Goal: Information Seeking & Learning: Learn about a topic

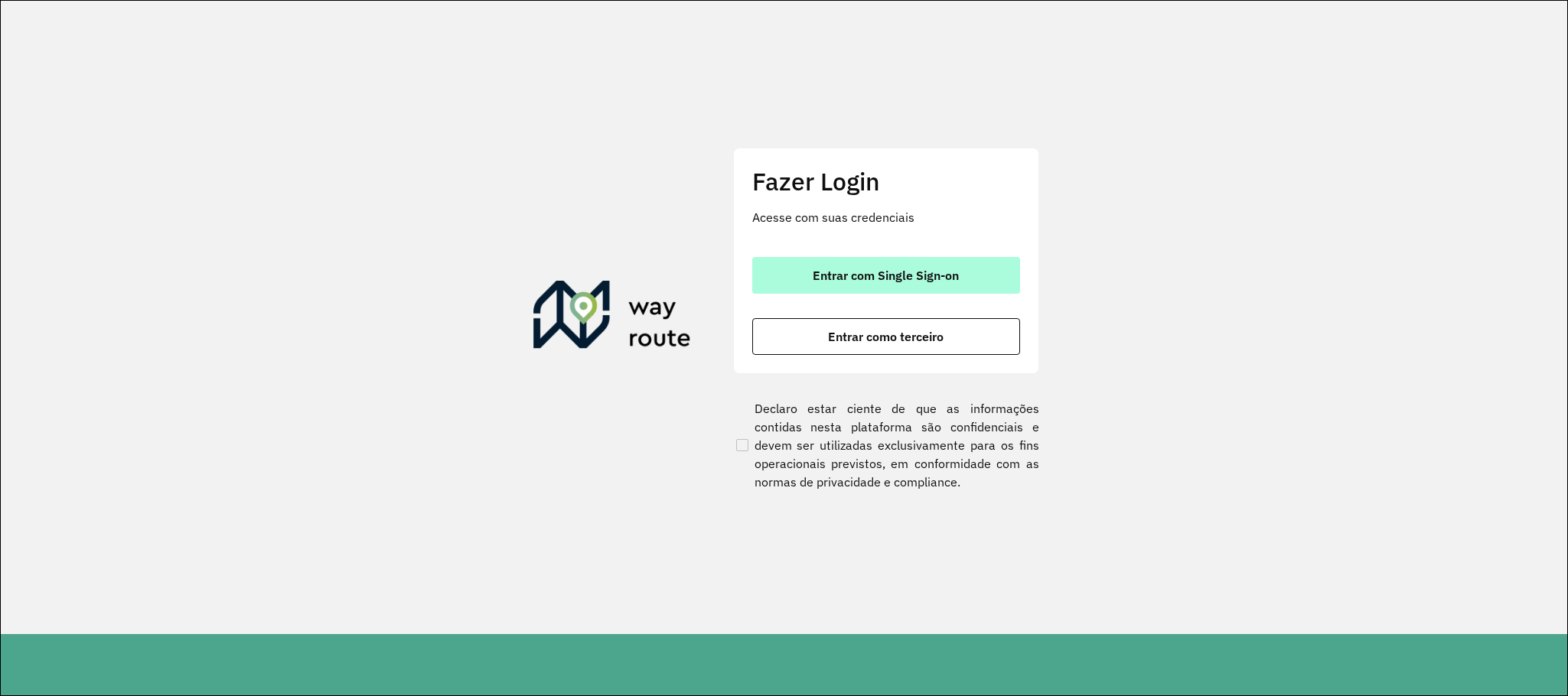
click at [905, 259] on button "Entrar com Single Sign-on" at bounding box center [886, 275] width 268 height 37
click at [931, 270] on span "Entrar com Single Sign-on" at bounding box center [885, 275] width 146 height 13
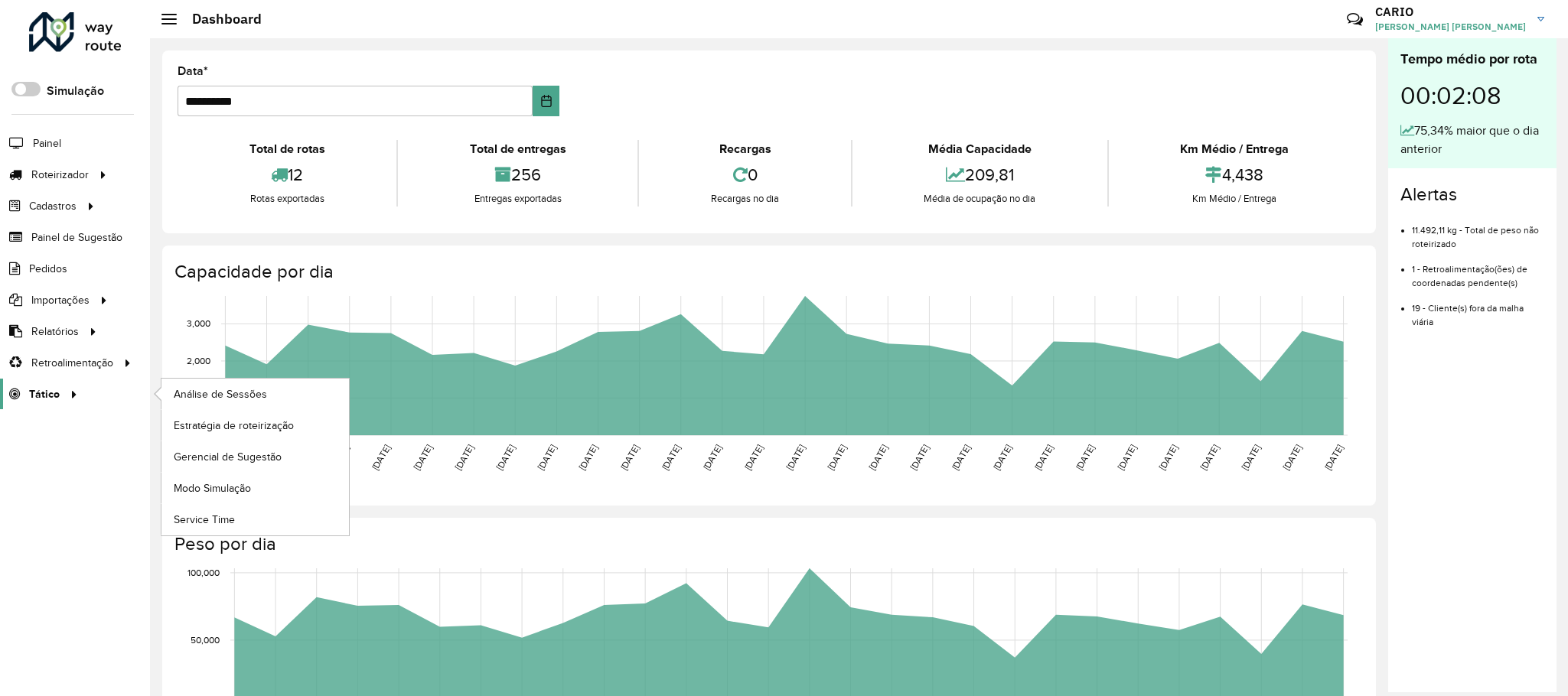
click at [40, 394] on span "Tático" at bounding box center [45, 394] width 31 height 16
click at [216, 400] on span "Análise de Sessões" at bounding box center [221, 394] width 96 height 16
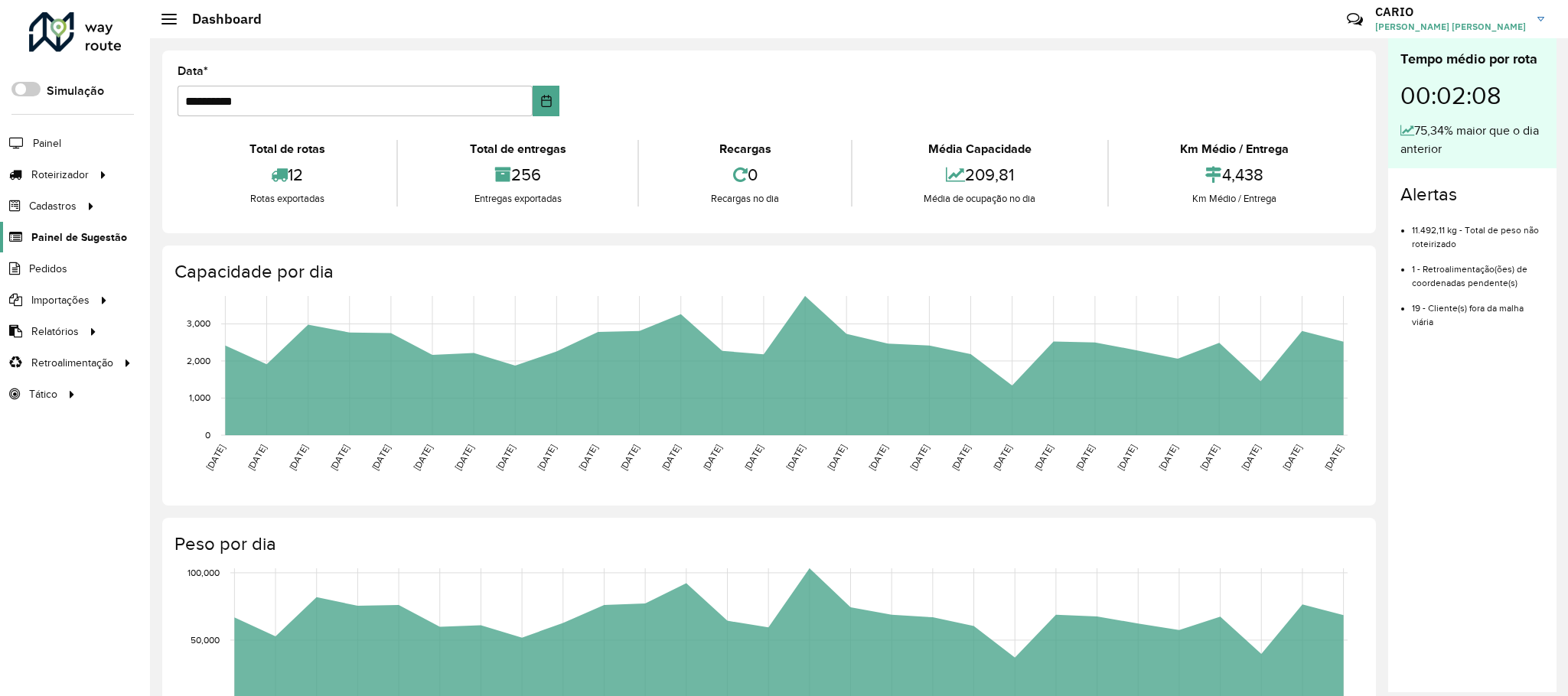
click at [82, 241] on span "Painel de Sugestão" at bounding box center [79, 237] width 96 height 16
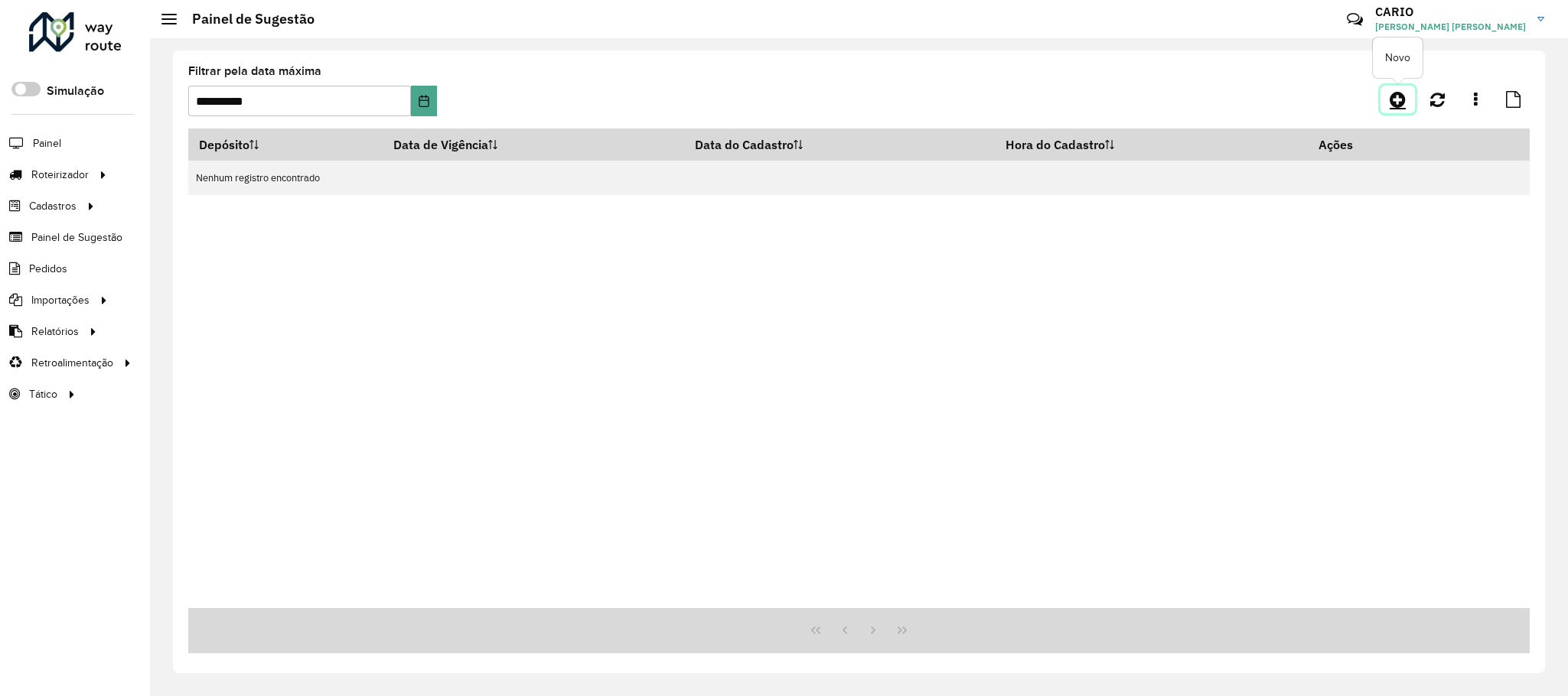
click at [1395, 104] on icon at bounding box center [1397, 99] width 16 height 18
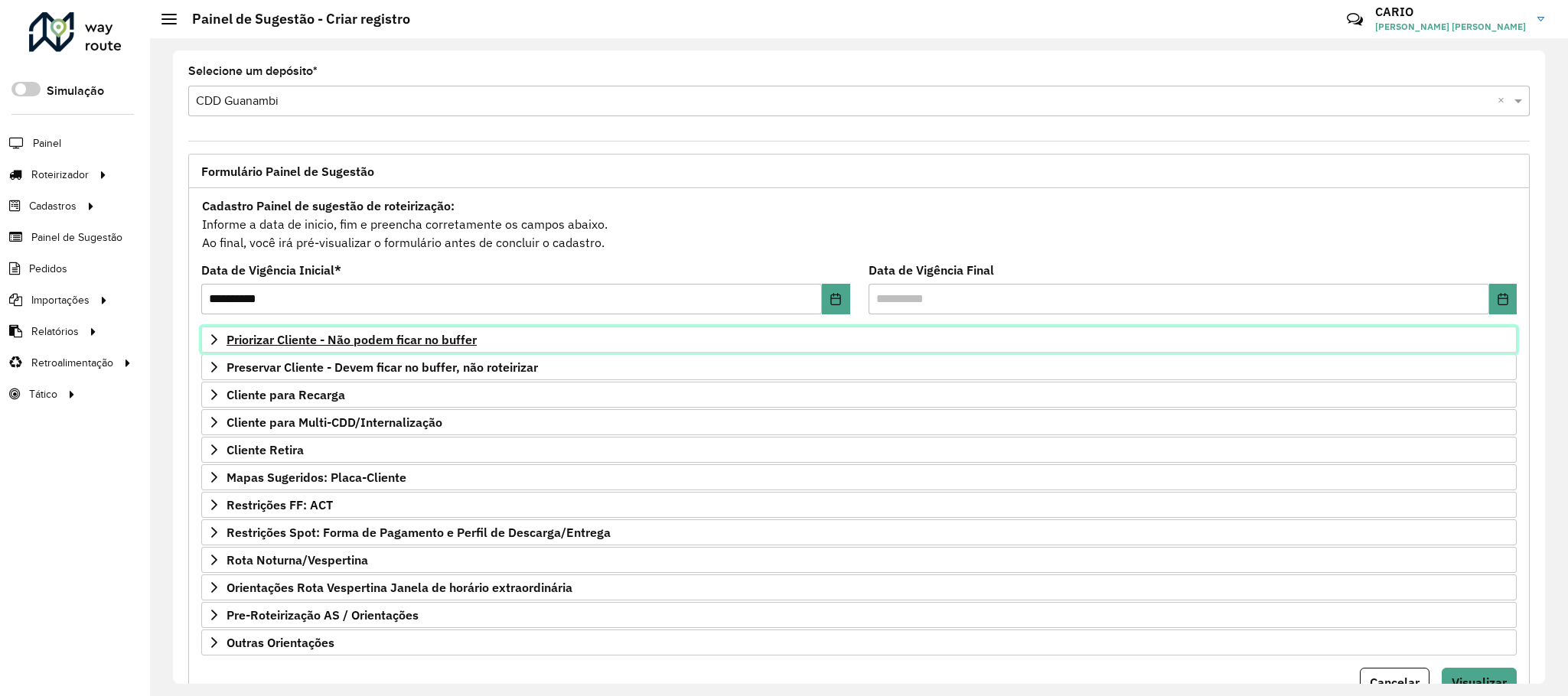
click at [325, 340] on span "Priorizar Cliente - Não podem ficar no buffer" at bounding box center [352, 339] width 250 height 13
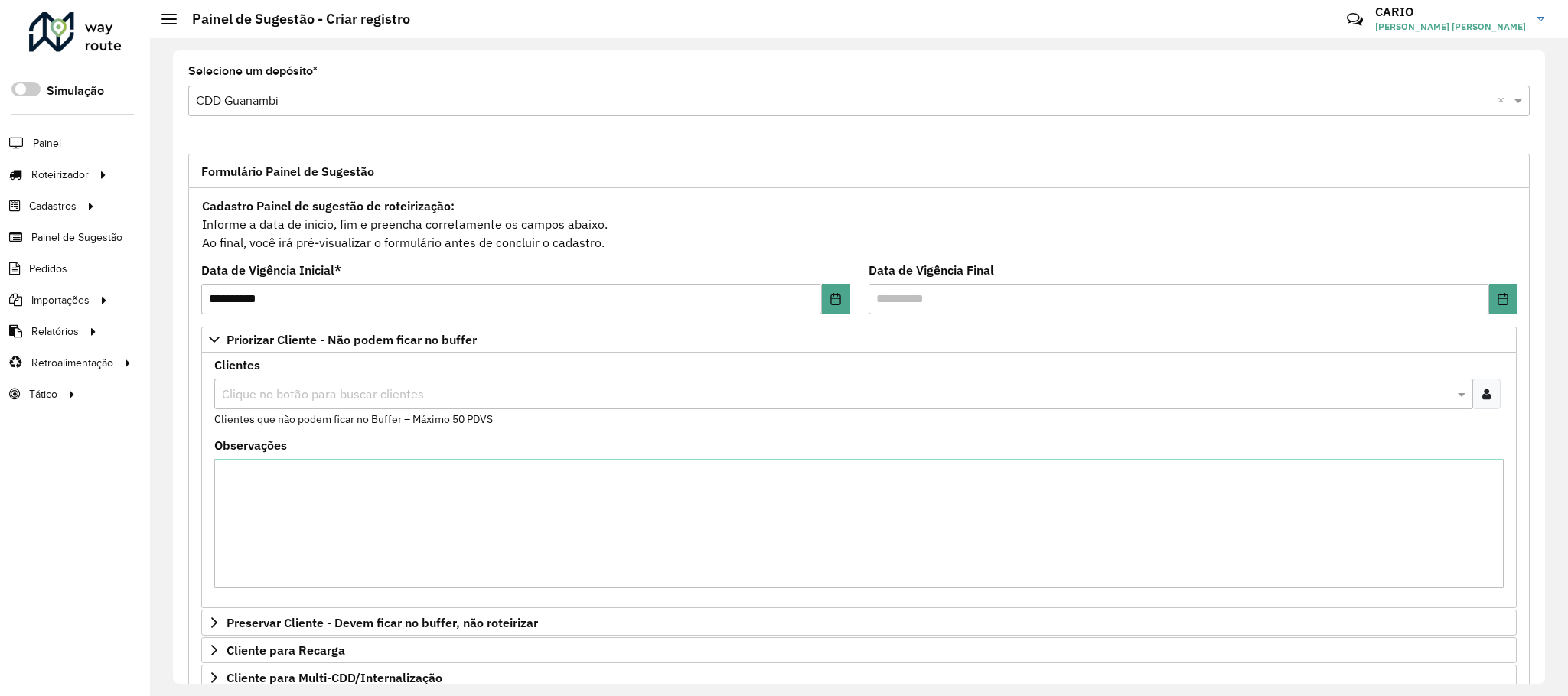
click at [315, 395] on input "text" at bounding box center [836, 395] width 1235 height 18
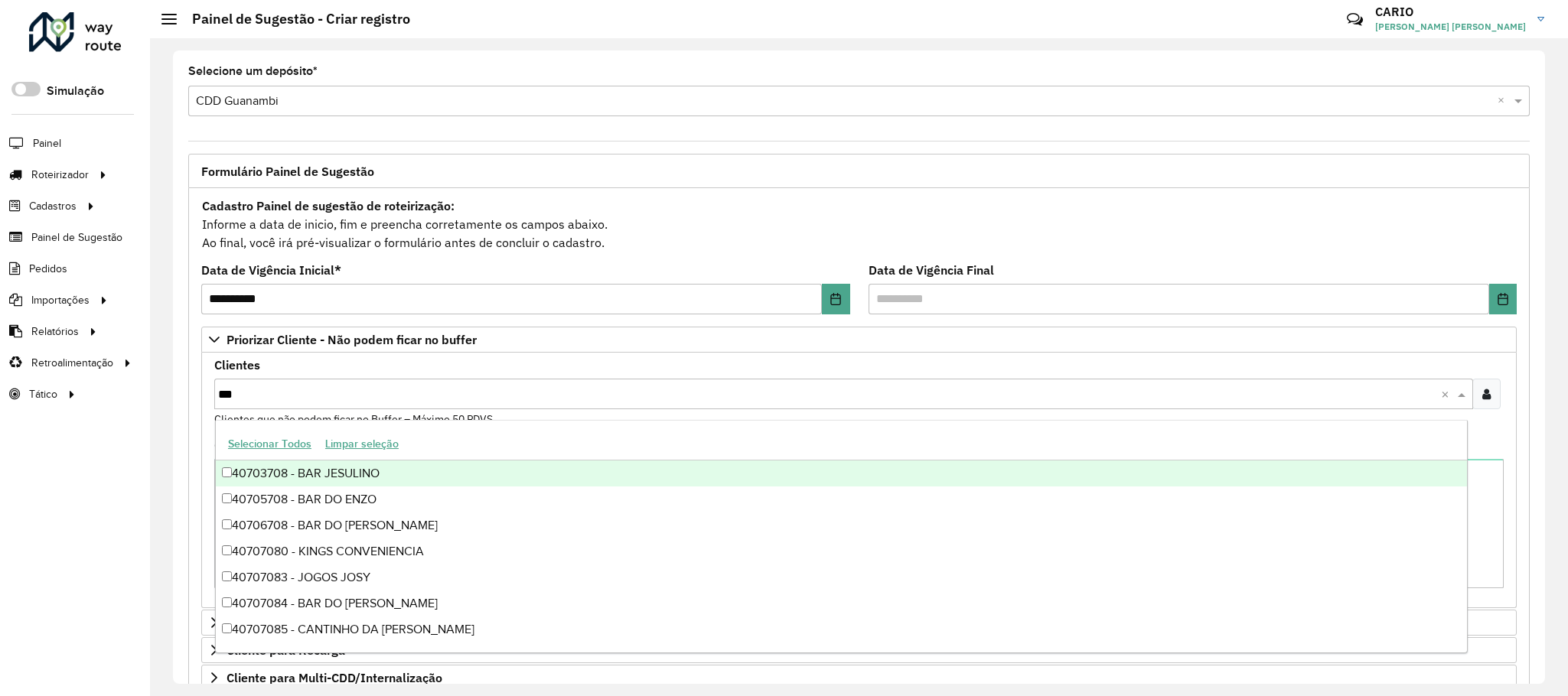
type input "****"
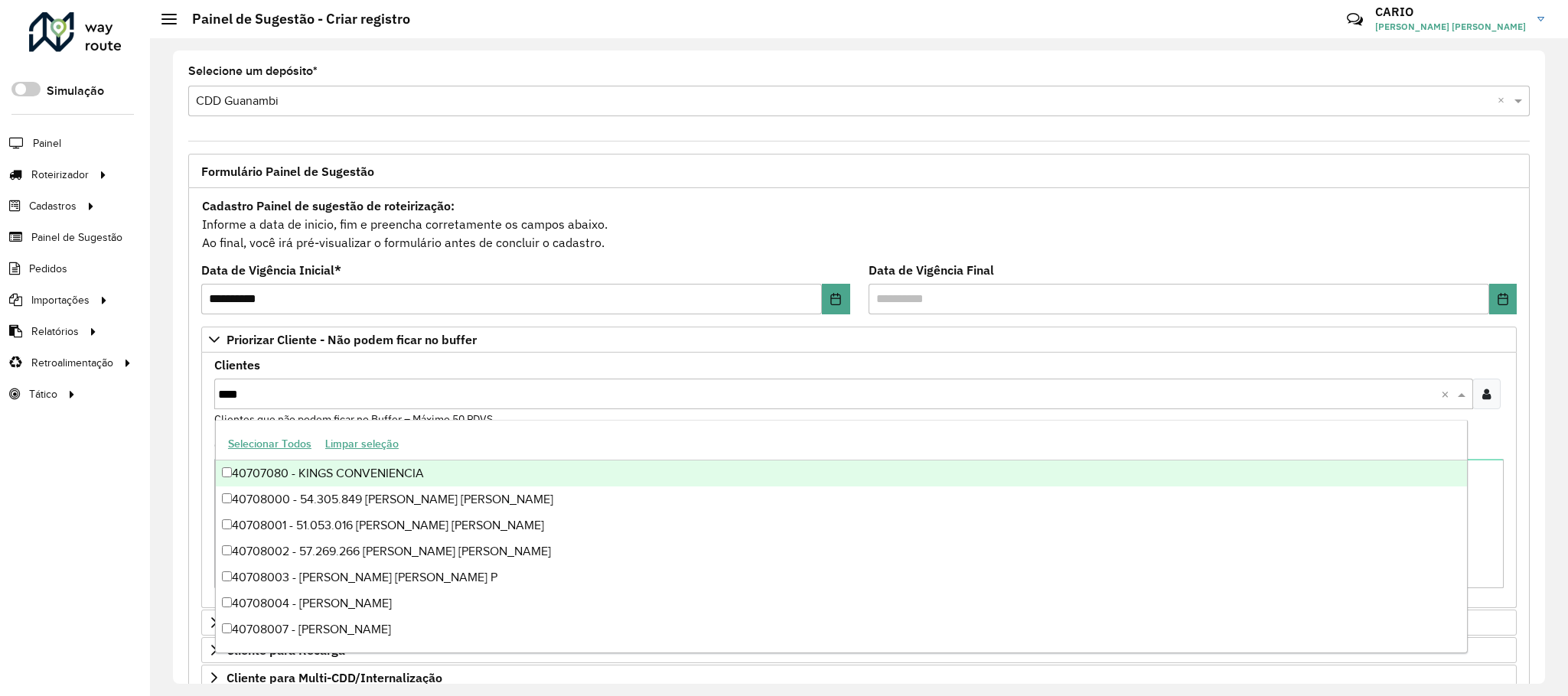
click at [248, 469] on div "40707080 - KINGS CONVENIENCIA" at bounding box center [842, 473] width 1251 height 26
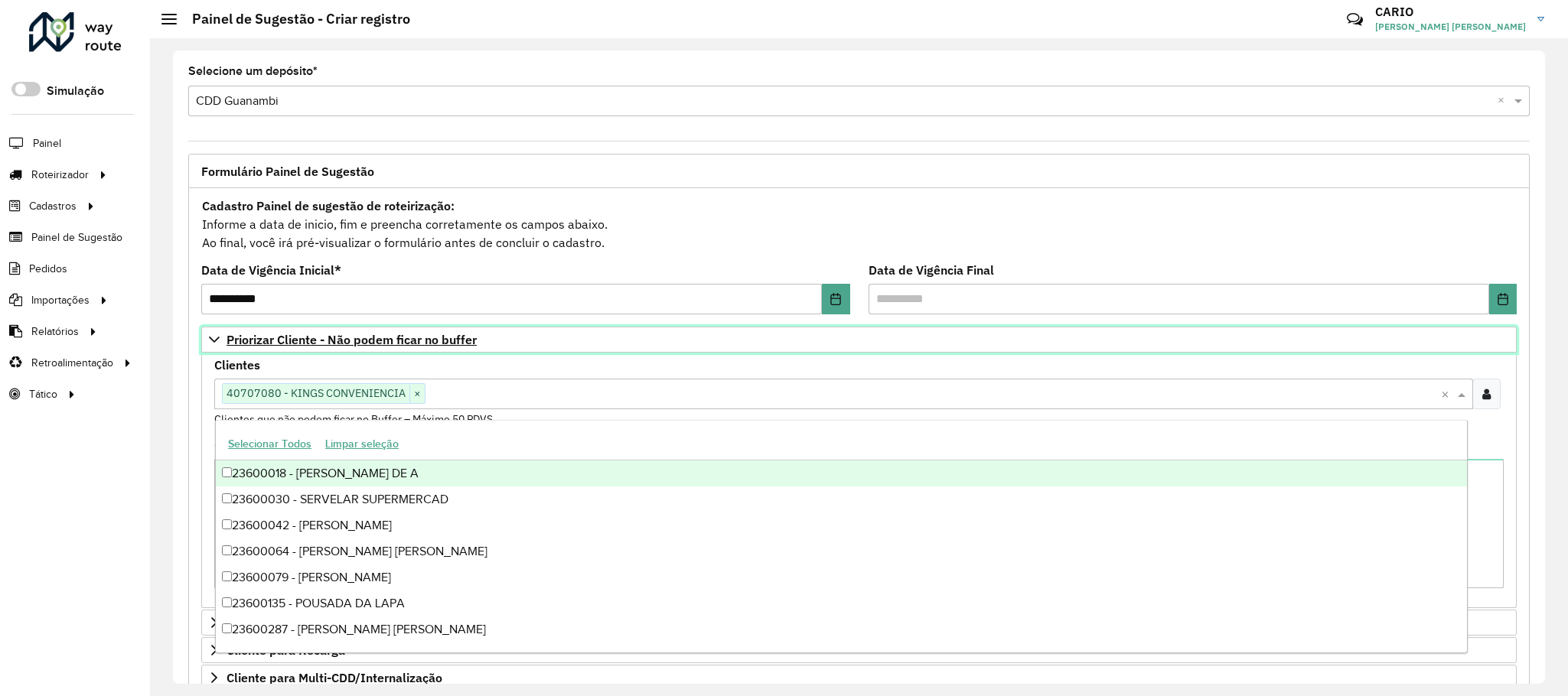
click at [297, 344] on span "Priorizar Cliente - Não podem ficar no buffer" at bounding box center [352, 339] width 250 height 13
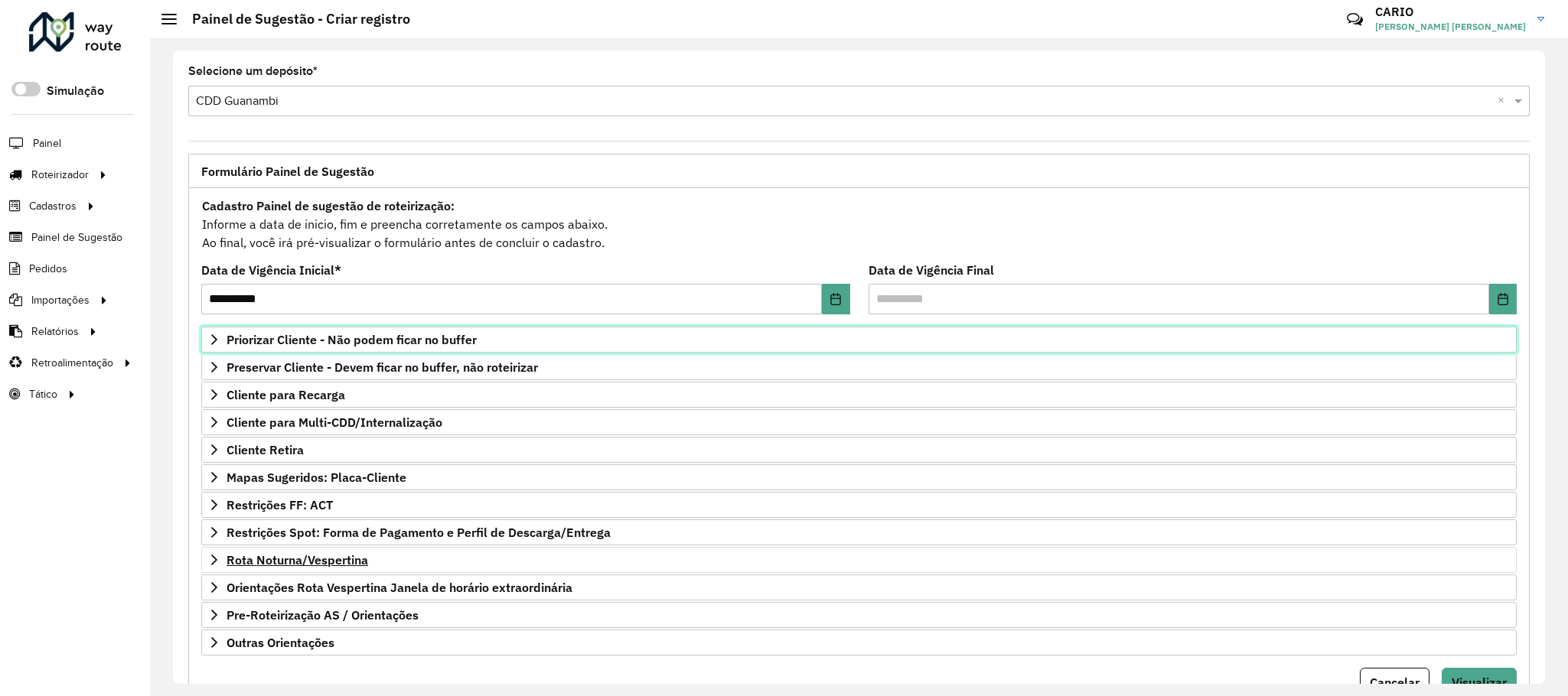
scroll to position [79, 0]
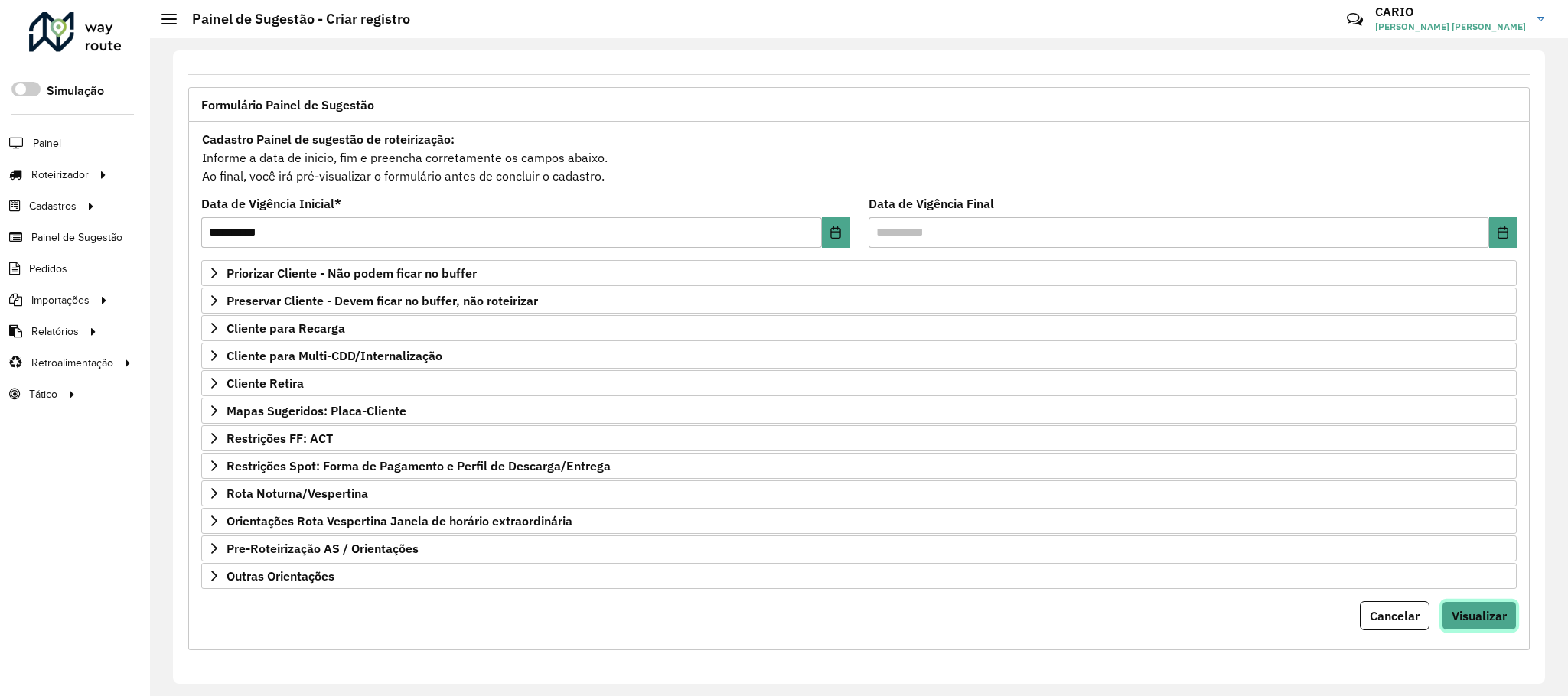
click at [1499, 616] on span "Visualizar" at bounding box center [1479, 616] width 55 height 16
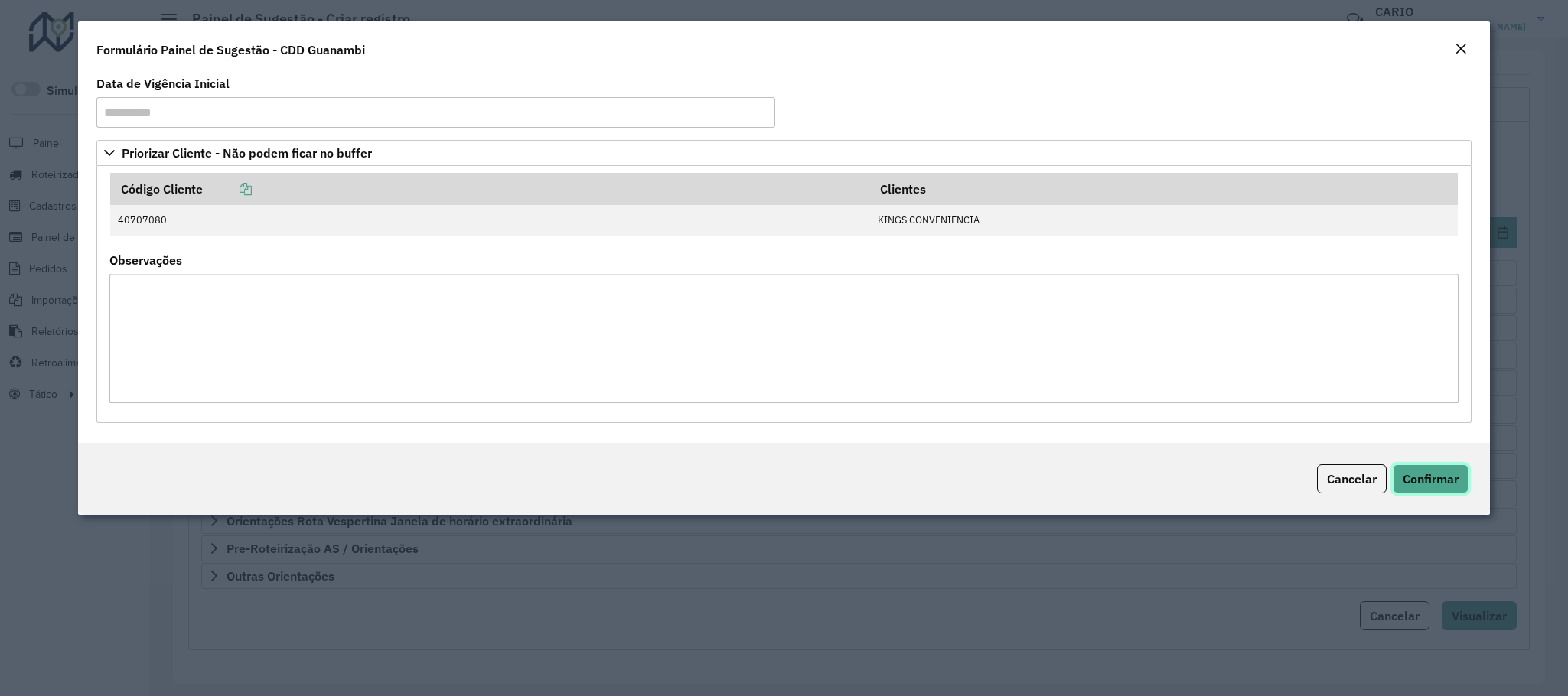
click at [1437, 473] on span "Confirmar" at bounding box center [1430, 479] width 56 height 16
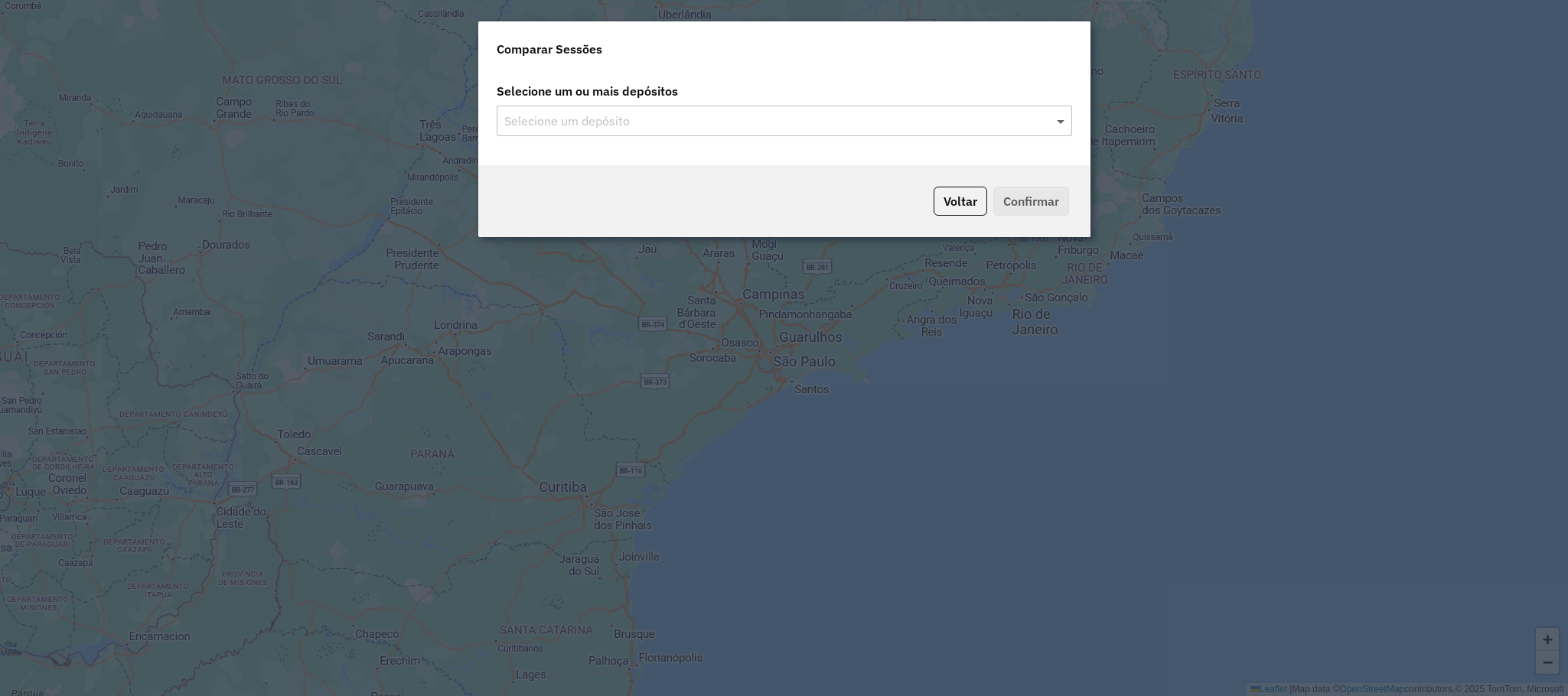
click at [1061, 120] on span at bounding box center [1063, 120] width 19 height 18
click at [942, 122] on input "text" at bounding box center [777, 121] width 553 height 18
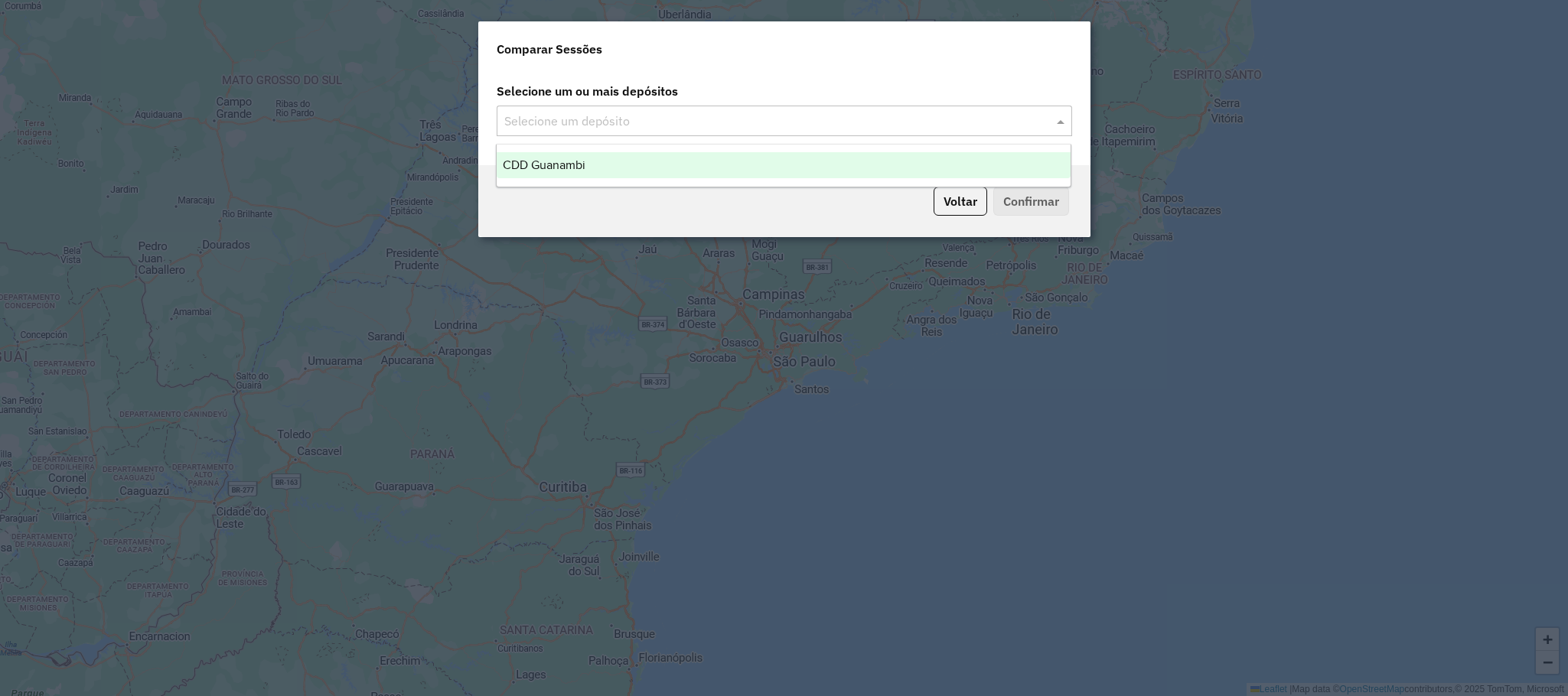
drag, startPoint x: 657, startPoint y: 163, endPoint x: 912, endPoint y: 220, distance: 261.3
click at [662, 163] on div "CDD Guanambi" at bounding box center [784, 165] width 574 height 26
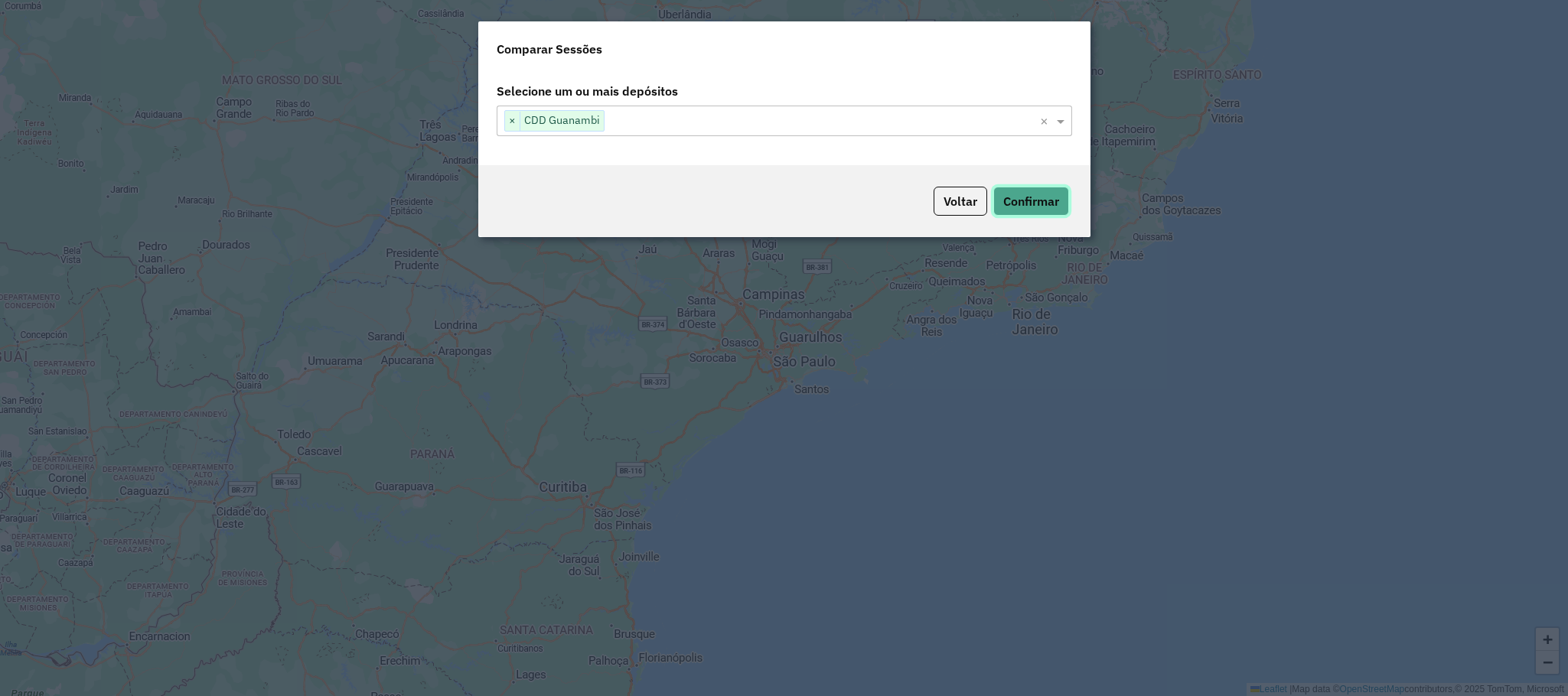
click at [1047, 206] on button "Confirmar" at bounding box center [1031, 202] width 76 height 29
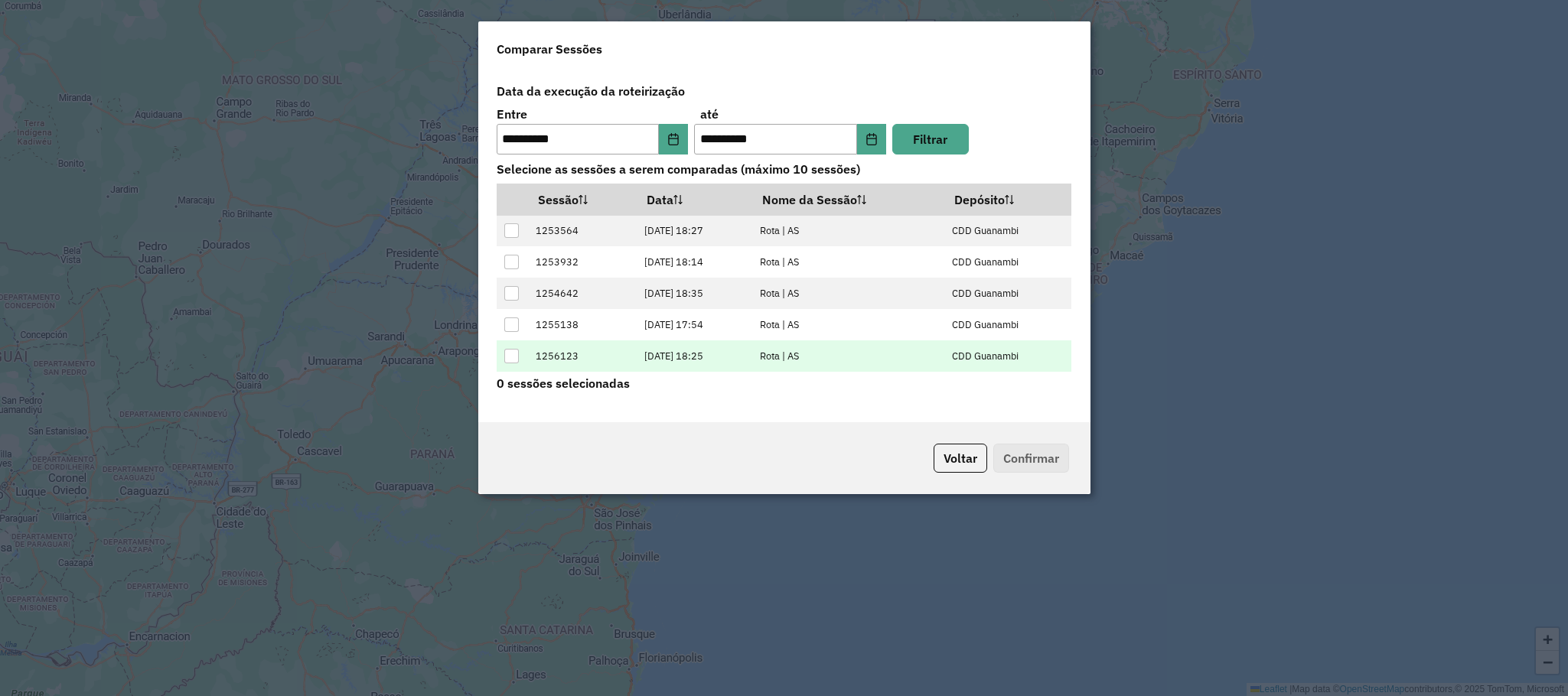
scroll to position [63, 0]
click at [514, 359] on div at bounding box center [511, 358] width 15 height 15
click at [1036, 457] on button "Confirmar" at bounding box center [1031, 459] width 76 height 29
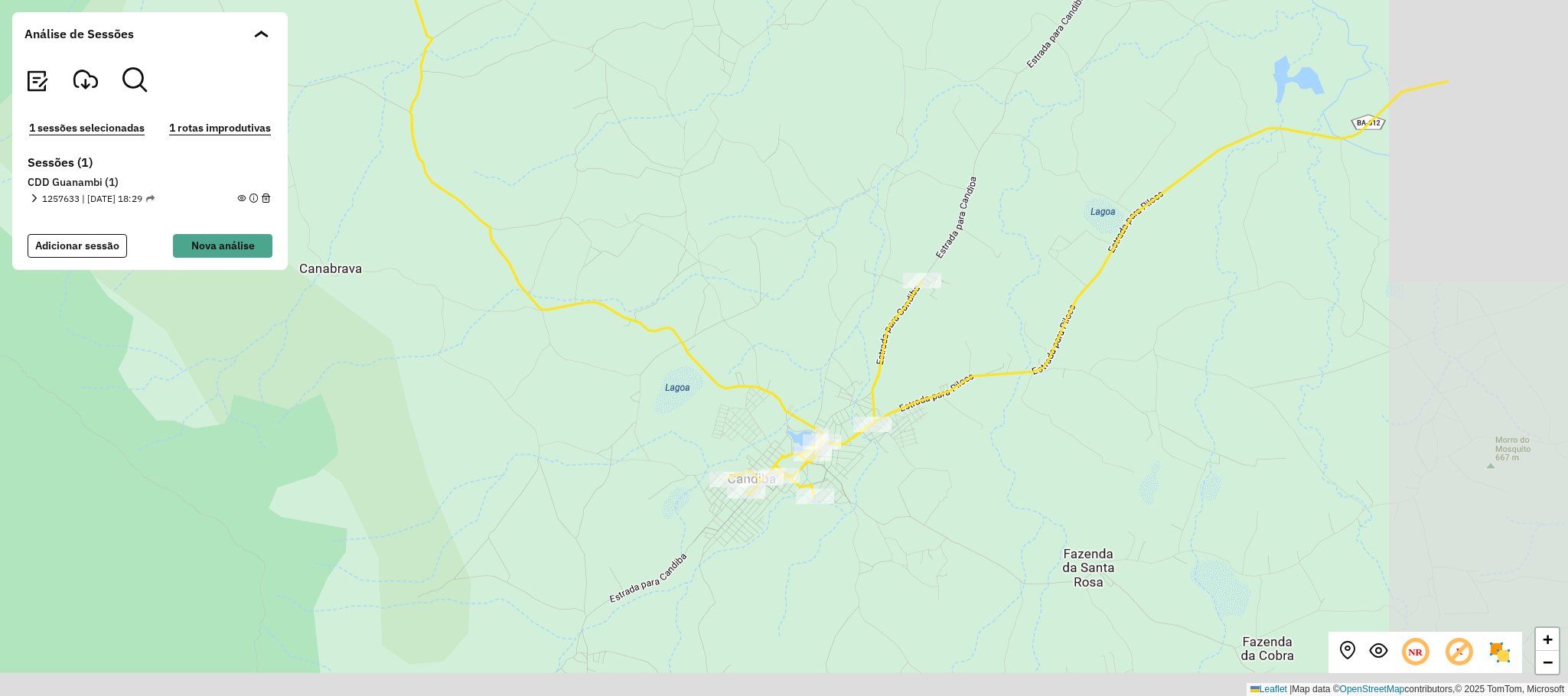
drag, startPoint x: 1047, startPoint y: 585, endPoint x: 701, endPoint y: 306, distance: 444.5
click at [694, 308] on div "+ − Leaflet | Map data © OpenStreetMap contributors,© 2025 TomTom, Microsoft" at bounding box center [784, 348] width 1568 height 696
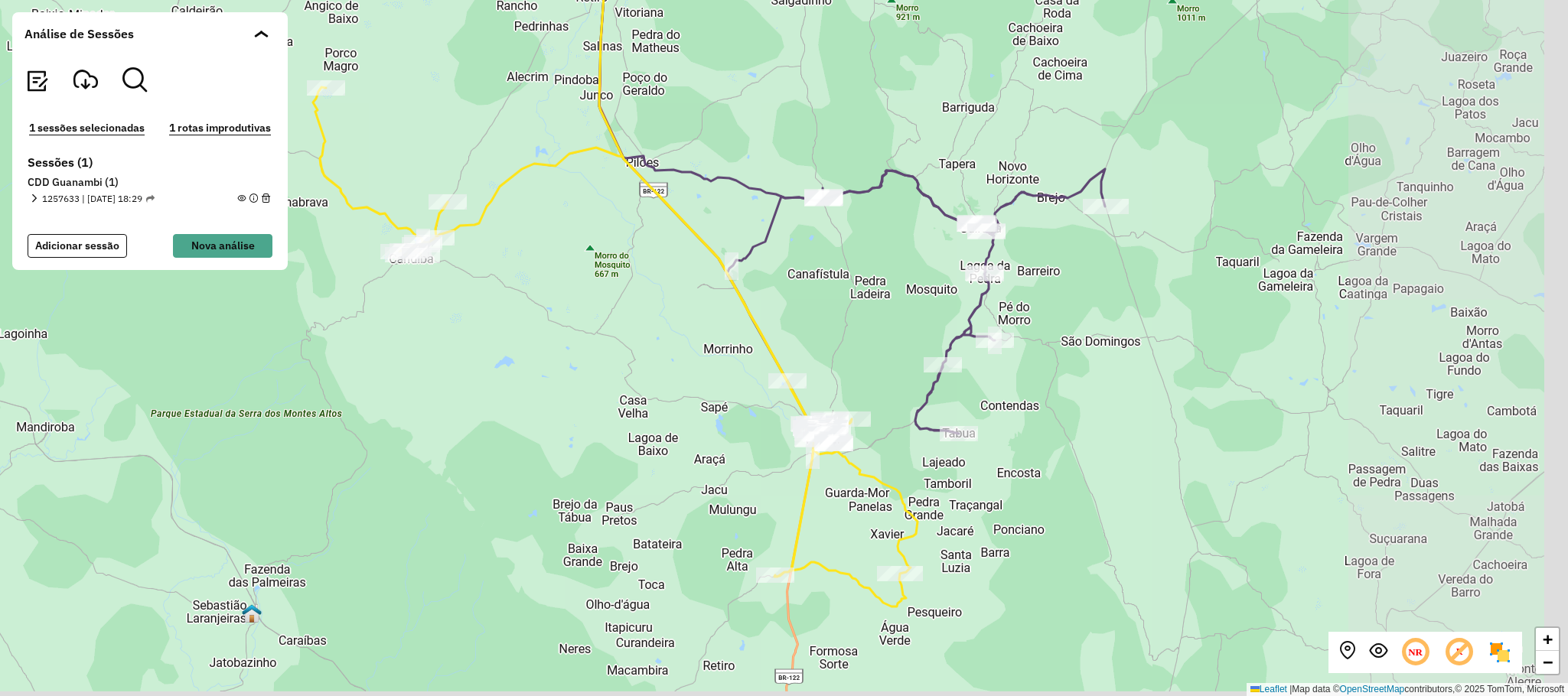
drag, startPoint x: 1044, startPoint y: 450, endPoint x: 772, endPoint y: 437, distance: 272.3
click at [753, 363] on div "+ − Leaflet | Map data © OpenStreetMap contributors,© 2025 TomTom, Microsoft" at bounding box center [784, 348] width 1568 height 696
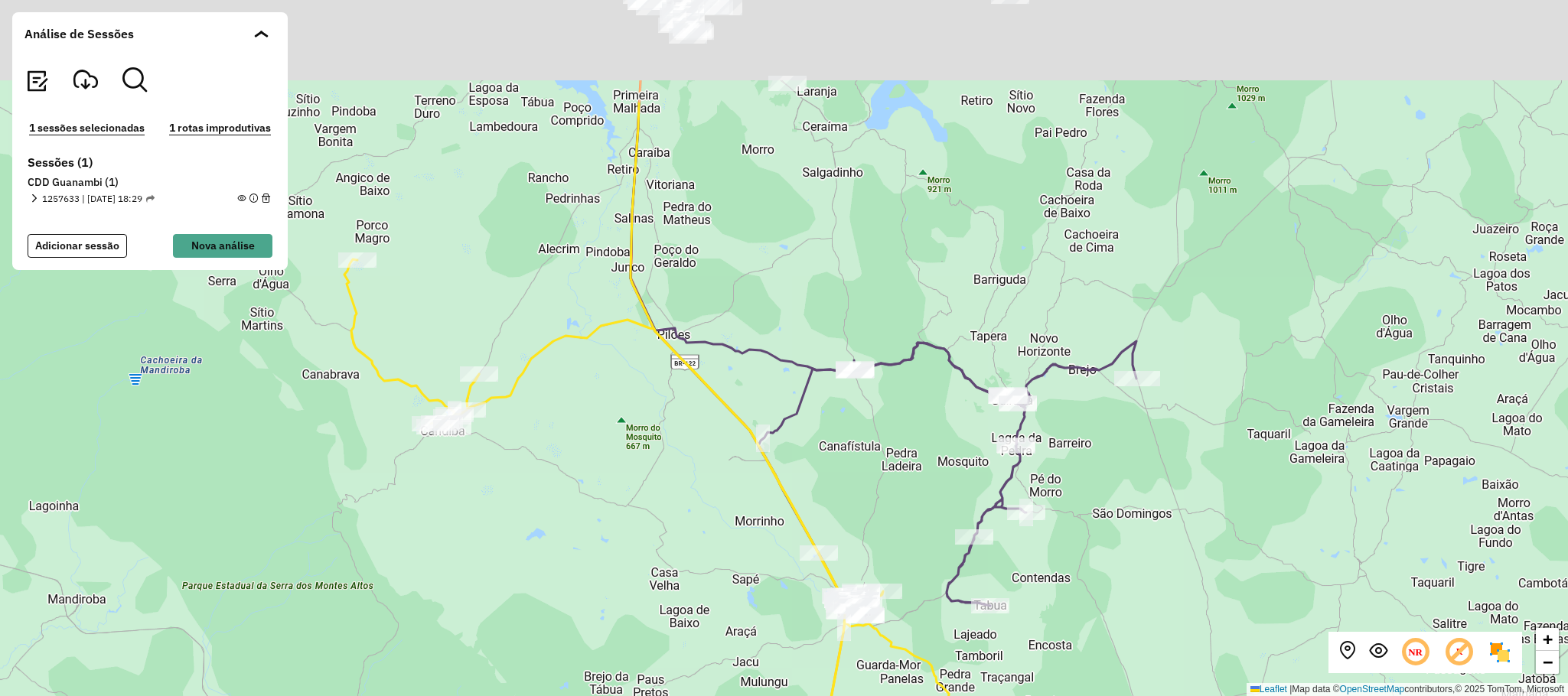
drag, startPoint x: 661, startPoint y: 370, endPoint x: 708, endPoint y: 571, distance: 206.4
click at [706, 569] on div "+ − Leaflet | Map data © OpenStreetMap contributors,© 2025 TomTom, Microsoft" at bounding box center [784, 348] width 1568 height 696
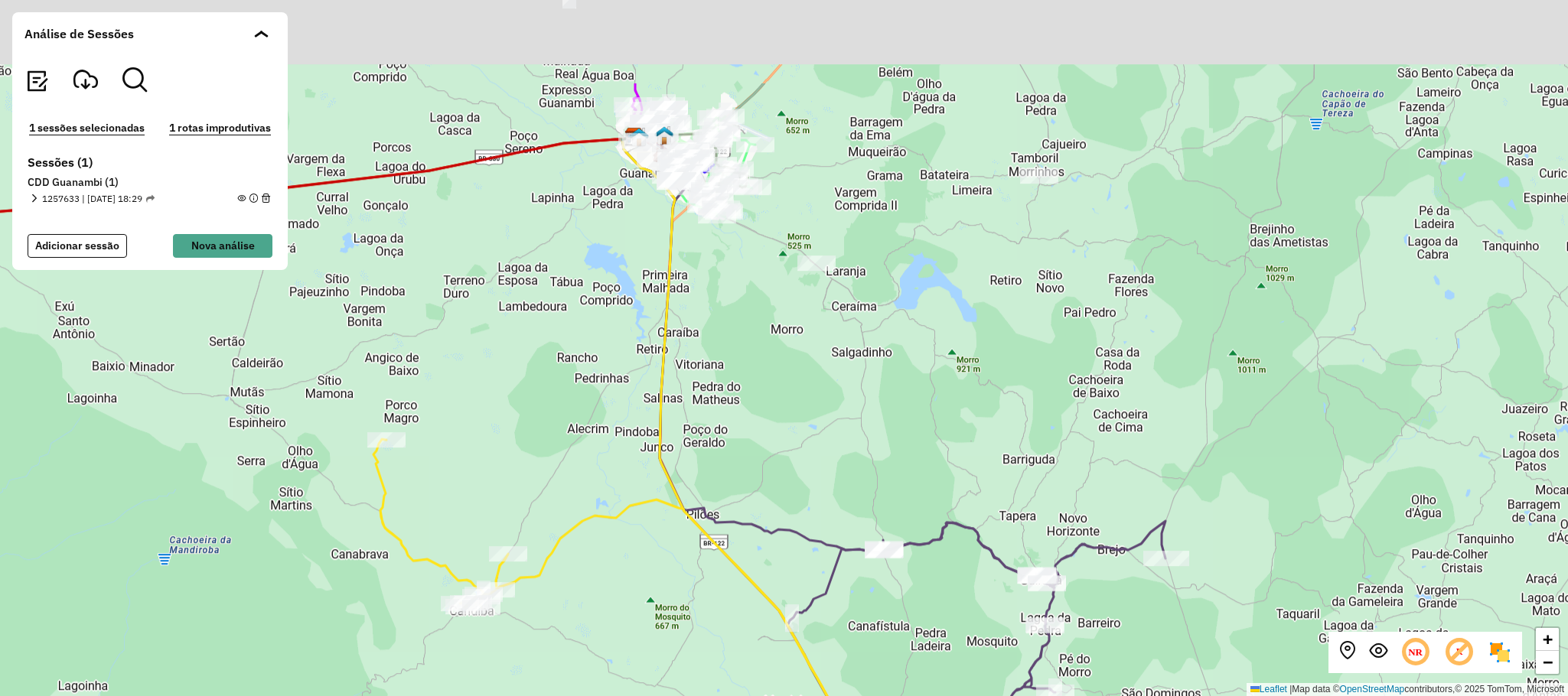
drag, startPoint x: 694, startPoint y: 258, endPoint x: 496, endPoint y: 356, distance: 220.9
click at [730, 498] on div "+ − Leaflet | Map data © OpenStreetMap contributors,© 2025 TomTom, Microsoft" at bounding box center [784, 348] width 1568 height 696
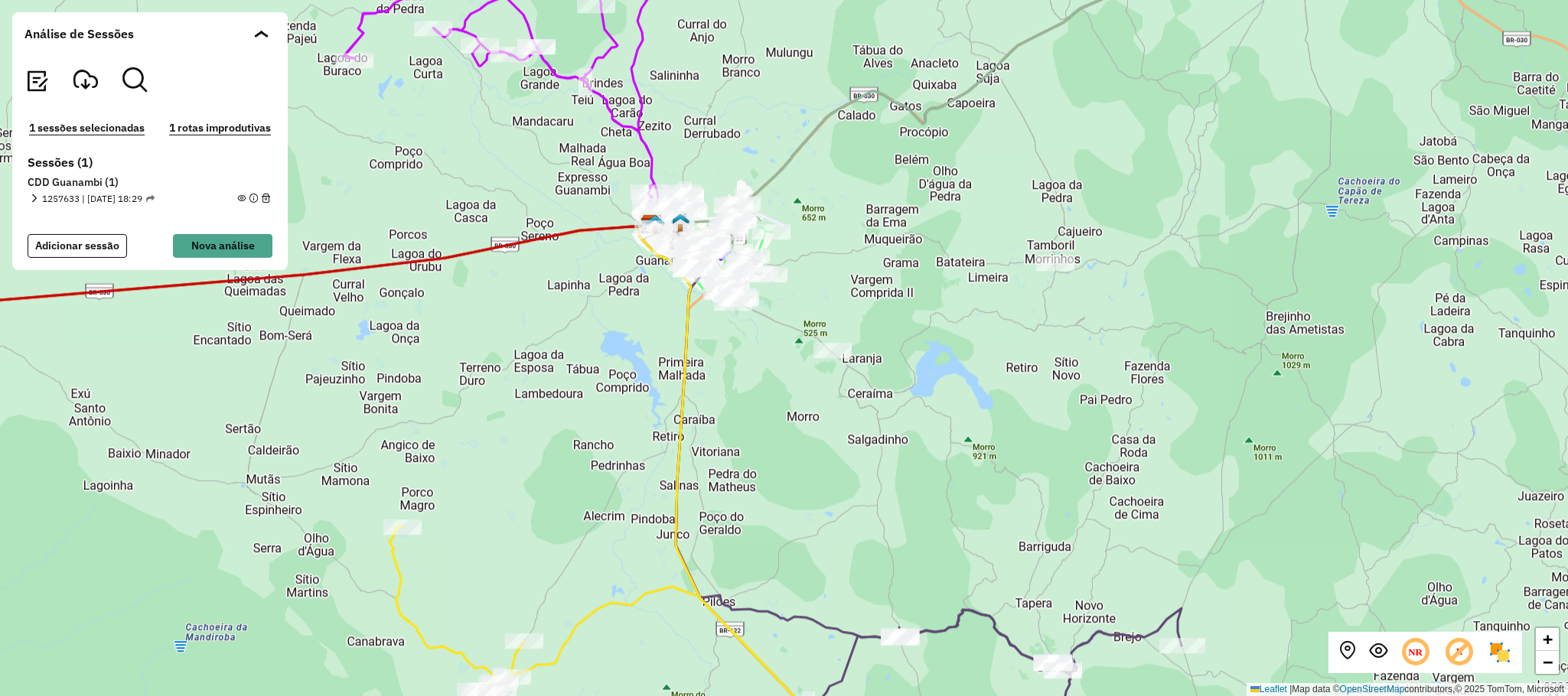
click at [35, 196] on em at bounding box center [34, 198] width 9 height 9
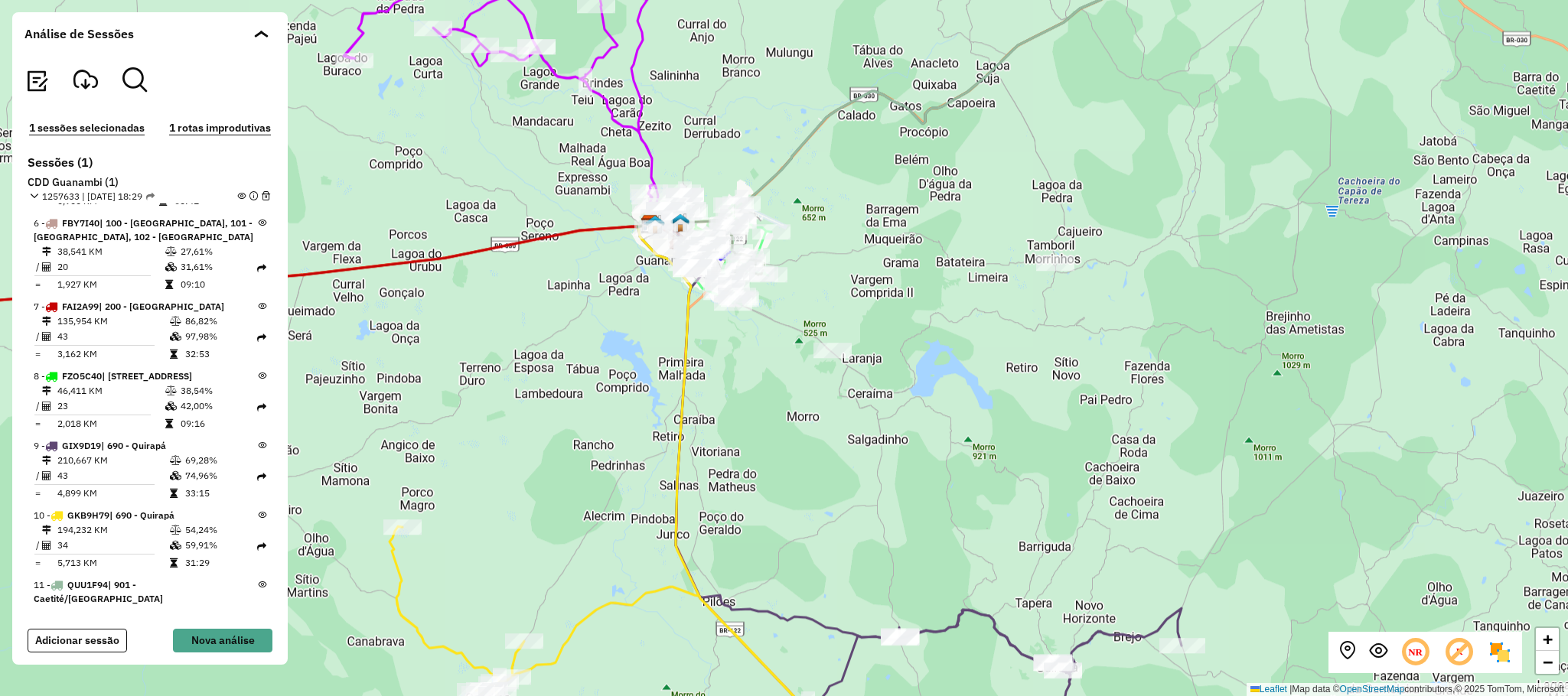
scroll to position [502, 0]
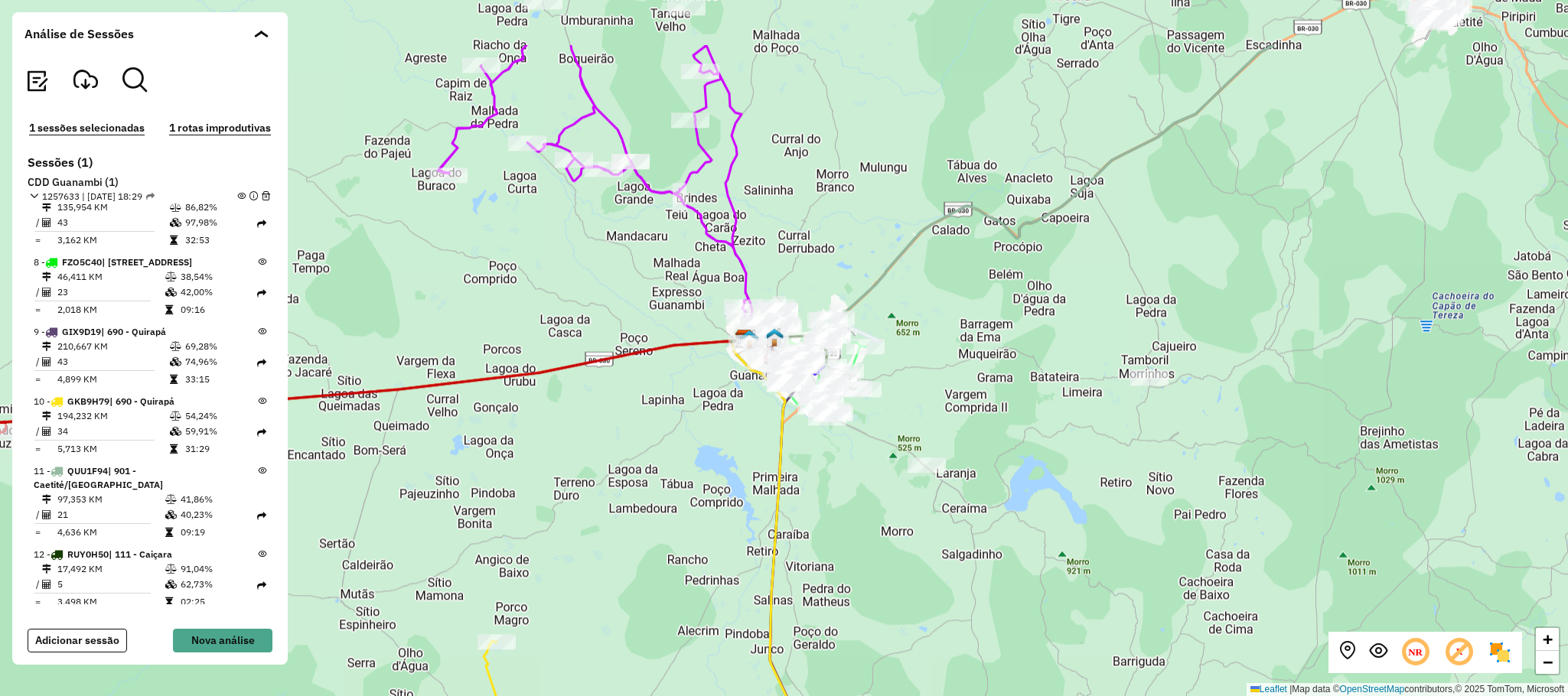
drag, startPoint x: 522, startPoint y: 395, endPoint x: 615, endPoint y: 505, distance: 144.0
click at [615, 505] on div "+ − Leaflet | Map data © OpenStreetMap contributors,© 2025 TomTom, Microsoft" at bounding box center [784, 348] width 1568 height 696
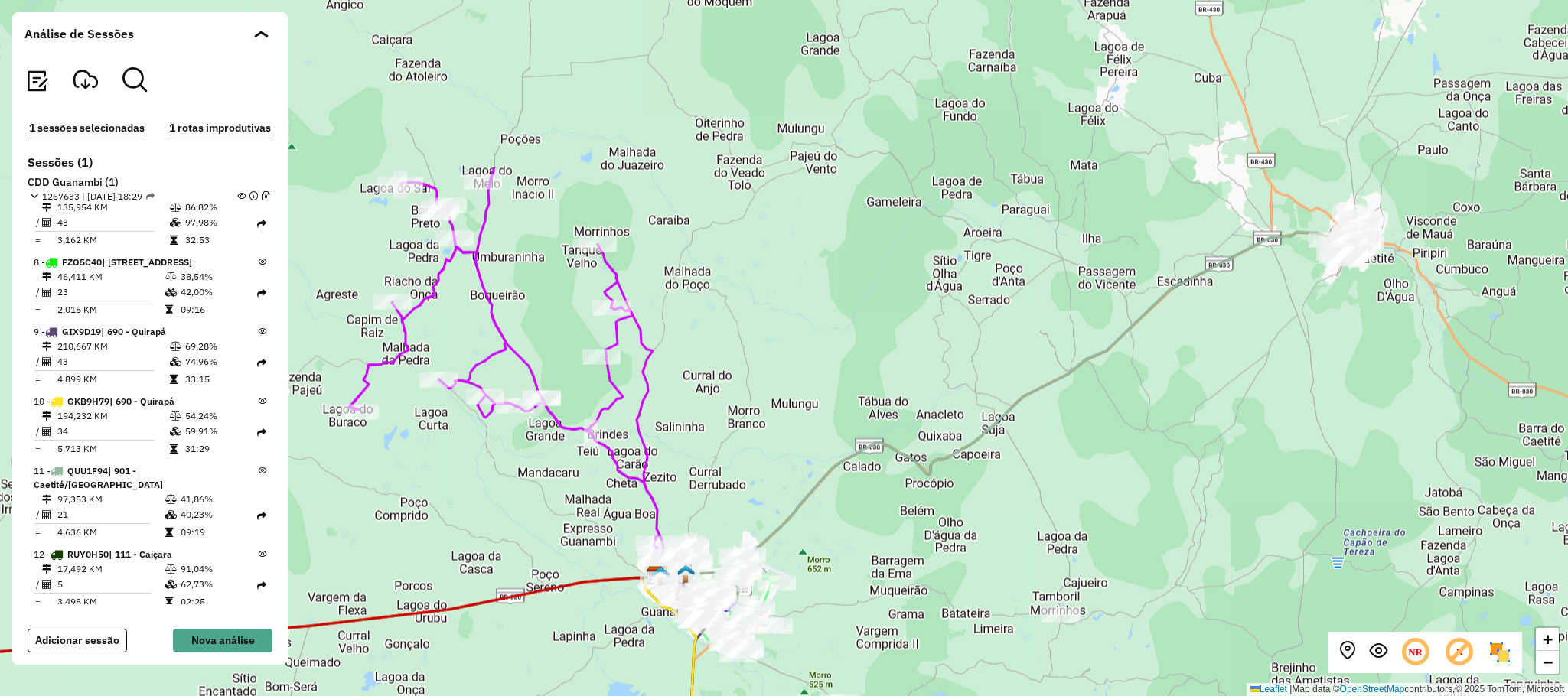
drag, startPoint x: 1261, startPoint y: 239, endPoint x: 1224, endPoint y: 468, distance: 232.0
click at [1224, 470] on div "+ − Leaflet | Map data © OpenStreetMap contributors,© 2025 TomTom, Microsoft" at bounding box center [784, 348] width 1568 height 696
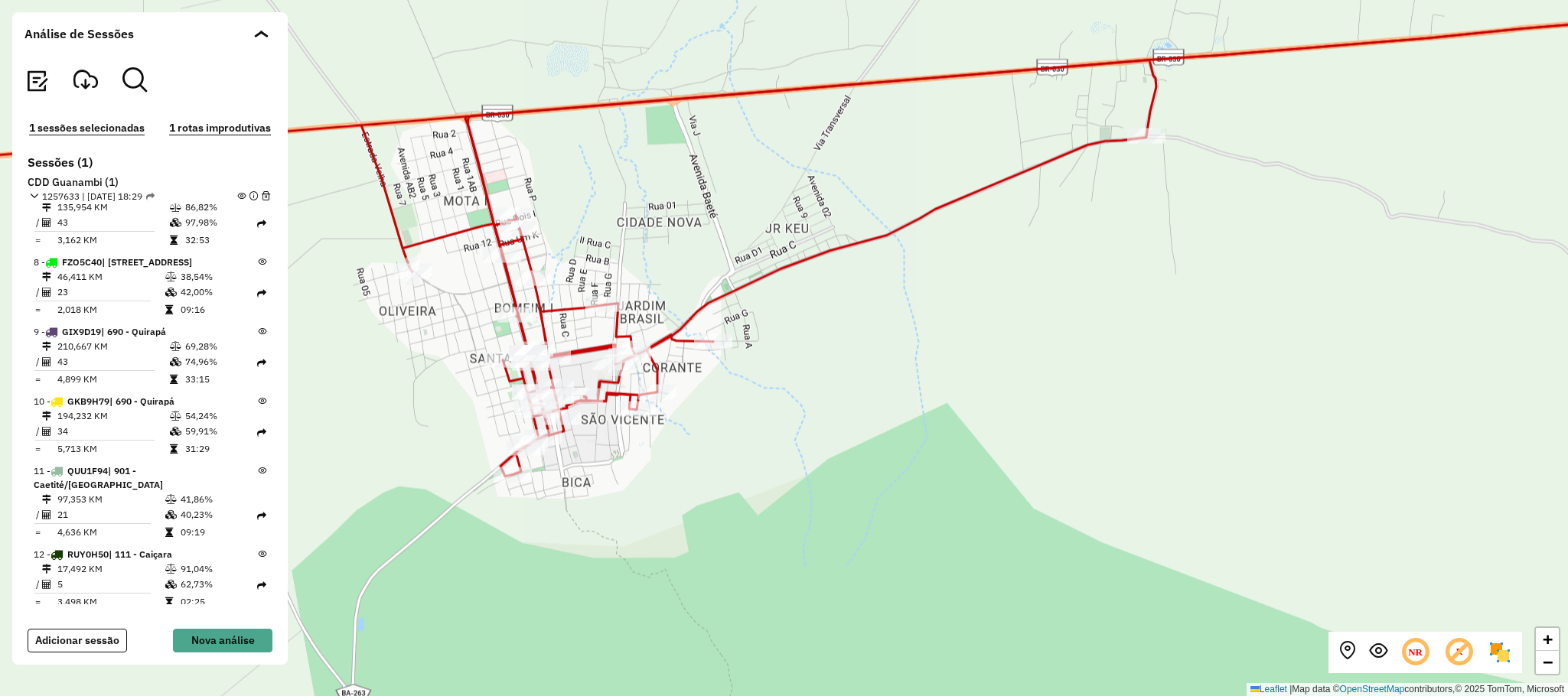
click at [238, 195] on em at bounding box center [241, 196] width 9 height 9
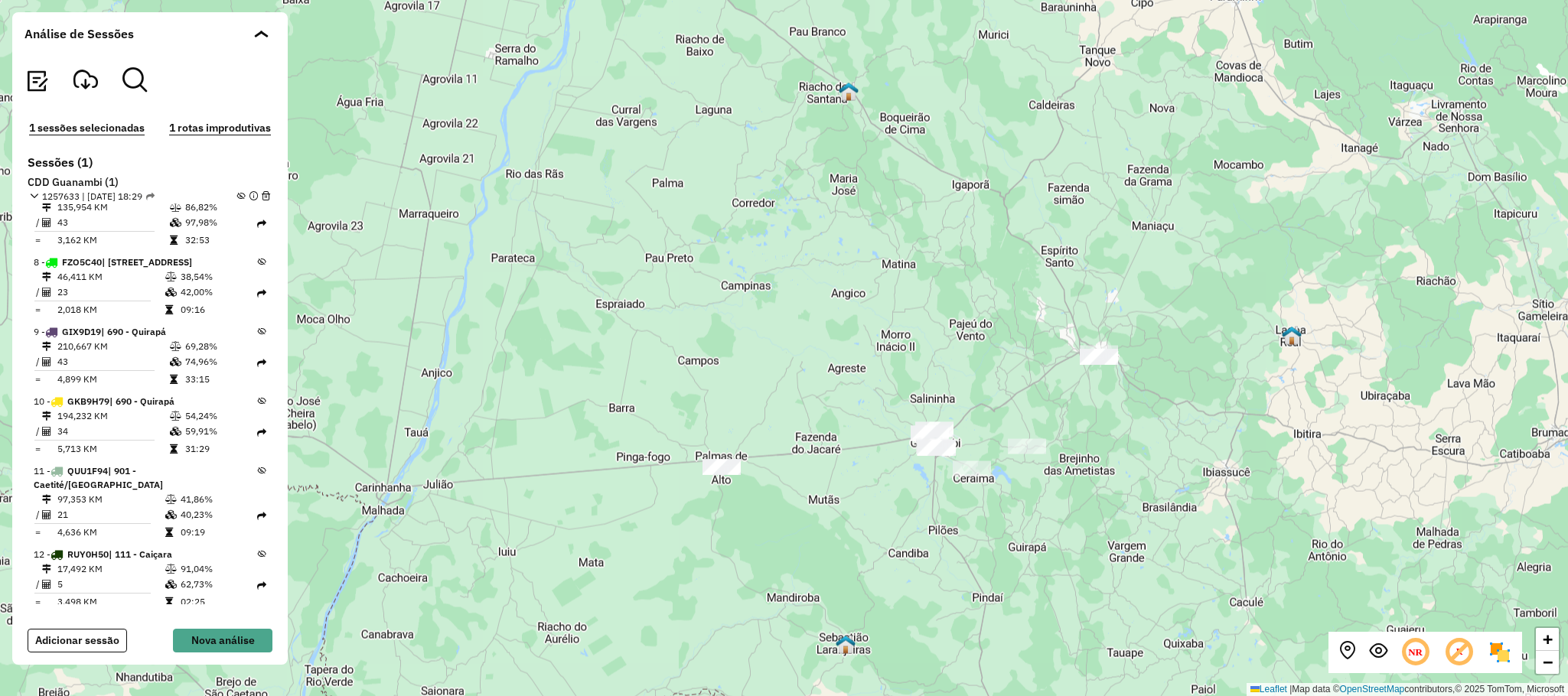
drag, startPoint x: 1103, startPoint y: 453, endPoint x: 940, endPoint y: 517, distance: 175.1
click at [940, 517] on div "+ − Leaflet | Map data © OpenStreetMap contributors,© 2025 TomTom, Microsoft" at bounding box center [784, 348] width 1568 height 696
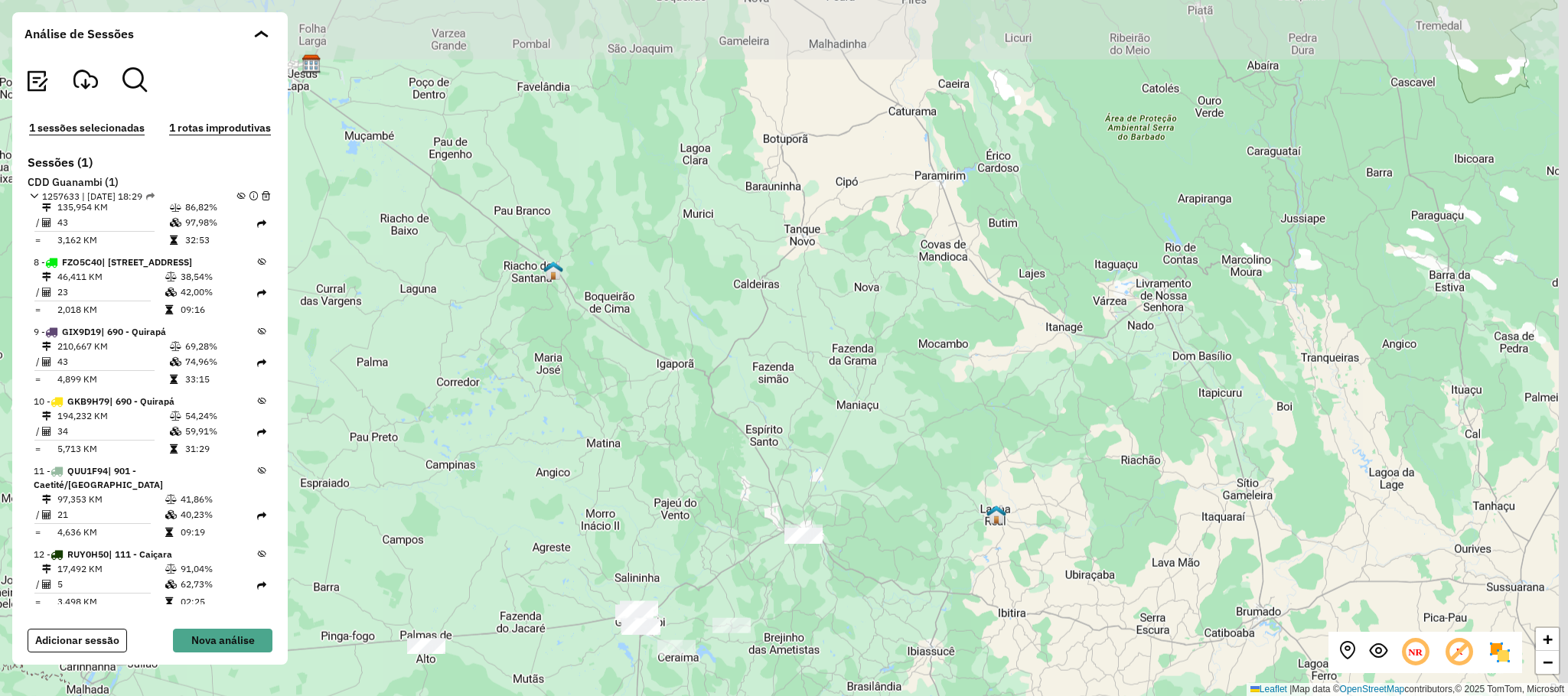
drag, startPoint x: 1201, startPoint y: 418, endPoint x: 859, endPoint y: 567, distance: 373.0
click at [910, 590] on div "+ − Leaflet | Map data © OpenStreetMap contributors,© 2025 TomTom, Microsoft" at bounding box center [784, 348] width 1568 height 696
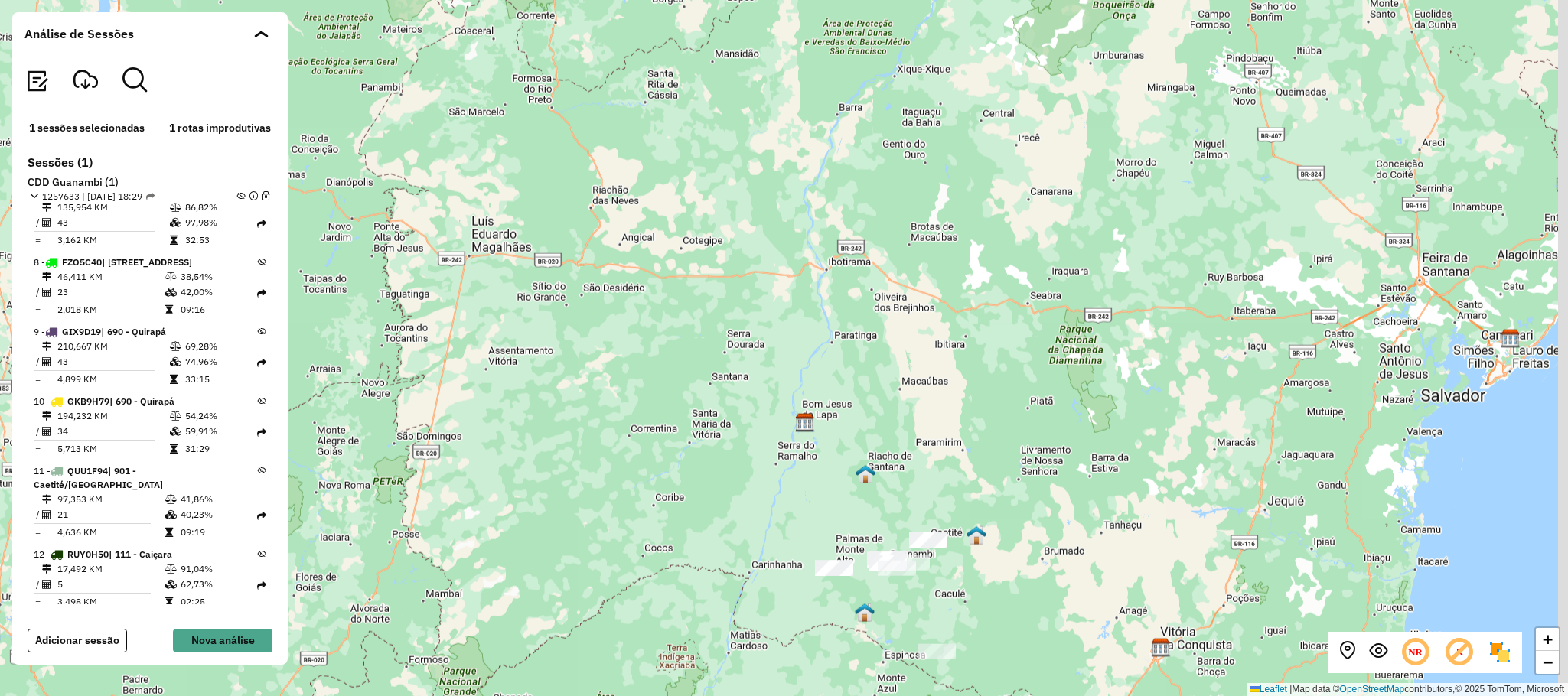
drag, startPoint x: 1130, startPoint y: 453, endPoint x: 1029, endPoint y: 407, distance: 111.0
click at [1032, 409] on div "+ − Leaflet | Map data © OpenStreetMap contributors,© 2025 TomTom, Microsoft" at bounding box center [784, 348] width 1568 height 696
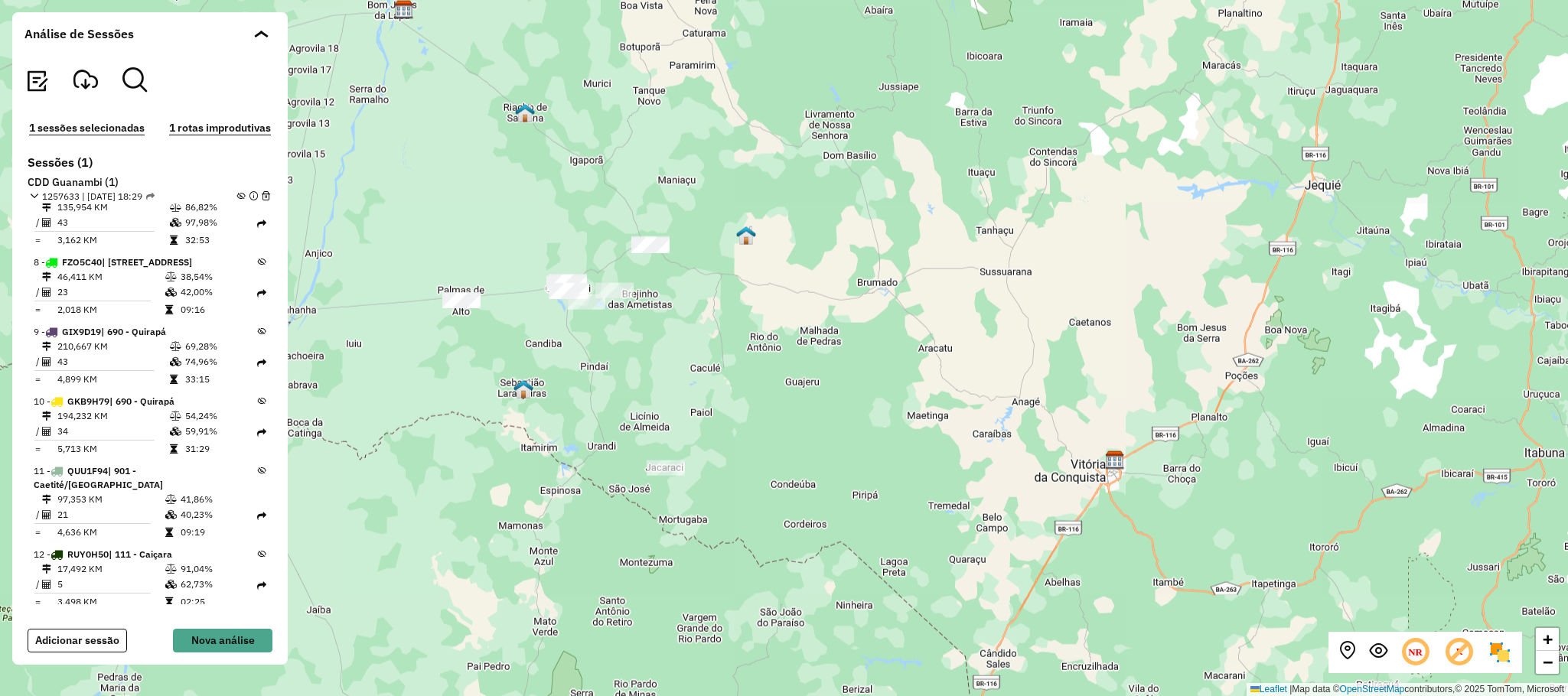
click at [238, 194] on em at bounding box center [241, 196] width 9 height 9
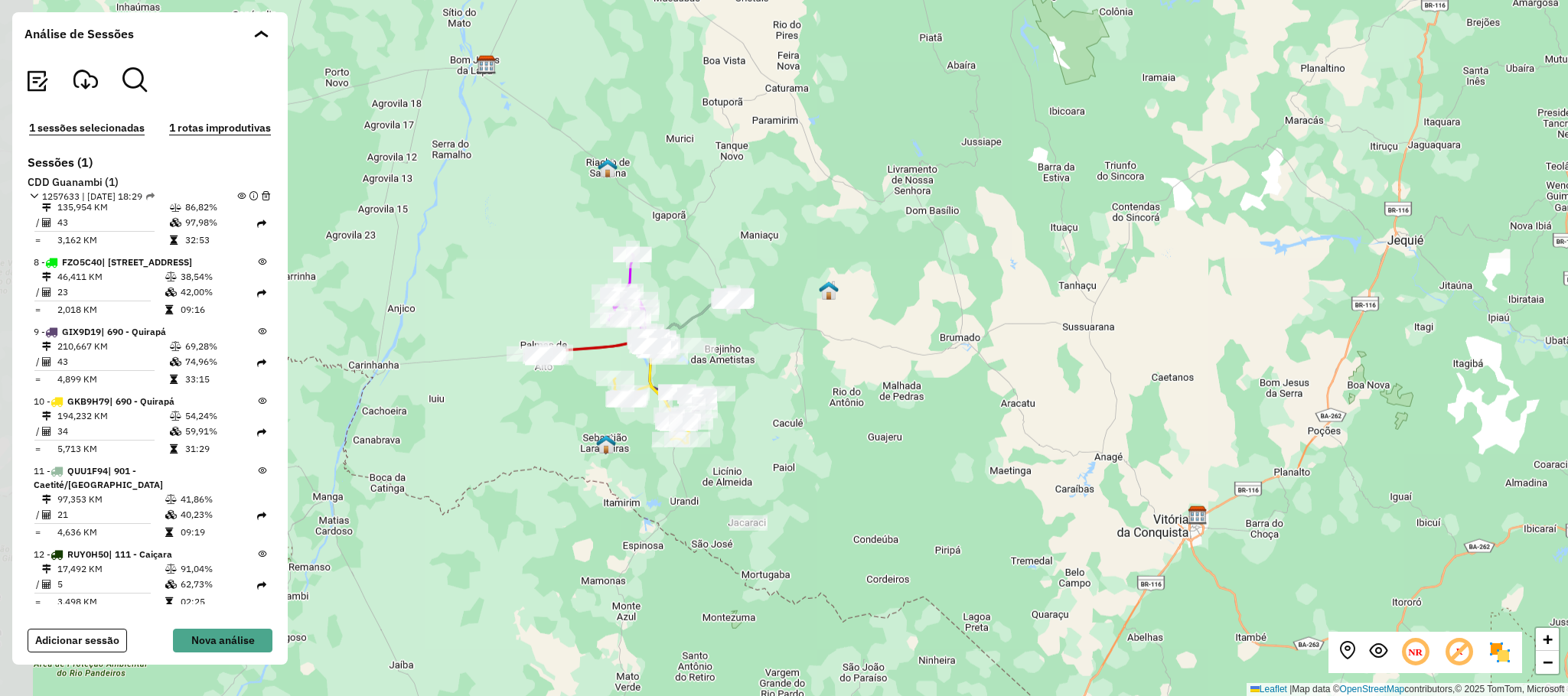
drag, startPoint x: 691, startPoint y: 295, endPoint x: 800, endPoint y: 369, distance: 131.7
click at [817, 383] on div "+ − Leaflet | Map data © OpenStreetMap contributors,© 2025 TomTom, Microsoft" at bounding box center [784, 348] width 1568 height 696
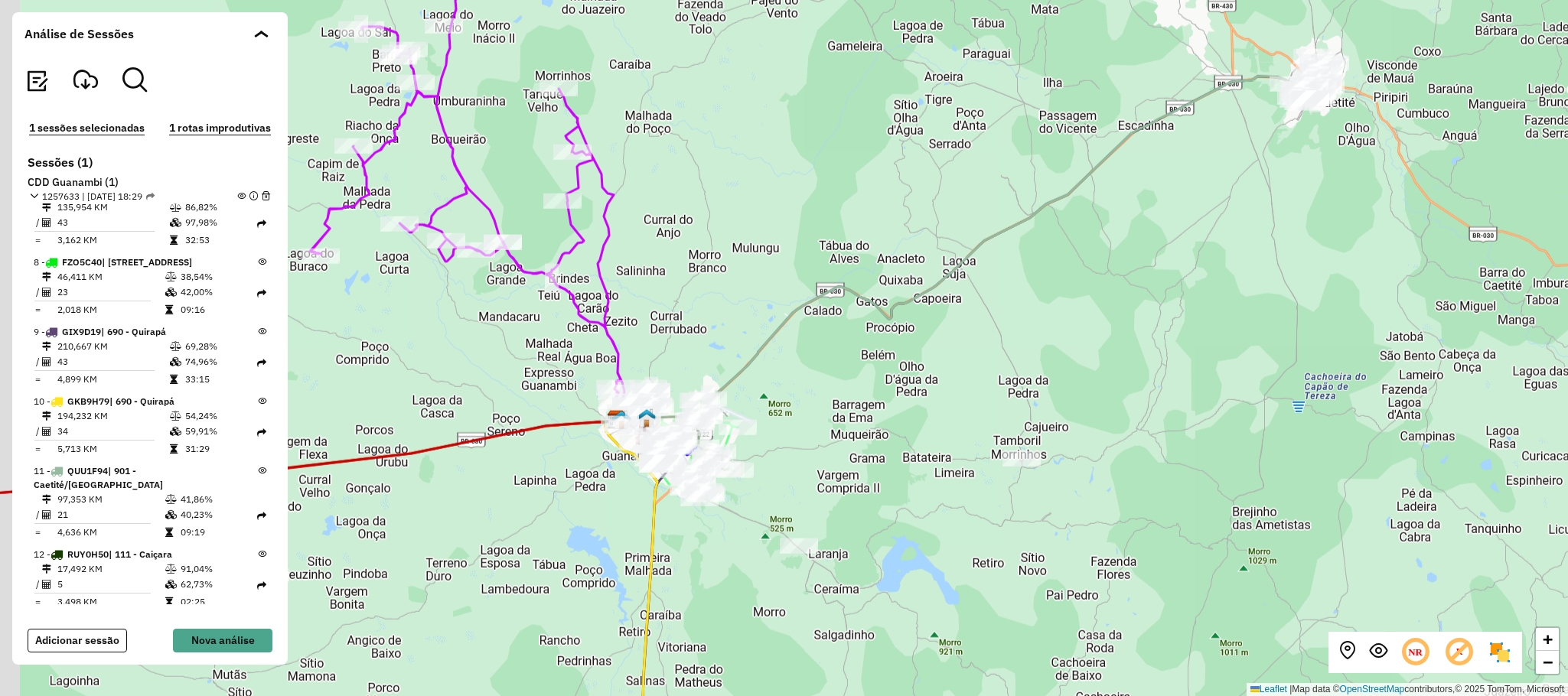
drag, startPoint x: 752, startPoint y: 535, endPoint x: 818, endPoint y: 500, distance: 74.7
click at [818, 500] on div "+ − Leaflet | Map data © OpenStreetMap contributors,© 2025 TomTom, Microsoft" at bounding box center [784, 348] width 1568 height 696
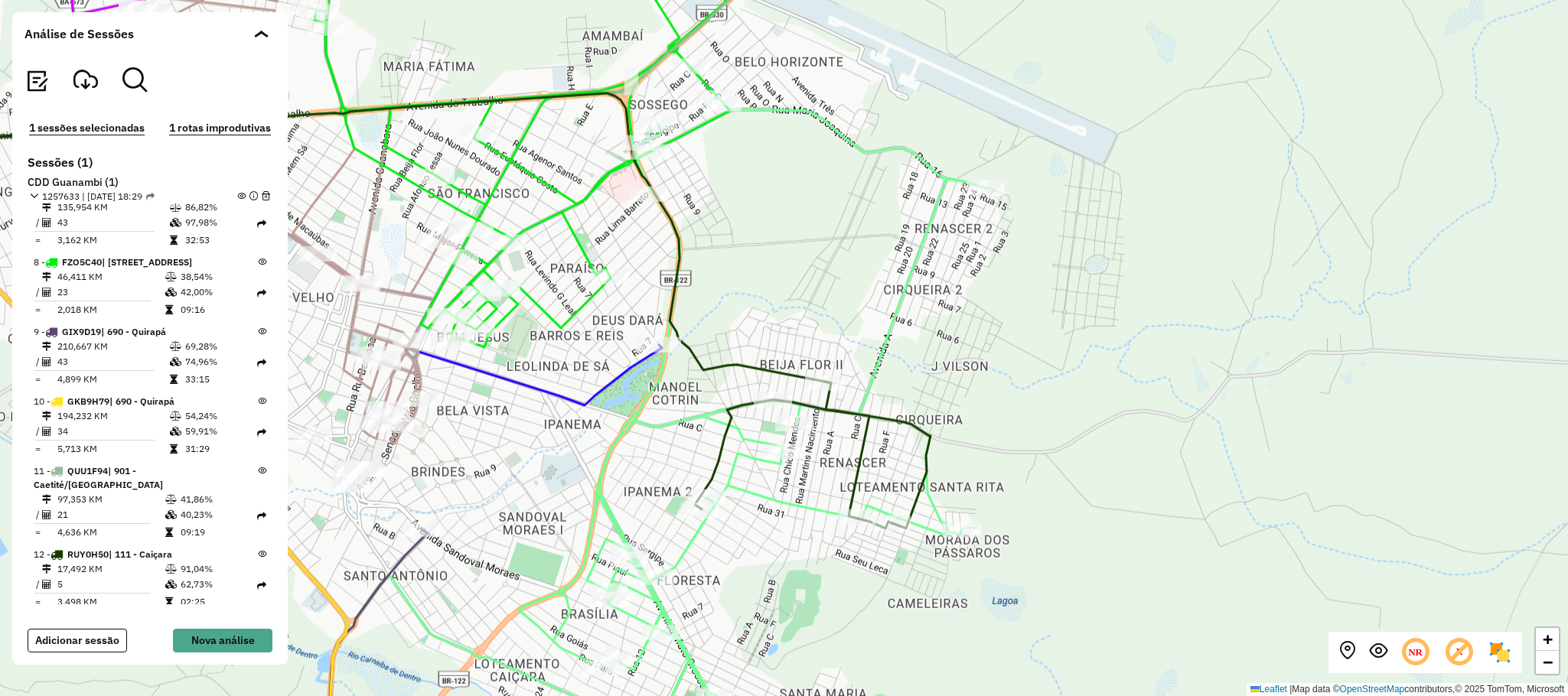
drag, startPoint x: 831, startPoint y: 282, endPoint x: 1091, endPoint y: 275, distance: 260.1
click at [1090, 275] on div "+ − Leaflet | Map data © OpenStreetMap contributors,© 2025 TomTom, Microsoft" at bounding box center [784, 348] width 1568 height 696
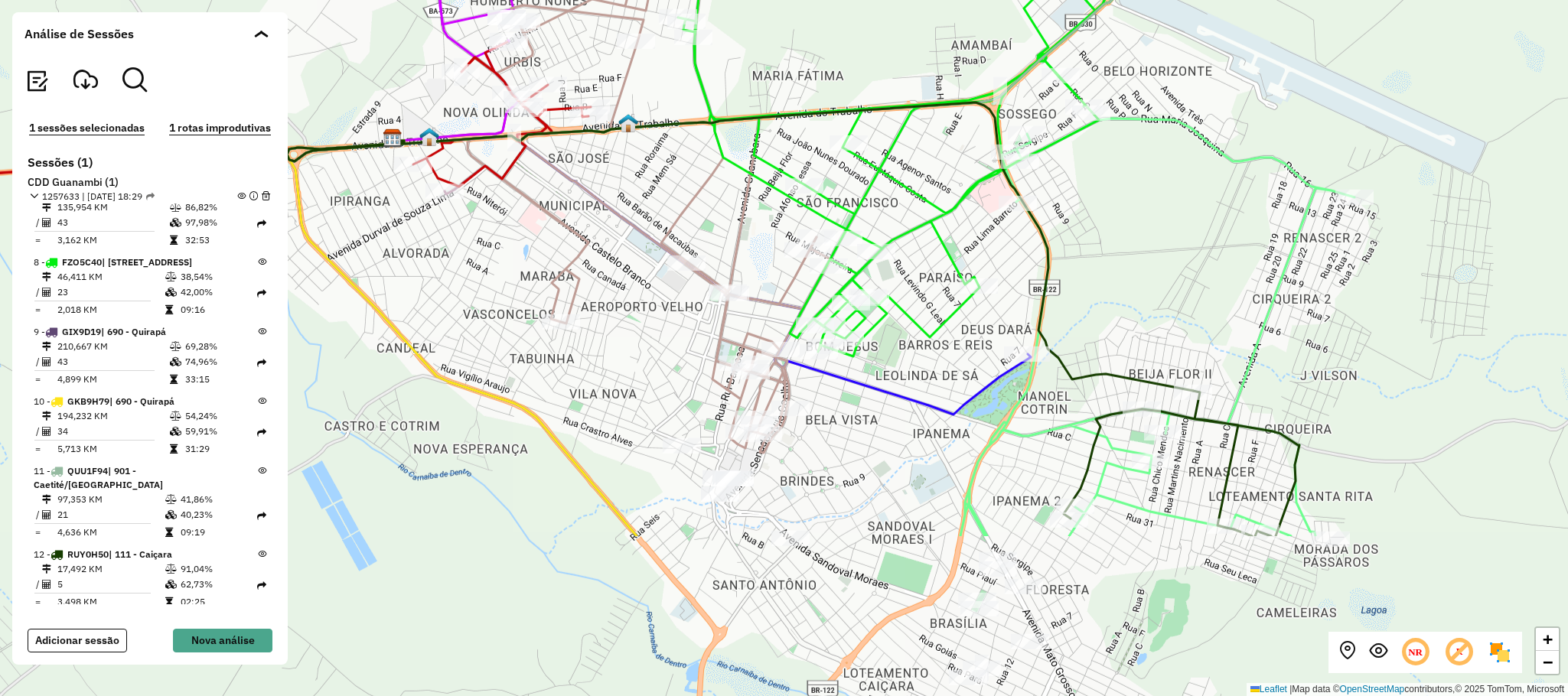
drag, startPoint x: 900, startPoint y: 453, endPoint x: 611, endPoint y: 225, distance: 368.1
click at [611, 225] on div "+ − Leaflet | Map data © OpenStreetMap contributors,© 2025 TomTom, Microsoft" at bounding box center [784, 348] width 1568 height 696
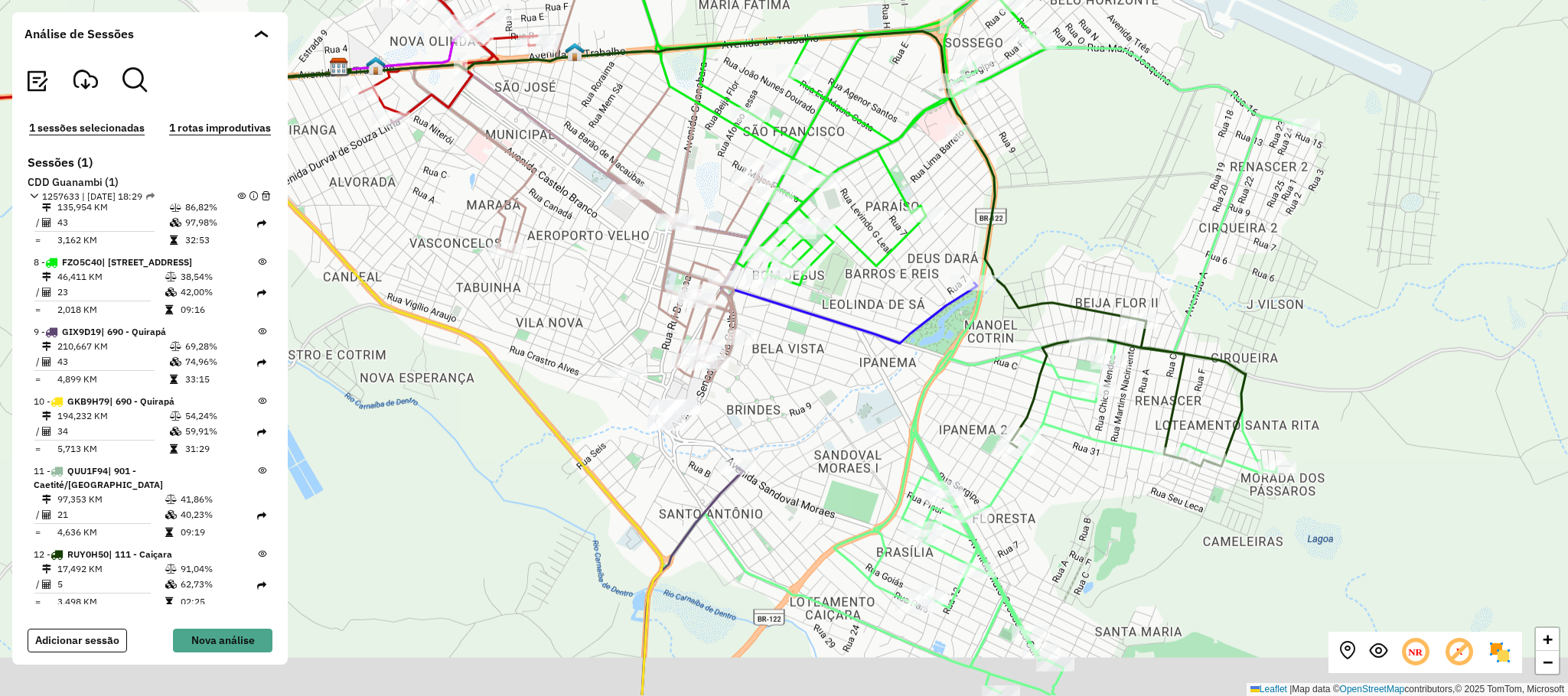
drag, startPoint x: 890, startPoint y: 415, endPoint x: 808, endPoint y: 289, distance: 150.3
click at [808, 289] on div "+ − Leaflet | Map data © OpenStreetMap contributors,© 2025 TomTom, Microsoft" at bounding box center [784, 348] width 1568 height 696
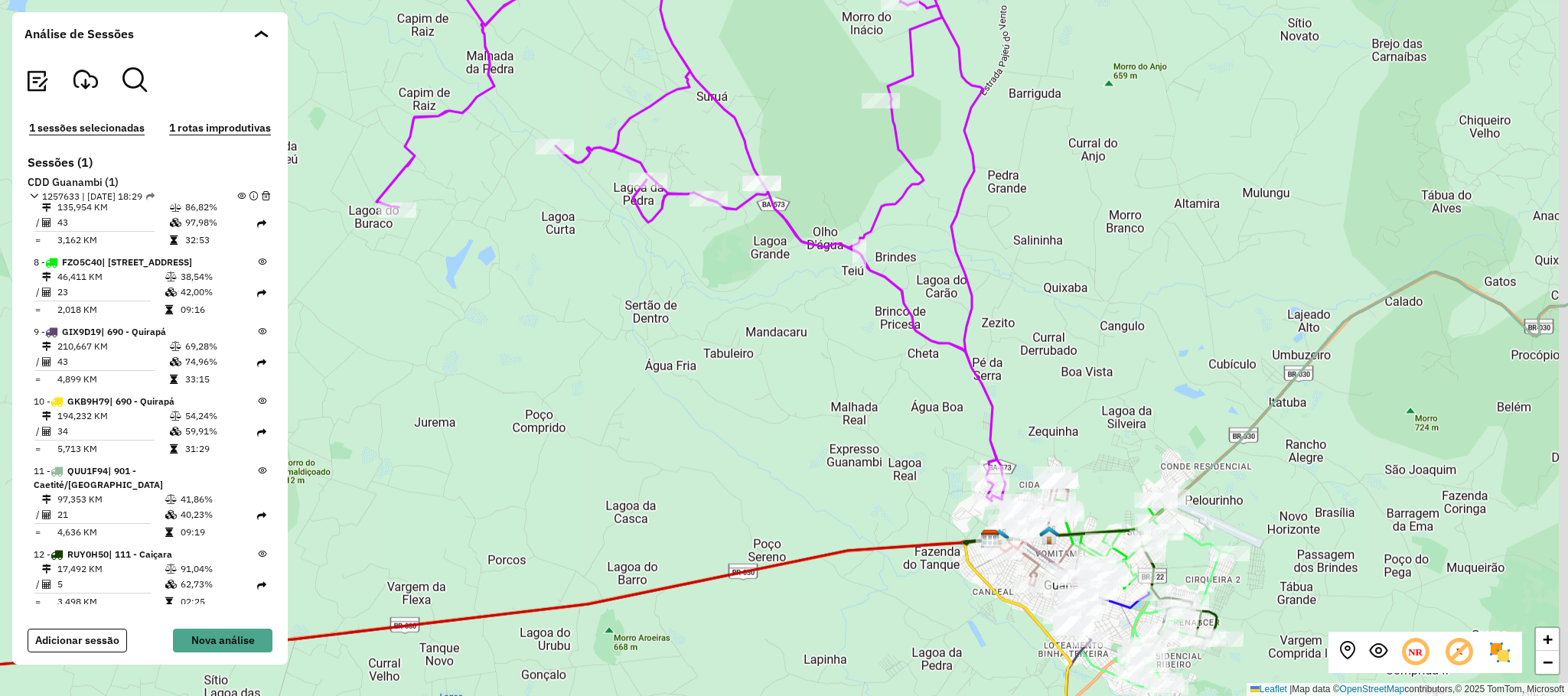
drag, startPoint x: 1210, startPoint y: 339, endPoint x: 1130, endPoint y: 339, distance: 80.0
click at [1130, 339] on div "+ − Leaflet | Map data © OpenStreetMap contributors,© 2025 TomTom, Microsoft" at bounding box center [784, 348] width 1568 height 696
click at [238, 194] on em at bounding box center [241, 196] width 9 height 9
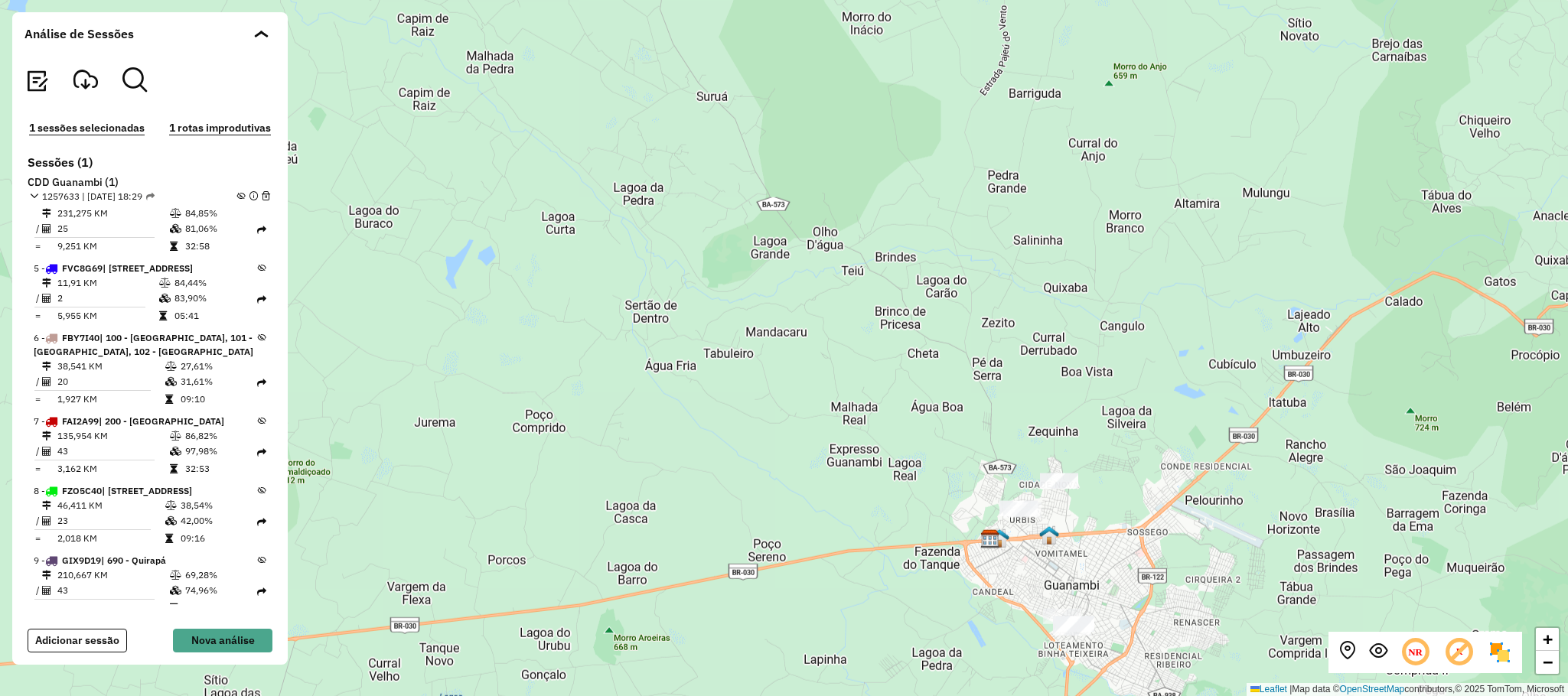
scroll to position [159, 0]
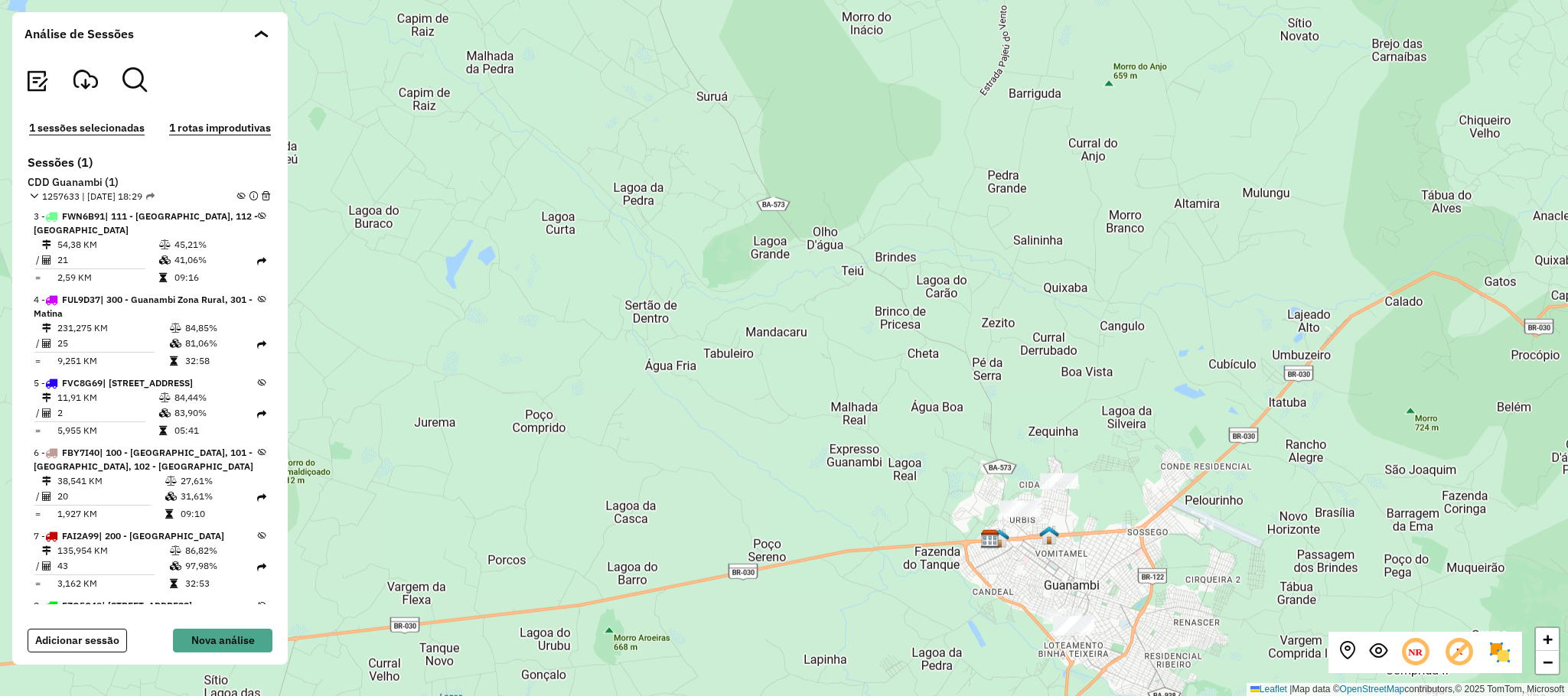
click at [258, 448] on icon at bounding box center [262, 452] width 9 height 9
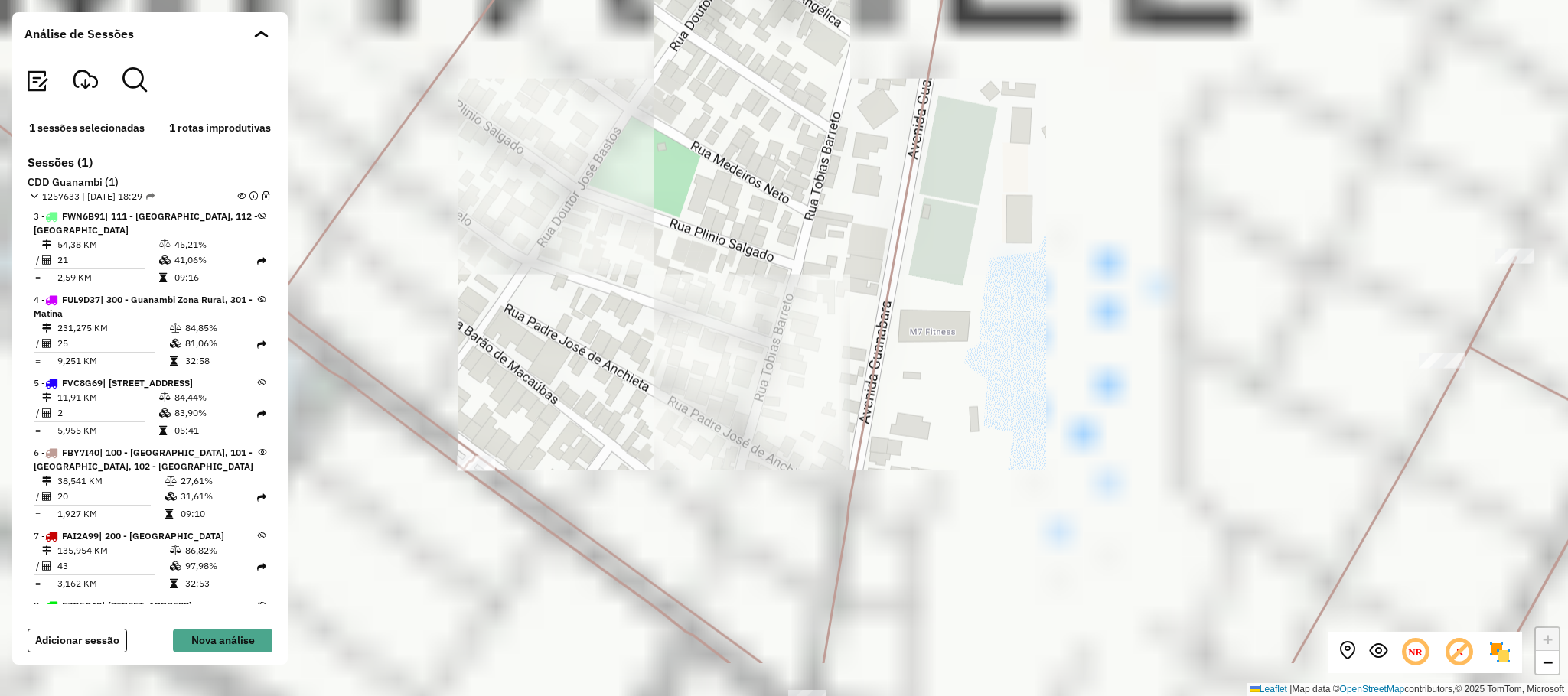
drag, startPoint x: 1100, startPoint y: 563, endPoint x: 982, endPoint y: 377, distance: 220.3
click at [982, 377] on div "+ − Leaflet | Map data © OpenStreetMap contributors,© 2025 TomTom, Microsoft" at bounding box center [784, 348] width 1568 height 696
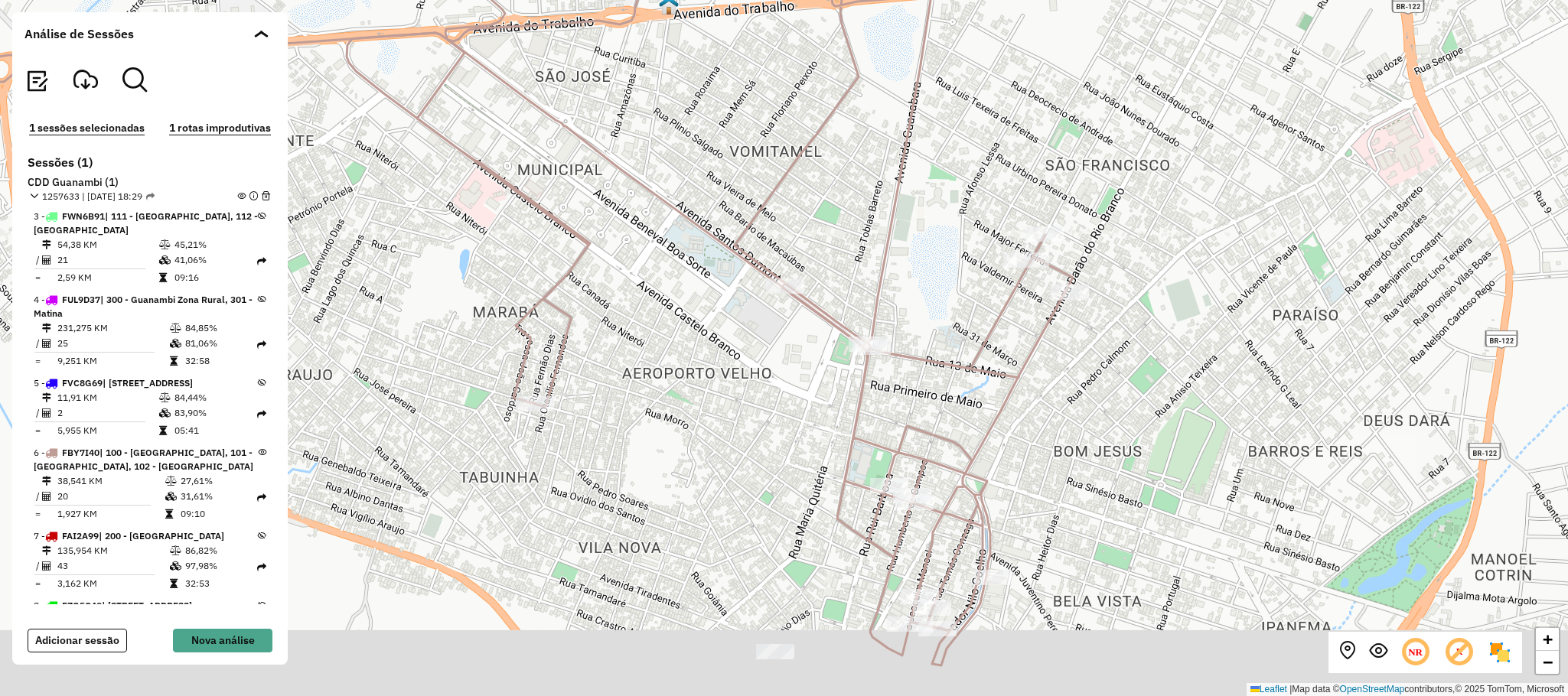
drag, startPoint x: 1042, startPoint y: 507, endPoint x: 989, endPoint y: 390, distance: 128.4
click at [990, 393] on icon at bounding box center [709, 254] width 726 height 824
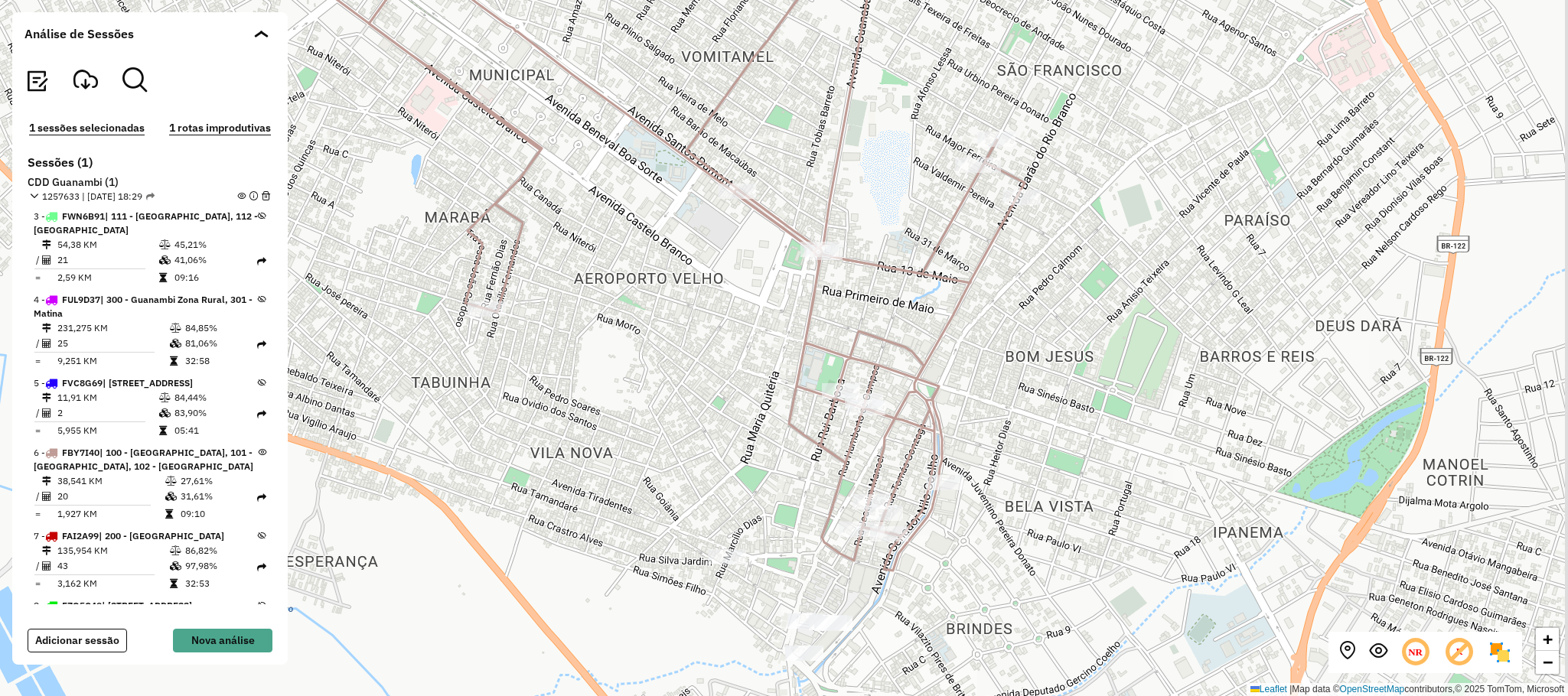
drag, startPoint x: 1098, startPoint y: 546, endPoint x: 1057, endPoint y: 503, distance: 59.4
click at [1061, 506] on div "+ − Leaflet | Map data © OpenStreetMap contributors,© 2025 TomTom, Microsoft" at bounding box center [784, 348] width 1568 height 696
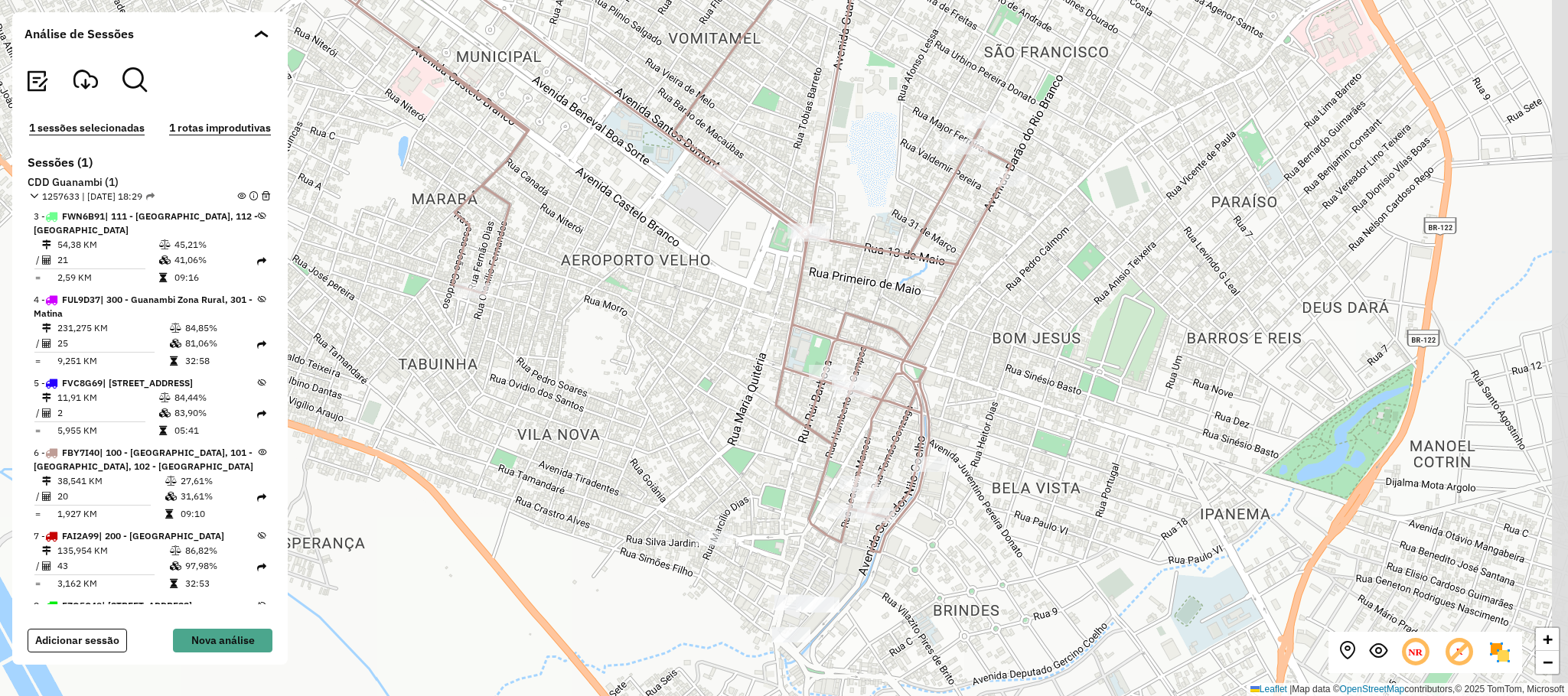
drag, startPoint x: 1065, startPoint y: 513, endPoint x: 1043, endPoint y: 438, distance: 78.2
click at [1044, 433] on div "+ − Leaflet | Map data © OpenStreetMap contributors,© 2025 TomTom, Microsoft" at bounding box center [784, 348] width 1568 height 696
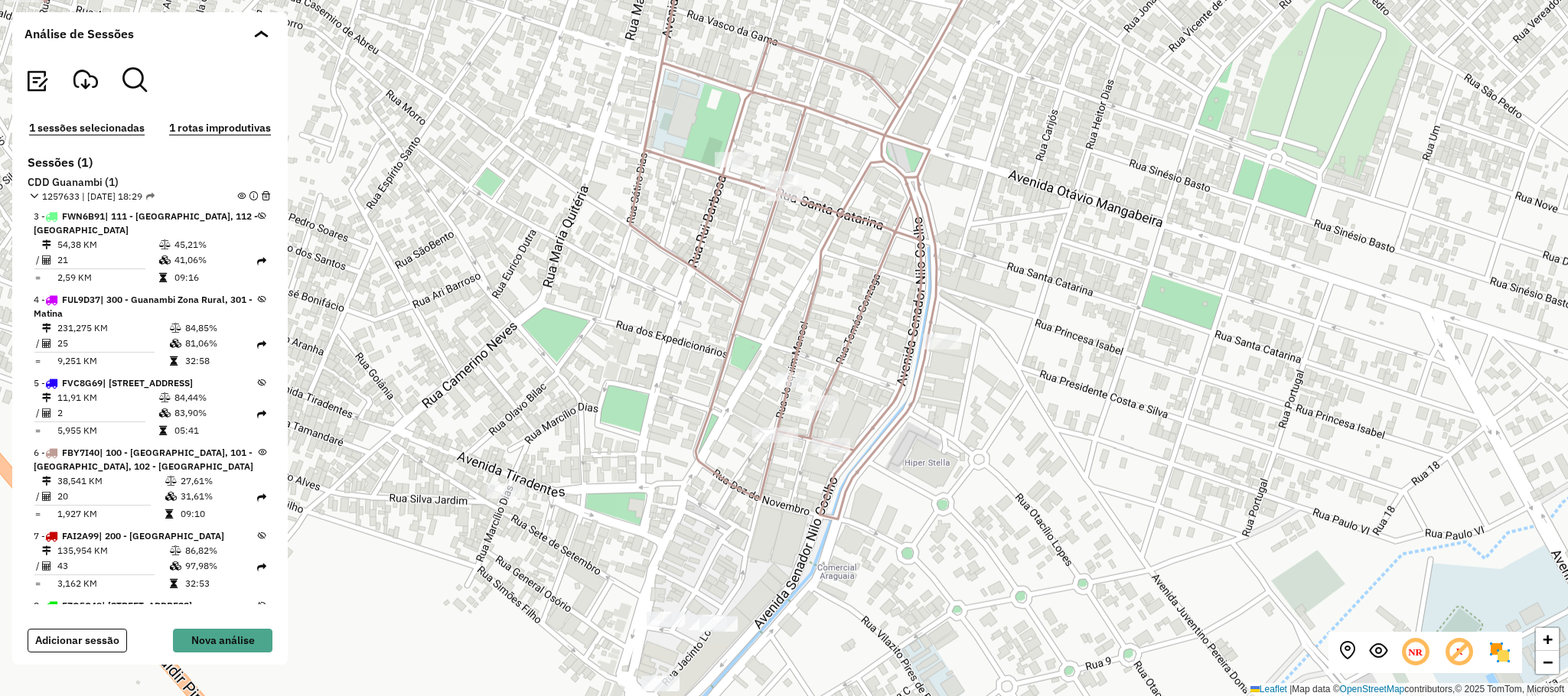
drag, startPoint x: 1251, startPoint y: 525, endPoint x: 1079, endPoint y: 321, distance: 266.8
click at [1079, 321] on div "+ − Leaflet | Map data © OpenStreetMap contributors,© 2025 TomTom, Microsoft" at bounding box center [784, 348] width 1568 height 696
click at [258, 448] on icon at bounding box center [262, 452] width 9 height 9
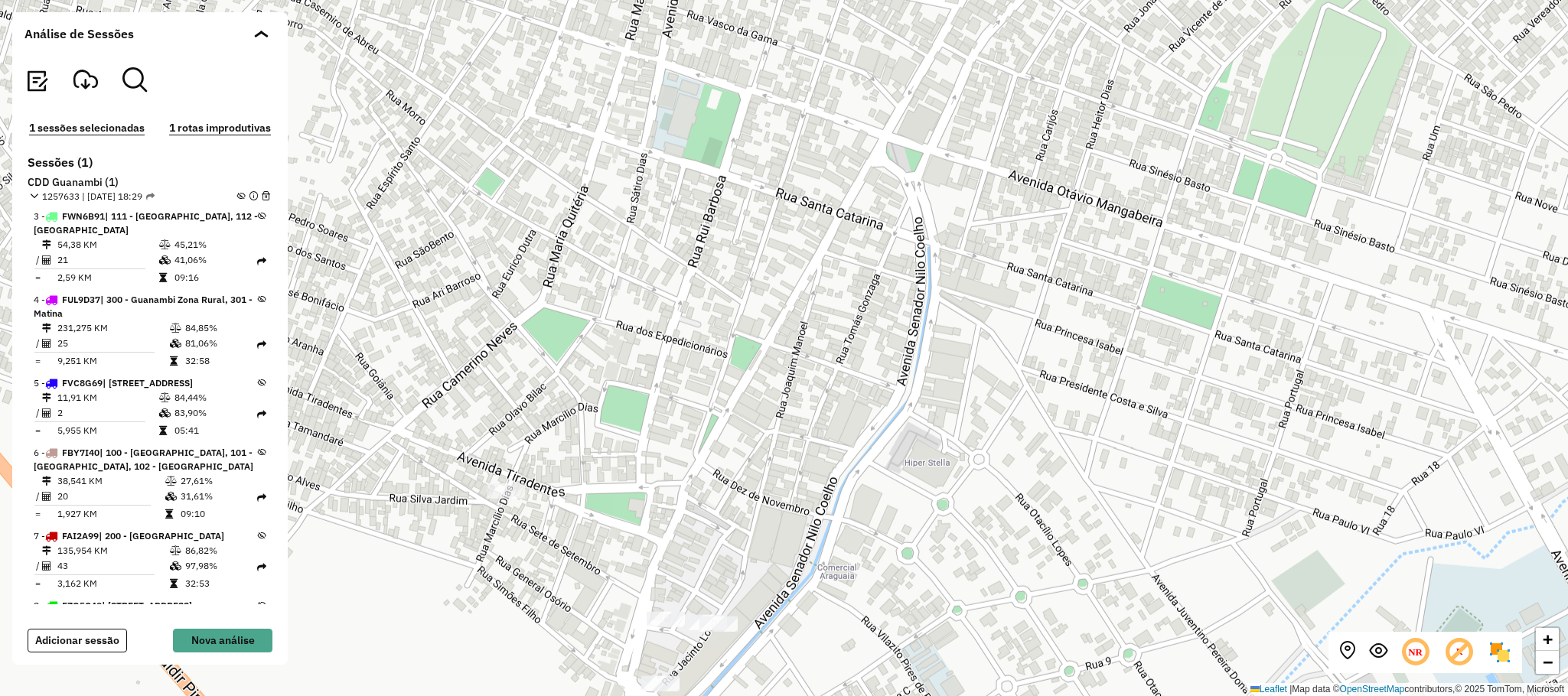
scroll to position [389, 0]
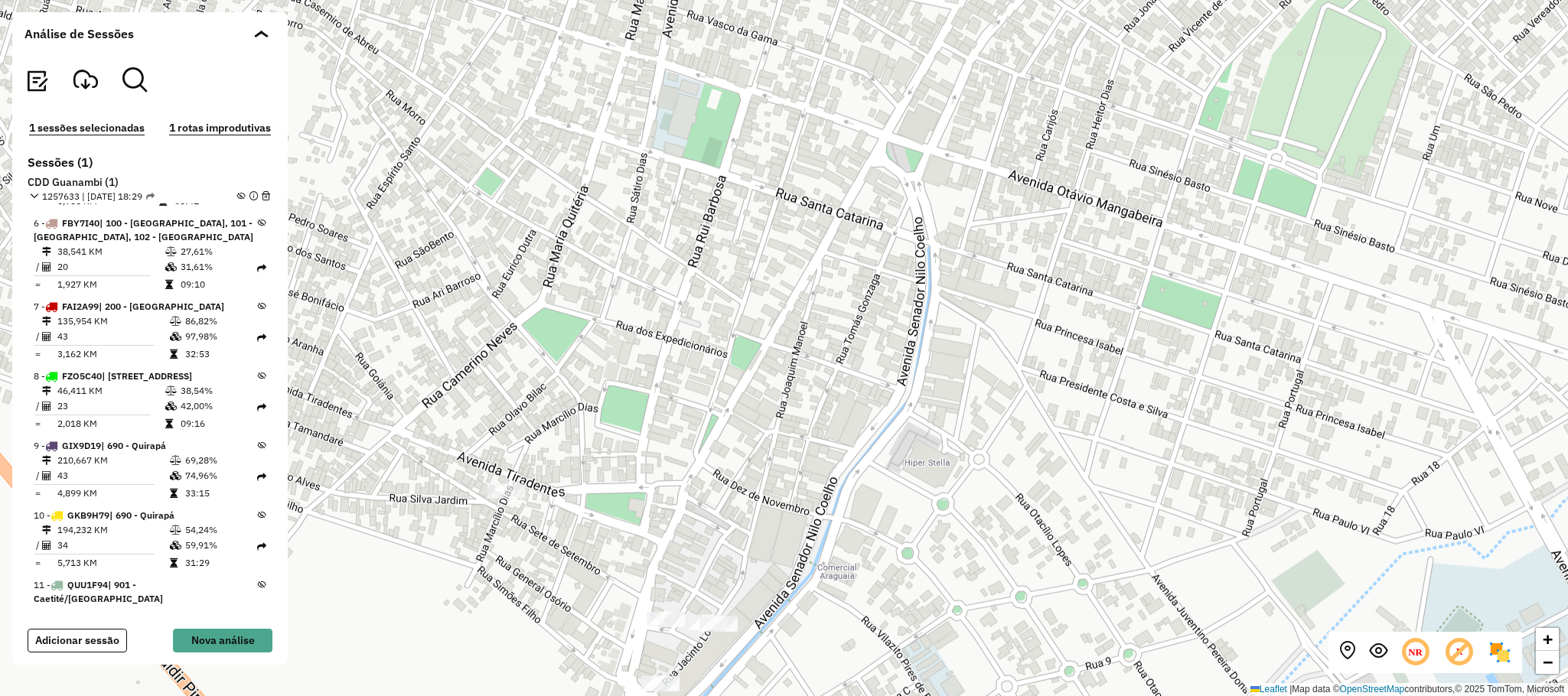
click at [258, 448] on icon at bounding box center [262, 445] width 9 height 9
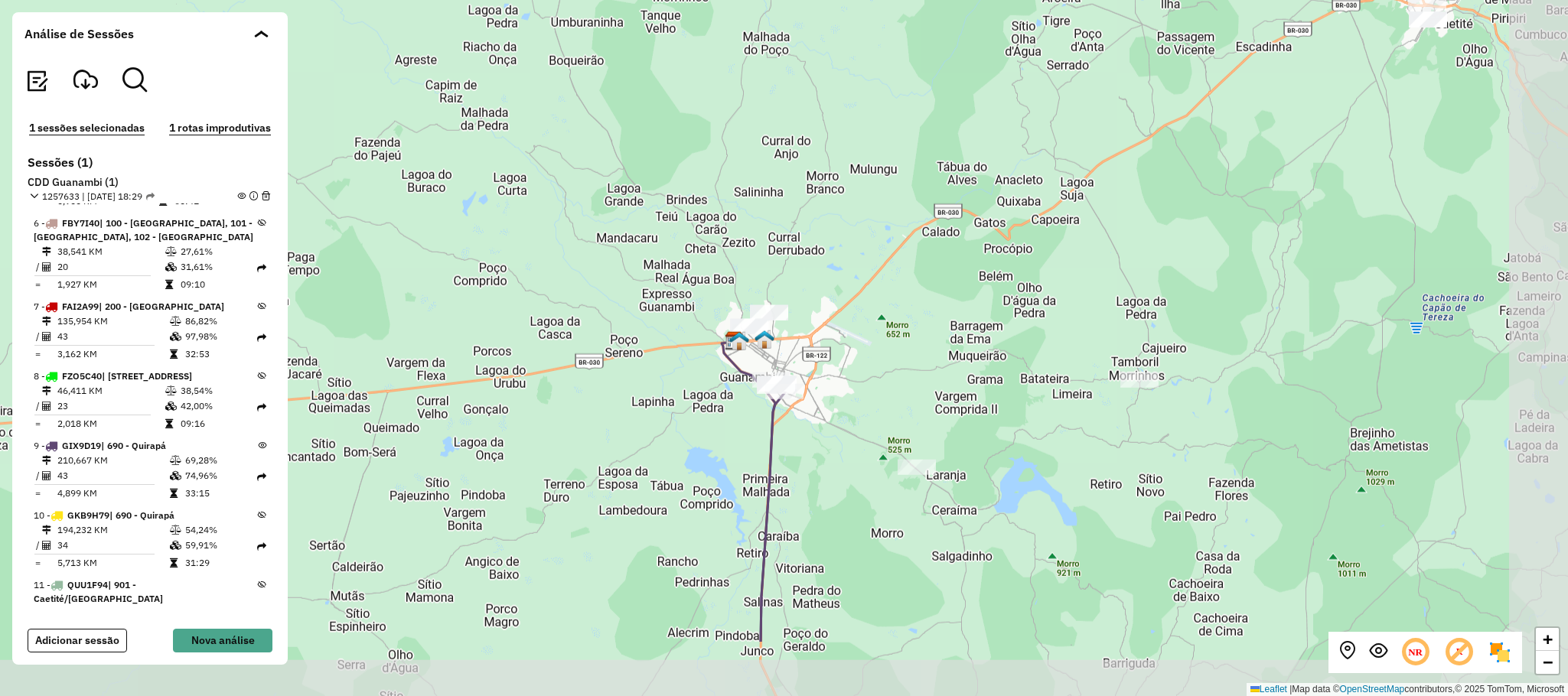
drag, startPoint x: 1040, startPoint y: 526, endPoint x: 921, endPoint y: 246, distance: 304.2
click at [913, 267] on div "+ − Leaflet | Map data © OpenStreetMap contributors,© 2025 TomTom, Microsoft" at bounding box center [784, 348] width 1568 height 696
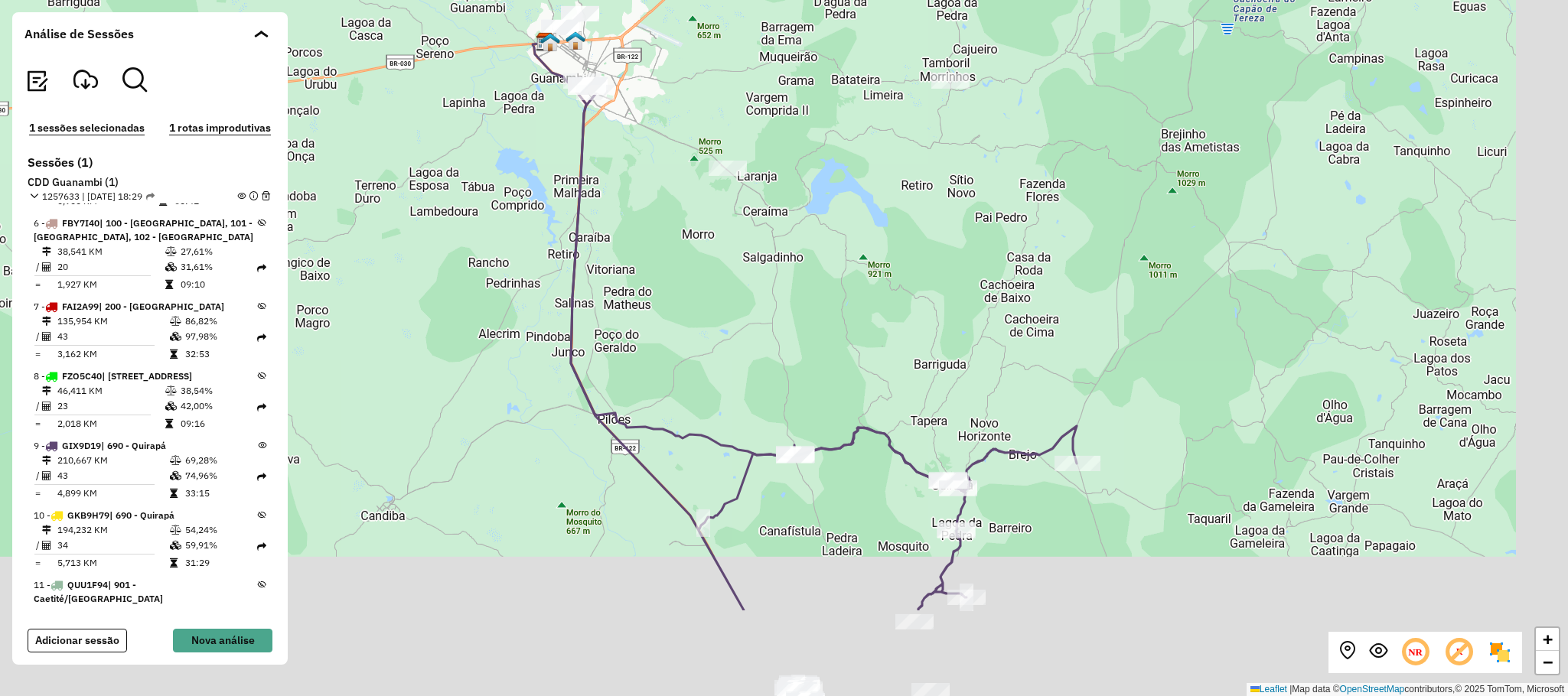
drag, startPoint x: 944, startPoint y: 491, endPoint x: 651, endPoint y: 265, distance: 370.0
click at [651, 265] on div "+ − Leaflet | Map data © OpenStreetMap contributors,© 2025 TomTom, Microsoft" at bounding box center [784, 348] width 1568 height 696
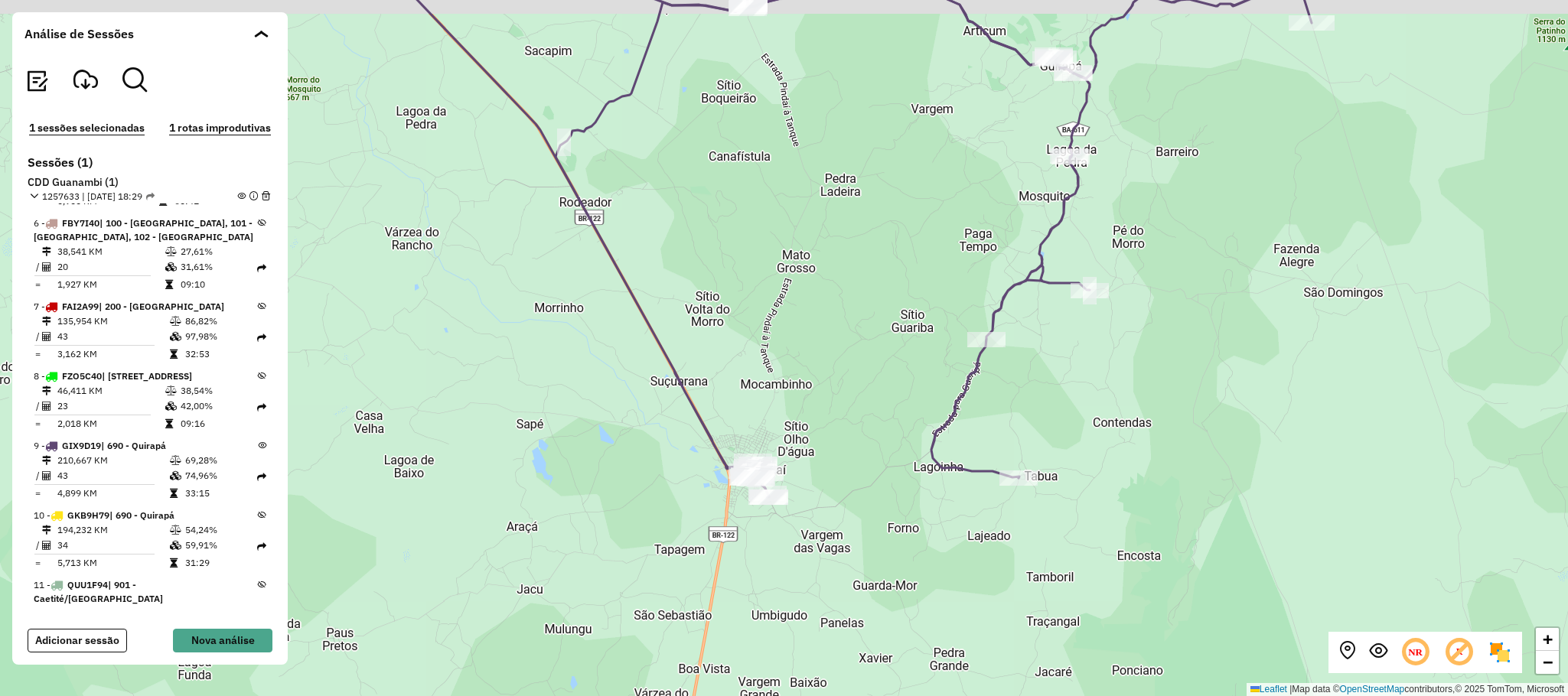
drag, startPoint x: 939, startPoint y: 520, endPoint x: 887, endPoint y: 622, distance: 114.5
click at [898, 639] on div "+ − Leaflet | Map data © OpenStreetMap contributors,© 2025 TomTom, Microsoft" at bounding box center [784, 348] width 1568 height 696
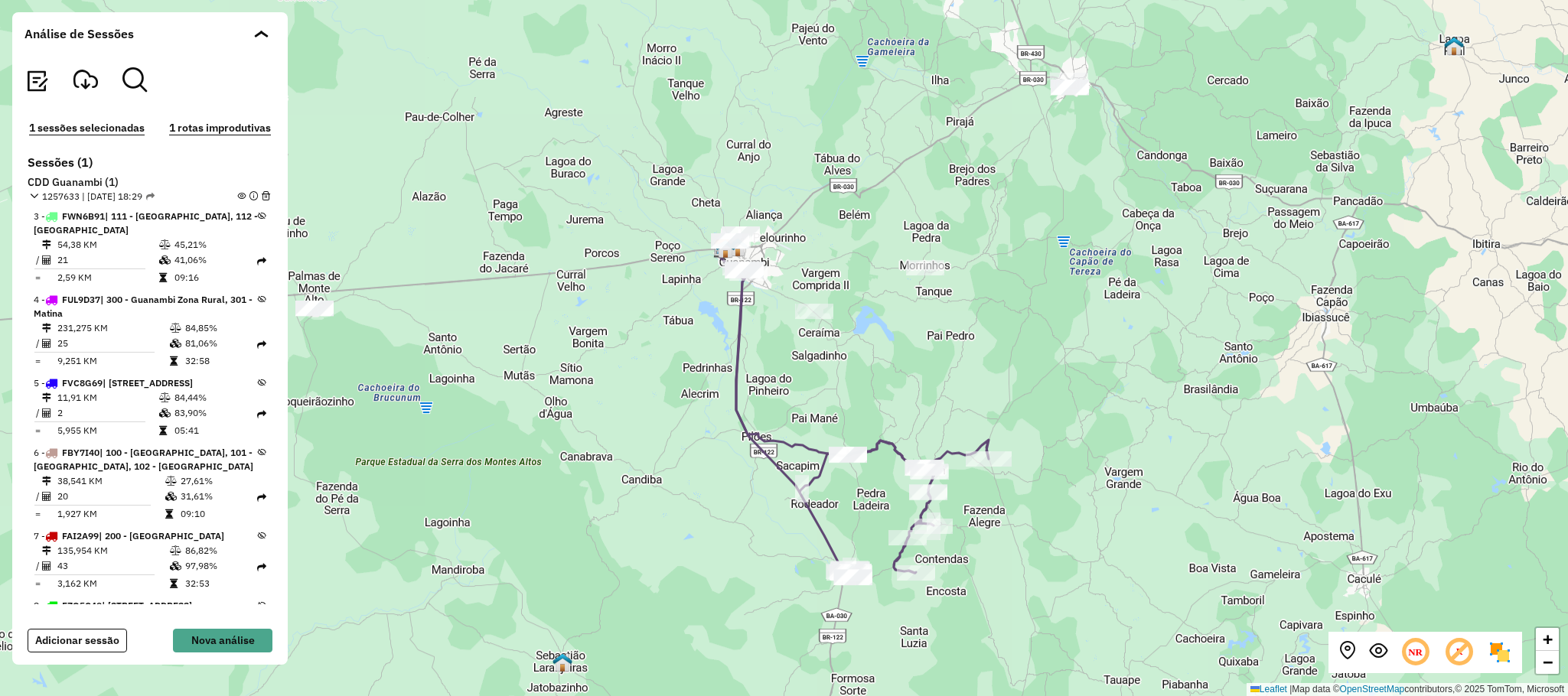
scroll to position [0, 0]
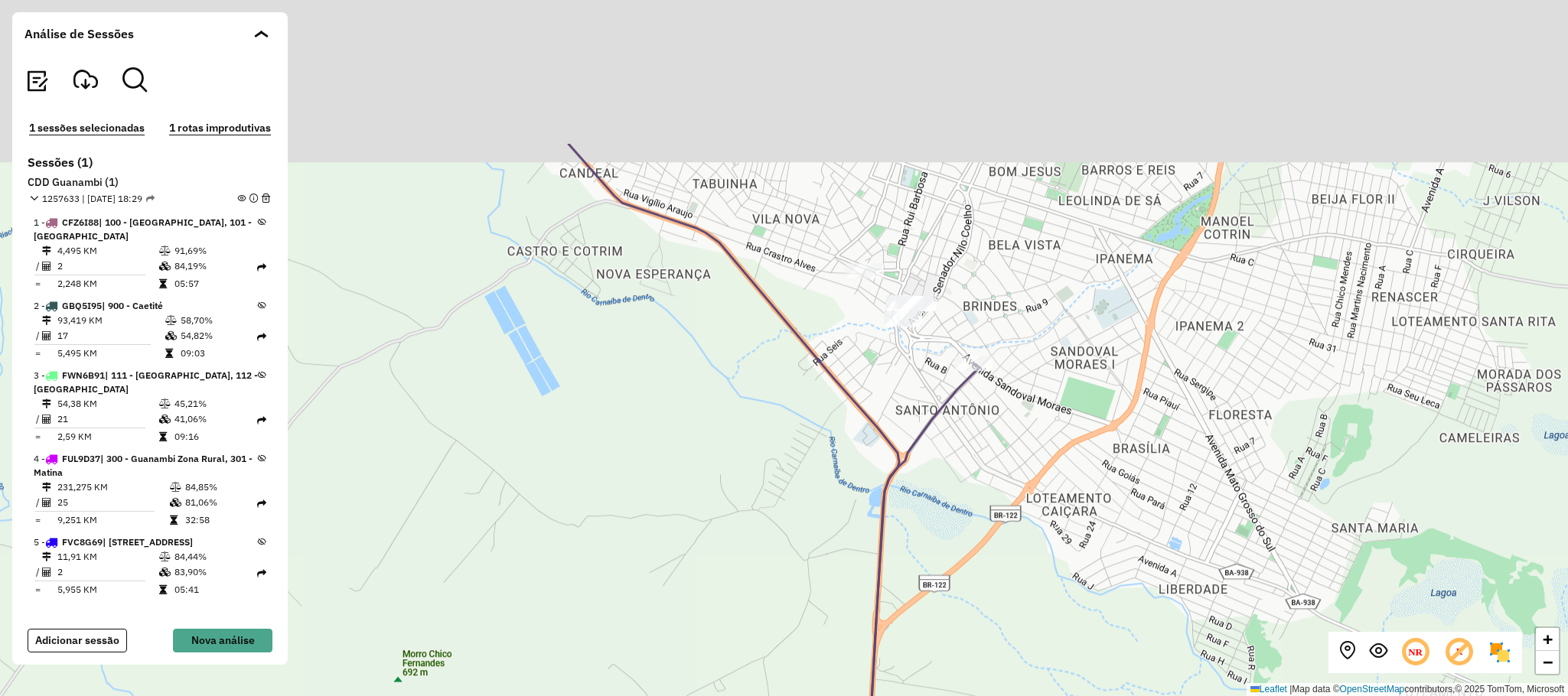
drag, startPoint x: 864, startPoint y: 264, endPoint x: 478, endPoint y: 368, distance: 399.8
click at [732, 487] on div "+ − Leaflet | Map data © OpenStreetMap contributors,© 2025 TomTom, Microsoft" at bounding box center [784, 348] width 1568 height 696
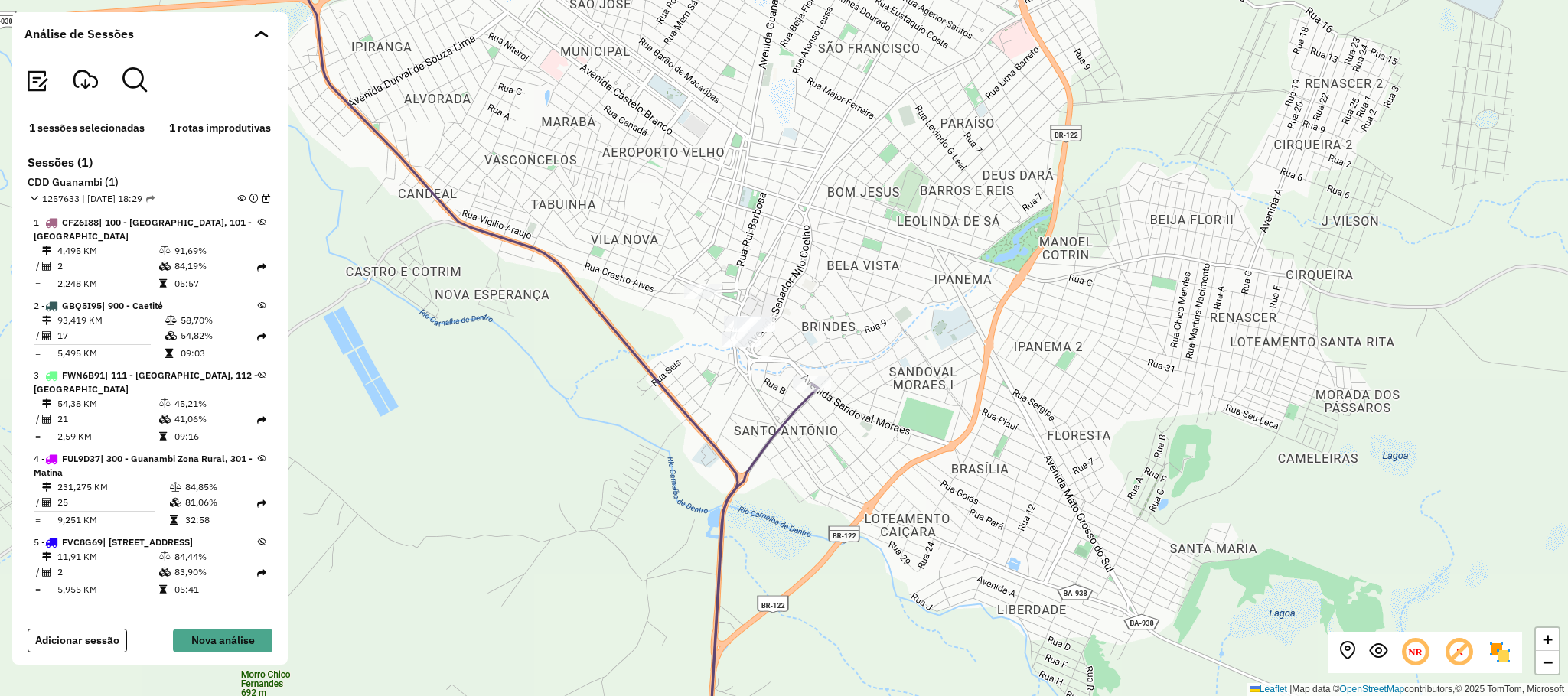
click at [238, 201] on em at bounding box center [241, 198] width 9 height 9
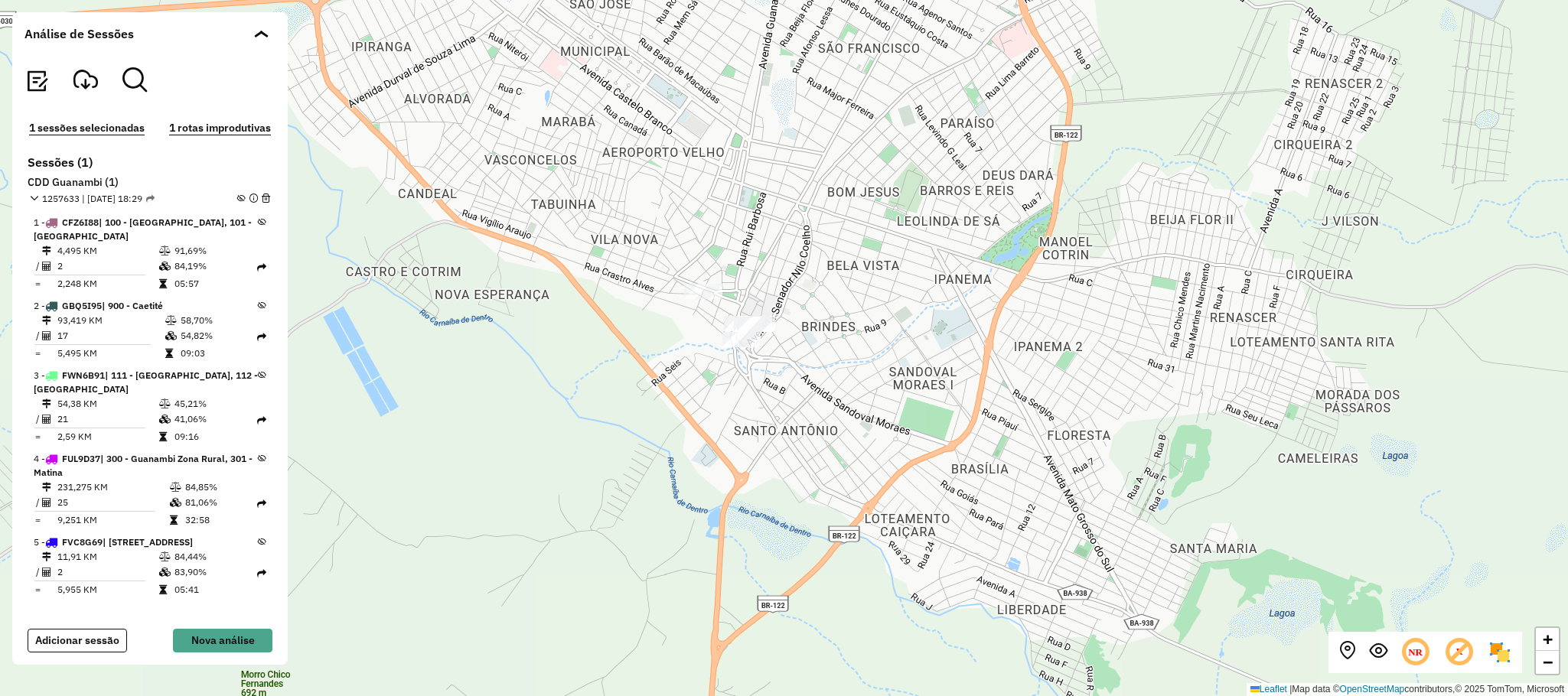
click at [238, 198] on em at bounding box center [241, 198] width 9 height 9
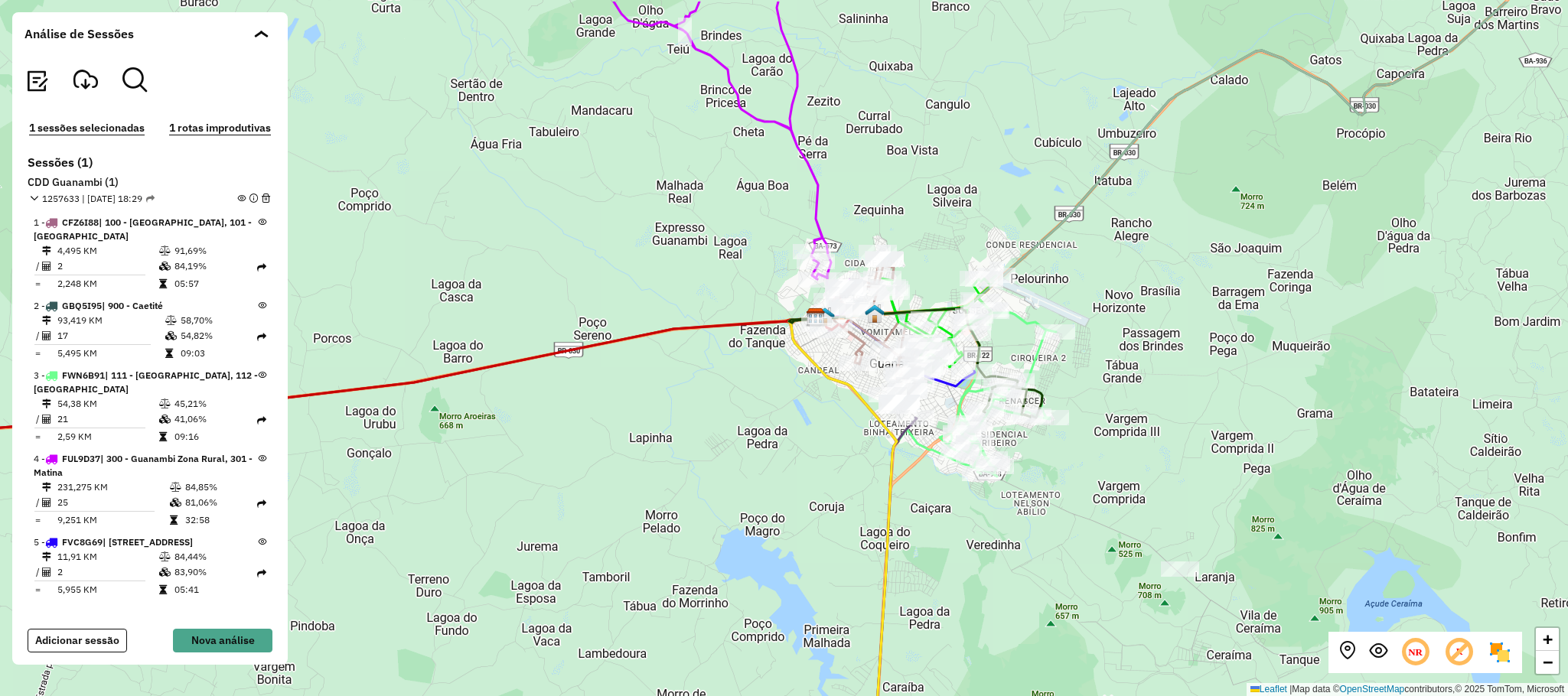
drag, startPoint x: 848, startPoint y: 376, endPoint x: 809, endPoint y: 450, distance: 83.6
click at [811, 452] on div "+ − Leaflet | Map data © OpenStreetMap contributors,© 2025 TomTom, Microsoft" at bounding box center [784, 348] width 1568 height 696
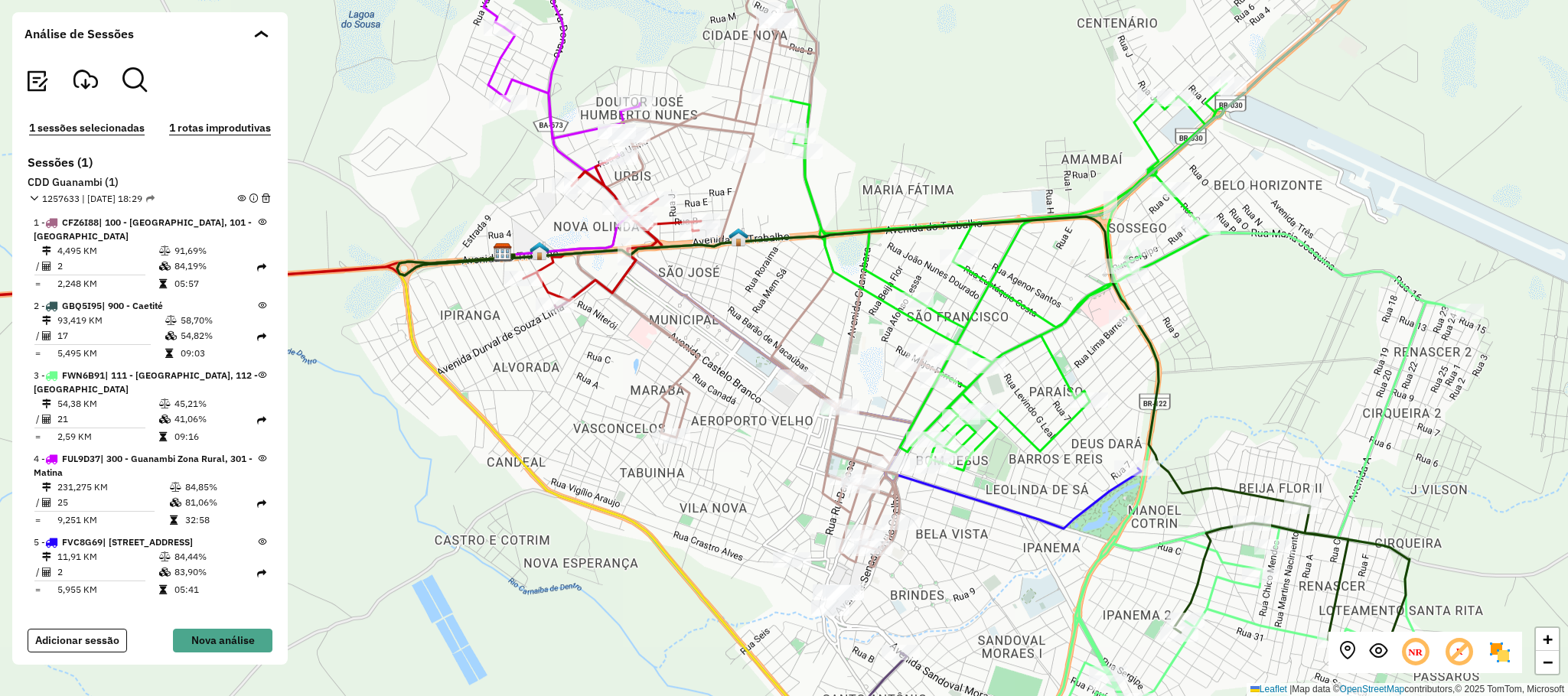
drag, startPoint x: 878, startPoint y: 337, endPoint x: 640, endPoint y: 342, distance: 238.1
click at [640, 342] on icon at bounding box center [759, 280] width 363 height 574
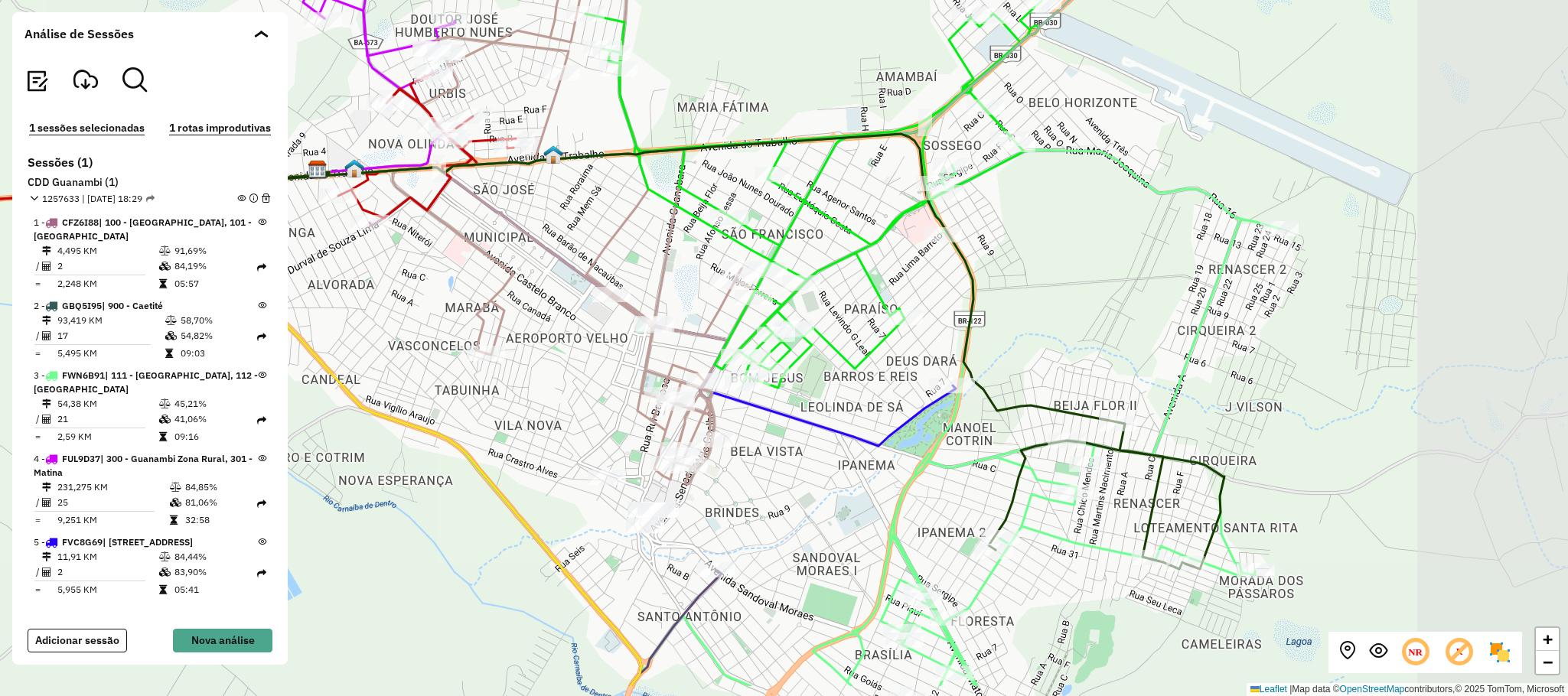
drag, startPoint x: 1257, startPoint y: 361, endPoint x: 1083, endPoint y: 327, distance: 177.3
click at [1101, 281] on div "+ − Leaflet | Map data © OpenStreetMap contributors,© 2025 TomTom, Microsoft" at bounding box center [784, 348] width 1568 height 696
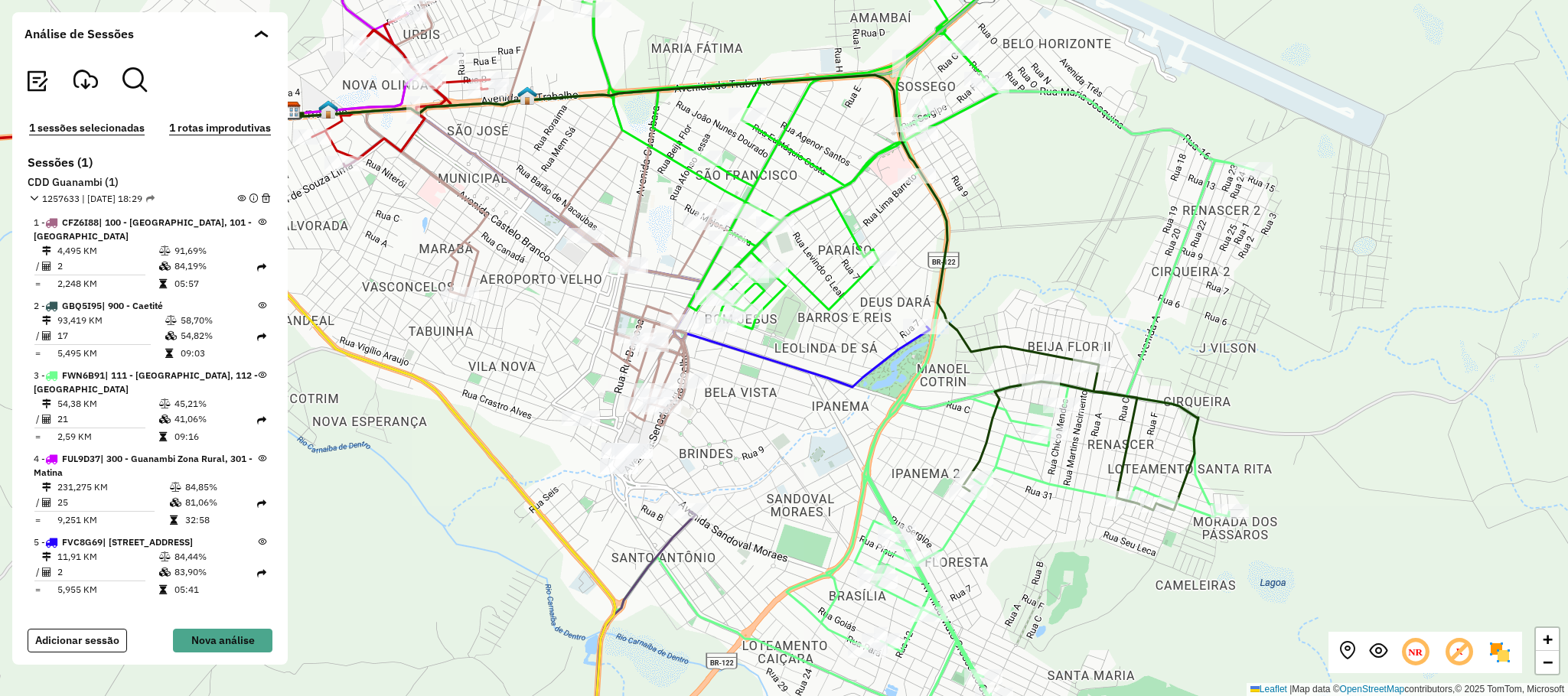
drag, startPoint x: 1057, startPoint y: 594, endPoint x: 1031, endPoint y: 526, distance: 72.8
click at [1031, 526] on div "+ − Leaflet | Map data © OpenStreetMap contributors,© 2025 TomTom, Microsoft" at bounding box center [784, 348] width 1568 height 696
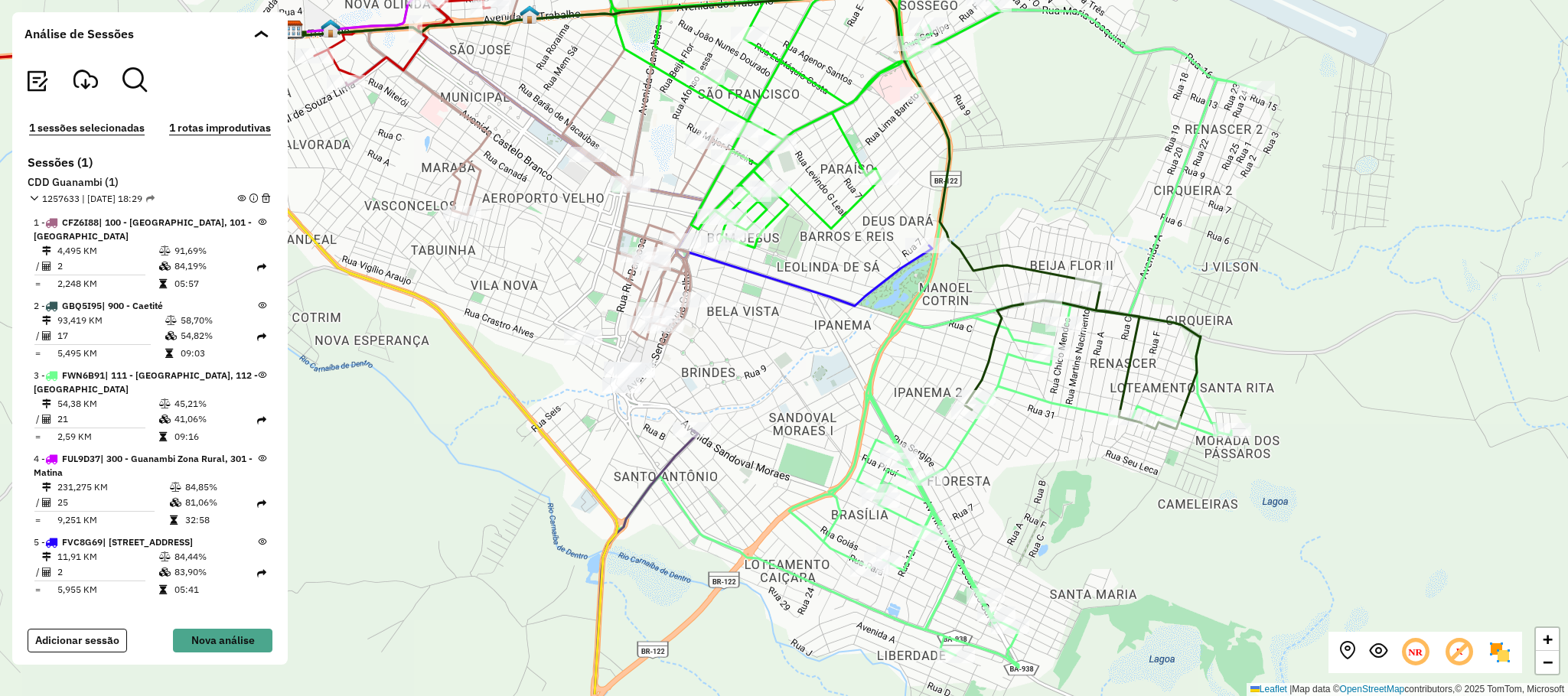
drag, startPoint x: 1040, startPoint y: 558, endPoint x: 1054, endPoint y: 478, distance: 81.2
click at [1052, 482] on div "+ − Leaflet | Map data © OpenStreetMap contributors,© 2025 TomTom, Microsoft" at bounding box center [784, 348] width 1568 height 696
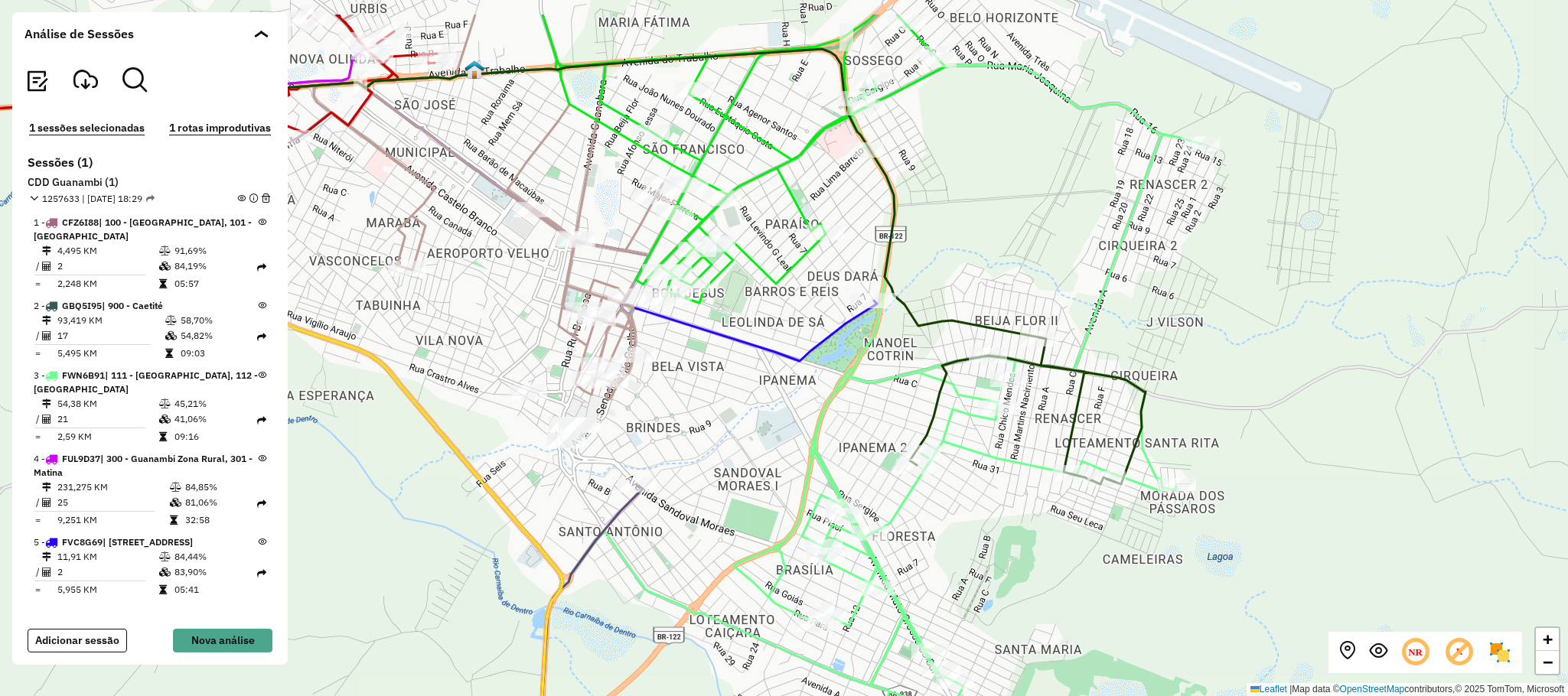
drag, startPoint x: 1210, startPoint y: 502, endPoint x: 1219, endPoint y: 535, distance: 34.2
click at [1219, 535] on div "+ − Leaflet | Map data © OpenStreetMap contributors,© 2025 TomTom, Microsoft" at bounding box center [784, 348] width 1568 height 696
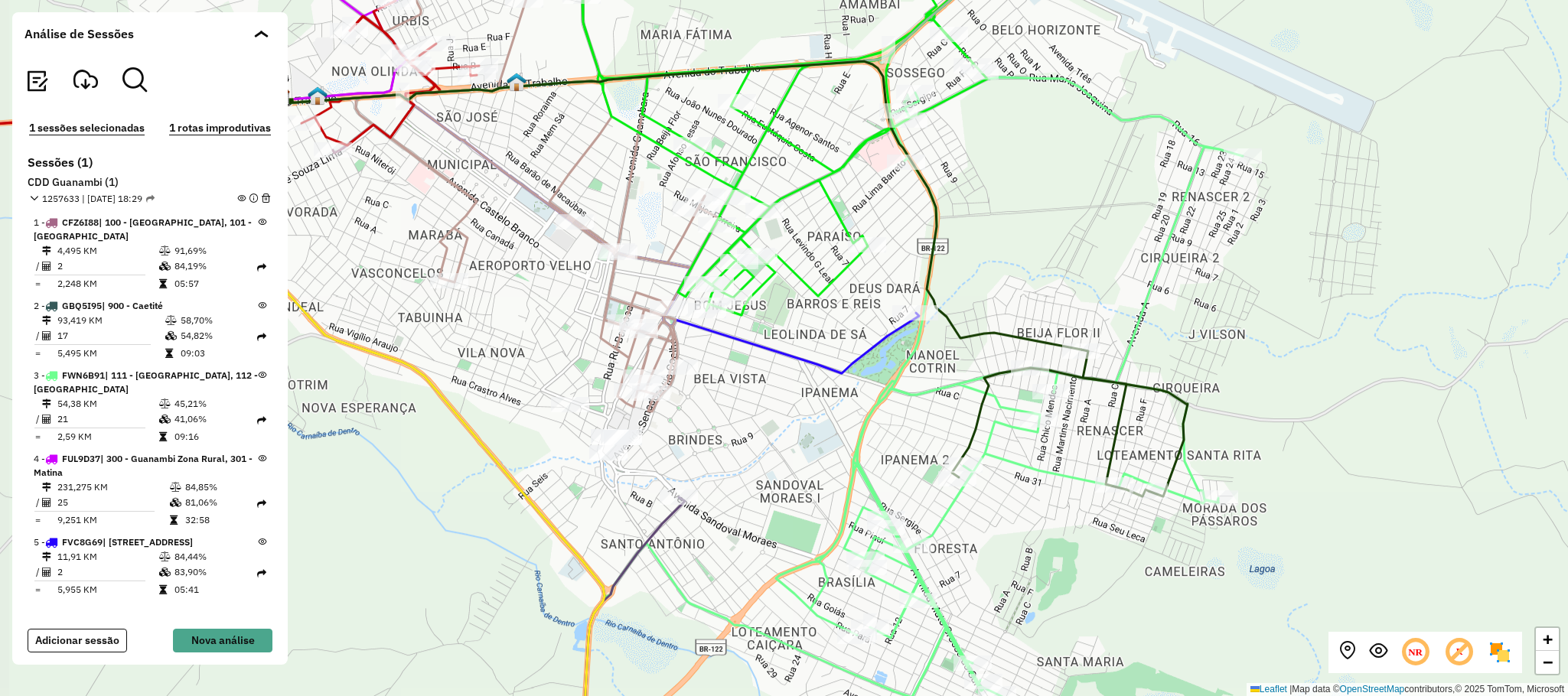
drag, startPoint x: 1152, startPoint y: 585, endPoint x: 1195, endPoint y: 593, distance: 43.7
click at [1195, 593] on div "+ − Leaflet | Map data © OpenStreetMap contributors,© 2025 TomTom, Microsoft" at bounding box center [784, 348] width 1568 height 696
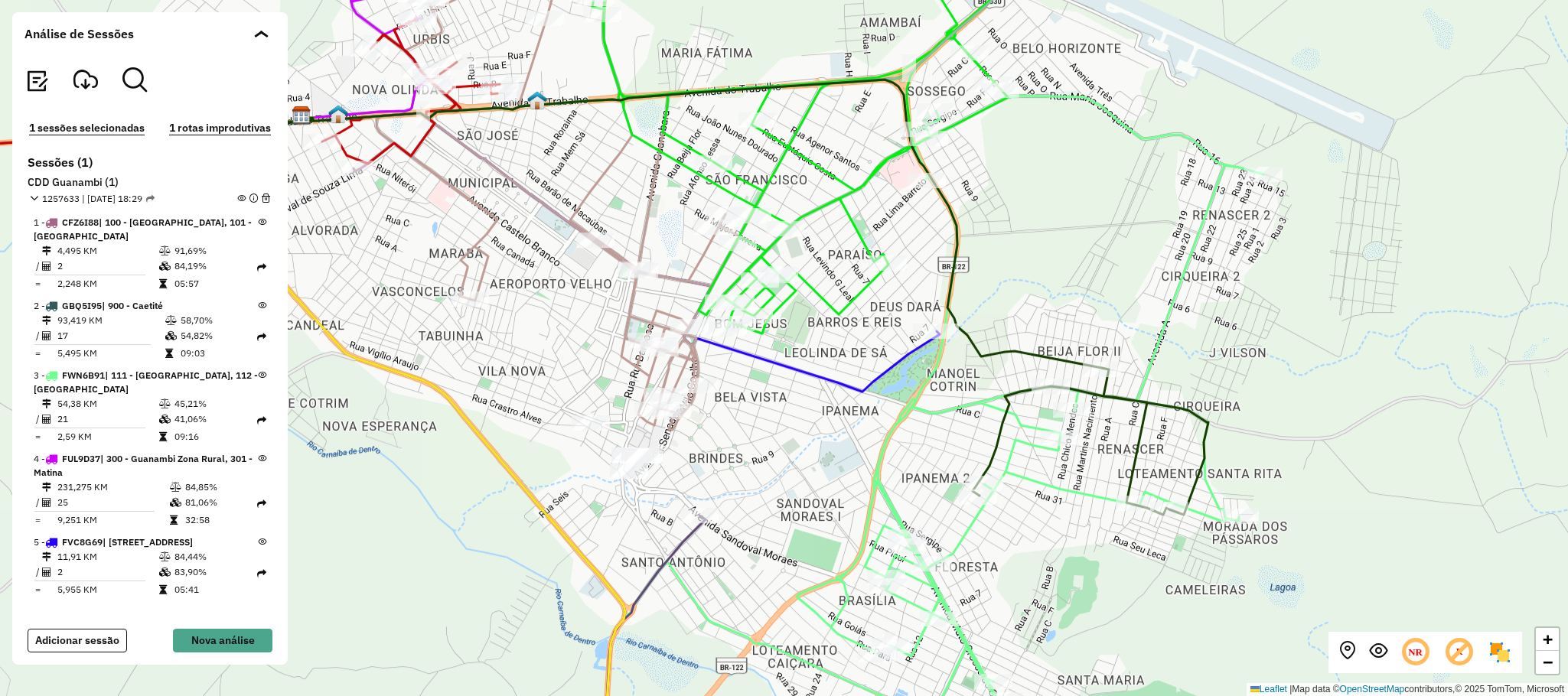
drag, startPoint x: 457, startPoint y: 159, endPoint x: 535, endPoint y: 188, distance: 83.2
click at [554, 230] on div "+ − Leaflet | Map data © OpenStreetMap contributors,© 2025 TomTom, Microsoft" at bounding box center [784, 348] width 1568 height 696
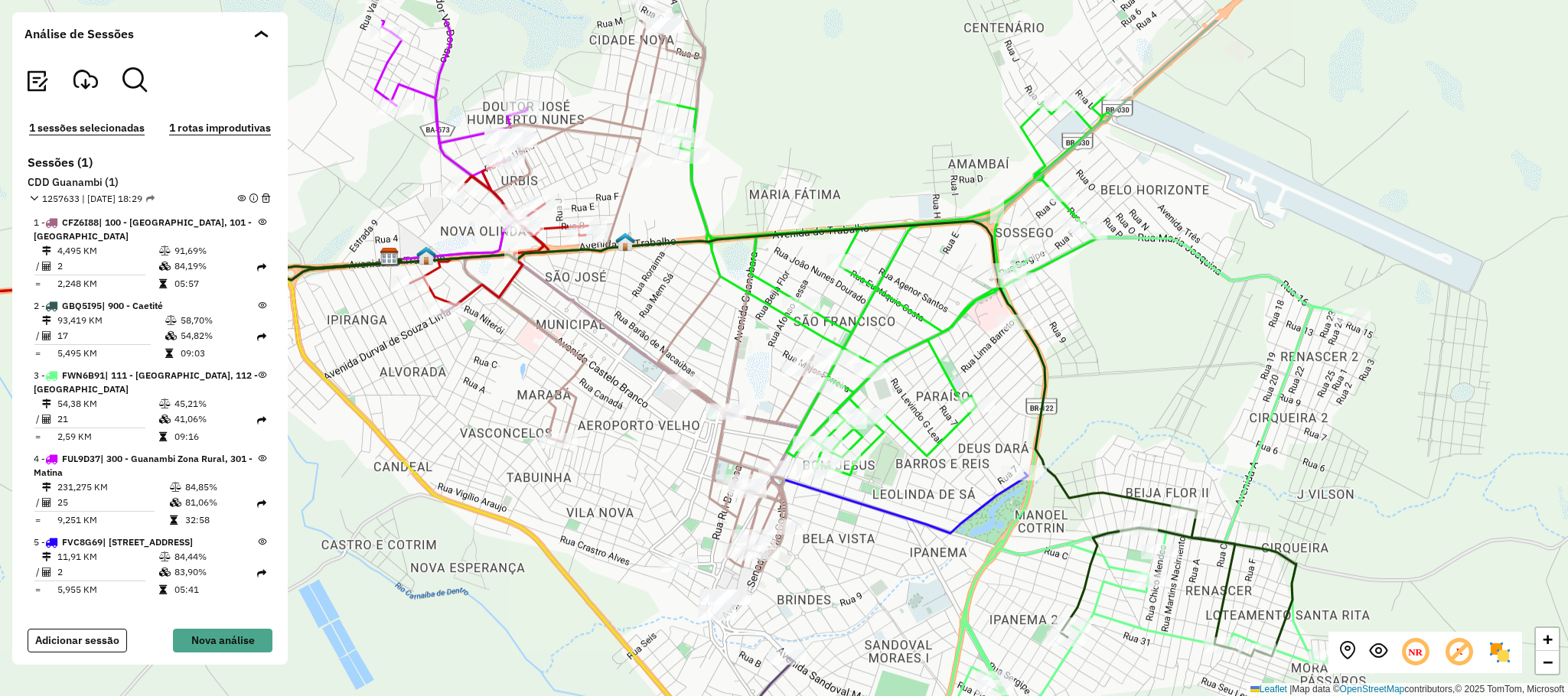
drag, startPoint x: 583, startPoint y: 243, endPoint x: 557, endPoint y: 253, distance: 27.9
click at [593, 332] on div "+ − Leaflet | Map data © OpenStreetMap contributors,© 2025 TomTom, Microsoft" at bounding box center [784, 348] width 1568 height 696
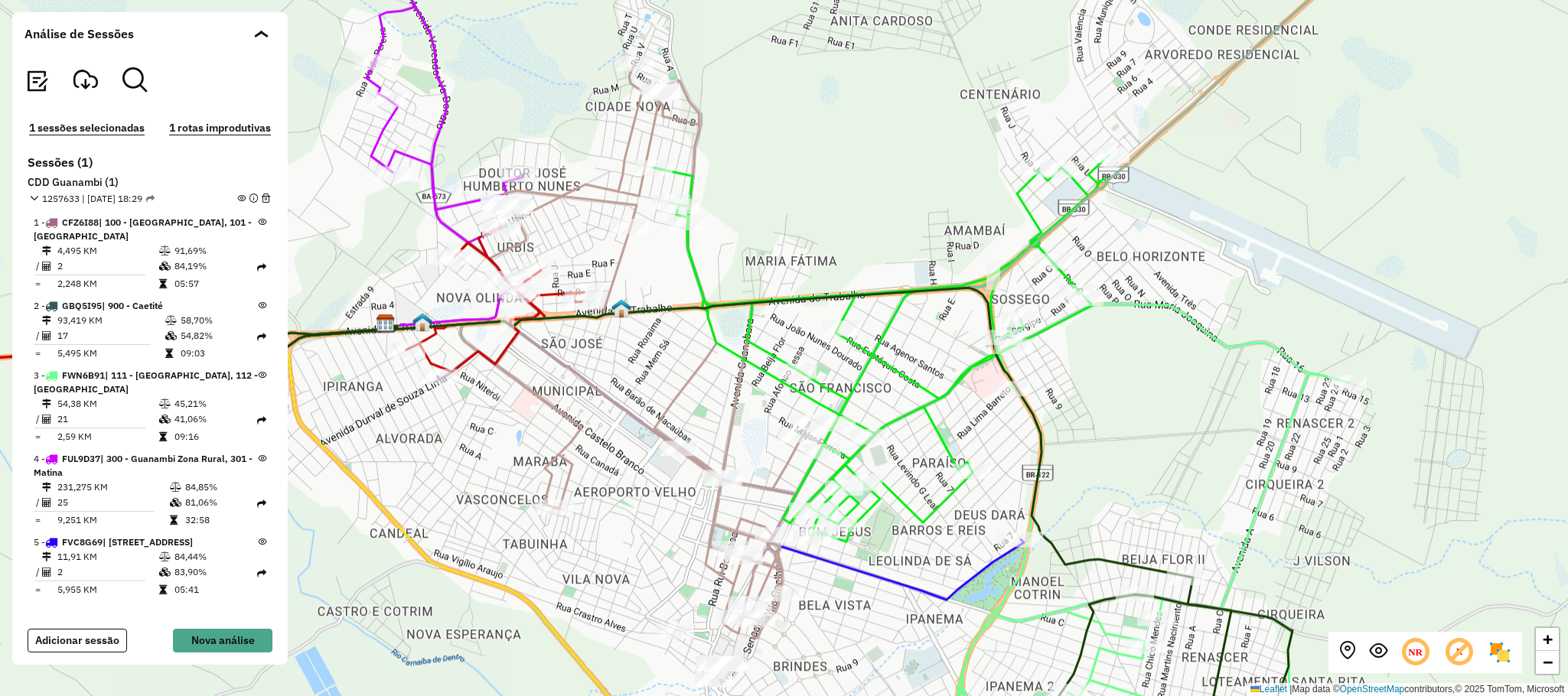
drag, startPoint x: 838, startPoint y: 189, endPoint x: 821, endPoint y: 248, distance: 61.4
click at [829, 248] on div "+ − Leaflet | Map data © OpenStreetMap contributors,© 2025 TomTom, Microsoft" at bounding box center [784, 348] width 1568 height 696
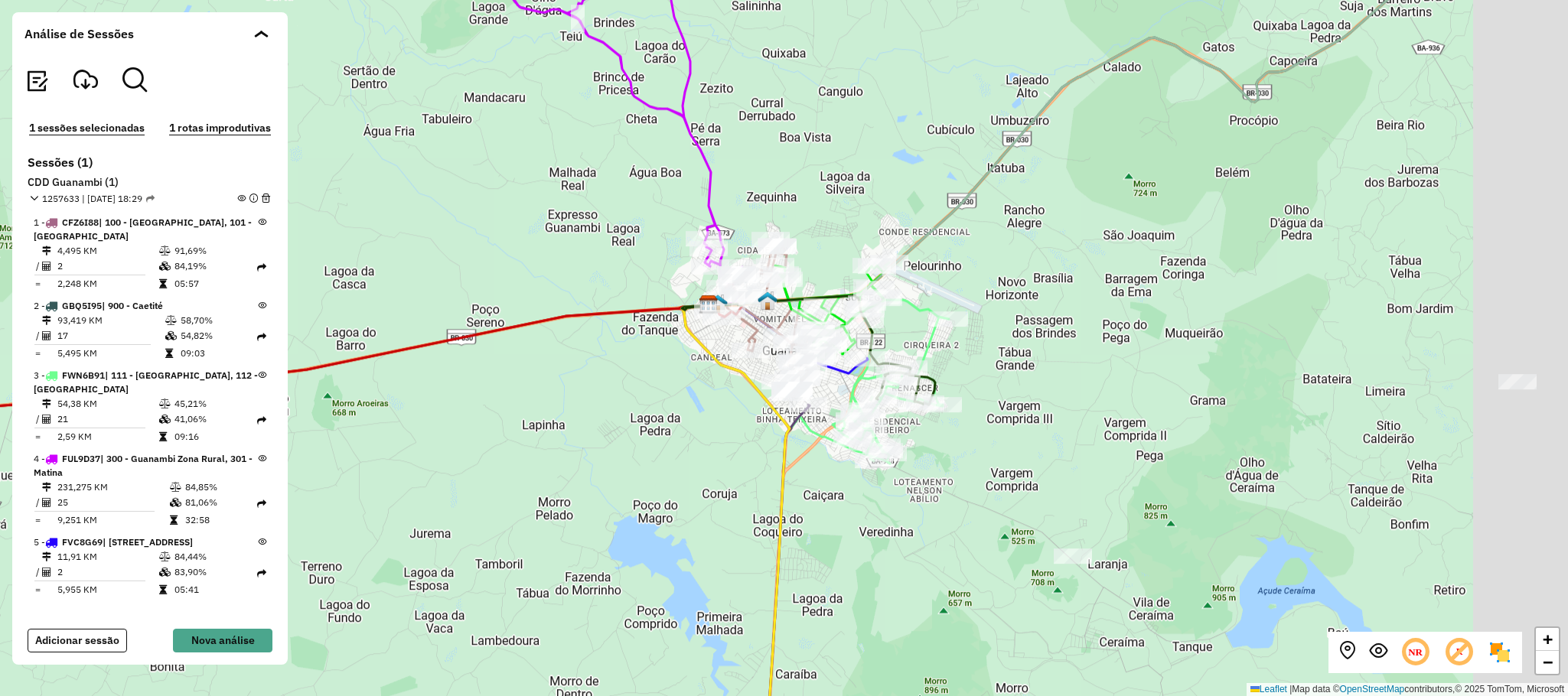
drag, startPoint x: 1178, startPoint y: 498, endPoint x: 1001, endPoint y: 444, distance: 185.1
click at [1049, 451] on div "+ − Leaflet | Map data © OpenStreetMap contributors,© 2025 TomTom, Microsoft" at bounding box center [784, 348] width 1568 height 696
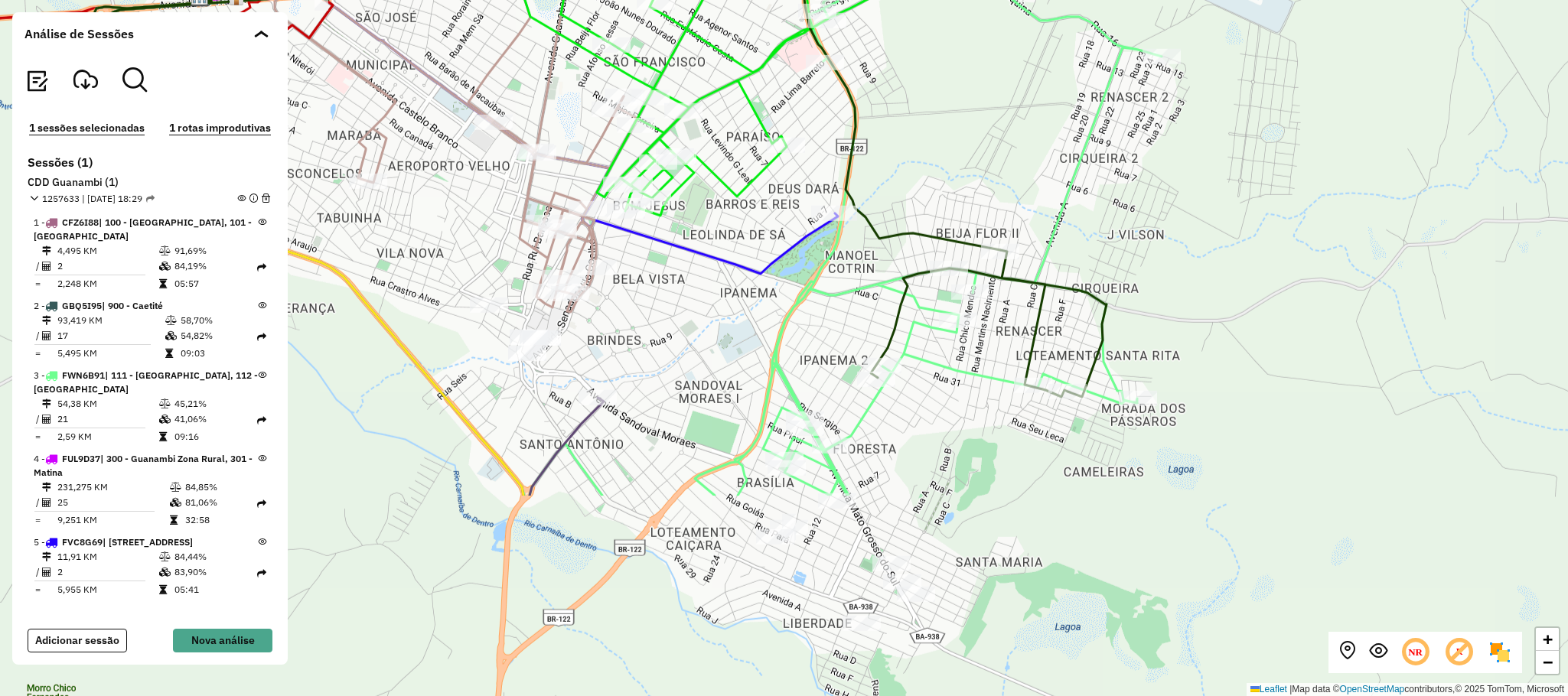
drag, startPoint x: 1235, startPoint y: 448, endPoint x: 1104, endPoint y: 181, distance: 297.4
click at [1104, 181] on div "+ − Leaflet | Map data © OpenStreetMap contributors,© 2025 TomTom, Microsoft" at bounding box center [784, 348] width 1568 height 696
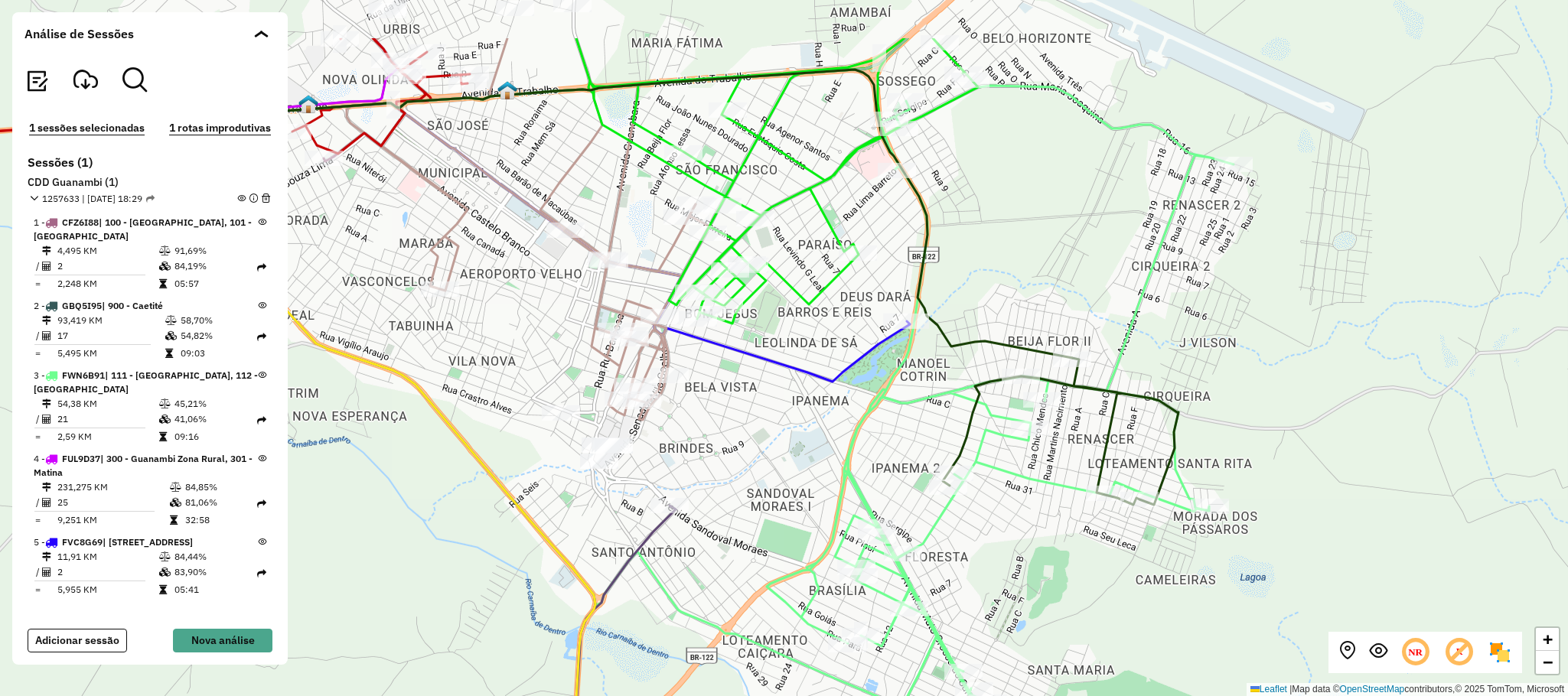
drag, startPoint x: 739, startPoint y: 344, endPoint x: 694, endPoint y: 438, distance: 104.2
click at [809, 446] on div "+ − Leaflet | Map data © OpenStreetMap contributors,© 2025 TomTom, Microsoft" at bounding box center [784, 348] width 1568 height 696
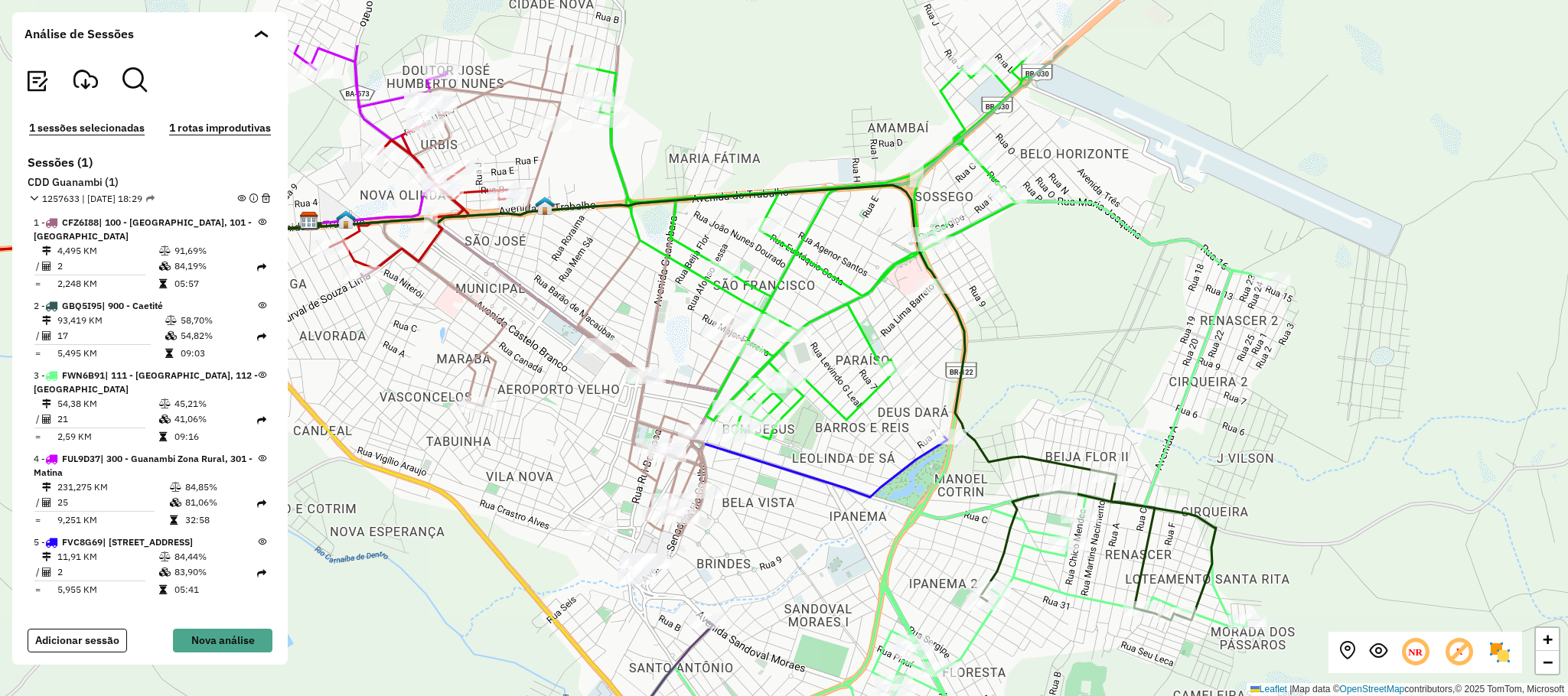
drag, startPoint x: 723, startPoint y: 395, endPoint x: 747, endPoint y: 476, distance: 84.5
click at [747, 476] on div "+ − Leaflet | Map data © OpenStreetMap contributors,© 2025 TomTom, Microsoft" at bounding box center [784, 348] width 1568 height 696
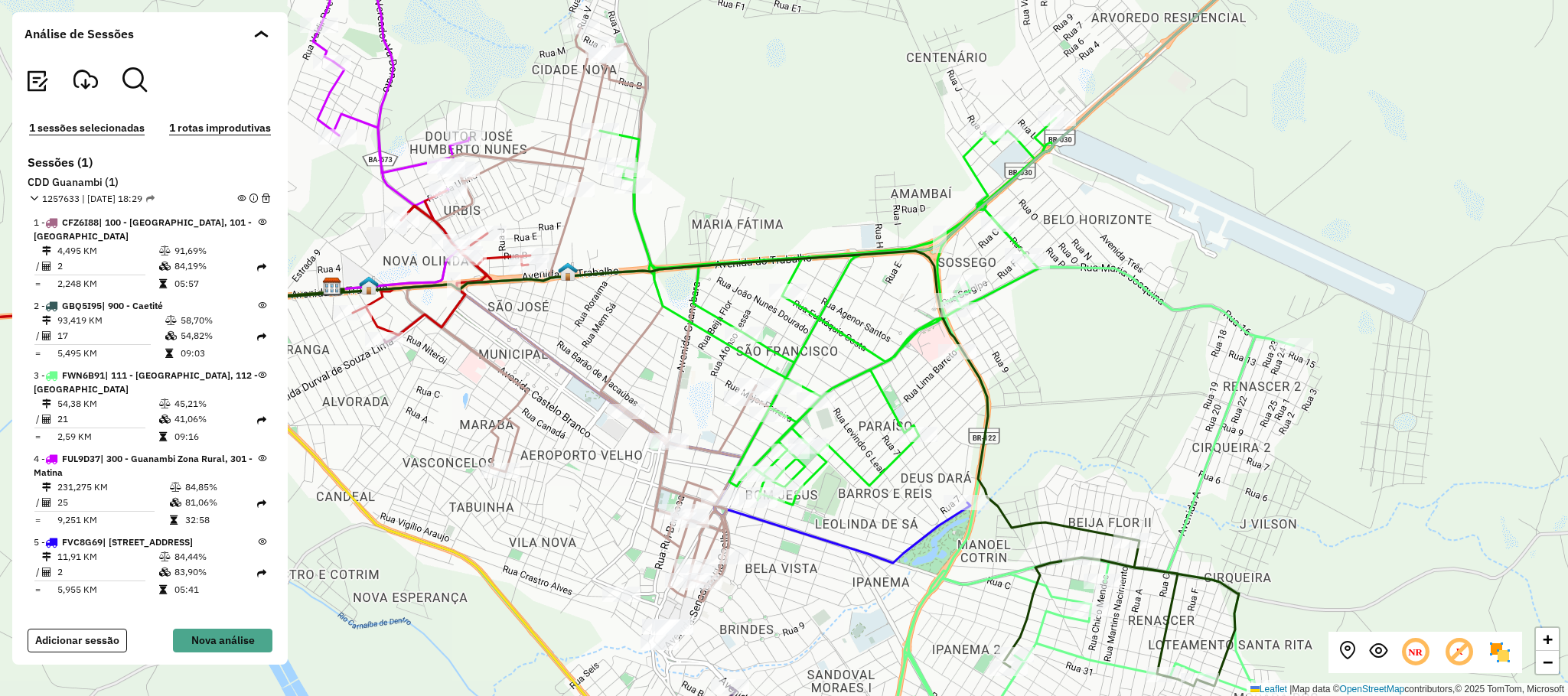
drag, startPoint x: 576, startPoint y: 306, endPoint x: 592, endPoint y: 361, distance: 57.3
click at [592, 361] on div "+ − Leaflet | Map data © OpenStreetMap contributors,© 2025 TomTom, Microsoft" at bounding box center [784, 348] width 1568 height 696
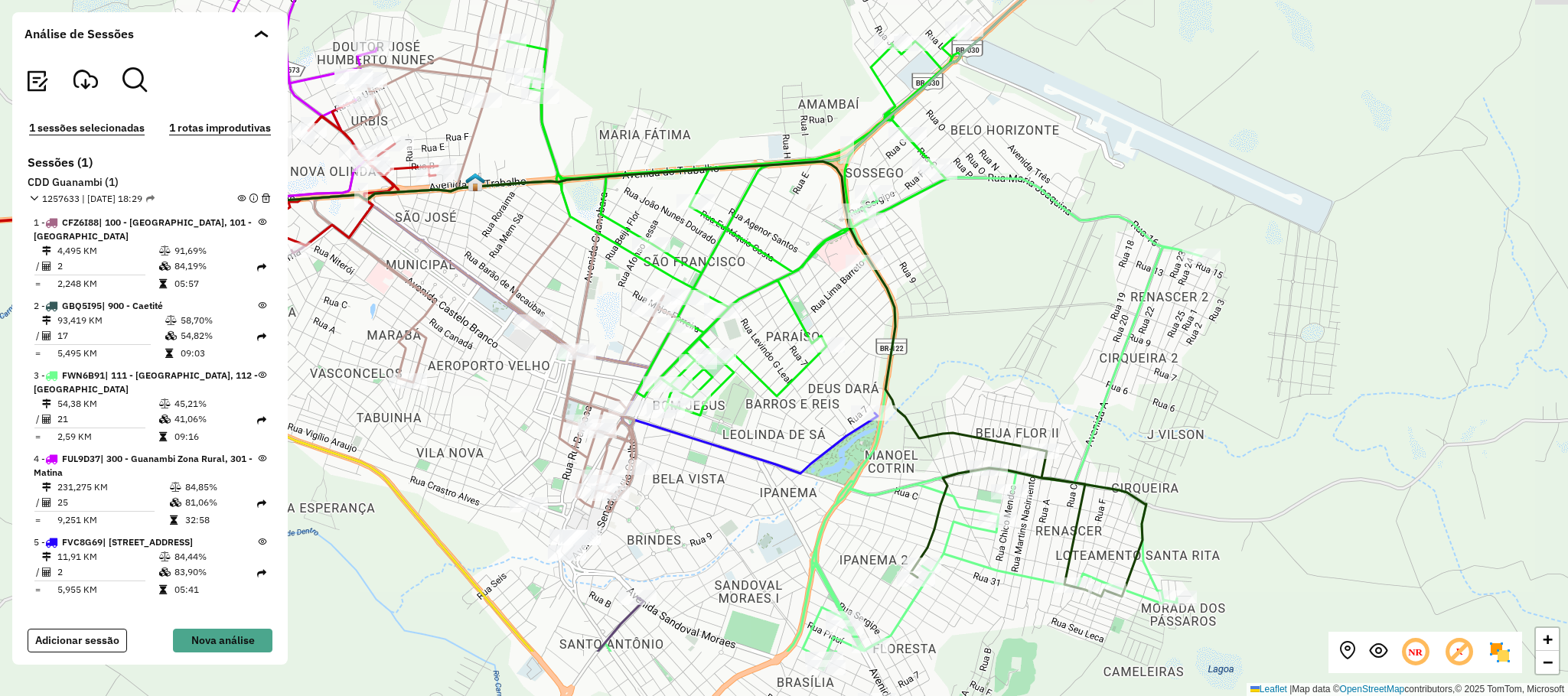
drag, startPoint x: 1130, startPoint y: 432, endPoint x: 1024, endPoint y: 302, distance: 167.7
click at [1024, 302] on div "+ − Leaflet | Map data © OpenStreetMap contributors,© 2025 TomTom, Microsoft" at bounding box center [784, 348] width 1568 height 696
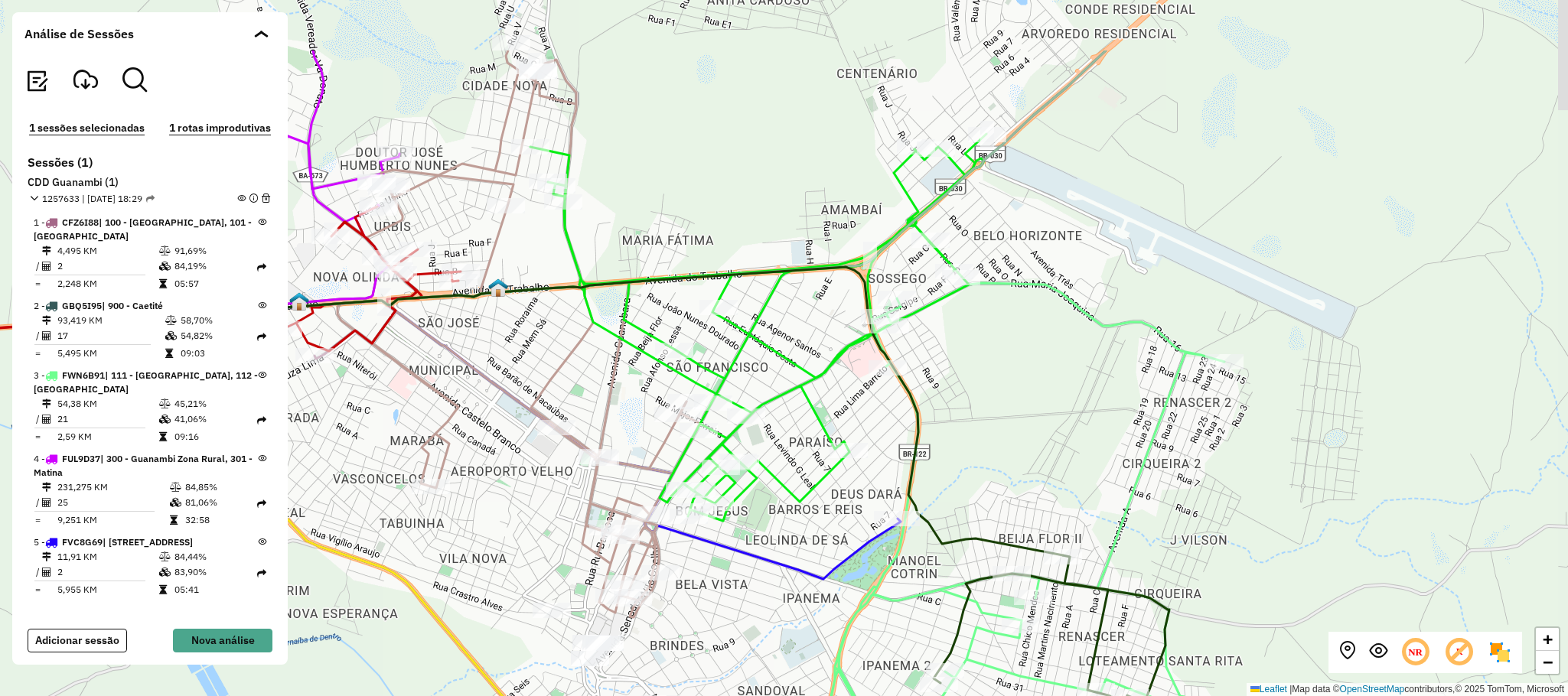
drag, startPoint x: 1064, startPoint y: 310, endPoint x: 1098, endPoint y: 426, distance: 120.9
click at [1098, 426] on div "+ − Leaflet | Map data © OpenStreetMap contributors,© 2025 TomTom, Microsoft" at bounding box center [784, 348] width 1568 height 696
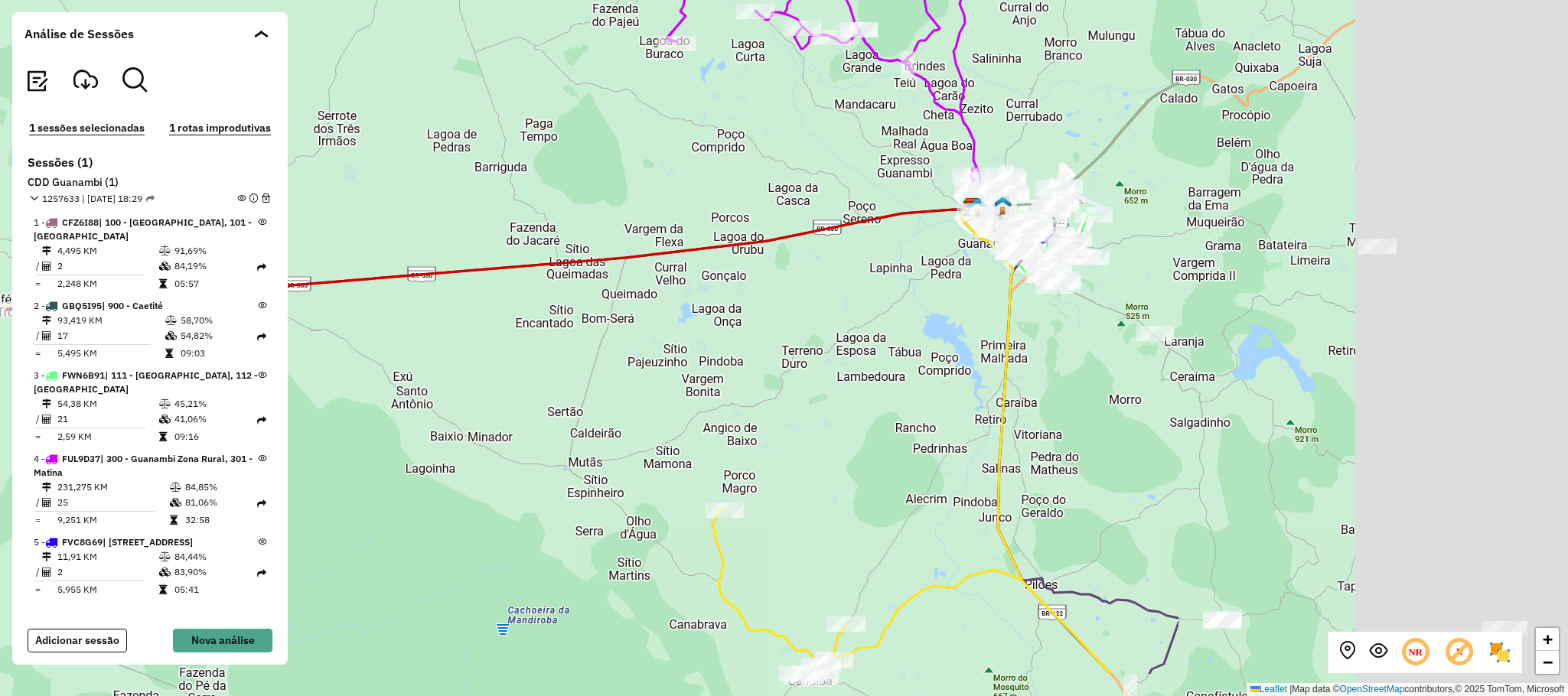
drag, startPoint x: 1081, startPoint y: 473, endPoint x: 485, endPoint y: 343, distance: 610.0
click at [485, 343] on div "+ − Leaflet | Map data © OpenStreetMap contributors,© 2025 TomTom, Microsoft" at bounding box center [784, 348] width 1568 height 696
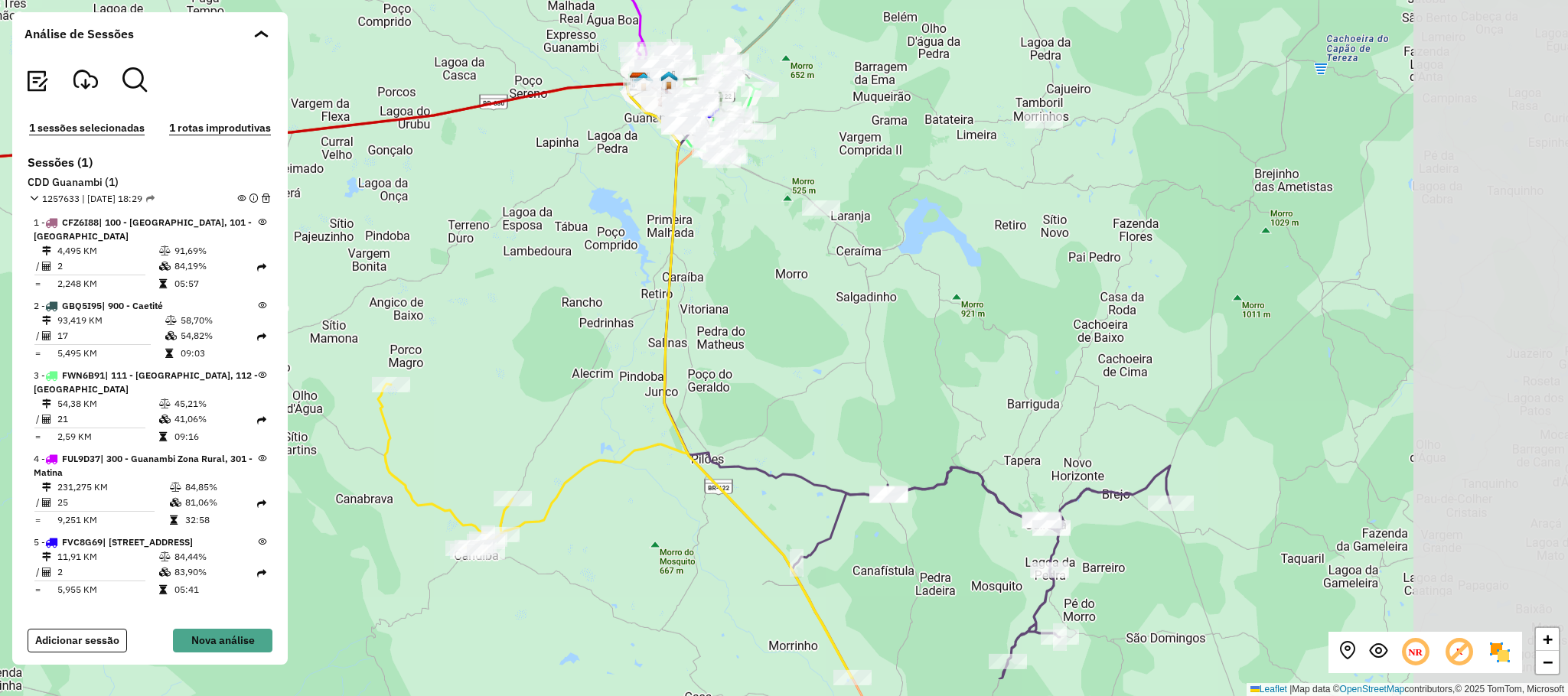
drag, startPoint x: 1233, startPoint y: 501, endPoint x: 965, endPoint y: 429, distance: 277.5
click at [962, 414] on div "+ − Leaflet | Map data © OpenStreetMap contributors,© 2025 TomTom, Microsoft" at bounding box center [784, 348] width 1568 height 696
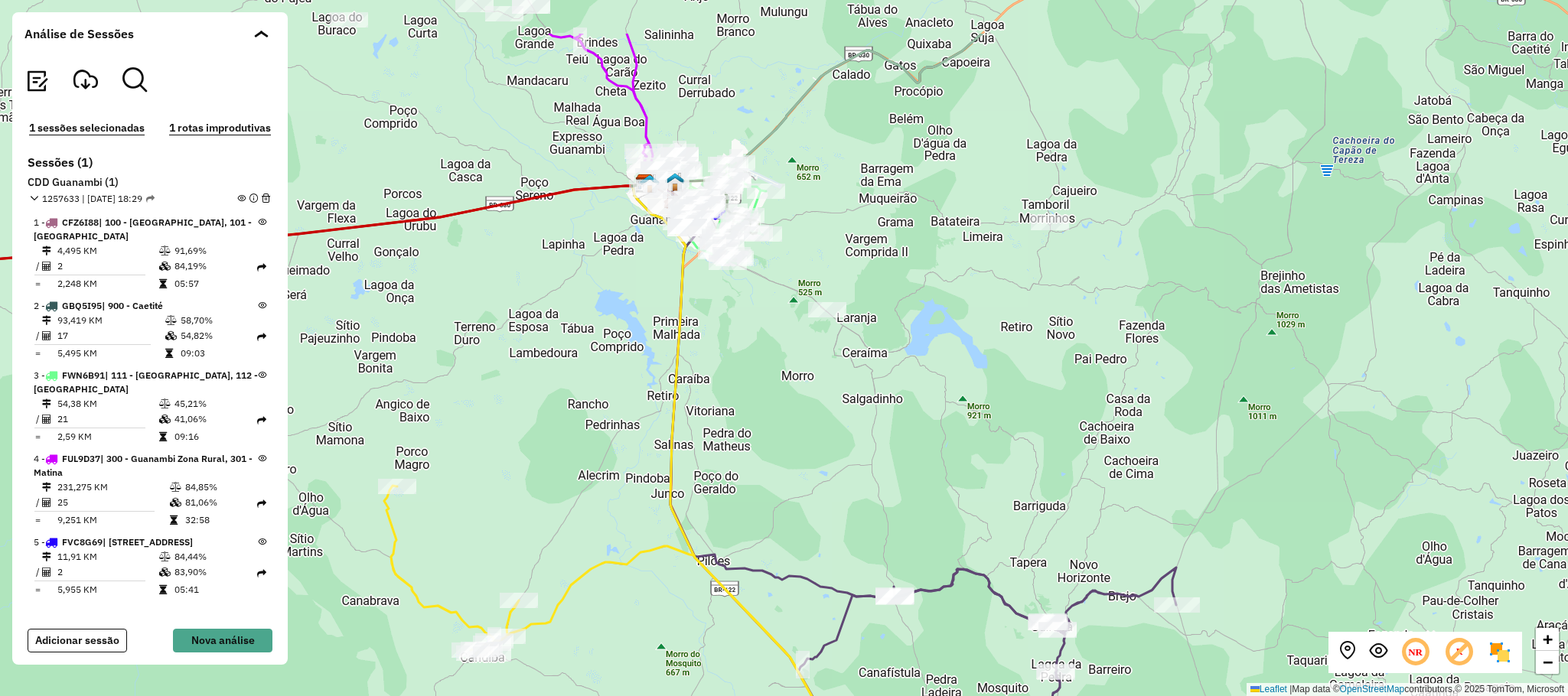
drag, startPoint x: 944, startPoint y: 431, endPoint x: 951, endPoint y: 574, distance: 143.2
click at [951, 574] on div "+ − Leaflet | Map data © OpenStreetMap contributors,© 2025 TomTom, Microsoft" at bounding box center [784, 348] width 1568 height 696
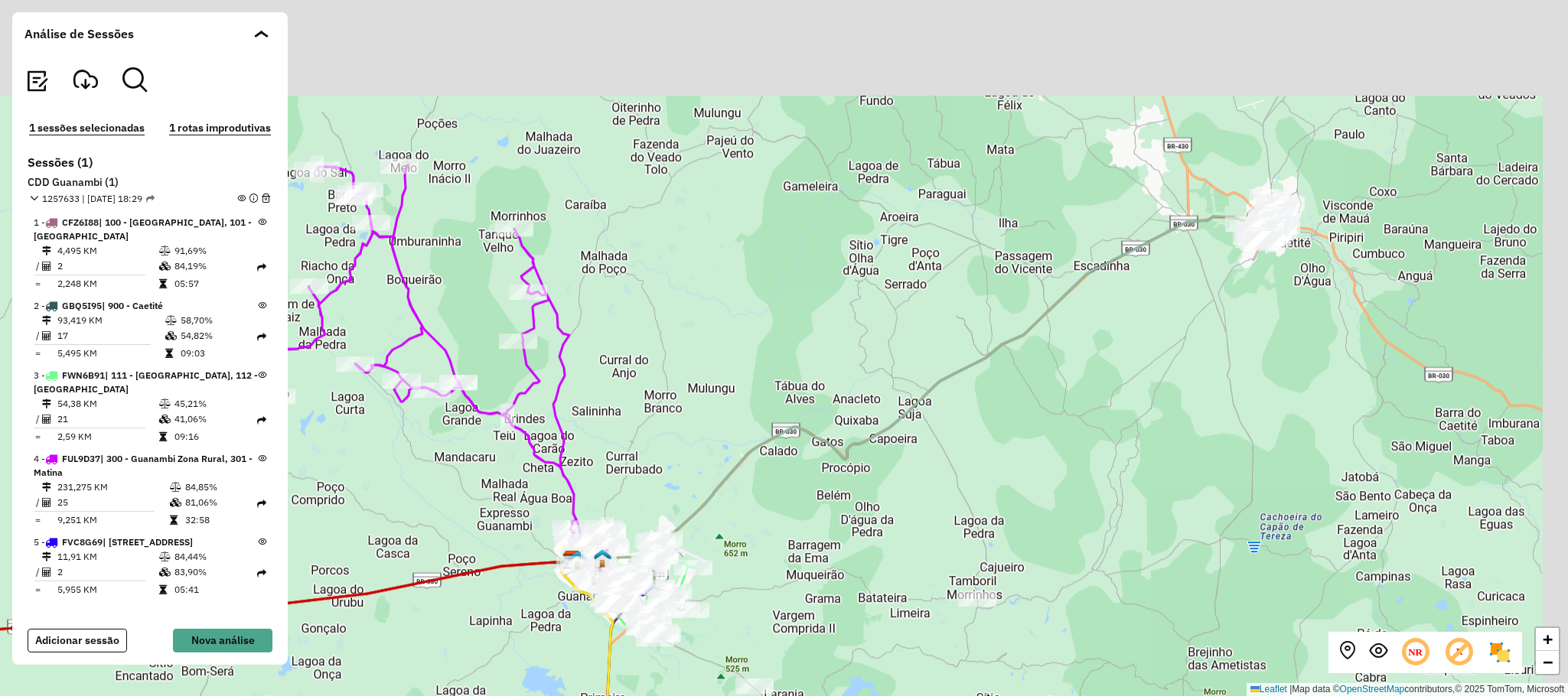
drag, startPoint x: 960, startPoint y: 427, endPoint x: 907, endPoint y: 571, distance: 153.4
click at [907, 571] on div "+ − Leaflet | Map data © OpenStreetMap contributors,© 2025 TomTom, Microsoft" at bounding box center [784, 348] width 1568 height 696
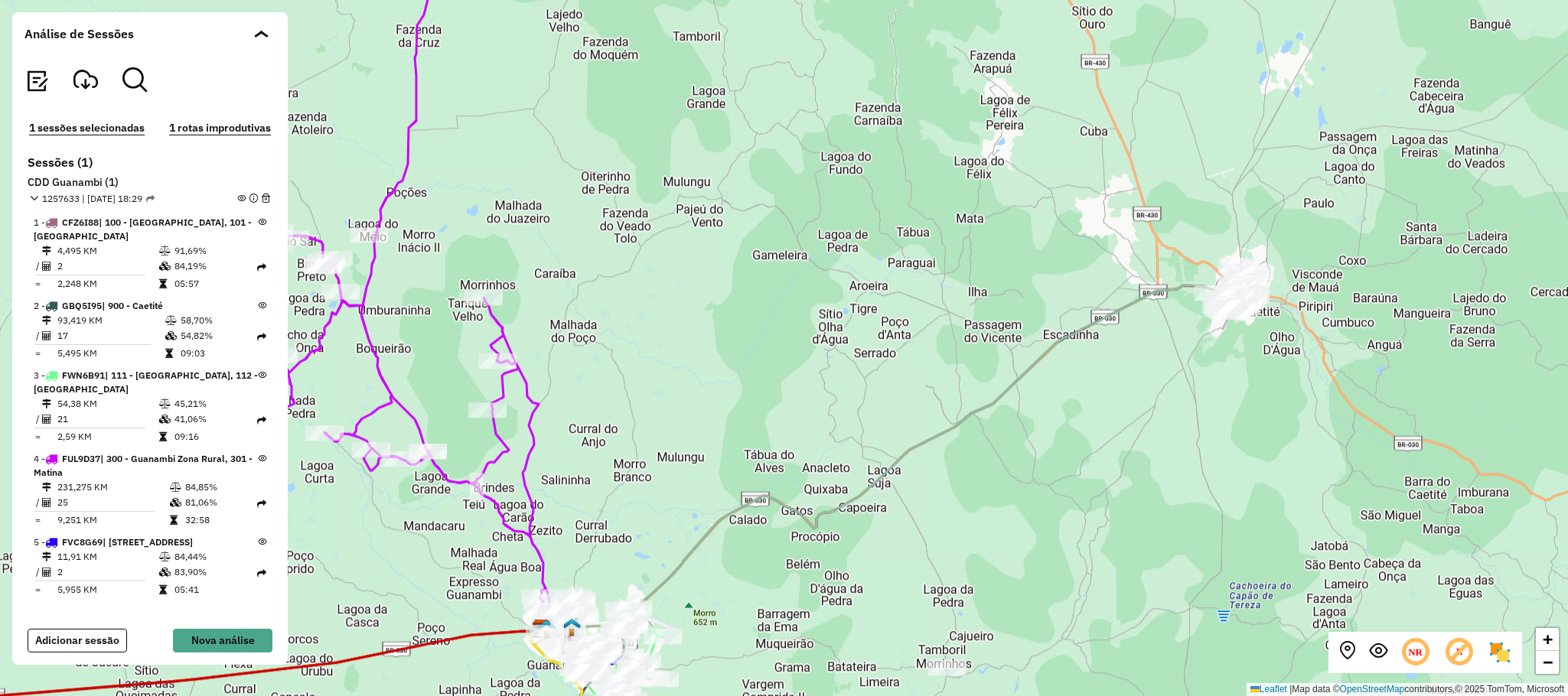
drag, startPoint x: 775, startPoint y: 401, endPoint x: 912, endPoint y: 418, distance: 138.1
click at [910, 429] on div "+ − Leaflet | Map data © OpenStreetMap contributors,© 2025 TomTom, Microsoft" at bounding box center [784, 348] width 1568 height 696
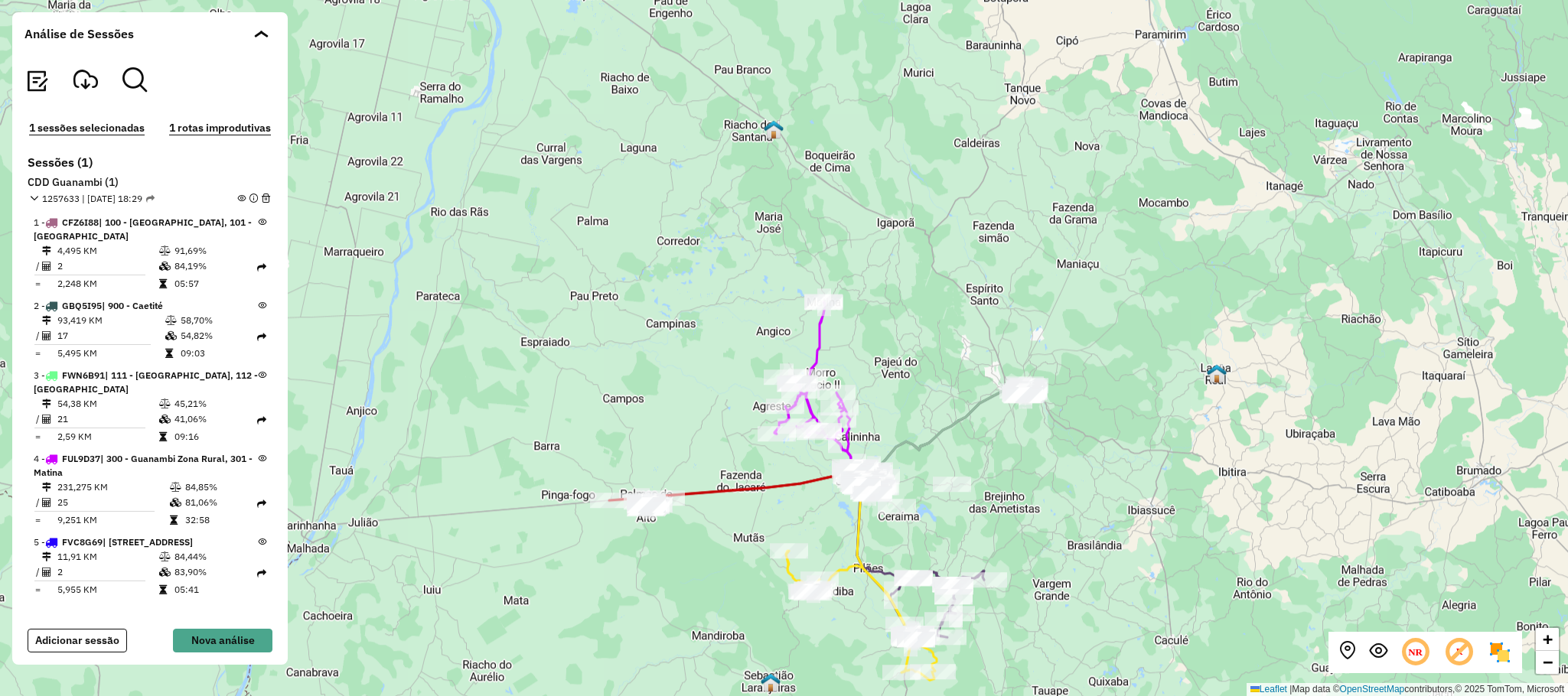
drag, startPoint x: 1095, startPoint y: 539, endPoint x: 1114, endPoint y: 473, distance: 68.7
click at [1114, 473] on div "+ − Leaflet | Map data © OpenStreetMap contributors,© 2025 TomTom, Microsoft" at bounding box center [784, 348] width 1568 height 696
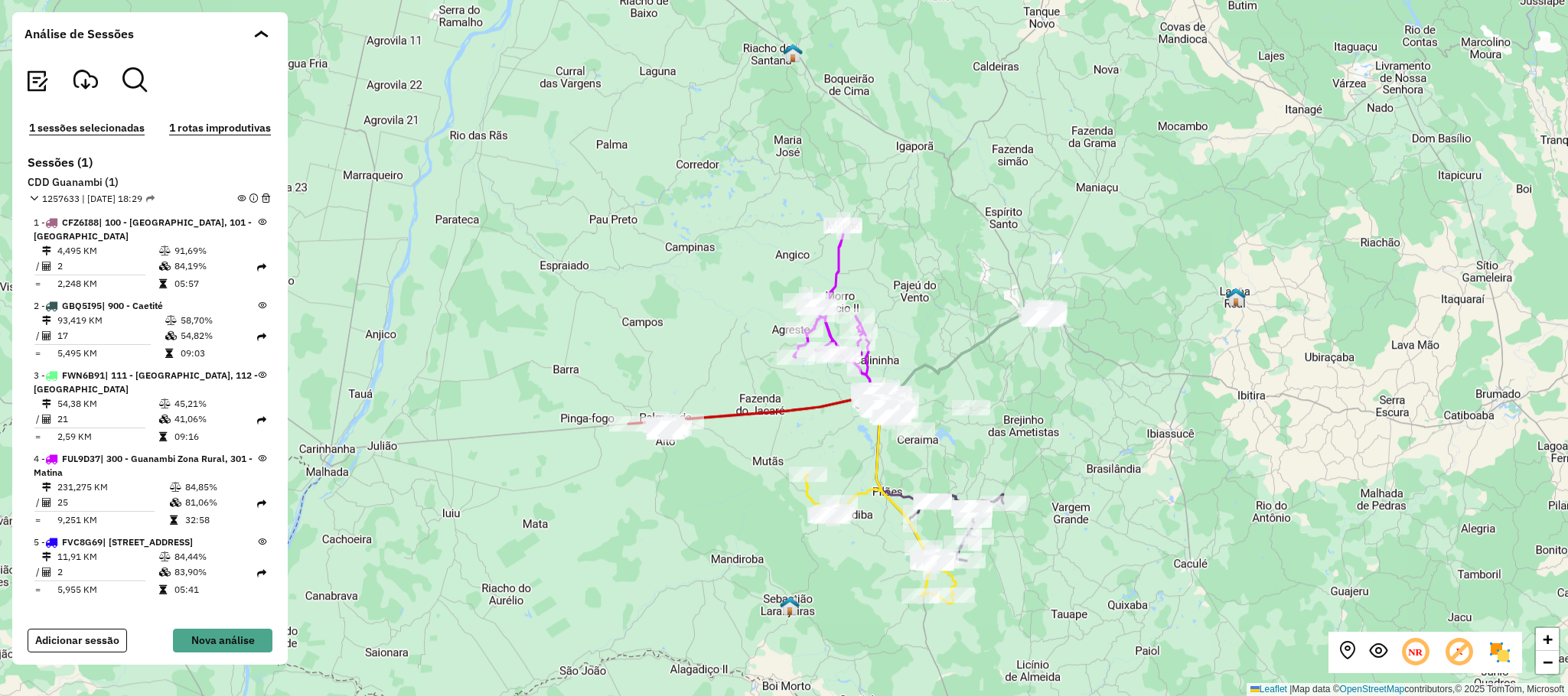
drag, startPoint x: 1063, startPoint y: 590, endPoint x: 1086, endPoint y: 494, distance: 98.7
click at [1086, 494] on div "+ − Leaflet | Map data © OpenStreetMap contributors,© 2025 TomTom, Microsoft" at bounding box center [784, 348] width 1568 height 696
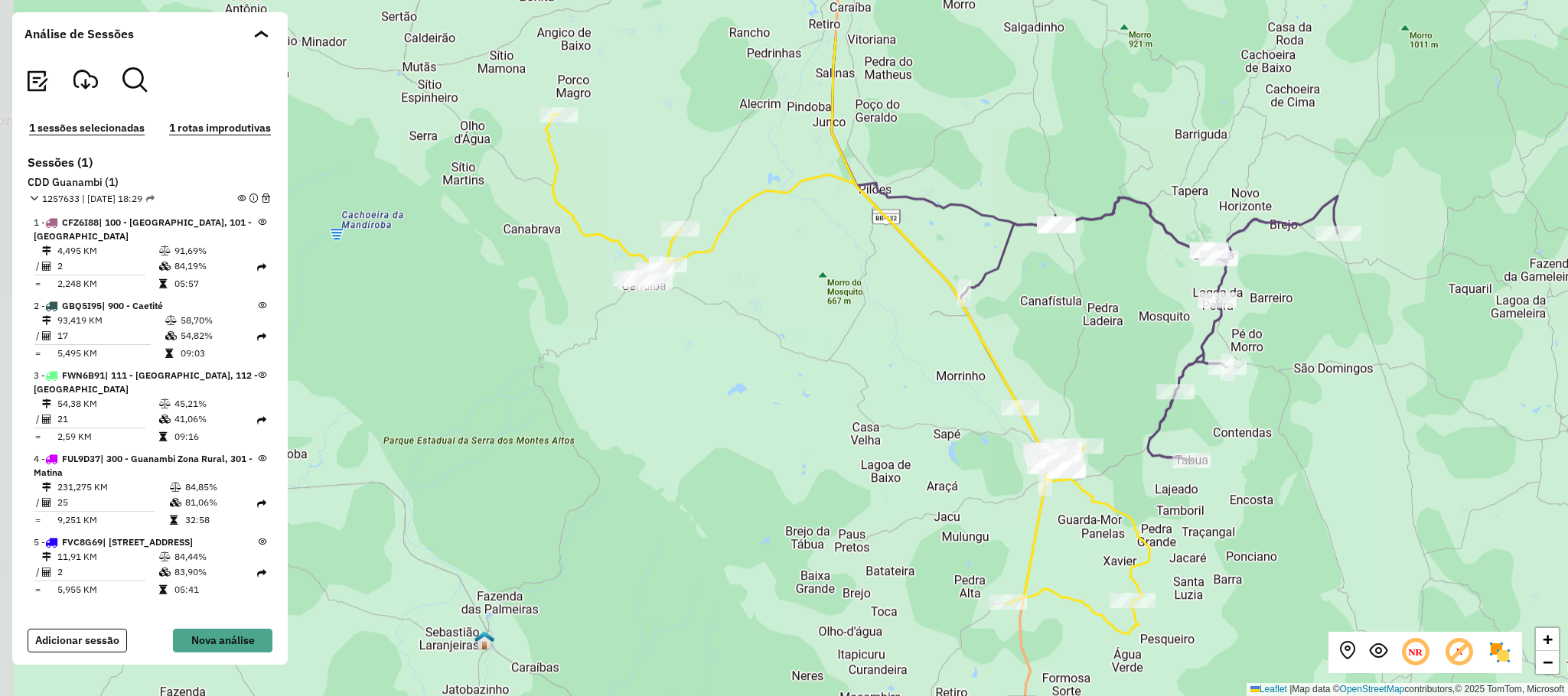
drag, startPoint x: 1346, startPoint y: 445, endPoint x: 1355, endPoint y: 510, distance: 65.6
click at [1355, 510] on div "+ − Leaflet | Map data © OpenStreetMap contributors,© 2025 TomTom, Microsoft" at bounding box center [784, 348] width 1568 height 696
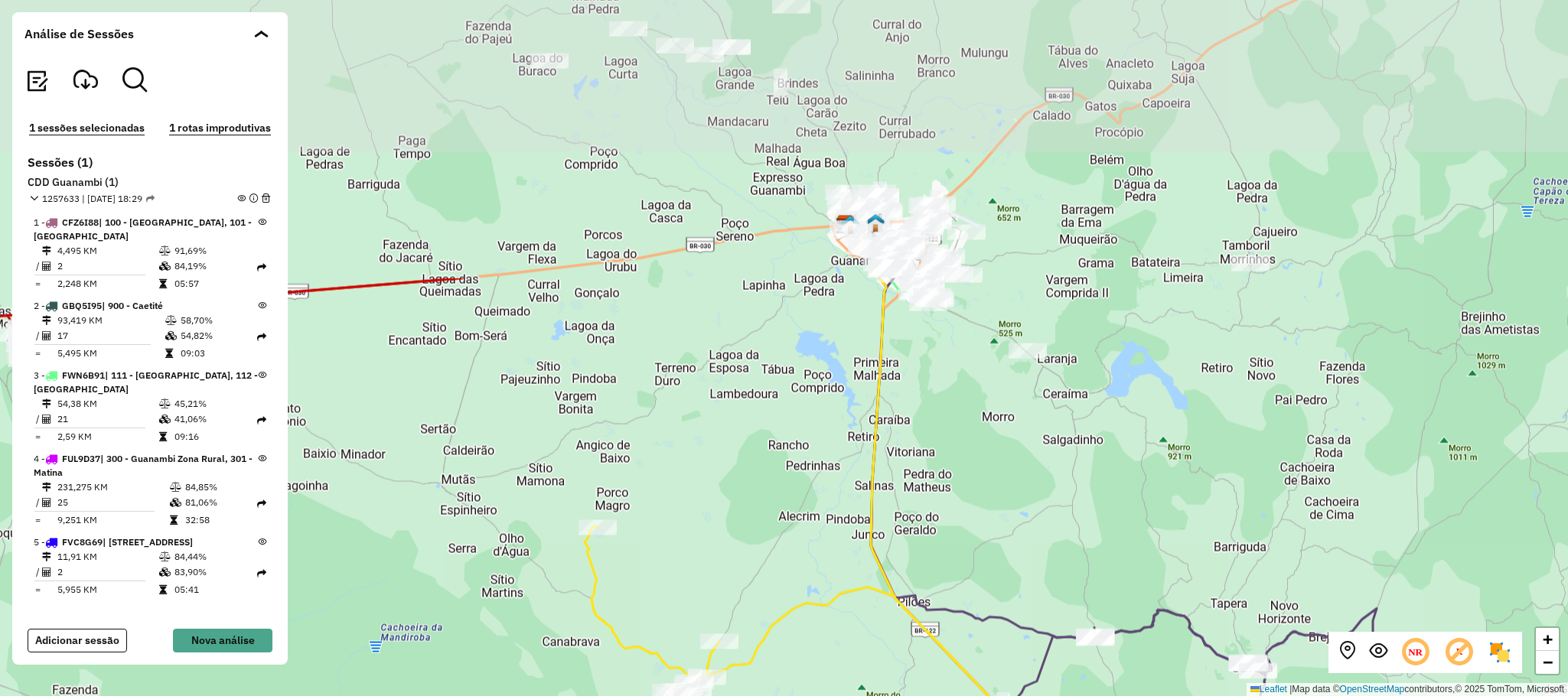
drag, startPoint x: 934, startPoint y: 113, endPoint x: 944, endPoint y: 484, distance: 371.1
click at [956, 470] on div "+ − Leaflet | Map data © OpenStreetMap contributors,© 2025 TomTom, Microsoft" at bounding box center [784, 348] width 1568 height 696
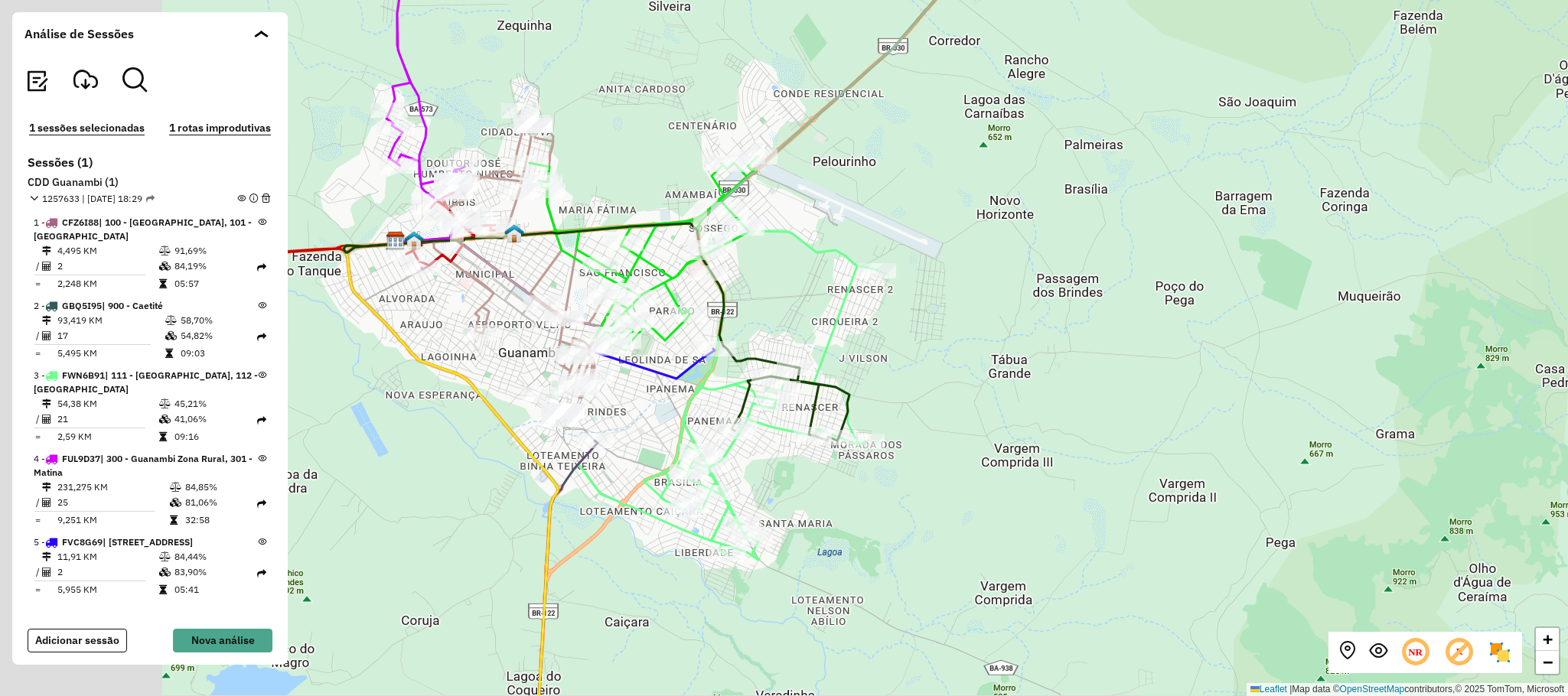
drag, startPoint x: 1371, startPoint y: 347, endPoint x: 1566, endPoint y: 453, distance: 221.9
click at [1566, 453] on div "+ − Leaflet | Map data © OpenStreetMap contributors,© 2025 TomTom, Microsoft" at bounding box center [784, 348] width 1568 height 696
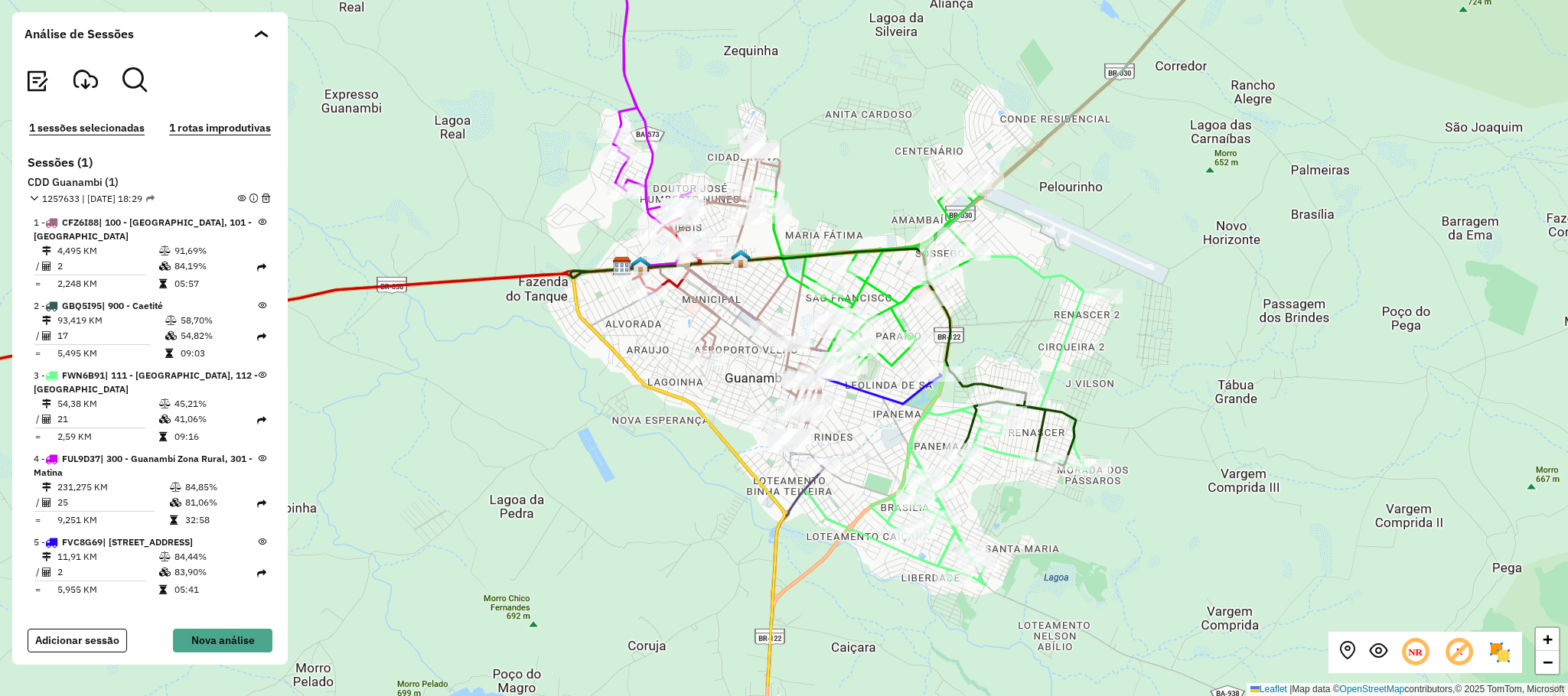
drag, startPoint x: 1104, startPoint y: 285, endPoint x: 1021, endPoint y: 265, distance: 85.4
click at [1109, 239] on div "+ − Leaflet | Map data © OpenStreetMap contributors,© 2025 TomTom, Microsoft" at bounding box center [784, 348] width 1568 height 696
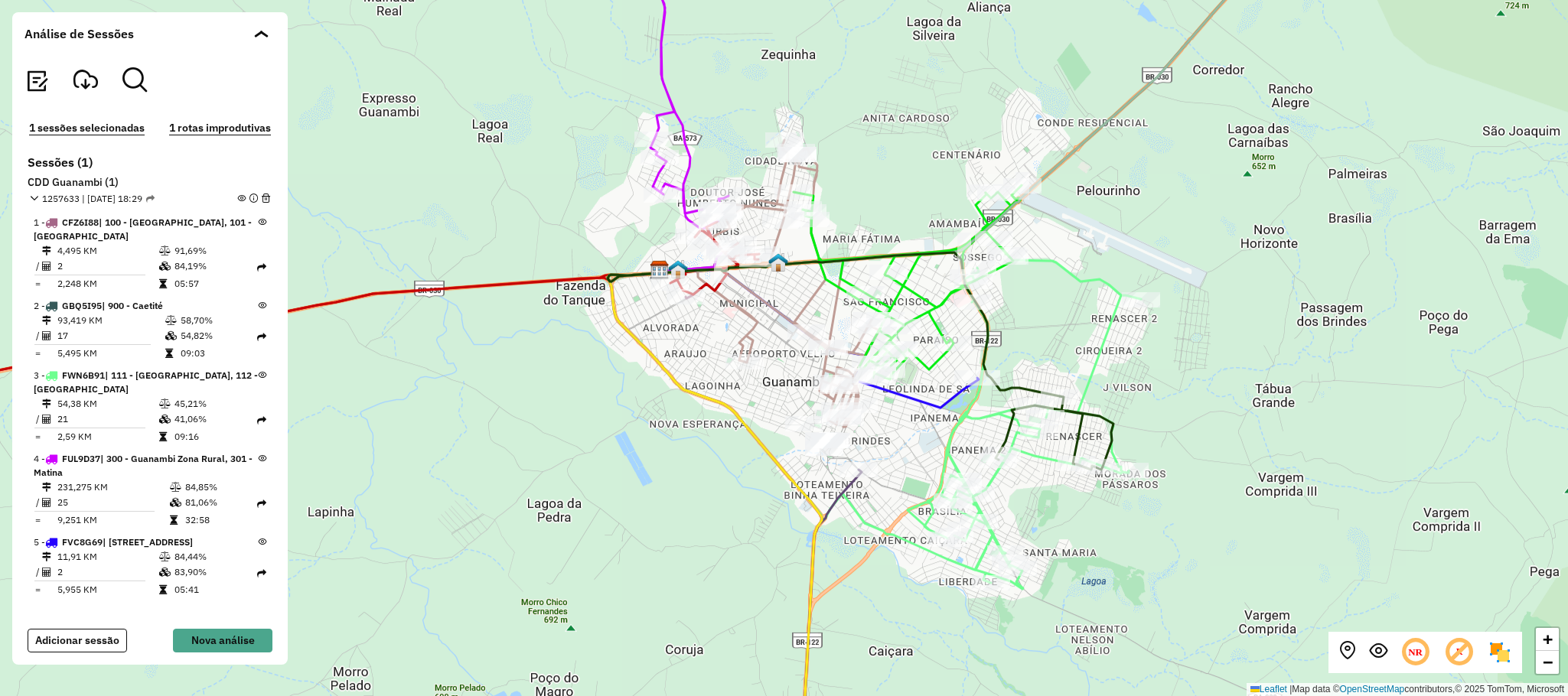
drag, startPoint x: 1224, startPoint y: 399, endPoint x: 1235, endPoint y: 397, distance: 11.2
click at [1235, 397] on div "+ − Leaflet | Map data © OpenStreetMap contributors,© 2025 TomTom, Microsoft" at bounding box center [784, 348] width 1568 height 696
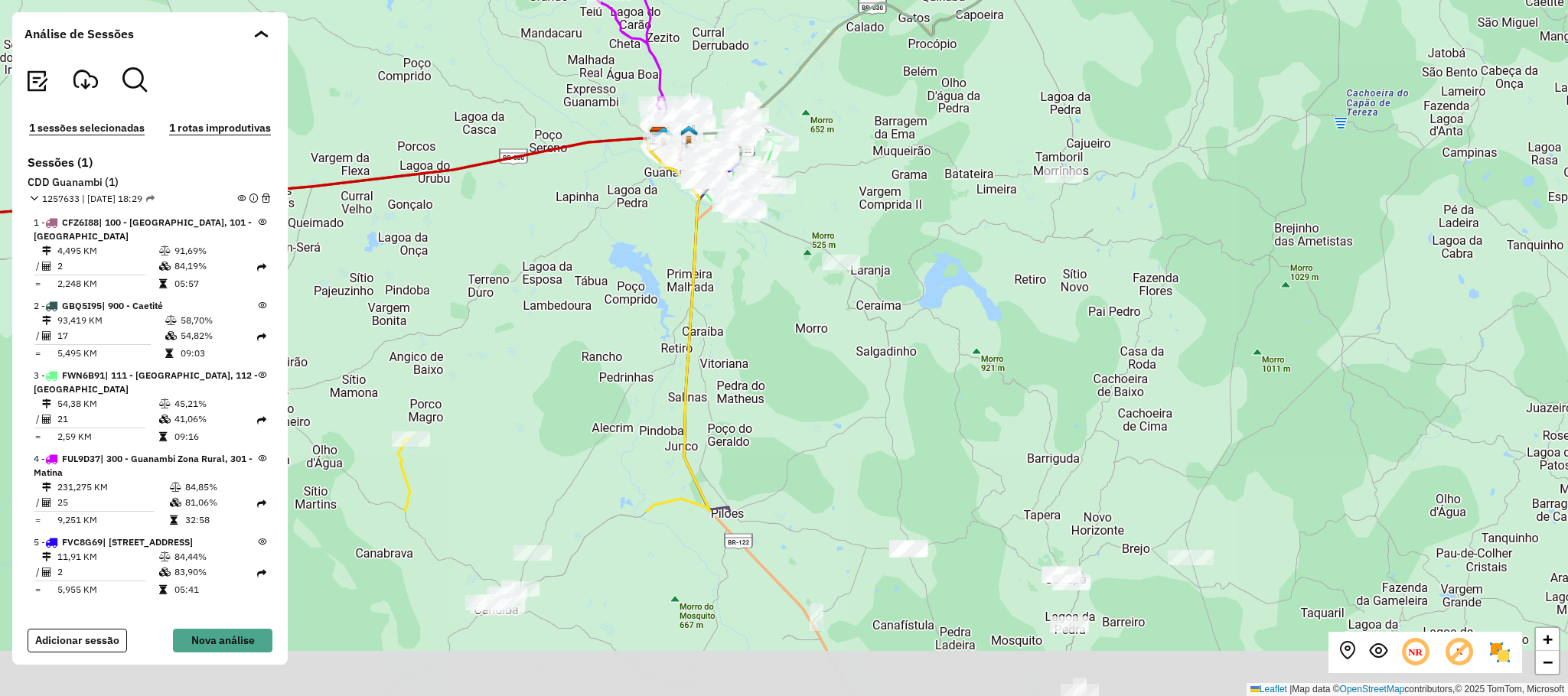
drag, startPoint x: 1074, startPoint y: 346, endPoint x: 976, endPoint y: 350, distance: 98.1
click at [923, 234] on div "+ − Leaflet | Map data © OpenStreetMap contributors,© 2025 TomTom, Microsoft" at bounding box center [784, 348] width 1568 height 696
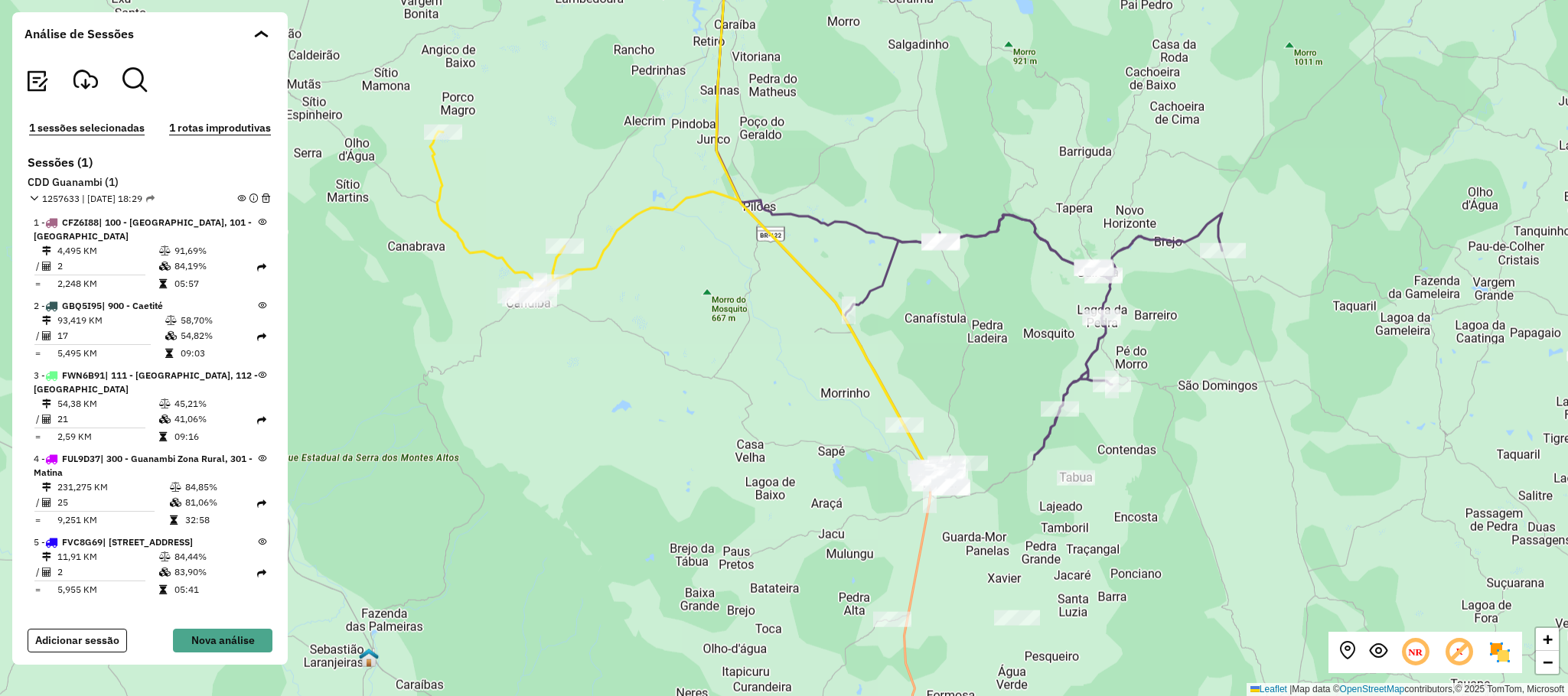
drag, startPoint x: 1066, startPoint y: 519, endPoint x: 1135, endPoint y: 498, distance: 72.1
click at [1098, 216] on div "+ − Leaflet | Map data © OpenStreetMap contributors,© 2025 TomTom, Microsoft" at bounding box center [784, 348] width 1568 height 696
drag, startPoint x: 1221, startPoint y: 542, endPoint x: 1257, endPoint y: 510, distance: 48.2
click at [1257, 510] on div "+ − Leaflet | Map data © OpenStreetMap contributors,© 2025 TomTom, Microsoft" at bounding box center [784, 348] width 1568 height 696
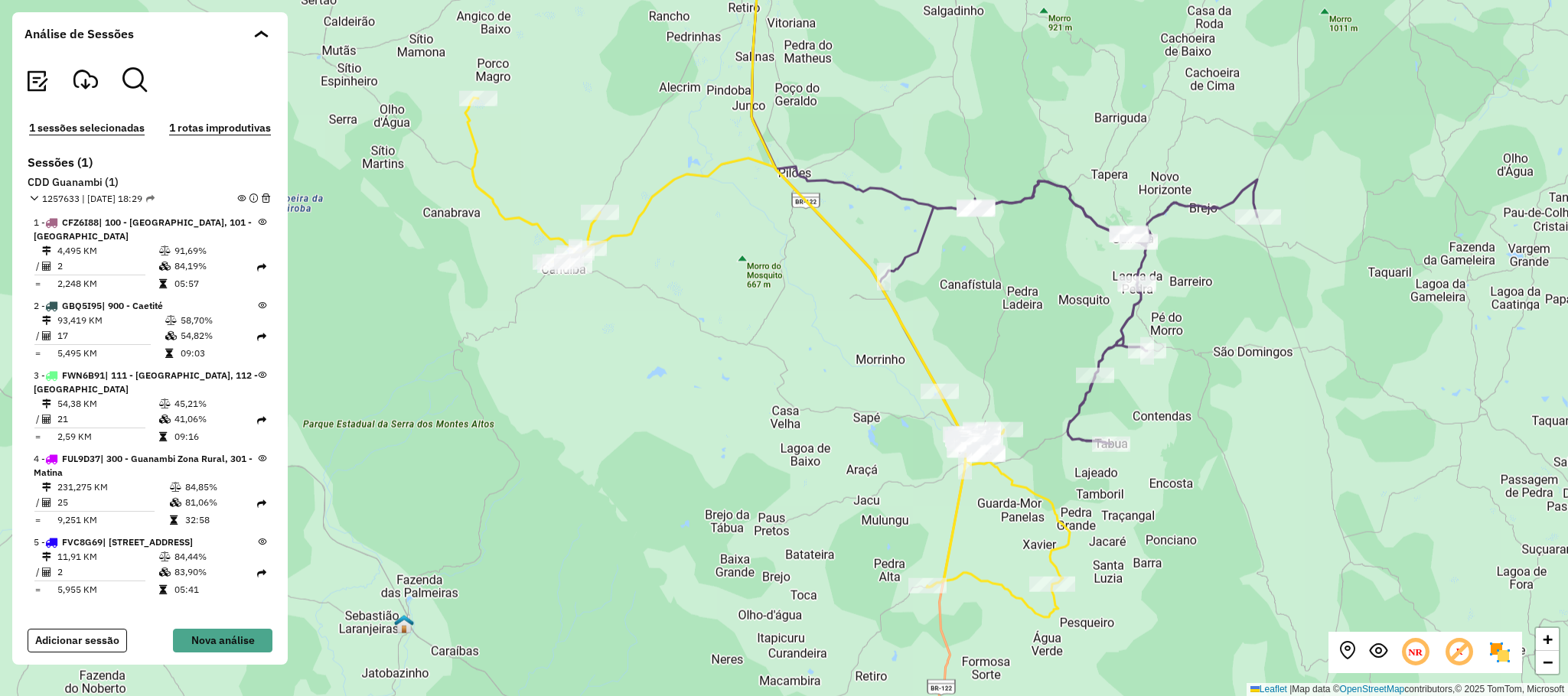
scroll to position [502, 0]
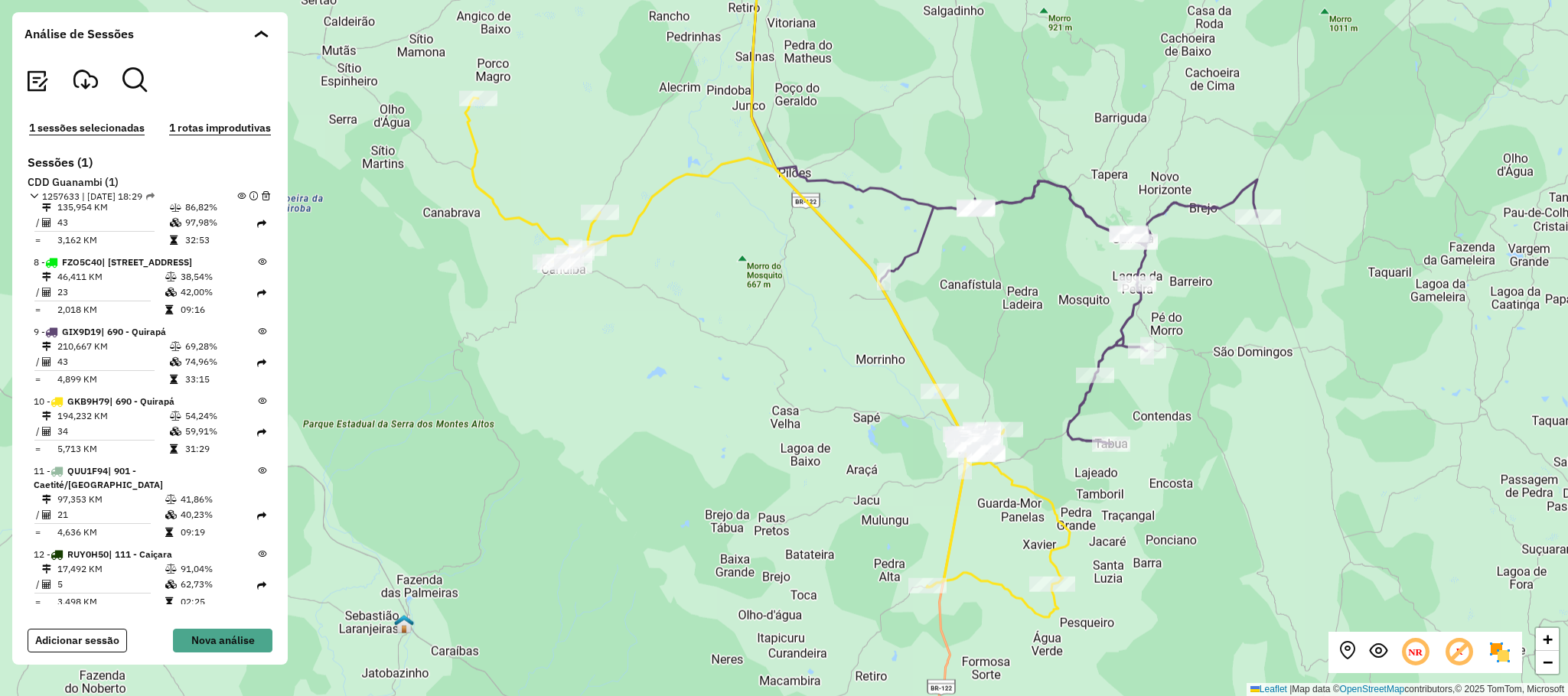
drag, startPoint x: 208, startPoint y: 381, endPoint x: 168, endPoint y: 386, distance: 40.3
click at [168, 386] on tr "= 4,899 KM 33:15" at bounding box center [145, 379] width 223 height 16
click at [1217, 477] on div "+ − Leaflet | Map data © OpenStreetMap contributors,© 2025 TomTom, Microsoft" at bounding box center [784, 348] width 1568 height 696
drag, startPoint x: 1162, startPoint y: 530, endPoint x: 1231, endPoint y: 469, distance: 92.1
click at [1219, 483] on div "+ − Leaflet | Map data © OpenStreetMap contributors,© 2025 TomTom, Microsoft" at bounding box center [784, 348] width 1568 height 696
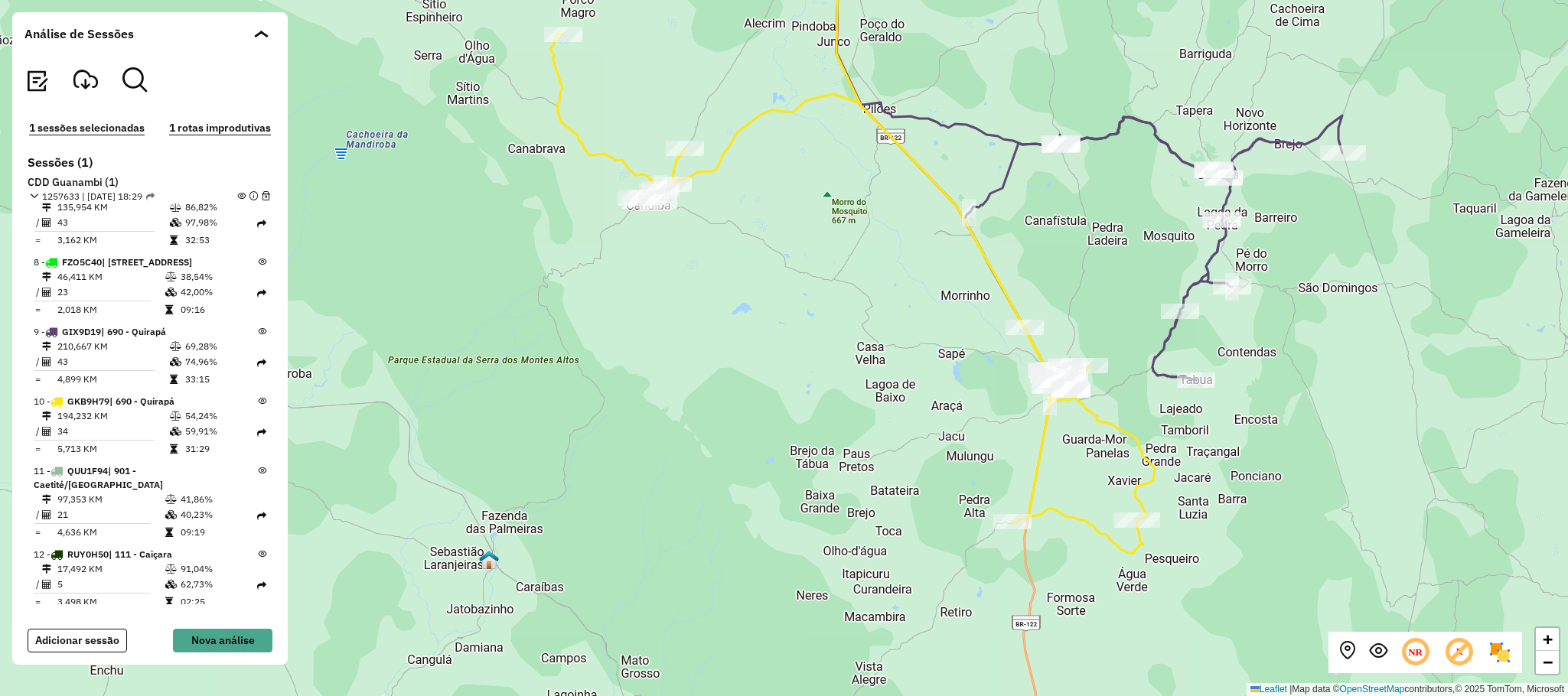
click at [1334, 459] on div "+ − Leaflet | Map data © OpenStreetMap contributors,© 2025 TomTom, Microsoft" at bounding box center [784, 348] width 1568 height 696
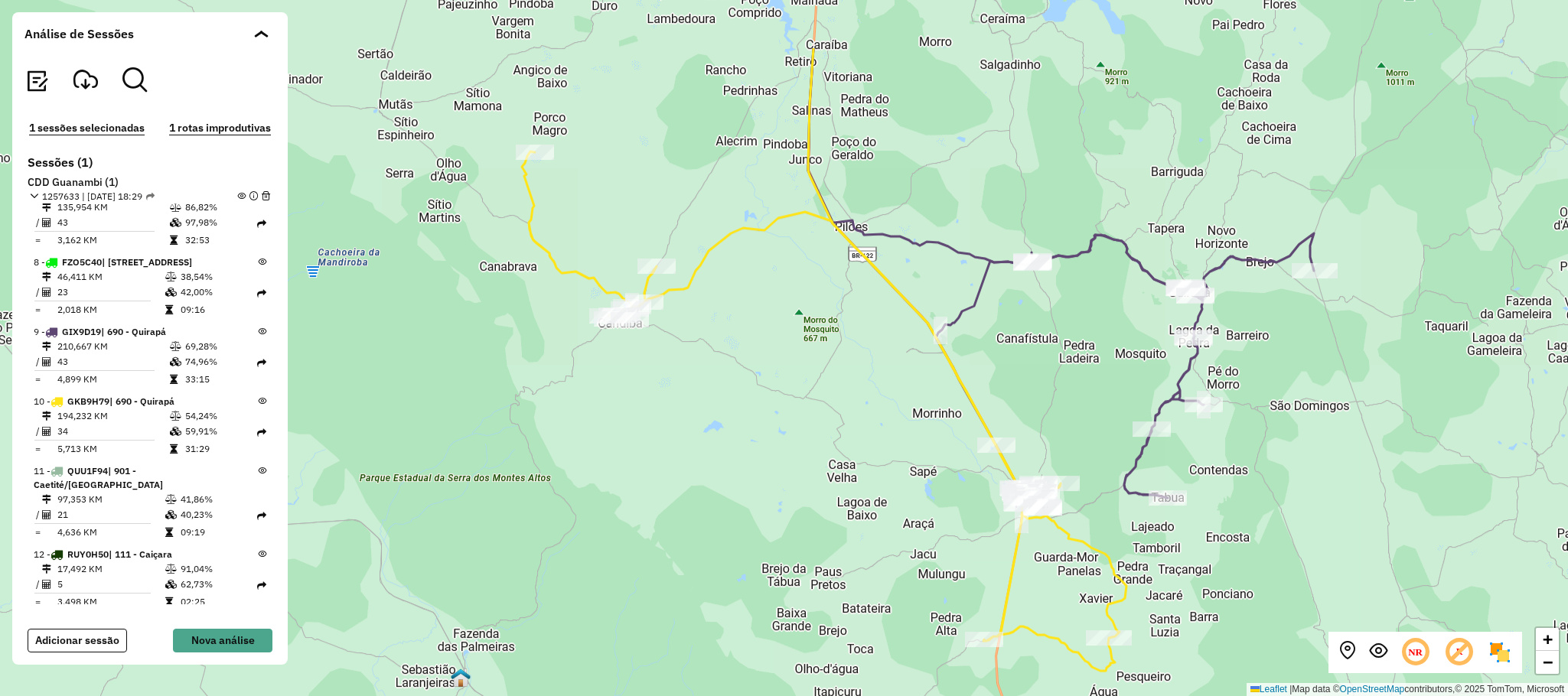
drag, startPoint x: 848, startPoint y: 382, endPoint x: 836, endPoint y: 390, distance: 14.4
click at [843, 397] on div "+ − Leaflet | Map data © OpenStreetMap contributors,© 2025 TomTom, Microsoft" at bounding box center [784, 348] width 1568 height 696
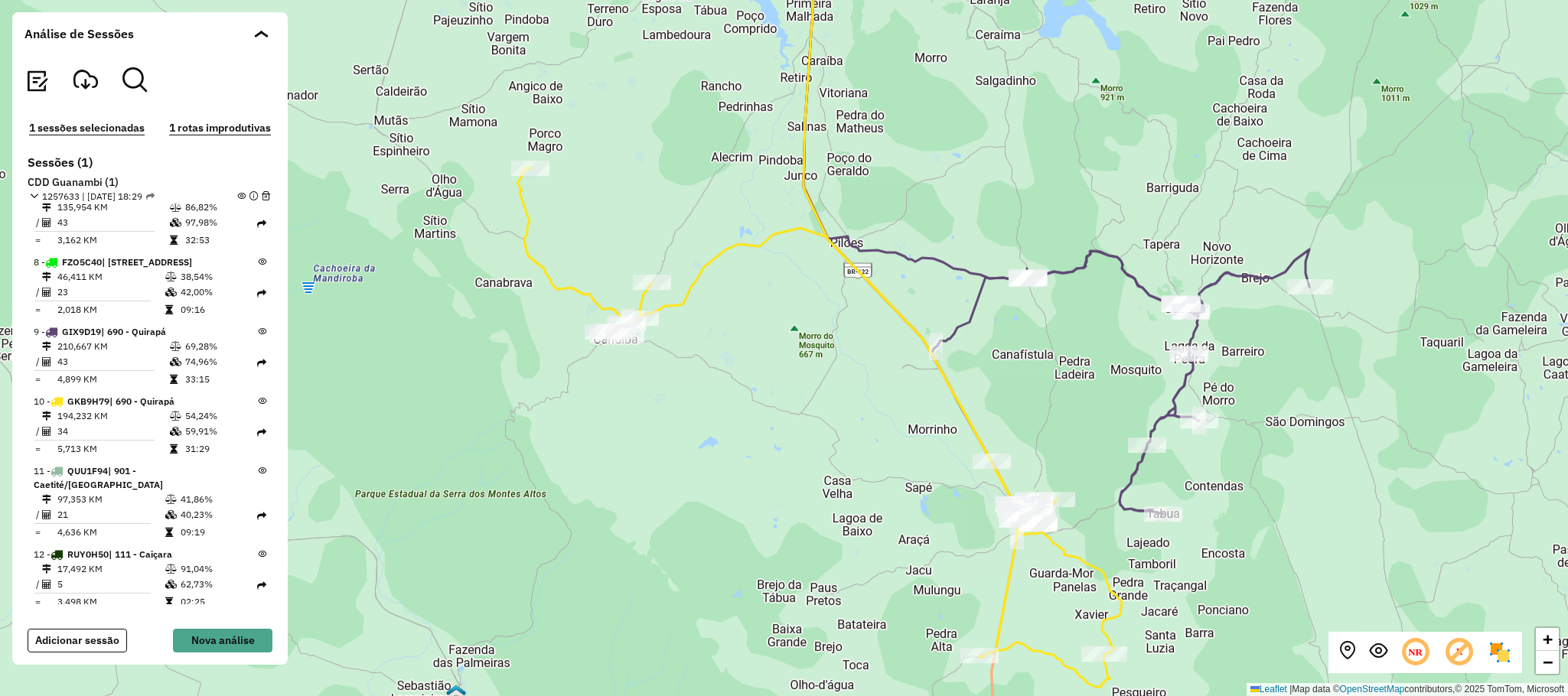
click at [737, 404] on div "+ − Leaflet | Map data © OpenStreetMap contributors,© 2025 TomTom, Microsoft" at bounding box center [784, 348] width 1568 height 696
drag, startPoint x: 1214, startPoint y: 616, endPoint x: 1165, endPoint y: 540, distance: 90.4
click at [1167, 535] on div "+ − Leaflet | Map data © OpenStreetMap contributors,© 2025 TomTom, Microsoft" at bounding box center [784, 348] width 1568 height 696
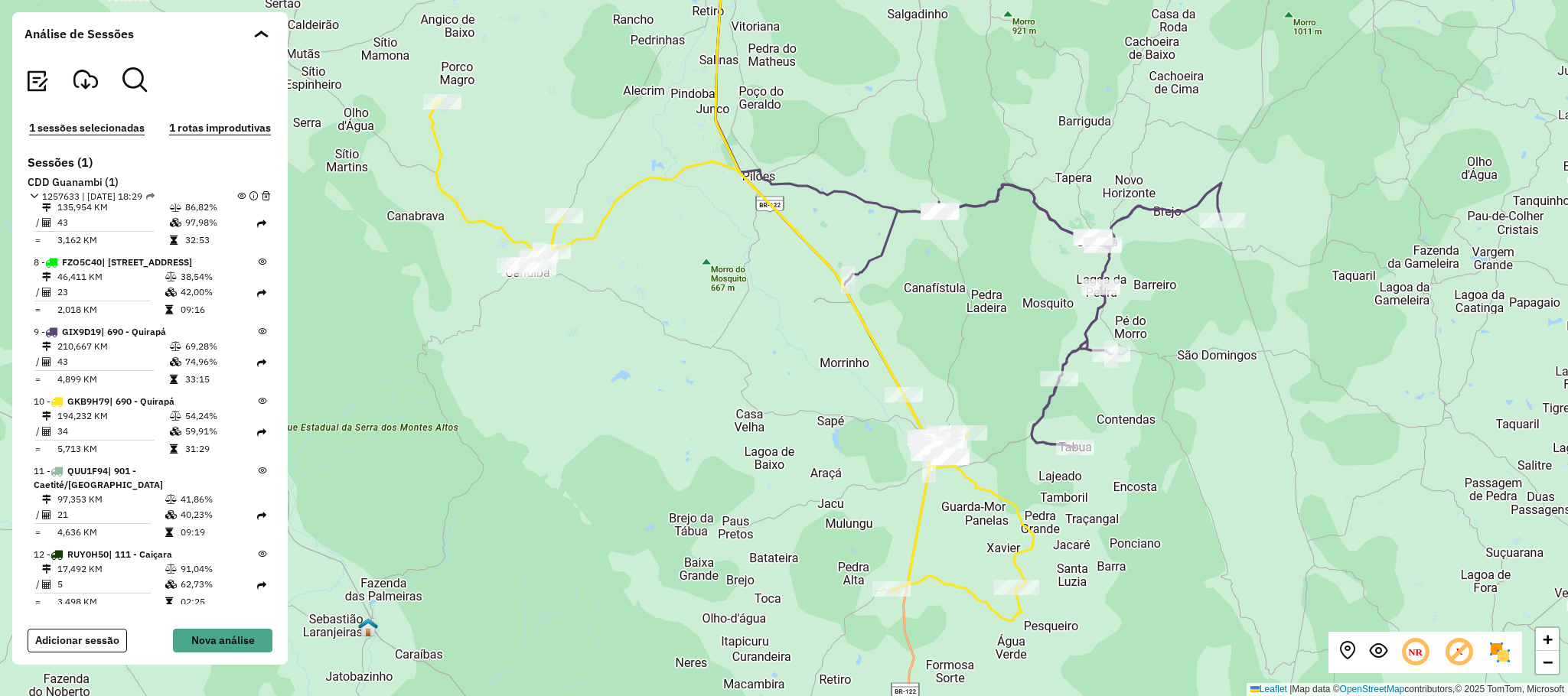
drag, startPoint x: 1271, startPoint y: 522, endPoint x: 1232, endPoint y: 539, distance: 42.5
click at [1232, 539] on div "+ − Leaflet | Map data © OpenStreetMap contributors,© 2025 TomTom, Microsoft" at bounding box center [784, 348] width 1568 height 696
drag, startPoint x: 1228, startPoint y: 445, endPoint x: 1199, endPoint y: 453, distance: 30.1
click at [1206, 477] on div "+ − Leaflet | Map data © OpenStreetMap contributors,© 2025 TomTom, Microsoft" at bounding box center [784, 348] width 1568 height 696
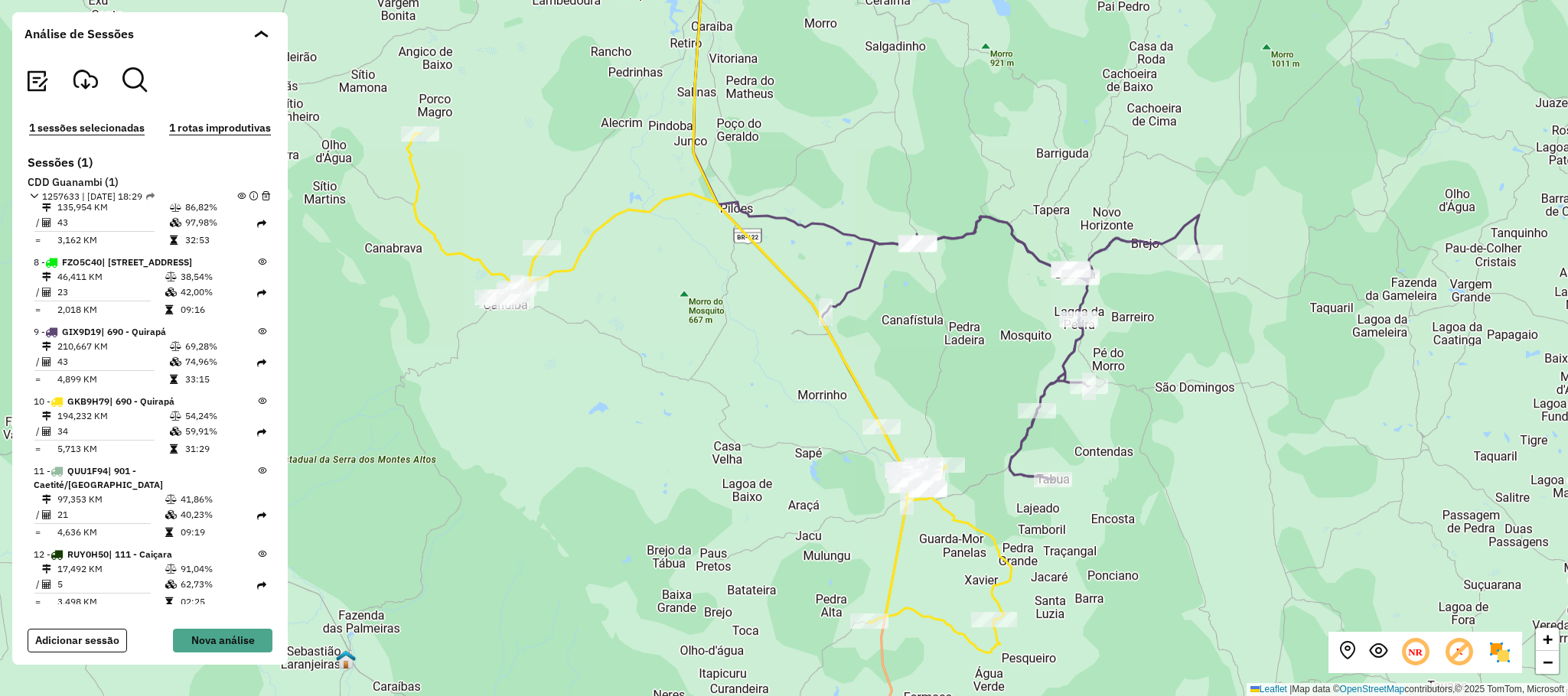
click at [1311, 404] on div "+ − Leaflet | Map data © OpenStreetMap contributors,© 2025 TomTom, Microsoft" at bounding box center [784, 348] width 1568 height 696
drag, startPoint x: 1329, startPoint y: 439, endPoint x: 1314, endPoint y: 425, distance: 20.5
click at [1329, 436] on div "+ − Leaflet | Map data © OpenStreetMap contributors,© 2025 TomTom, Microsoft" at bounding box center [784, 348] width 1568 height 696
click at [1164, 525] on div "+ − Leaflet | Map data © OpenStreetMap contributors,© 2025 TomTom, Microsoft" at bounding box center [784, 348] width 1568 height 696
drag, startPoint x: 1237, startPoint y: 429, endPoint x: 1210, endPoint y: 520, distance: 94.9
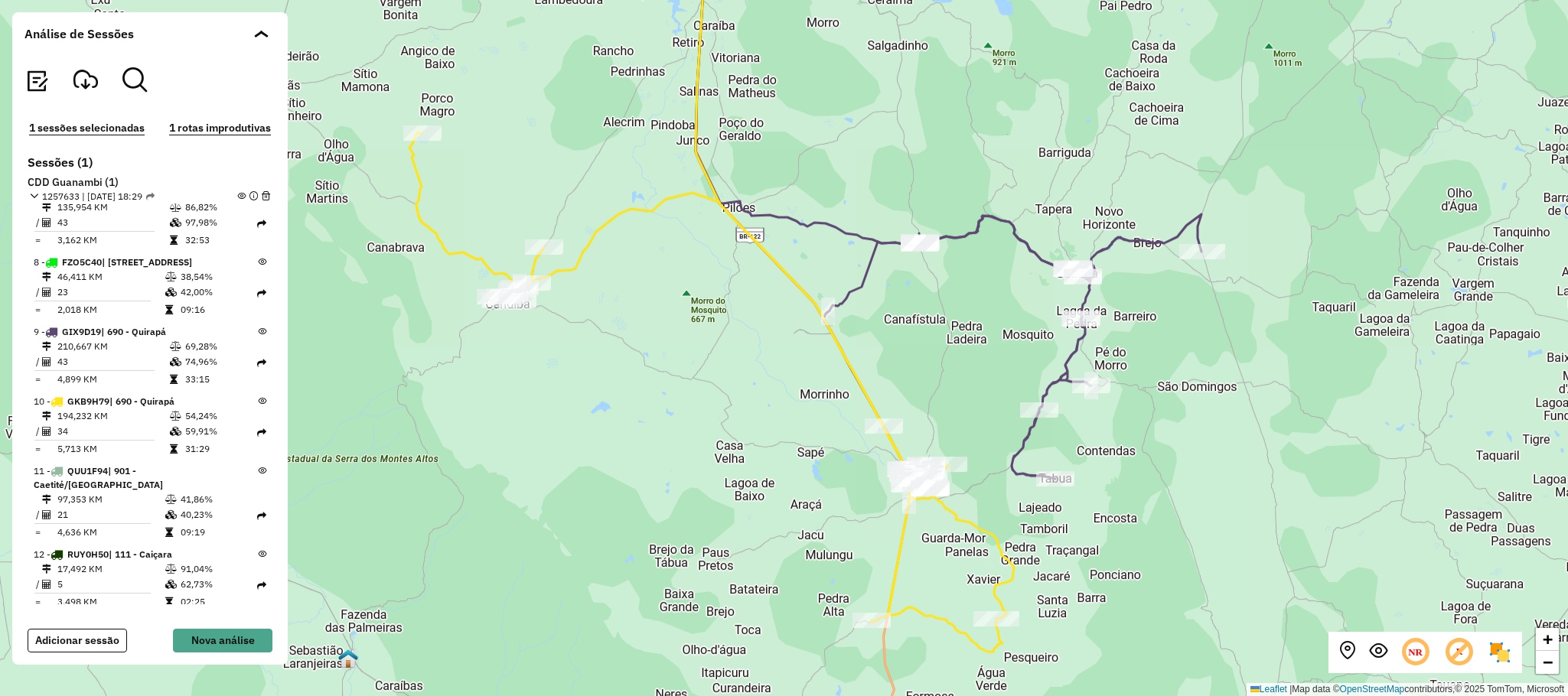
click at [1221, 520] on div "+ − Leaflet | Map data © OpenStreetMap contributors,© 2025 TomTom, Microsoft" at bounding box center [784, 348] width 1568 height 696
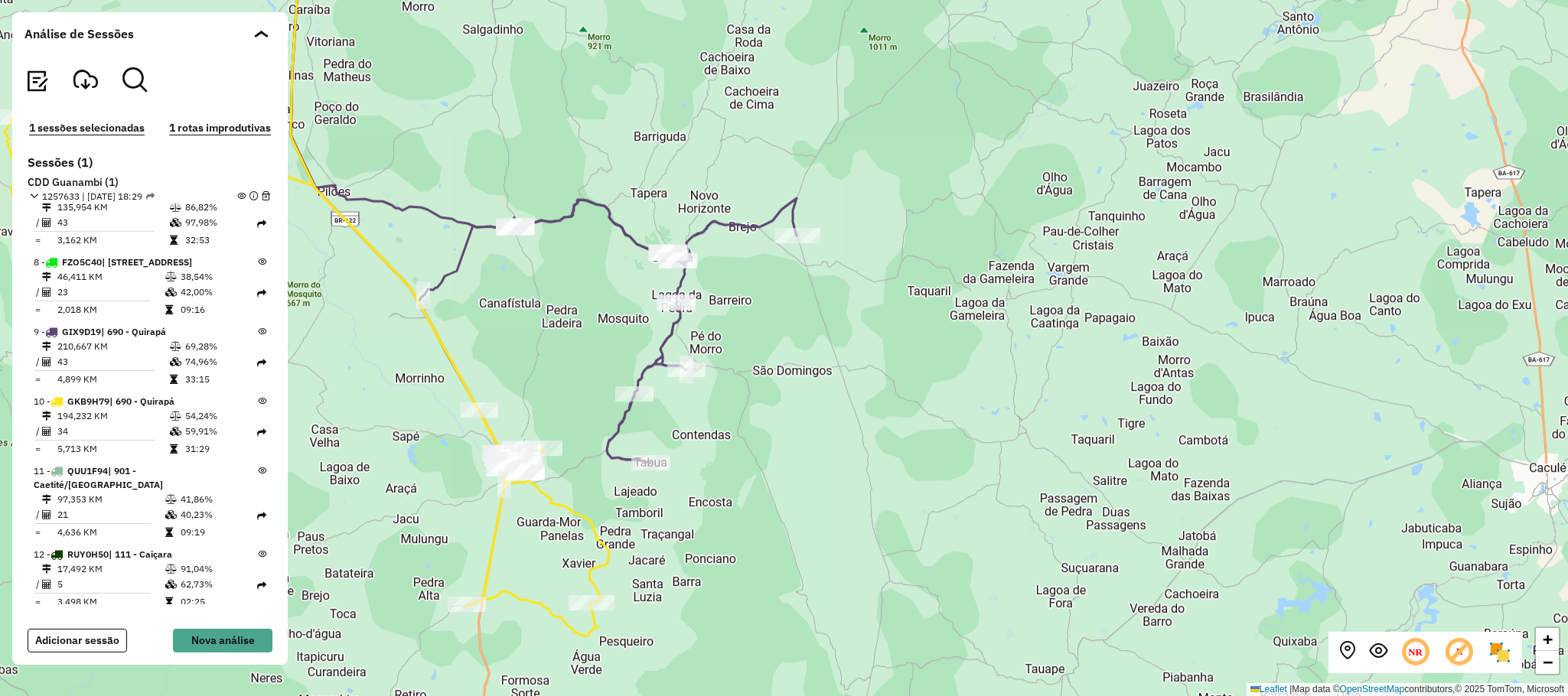
drag, startPoint x: 1017, startPoint y: 312, endPoint x: 1100, endPoint y: 327, distance: 84.3
click at [1088, 326] on div "+ − Leaflet | Map data © OpenStreetMap contributors,© 2025 TomTom, Microsoft" at bounding box center [784, 348] width 1568 height 696
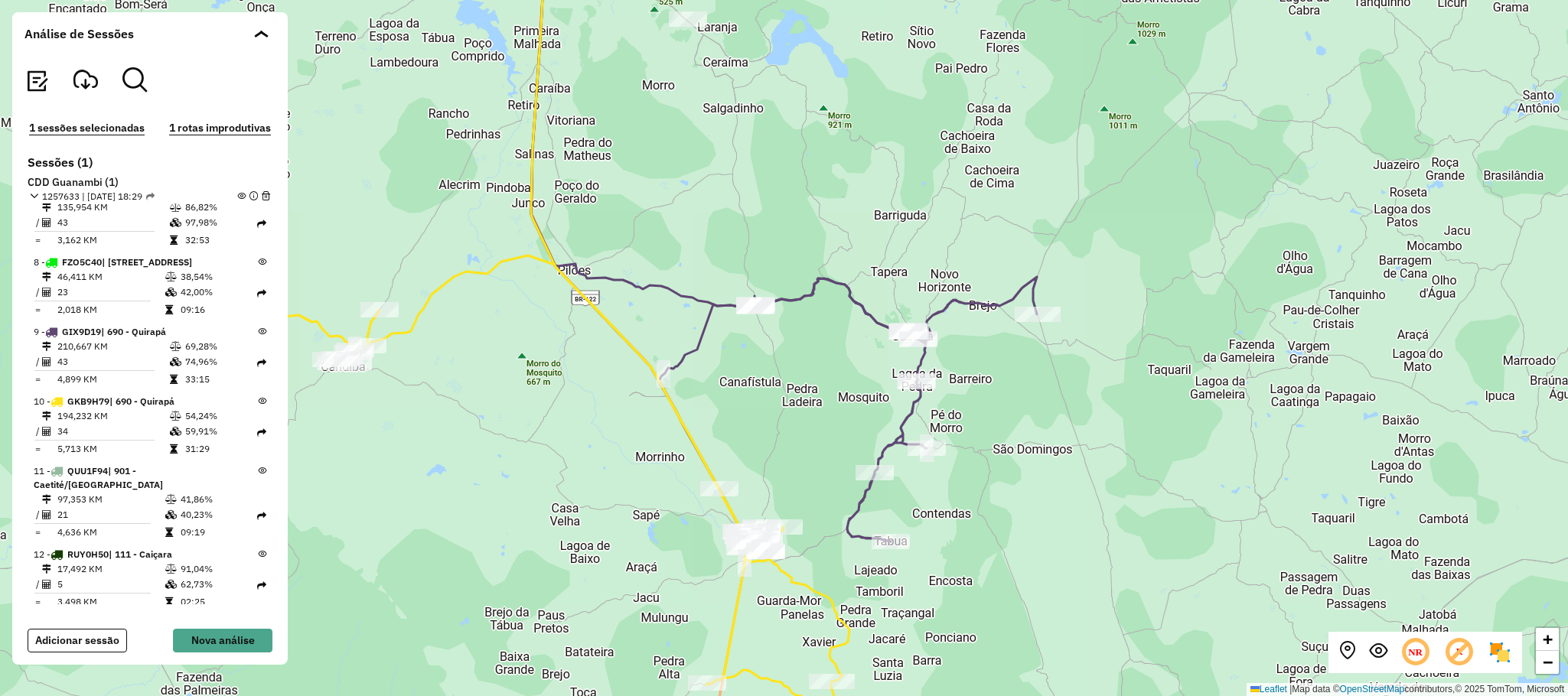
drag, startPoint x: 988, startPoint y: 119, endPoint x: 1184, endPoint y: 250, distance: 235.7
click at [1182, 237] on div "+ − Leaflet | Map data © OpenStreetMap contributors,© 2025 TomTom, Microsoft" at bounding box center [784, 348] width 1568 height 696
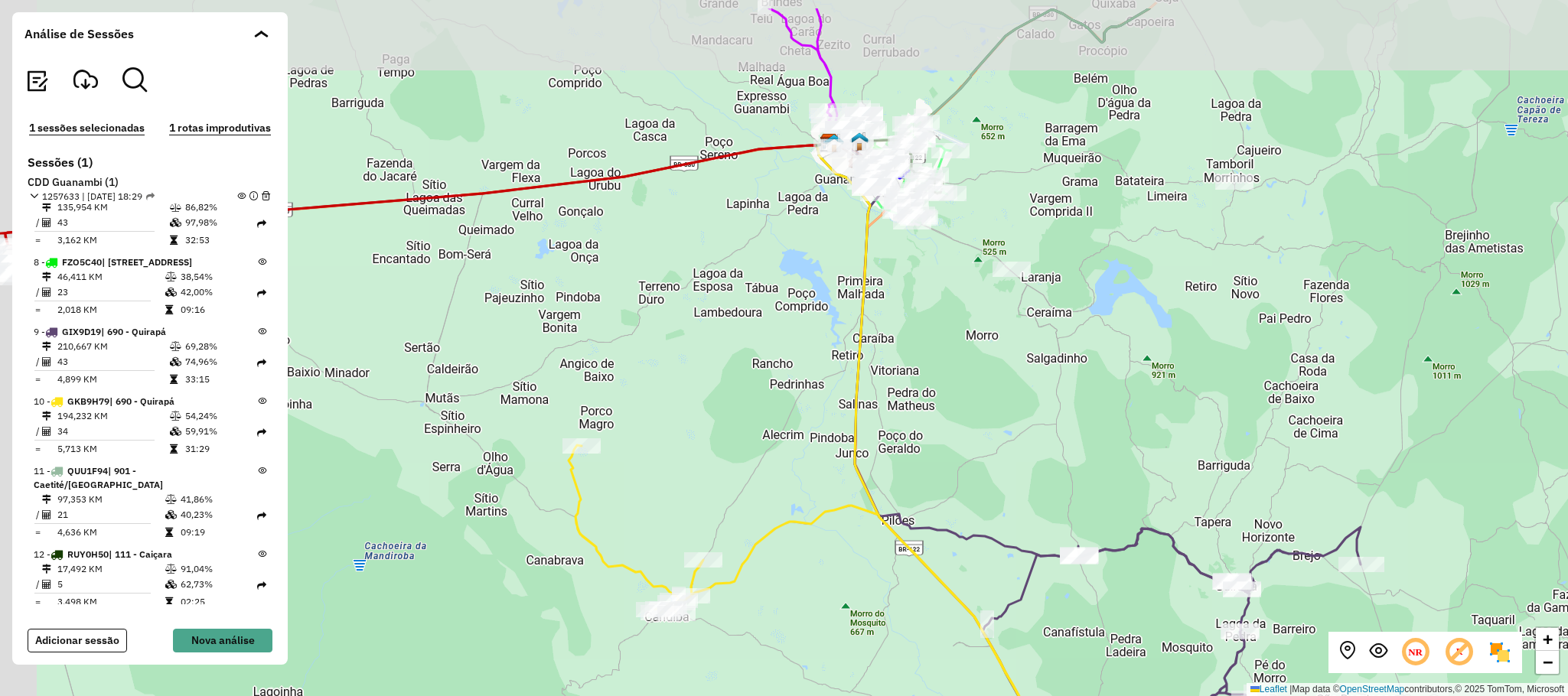
drag, startPoint x: 1046, startPoint y: 432, endPoint x: 1091, endPoint y: 489, distance: 72.6
click at [1093, 487] on div "+ − Leaflet | Map data © OpenStreetMap contributors,© 2025 TomTom, Microsoft" at bounding box center [784, 348] width 1568 height 696
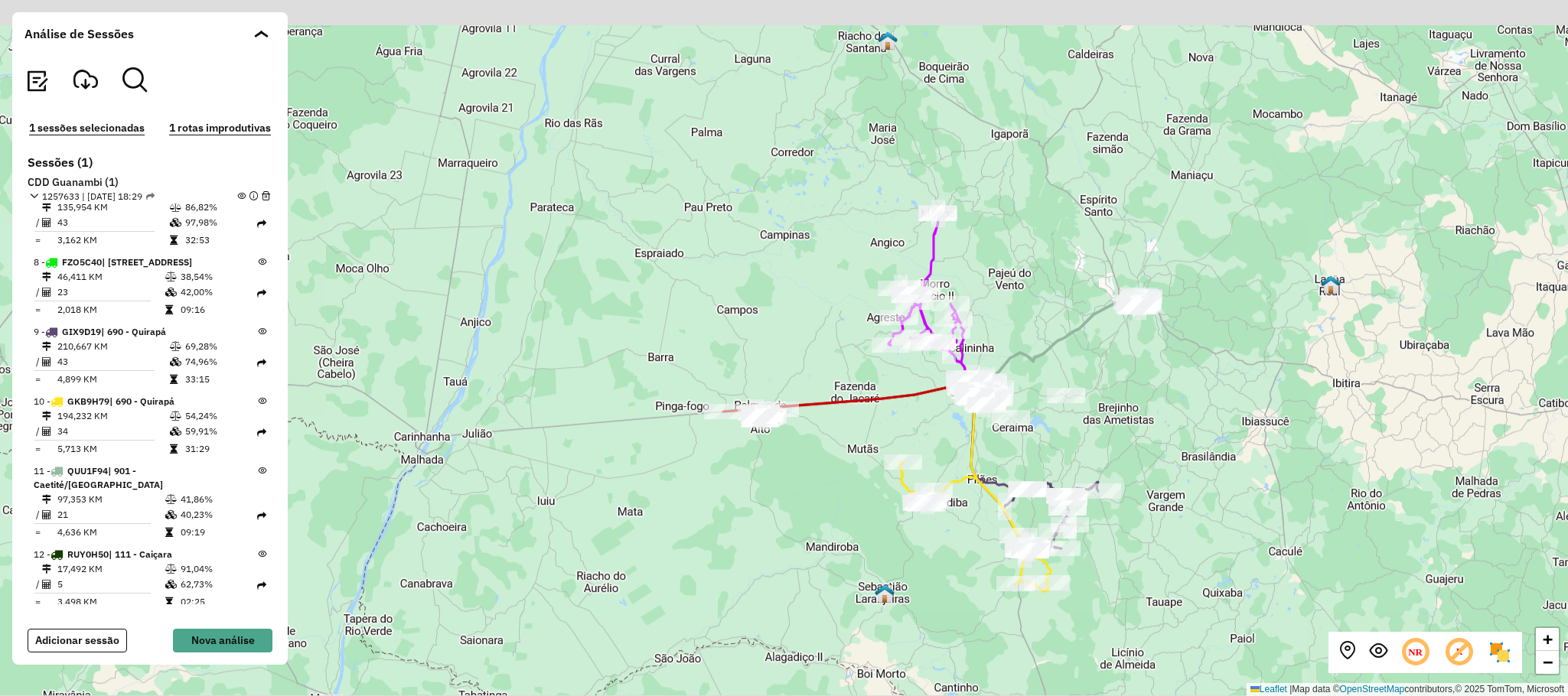
drag, startPoint x: 1069, startPoint y: 337, endPoint x: 1039, endPoint y: 389, distance: 60.0
click at [1104, 388] on div "+ − Leaflet | Map data © OpenStreetMap contributors,© 2025 TomTom, Microsoft" at bounding box center [784, 348] width 1568 height 696
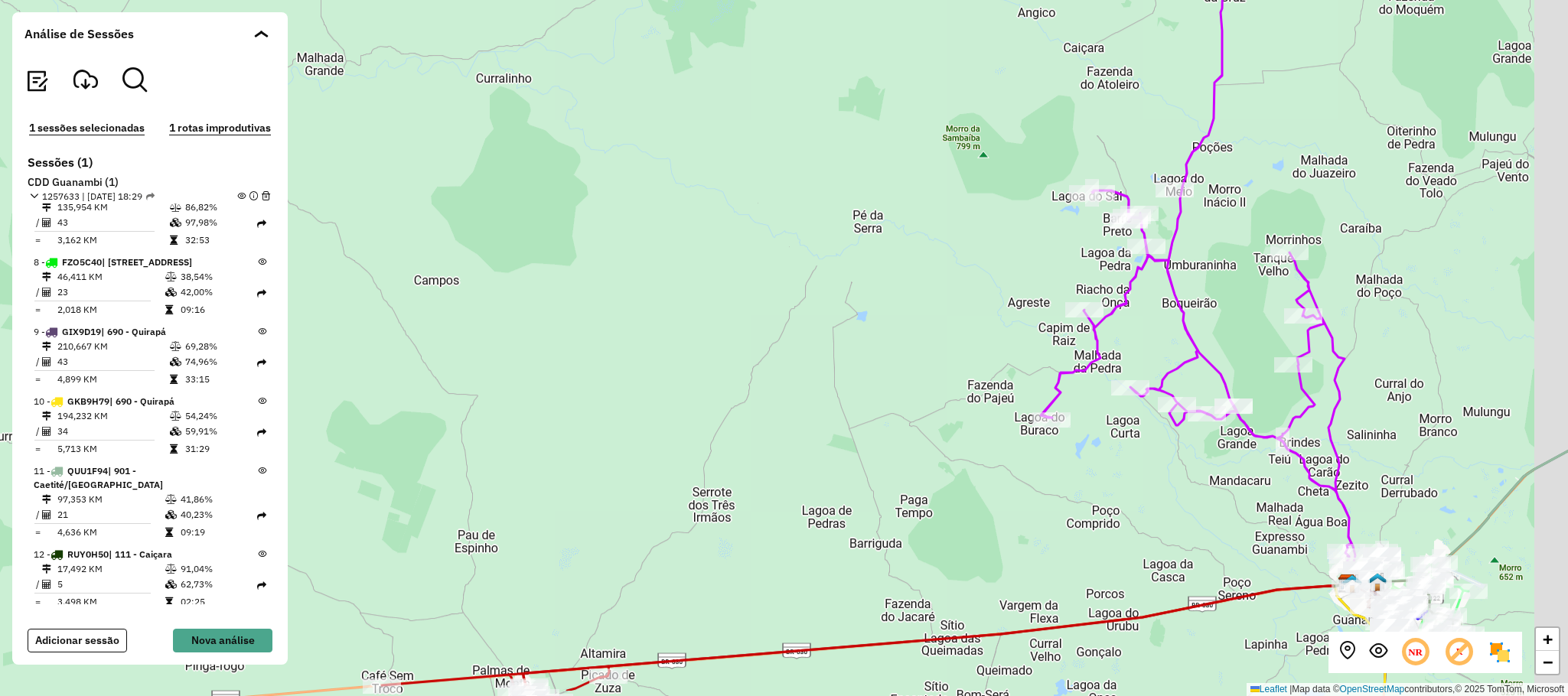
drag, startPoint x: 1325, startPoint y: 365, endPoint x: 1068, endPoint y: 226, distance: 292.2
click at [1068, 226] on div "+ − Leaflet | Map data © OpenStreetMap contributors,© 2025 TomTom, Microsoft" at bounding box center [784, 348] width 1568 height 696
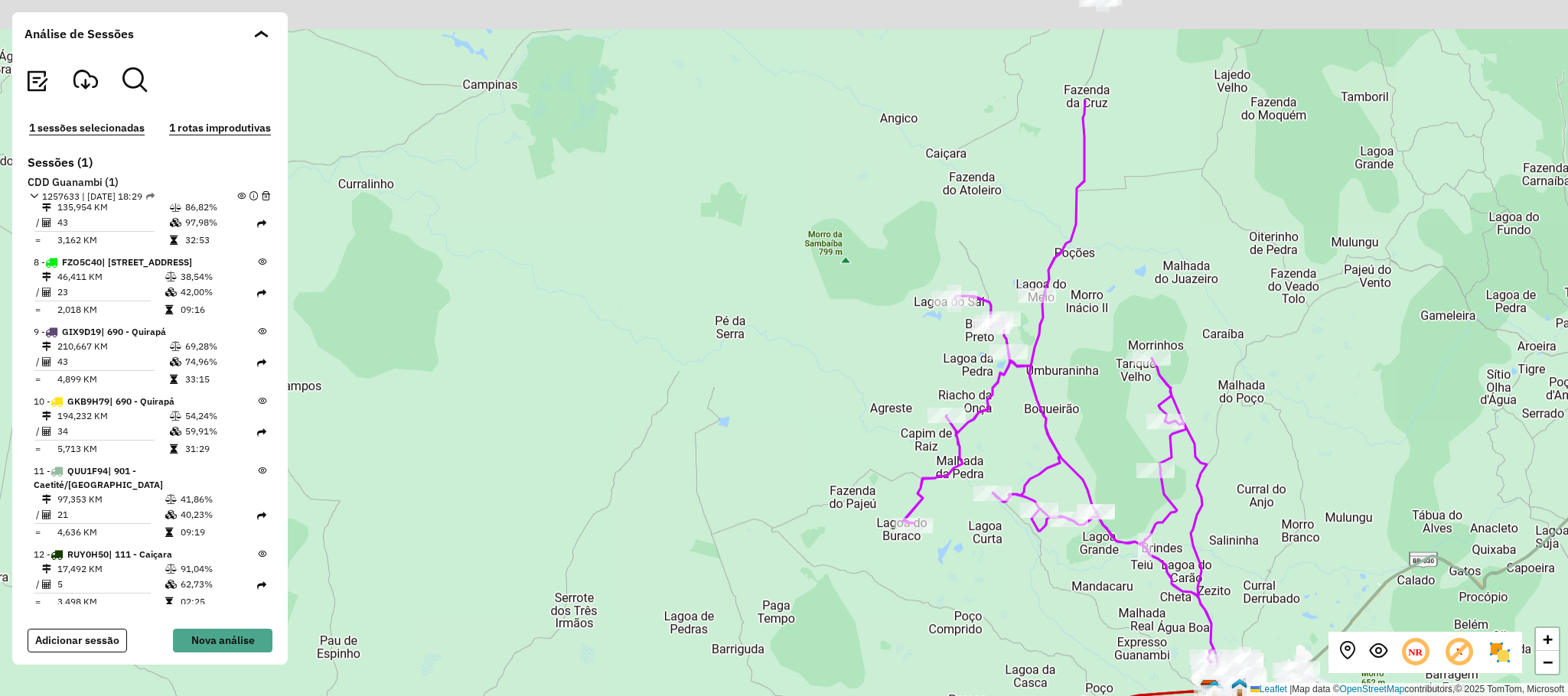
drag, startPoint x: 1173, startPoint y: 132, endPoint x: 1178, endPoint y: 363, distance: 231.1
click at [1178, 363] on div "+ − Leaflet | Map data © OpenStreetMap contributors,© 2025 TomTom, Microsoft" at bounding box center [784, 348] width 1568 height 696
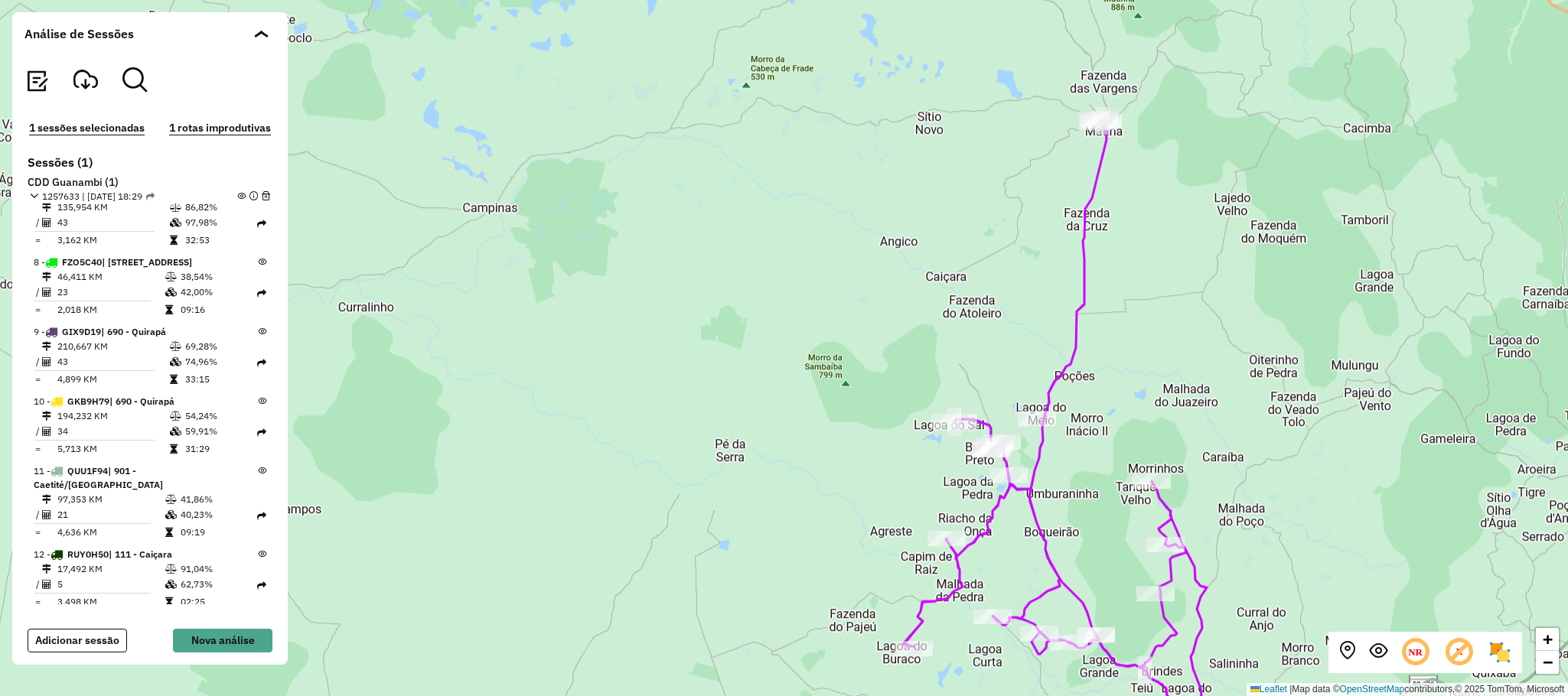
drag, startPoint x: 1162, startPoint y: 201, endPoint x: 1159, endPoint y: 259, distance: 58.1
click at [1159, 259] on div "+ − Leaflet | Map data © OpenStreetMap contributors,© 2025 TomTom, Microsoft" at bounding box center [784, 348] width 1568 height 696
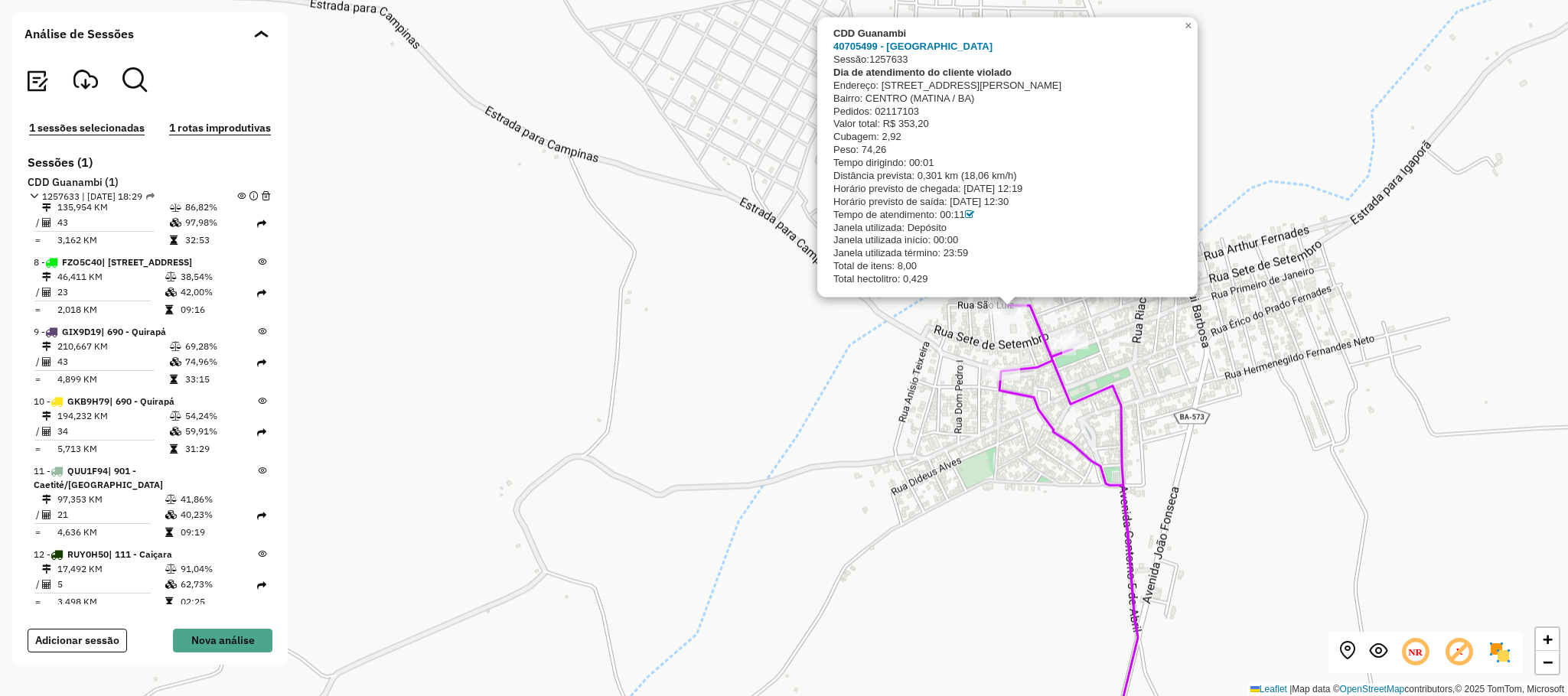
drag, startPoint x: 980, startPoint y: 203, endPoint x: 930, endPoint y: 331, distance: 137.4
click at [948, 379] on div "CDD Guanambi 40705499 - BAR DO HELIO Sessão: 1257633 Dia de atendimento do clie…" at bounding box center [784, 348] width 1568 height 696
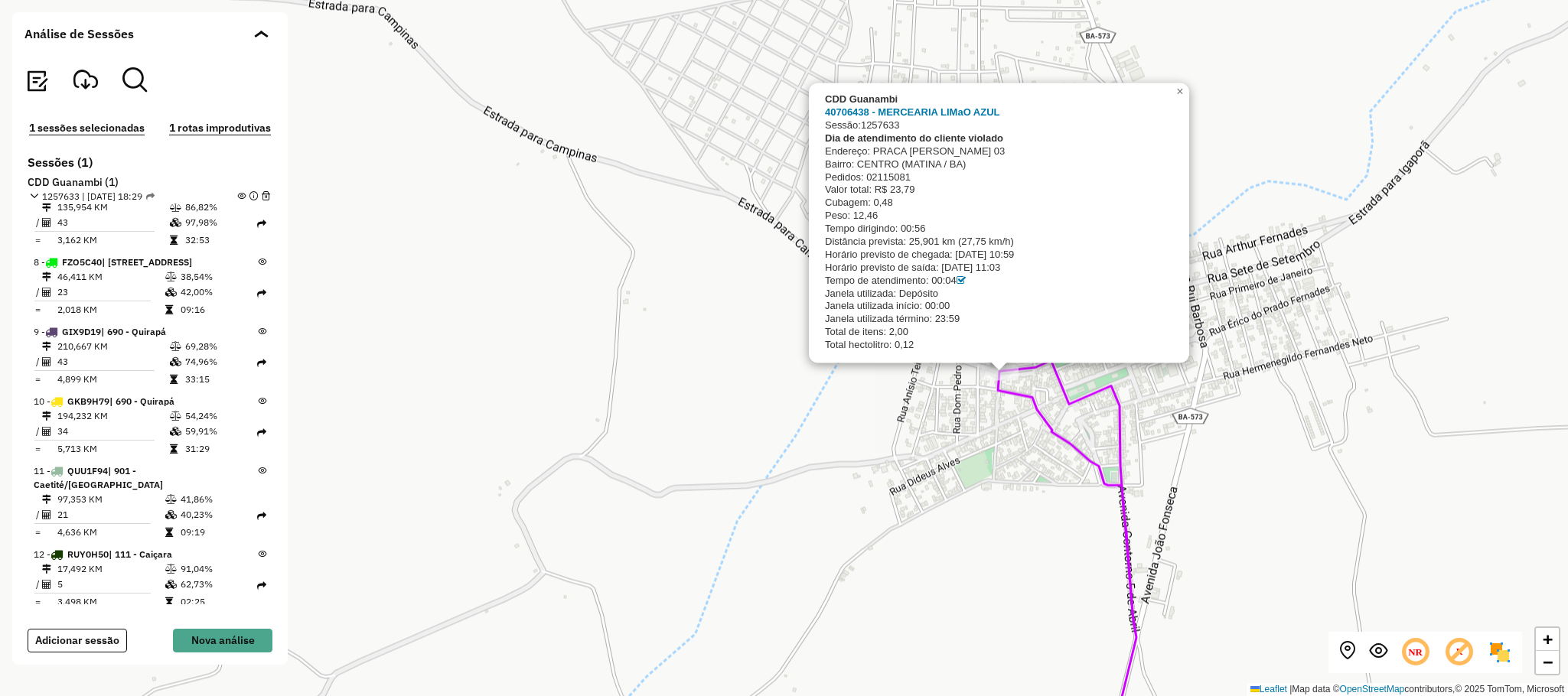
drag, startPoint x: 1194, startPoint y: 412, endPoint x: 1192, endPoint y: 400, distance: 12.2
click at [1195, 412] on div "CDD Guanambi 40706438 - MERCEARIA LIMaO AZUL Sessão: 1257633 Dia de atendimento…" at bounding box center [784, 348] width 1568 height 696
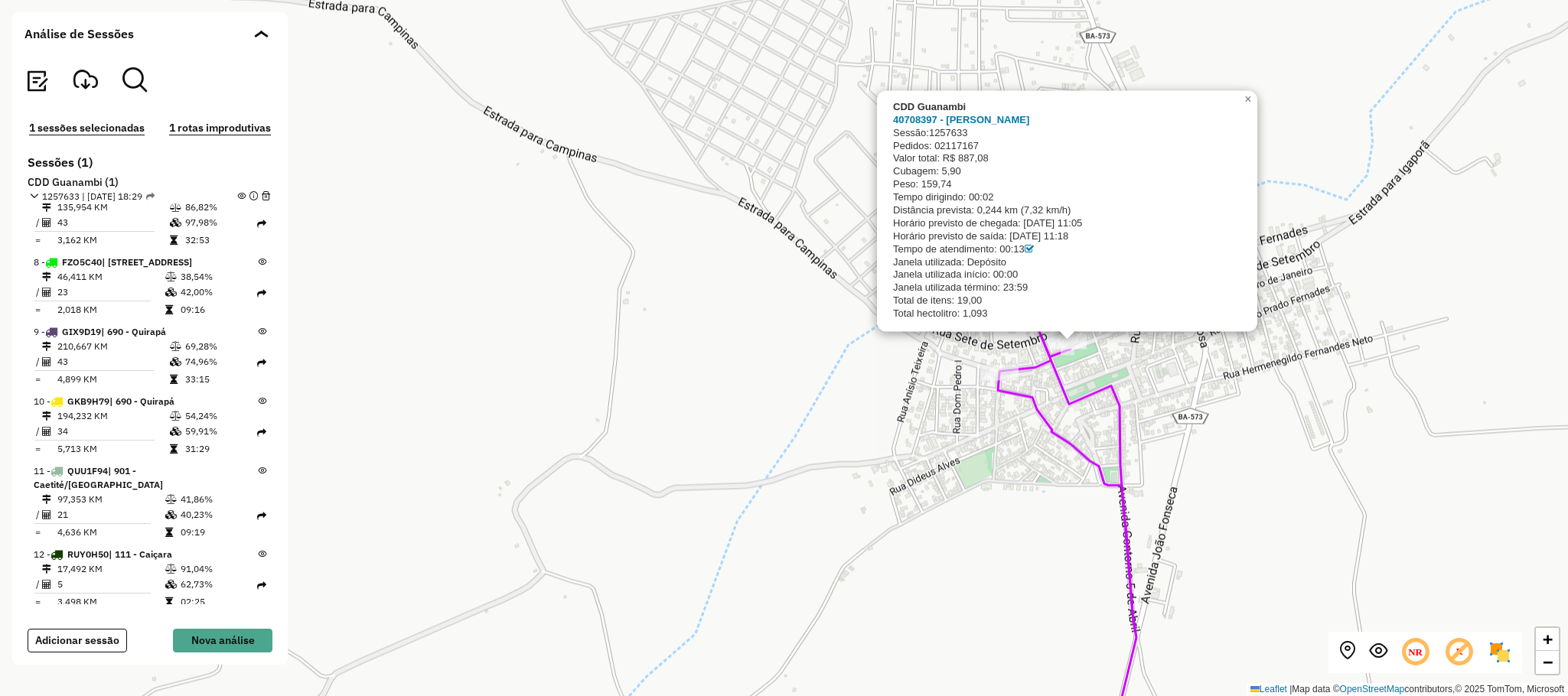
click at [1252, 441] on div "CDD Guanambi 40708397 - [PERSON_NAME]: 1257633 Pedidos: 02117167 Valor total: R…" at bounding box center [784, 348] width 1568 height 696
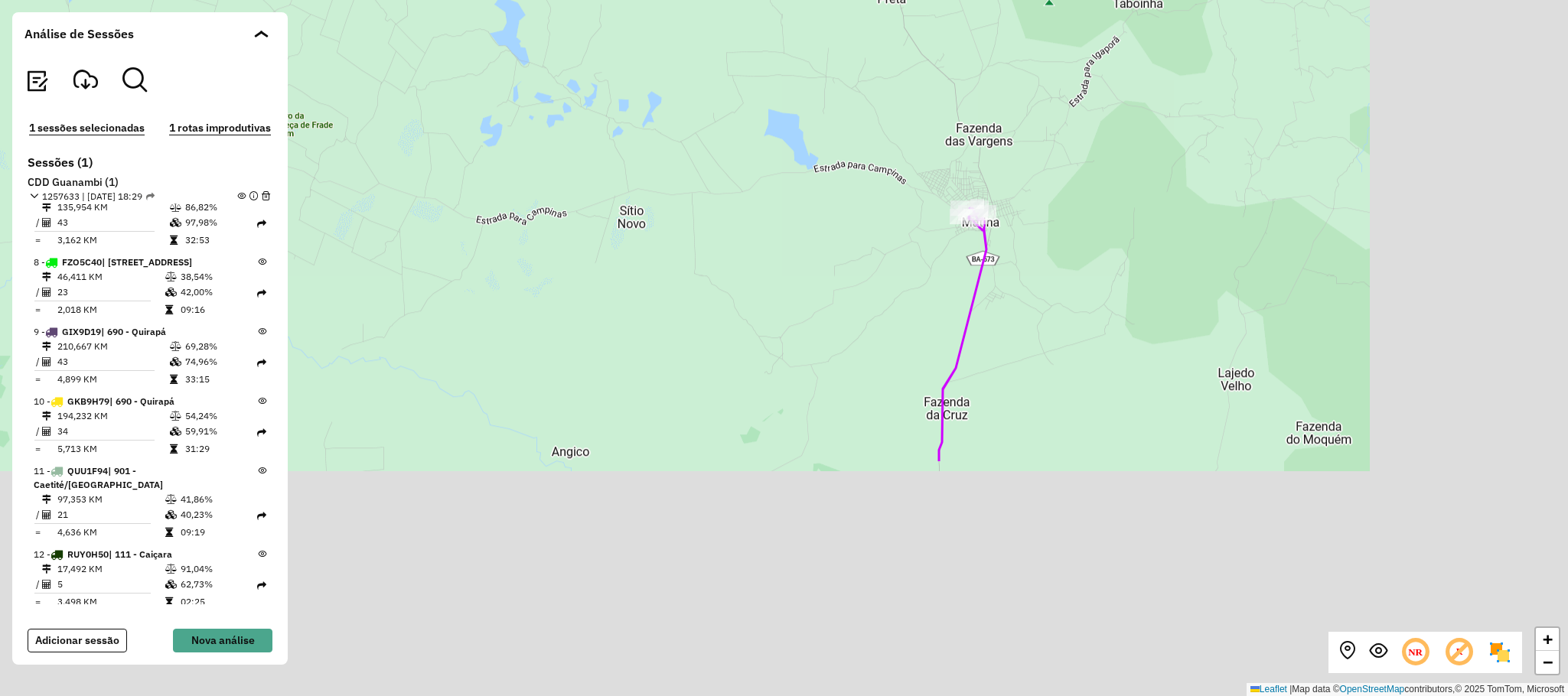
drag, startPoint x: 1306, startPoint y: 560, endPoint x: 1047, endPoint y: 241, distance: 410.9
click at [1069, 213] on div "+ − Leaflet | Map data © OpenStreetMap contributors,© 2025 TomTom, Microsoft" at bounding box center [784, 348] width 1568 height 696
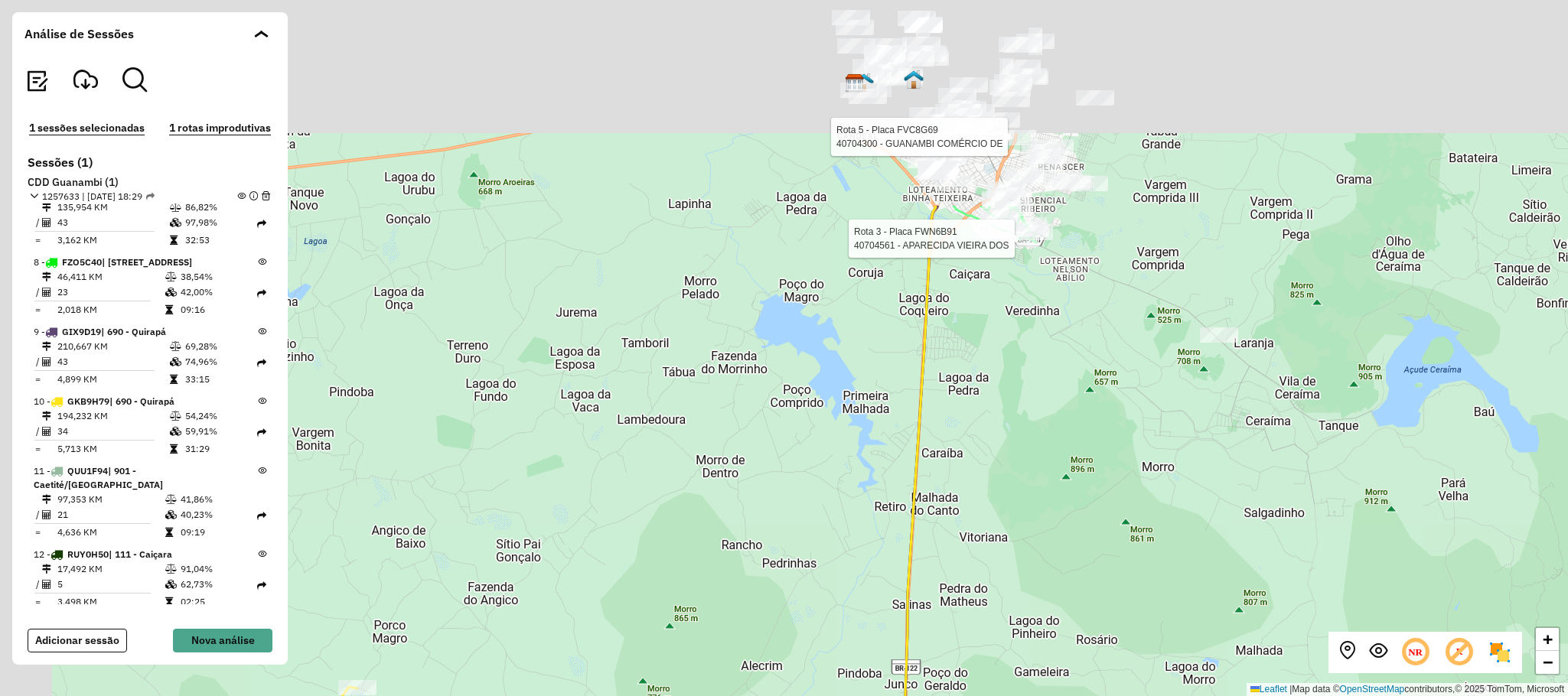
drag, startPoint x: 972, startPoint y: 183, endPoint x: 1029, endPoint y: 475, distance: 297.5
click at [1029, 475] on div "Rota 5 - Placa FVC8G69 40704300 - GUANAMBI COMÉRCIO DE Rota 3 - Placa FWN6B91 4…" at bounding box center [784, 348] width 1568 height 696
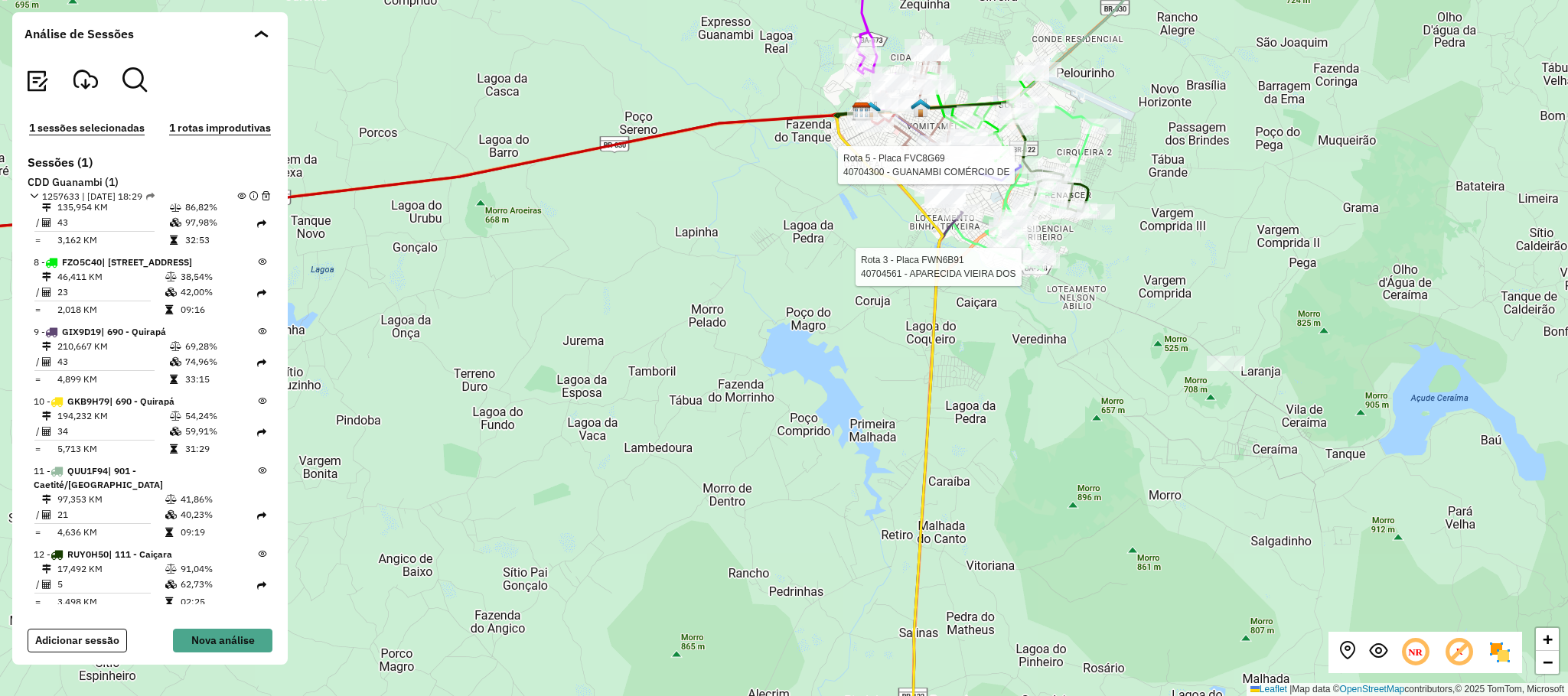
drag, startPoint x: 983, startPoint y: 337, endPoint x: 1058, endPoint y: 535, distance: 211.7
click at [1058, 542] on div "Rota 5 - Placa FVC8G69 40704300 - GUANAMBI COMÉRCIO DE Rota 3 - Placa FWN6B91 4…" at bounding box center [784, 348] width 1568 height 696
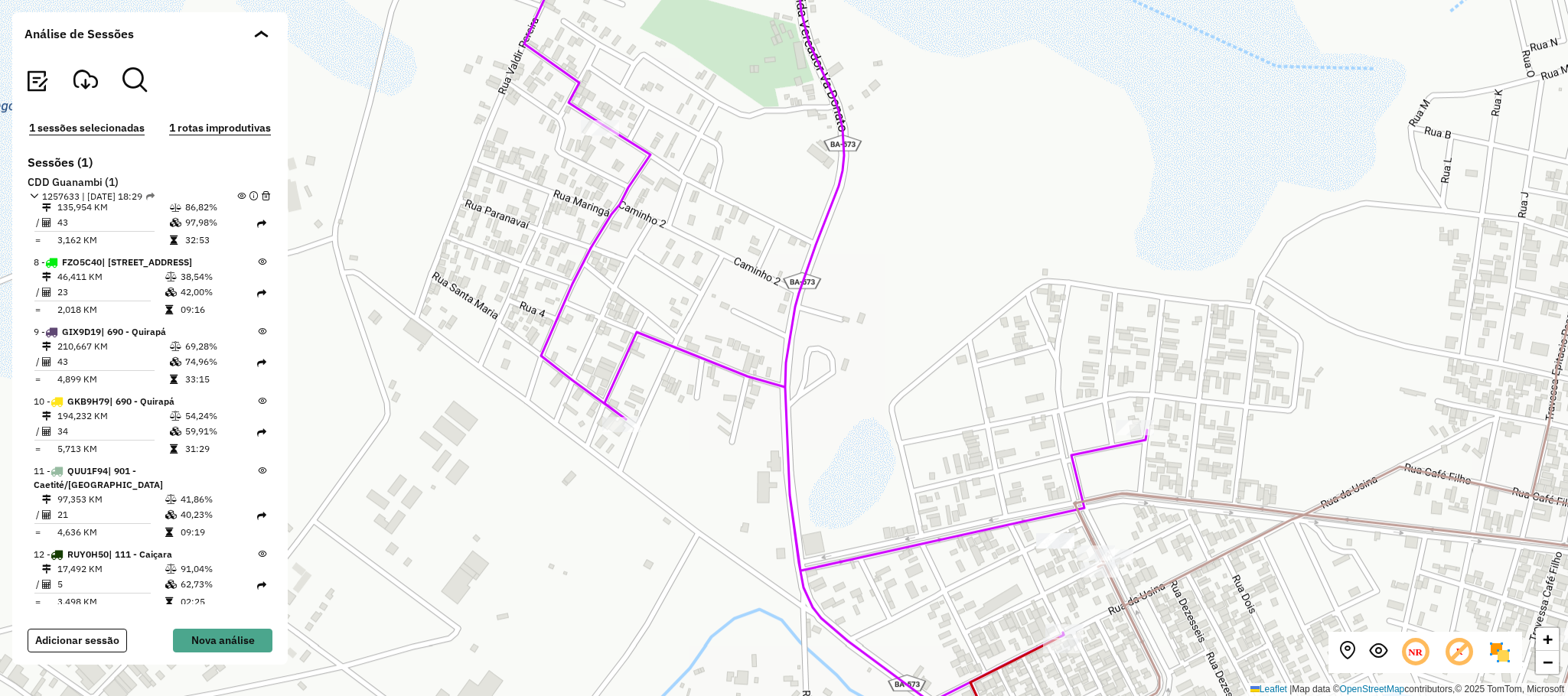
drag, startPoint x: 1008, startPoint y: 498, endPoint x: 887, endPoint y: 335, distance: 203.0
click at [887, 335] on div "Rota 5 - Placa FVC8G69 40704300 - GUANAMBI COMÉRCIO DE Rota 3 - Placa FWN6B91 4…" at bounding box center [784, 348] width 1568 height 696
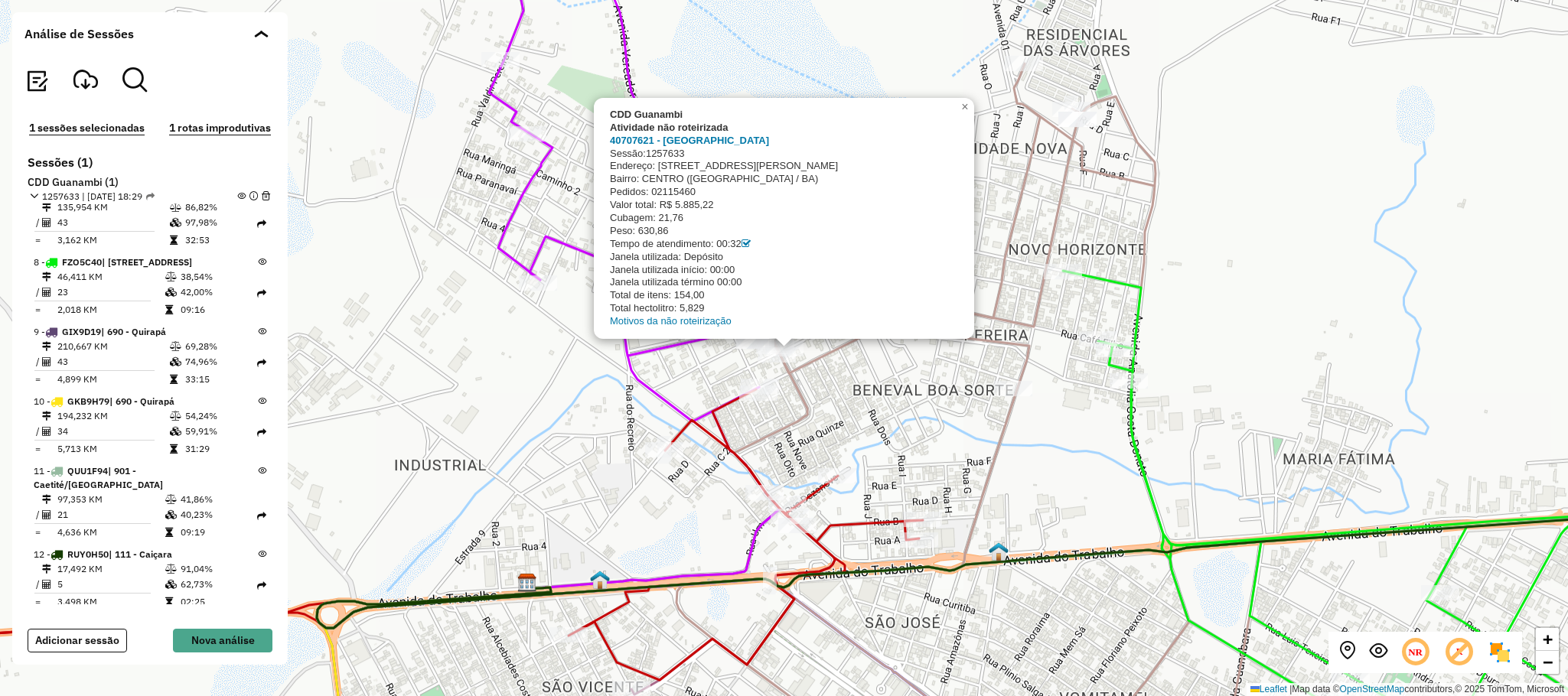
click at [858, 374] on div "CDD Guanambi Atividade não roteirizada 40707621 - ARENA BS BEACH Sessão: 125763…" at bounding box center [784, 348] width 1568 height 696
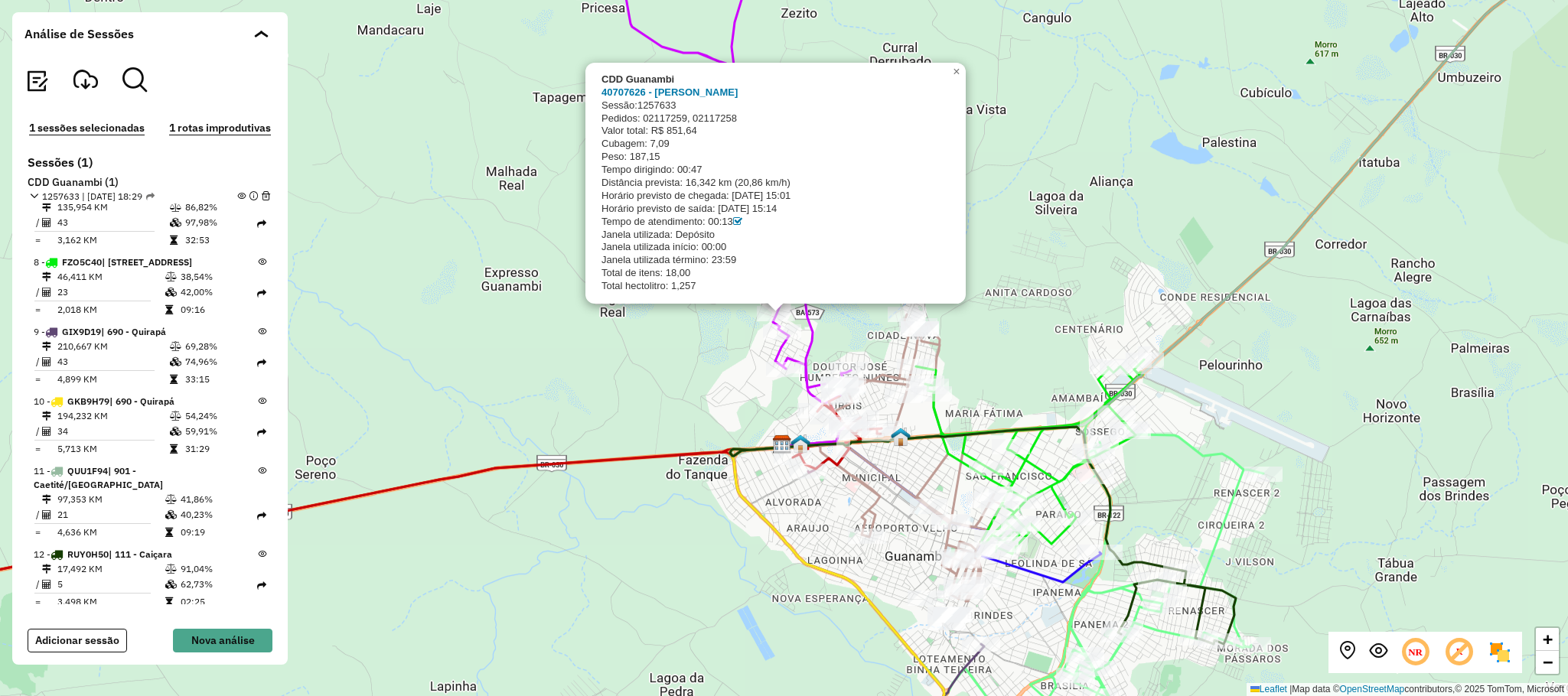
click at [559, 339] on div "CDD Guanambi 40707626 - [PERSON_NAME] Sessão: 1257633 Pedidos: 02117259, 021172…" at bounding box center [784, 348] width 1568 height 696
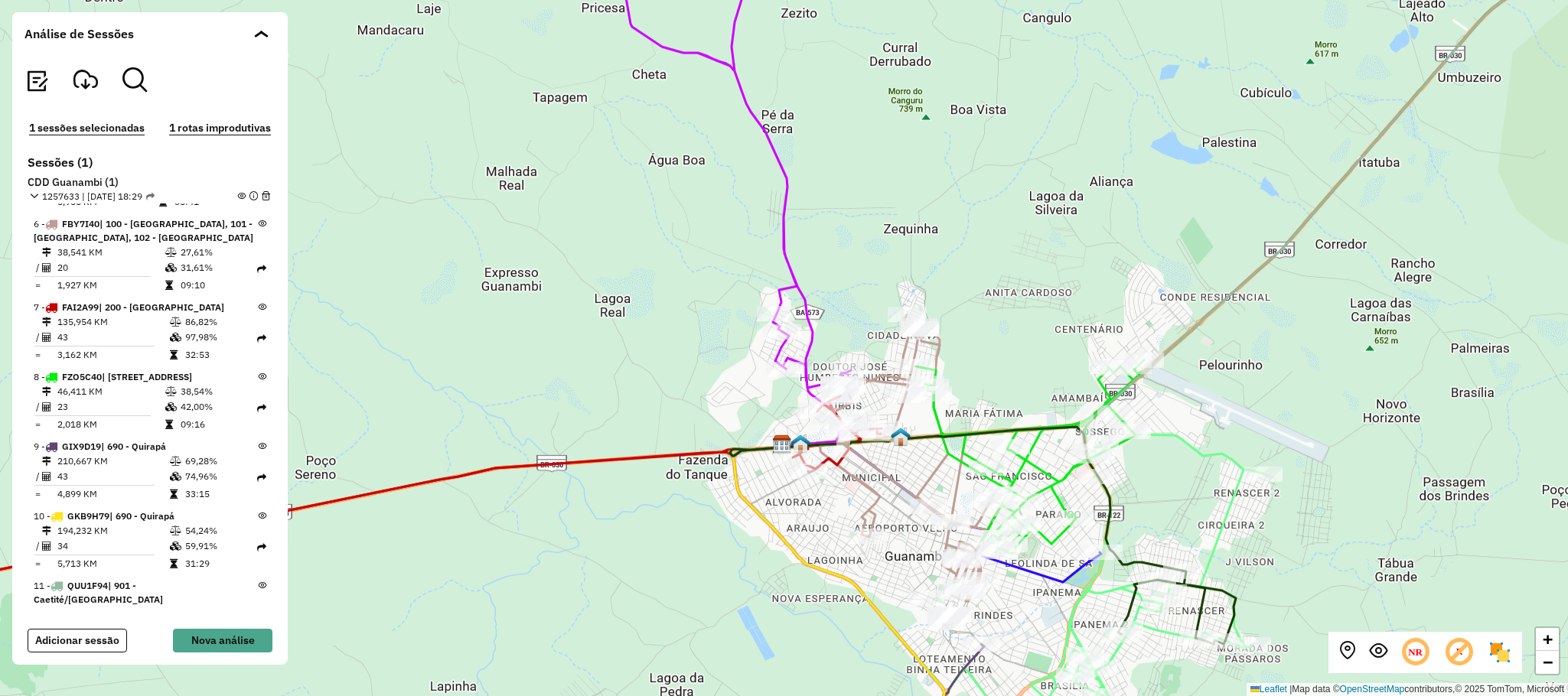
scroll to position [158, 0]
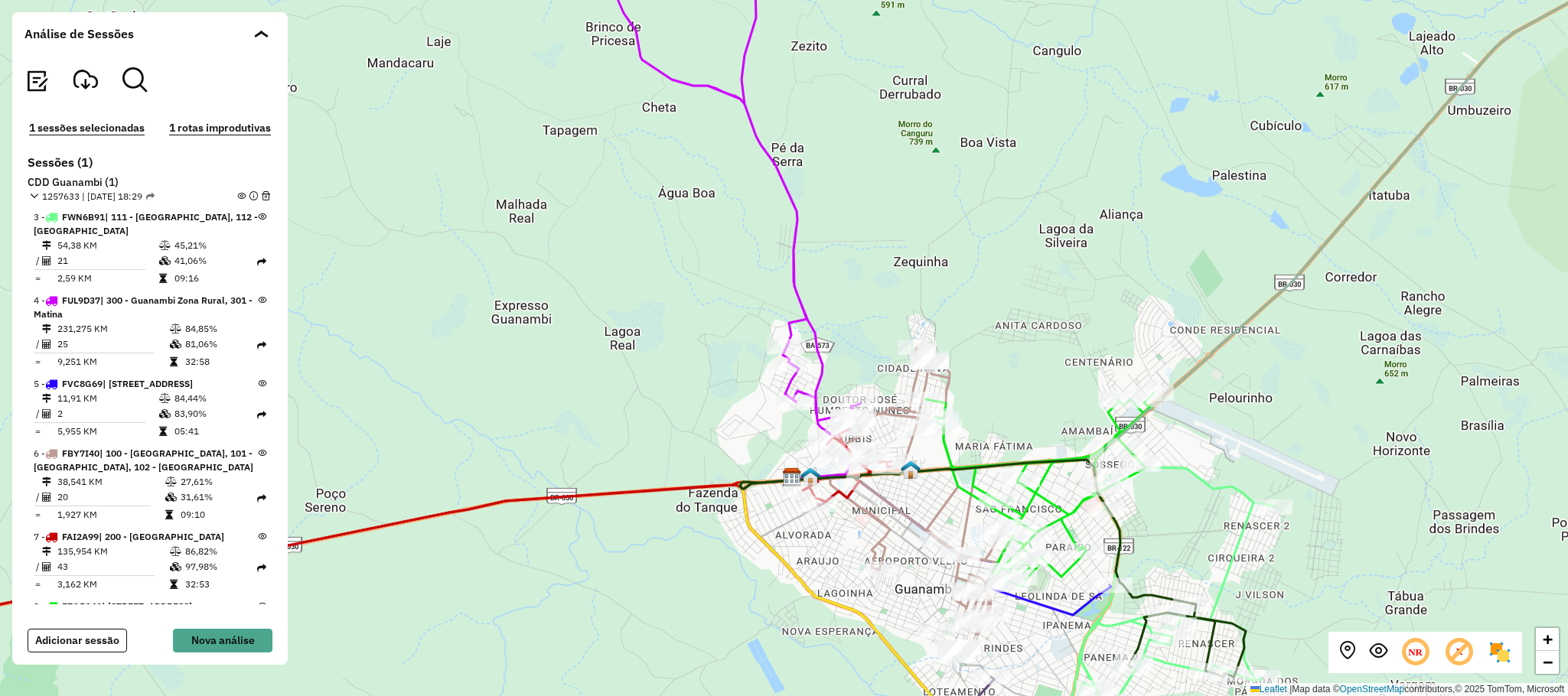
drag, startPoint x: 824, startPoint y: 211, endPoint x: 865, endPoint y: 324, distance: 120.2
click at [865, 324] on div "+ − Leaflet | Map data © OpenStreetMap contributors,© 2025 TomTom, Microsoft" at bounding box center [784, 348] width 1568 height 696
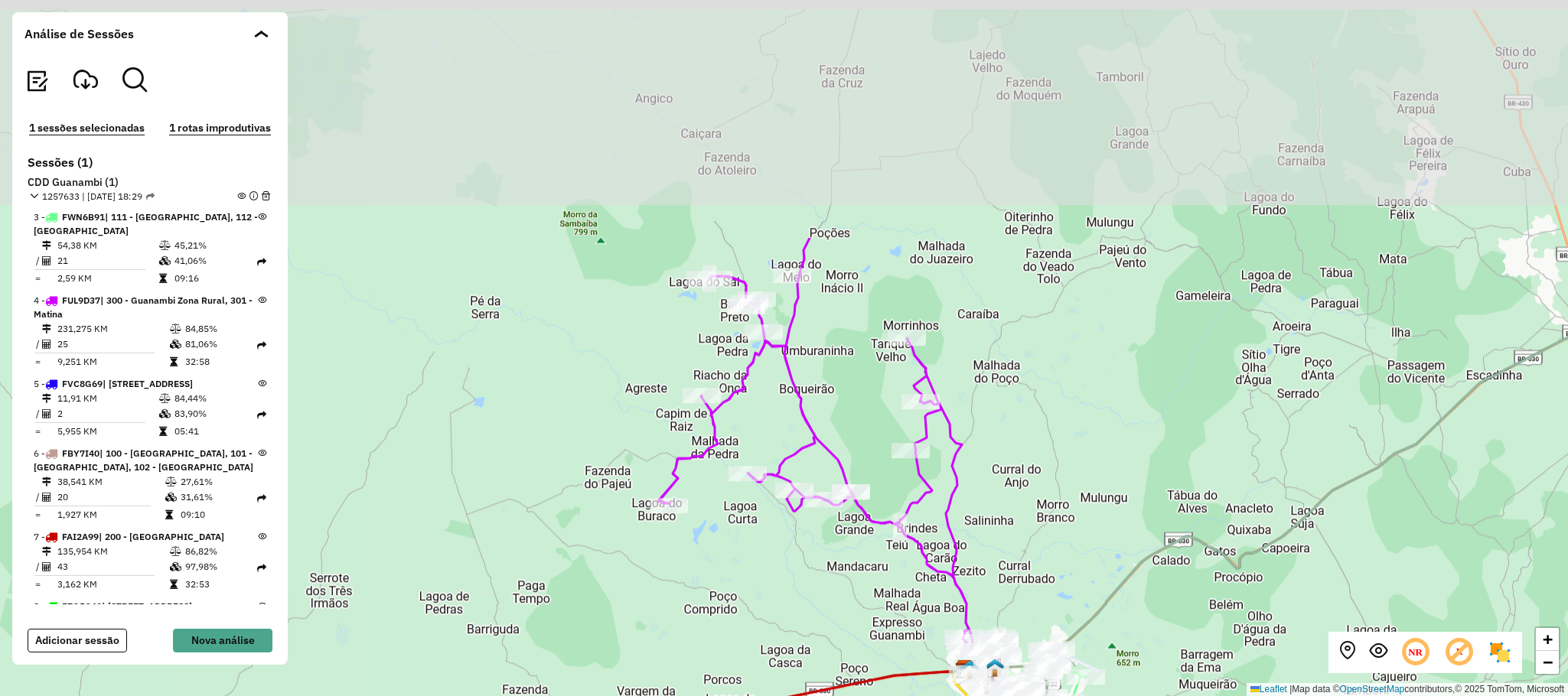
drag, startPoint x: 898, startPoint y: 194, endPoint x: 962, endPoint y: 515, distance: 327.3
click at [962, 515] on icon at bounding box center [820, 448] width 325 height 422
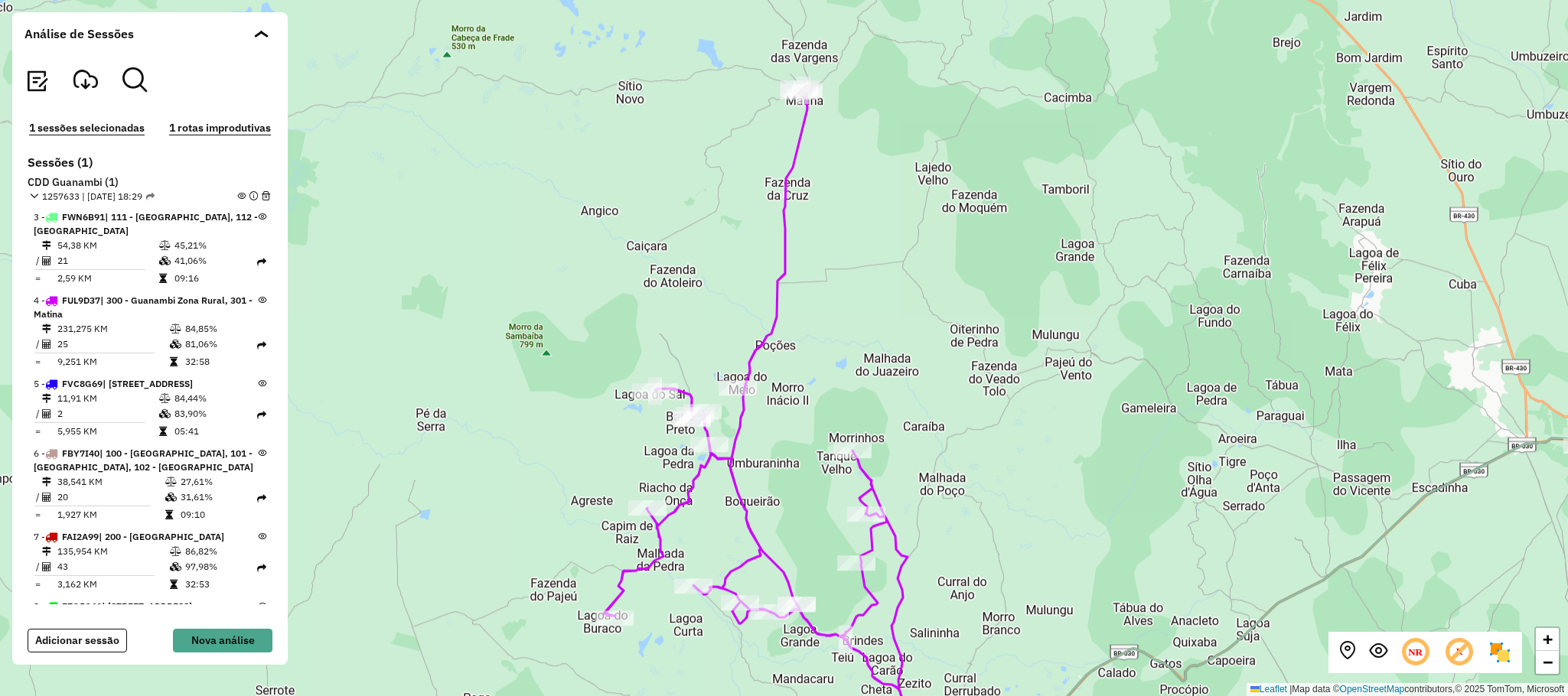
drag, startPoint x: 965, startPoint y: 346, endPoint x: 1045, endPoint y: 367, distance: 82.7
click at [1045, 367] on div "+ − Leaflet | Map data © OpenStreetMap contributors,© 2025 TomTom, Microsoft" at bounding box center [784, 348] width 1568 height 696
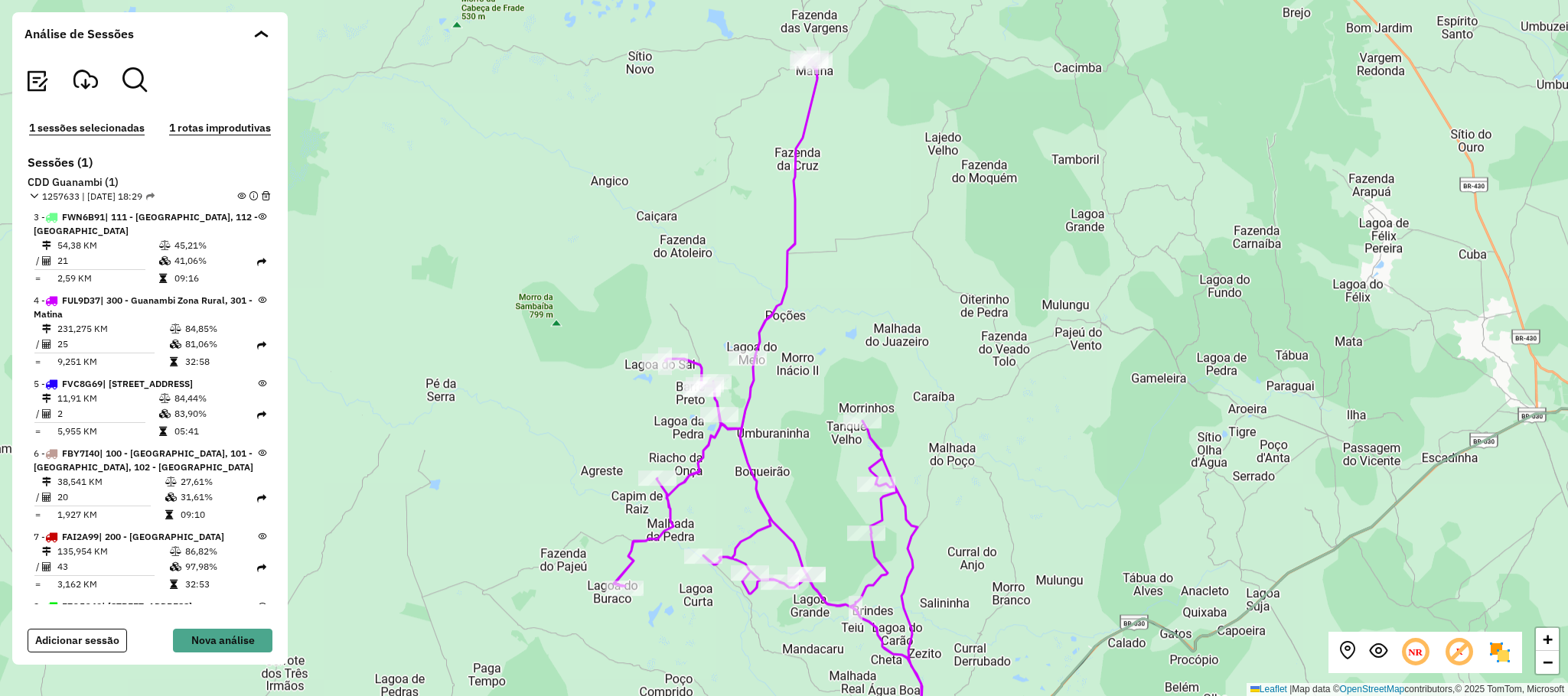
drag, startPoint x: 1021, startPoint y: 411, endPoint x: 1027, endPoint y: 402, distance: 10.8
click at [1027, 402] on div "+ − Leaflet | Map data © OpenStreetMap contributors,© 2025 TomTom, Microsoft" at bounding box center [784, 348] width 1568 height 696
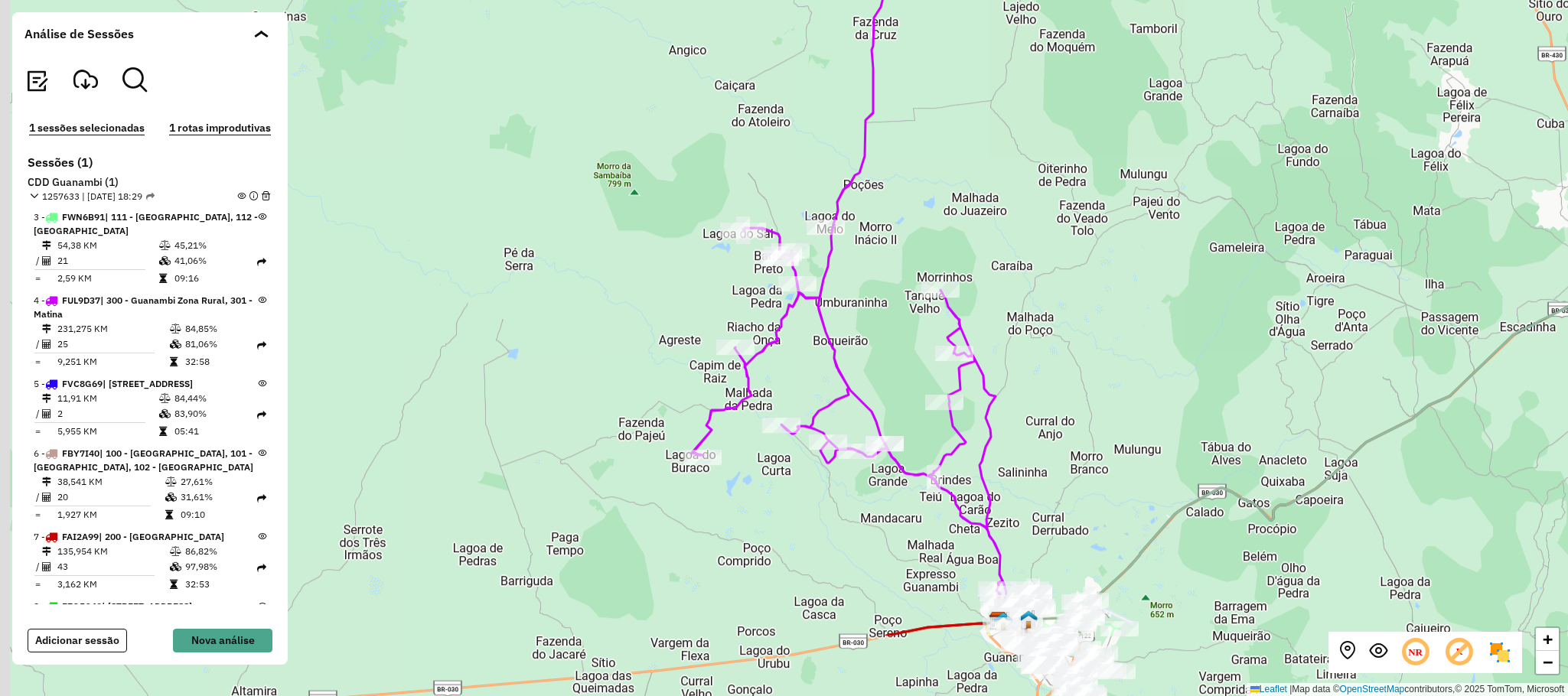
drag, startPoint x: 1173, startPoint y: 343, endPoint x: 1311, endPoint y: 176, distance: 216.6
click at [1311, 177] on div "+ − Leaflet | Map data © OpenStreetMap contributors,© 2025 TomTom, Microsoft" at bounding box center [784, 348] width 1568 height 696
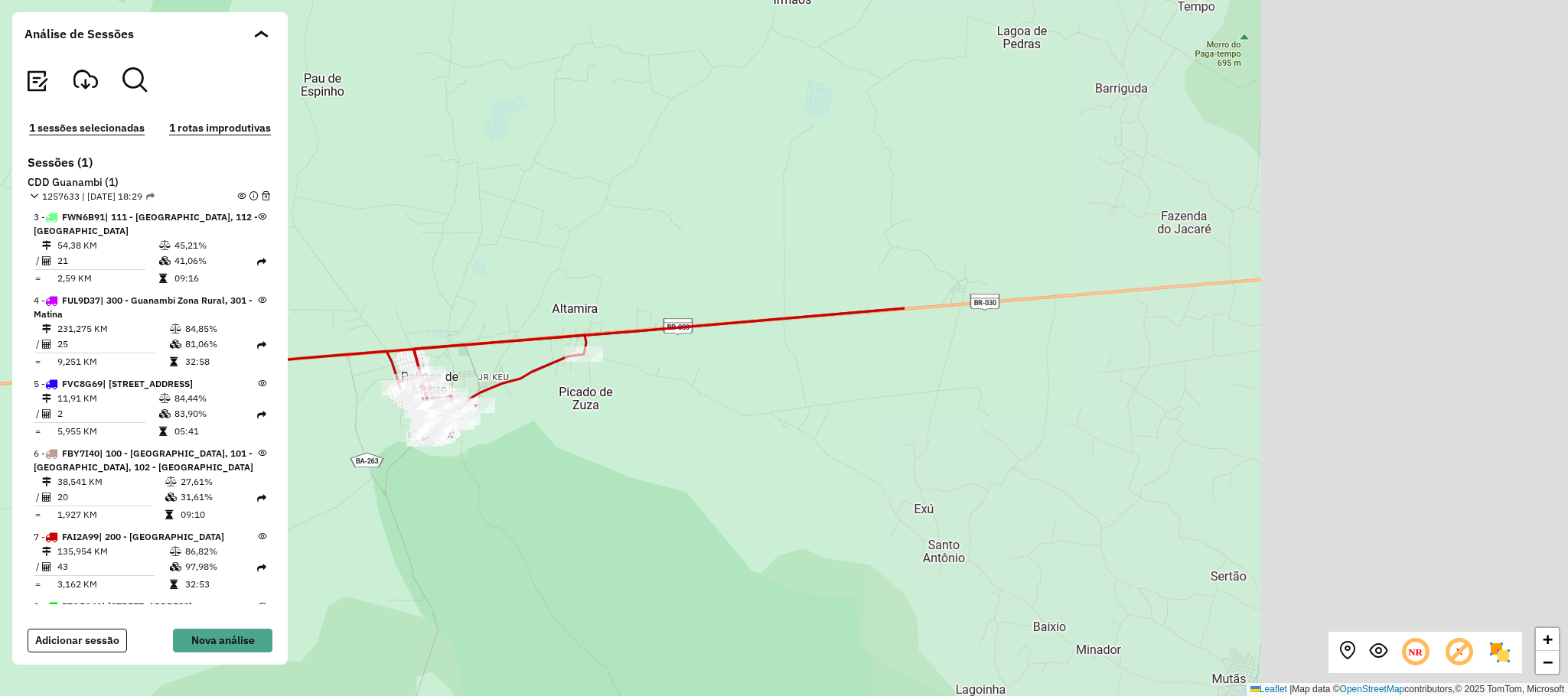
drag, startPoint x: 1334, startPoint y: 427, endPoint x: 609, endPoint y: 441, distance: 725.1
click at [549, 441] on div "Rota 7 - Placa FAI2A99 40703035 - MERCEARIA BONFIM DO + − Leaflet | Map data © …" at bounding box center [784, 348] width 1568 height 696
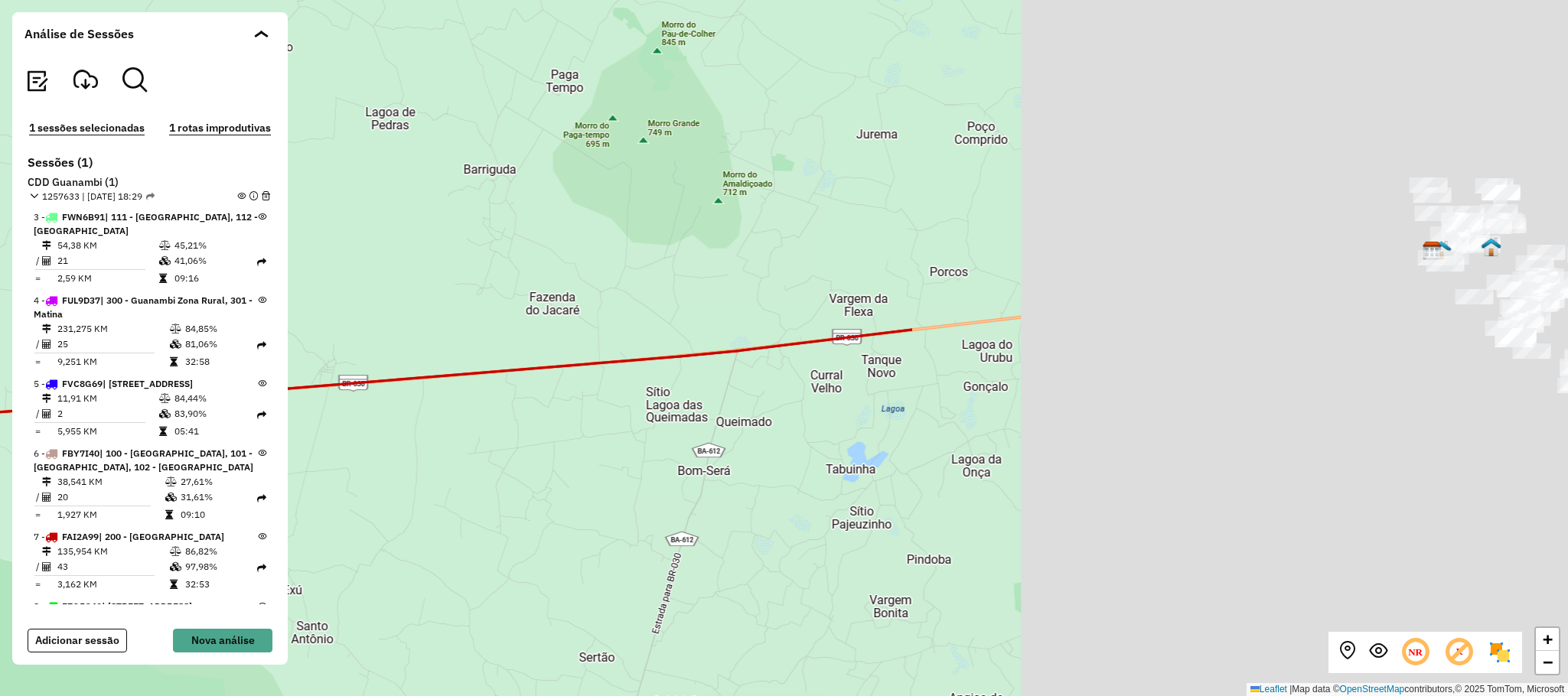
drag, startPoint x: 1320, startPoint y: 354, endPoint x: 495, endPoint y: 416, distance: 827.3
click at [489, 419] on div "Rota 7 - Placa FAI2A99 40703035 - MERCEARIA BONFIM DO Rota 7 - Placa FAI2A99 40…" at bounding box center [784, 348] width 1568 height 696
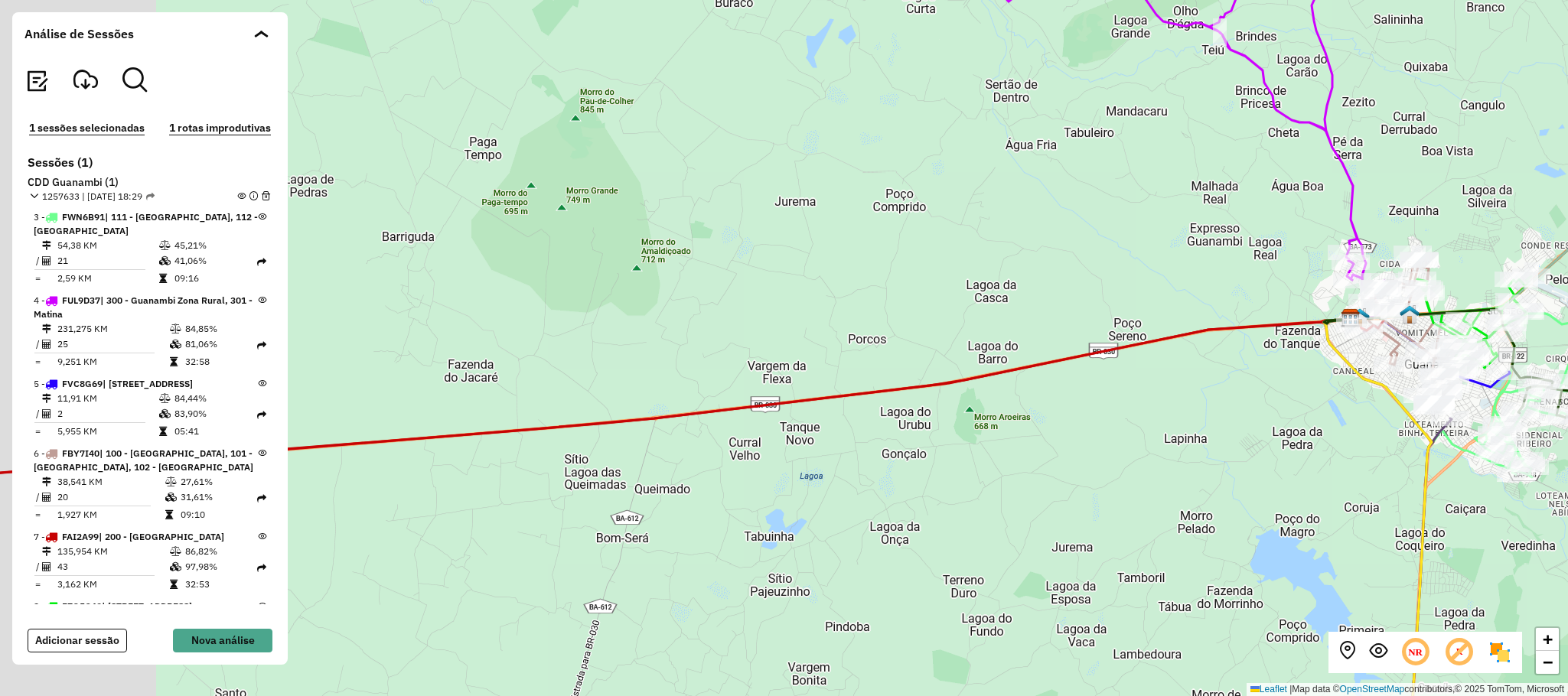
drag, startPoint x: 1254, startPoint y: 374, endPoint x: 1304, endPoint y: 419, distance: 67.3
click at [1304, 419] on div "Rota 7 - Placa FAI2A99 40703035 - MERCEARIA BONFIM DO Rota 7 - Placa FAI2A99 40…" at bounding box center [784, 348] width 1568 height 696
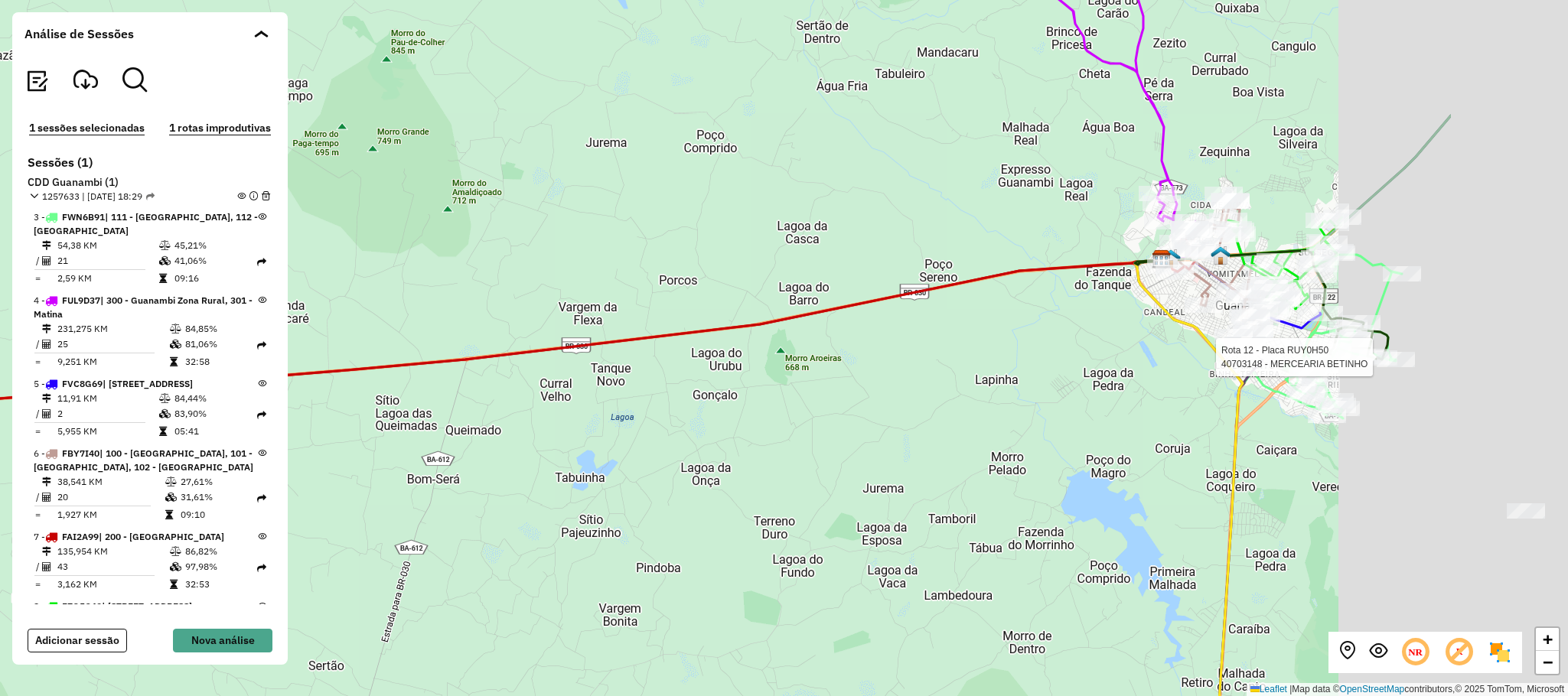
drag, startPoint x: 720, startPoint y: 480, endPoint x: 398, endPoint y: 441, distance: 324.4
click at [398, 441] on div "Rota 7 - Placa FAI2A99 40703035 - MERCEARIA BONFIM DO Rota 7 - Placa FAI2A99 40…" at bounding box center [784, 348] width 1568 height 696
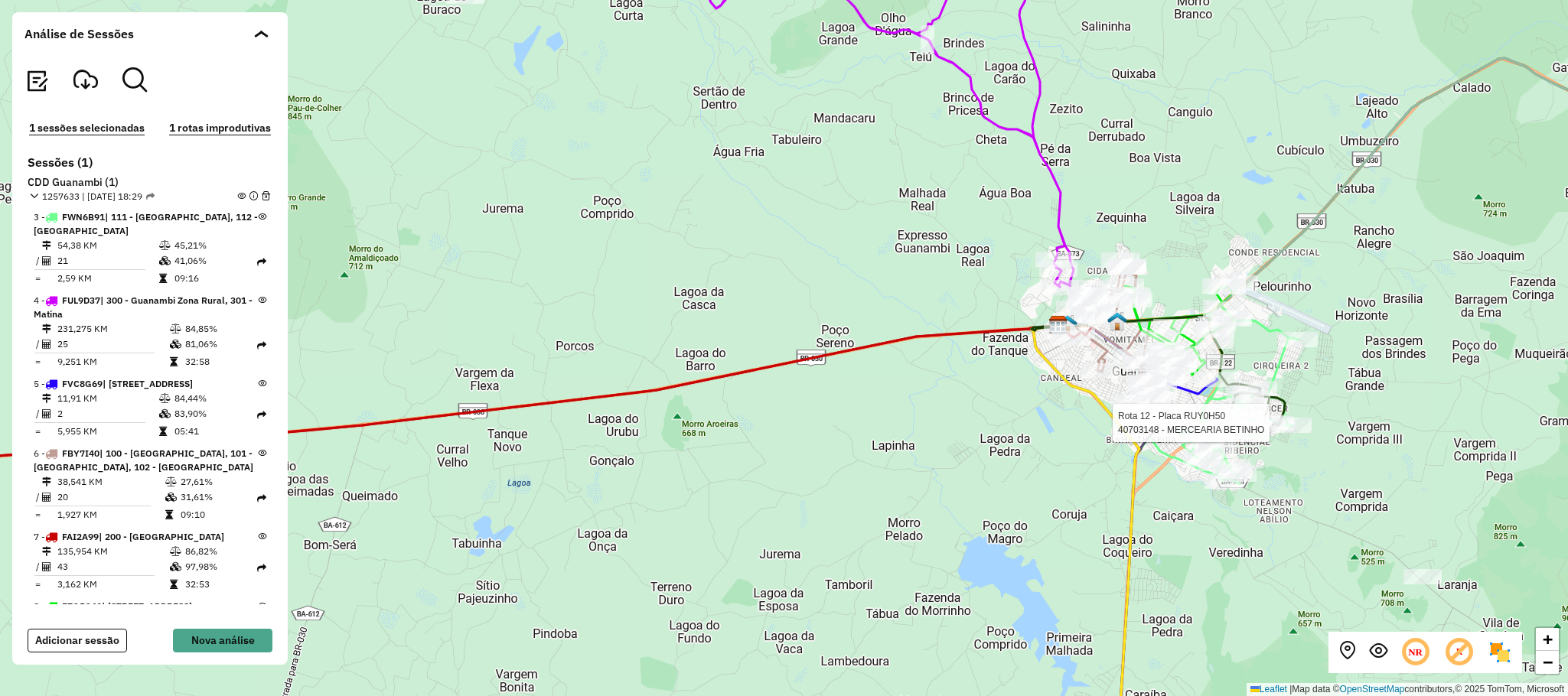
drag, startPoint x: 1395, startPoint y: 372, endPoint x: 1384, endPoint y: 386, distance: 17.8
click at [1384, 386] on div "Rota 7 - Placa FAI2A99 40703035 - MERCEARIA BONFIM DO Rota 7 - Placa FAI2A99 40…" at bounding box center [784, 348] width 1568 height 696
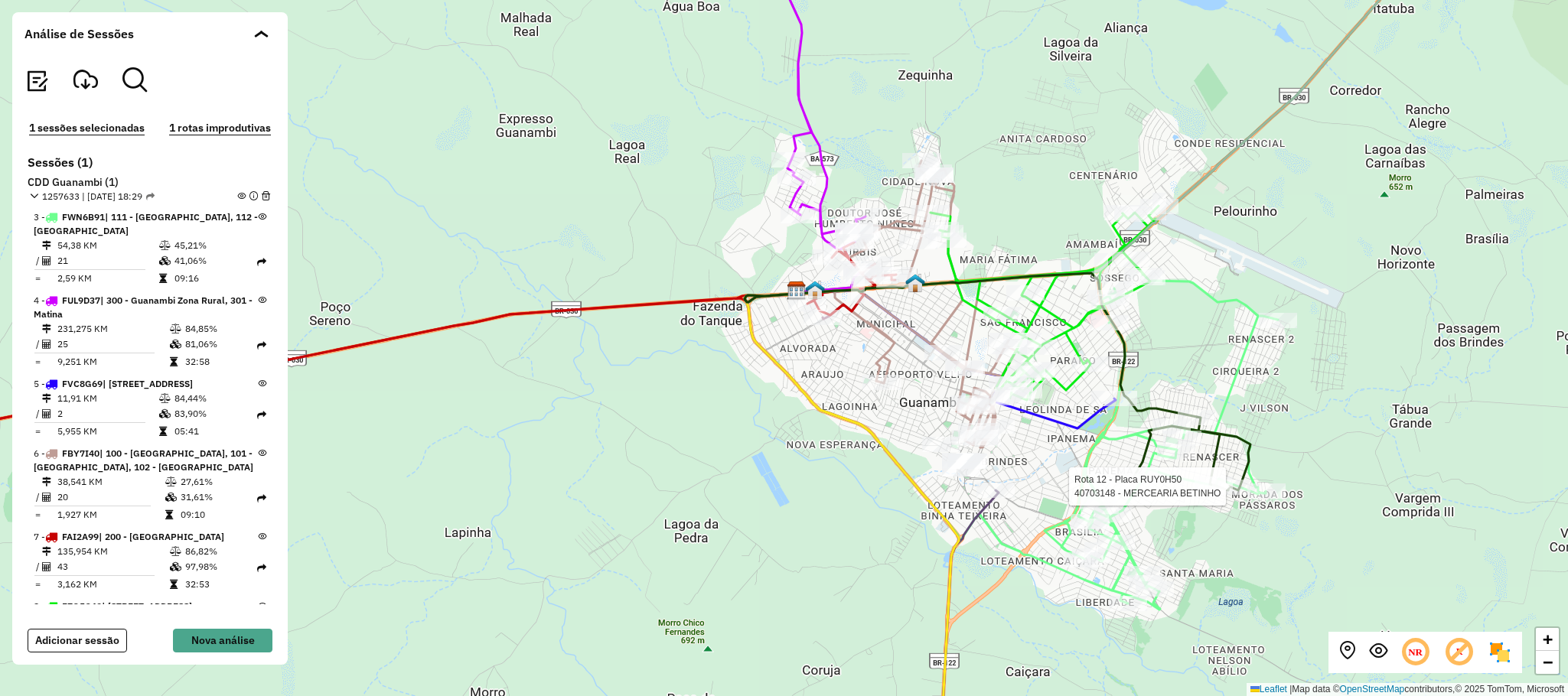
drag, startPoint x: 1086, startPoint y: 383, endPoint x: 1217, endPoint y: 358, distance: 133.4
click at [1217, 361] on div "Rota 7 - Placa FAI2A99 40703035 - MERCEARIA BONFIM DO Rota 7 - Placa FAI2A99 40…" at bounding box center [784, 348] width 1568 height 696
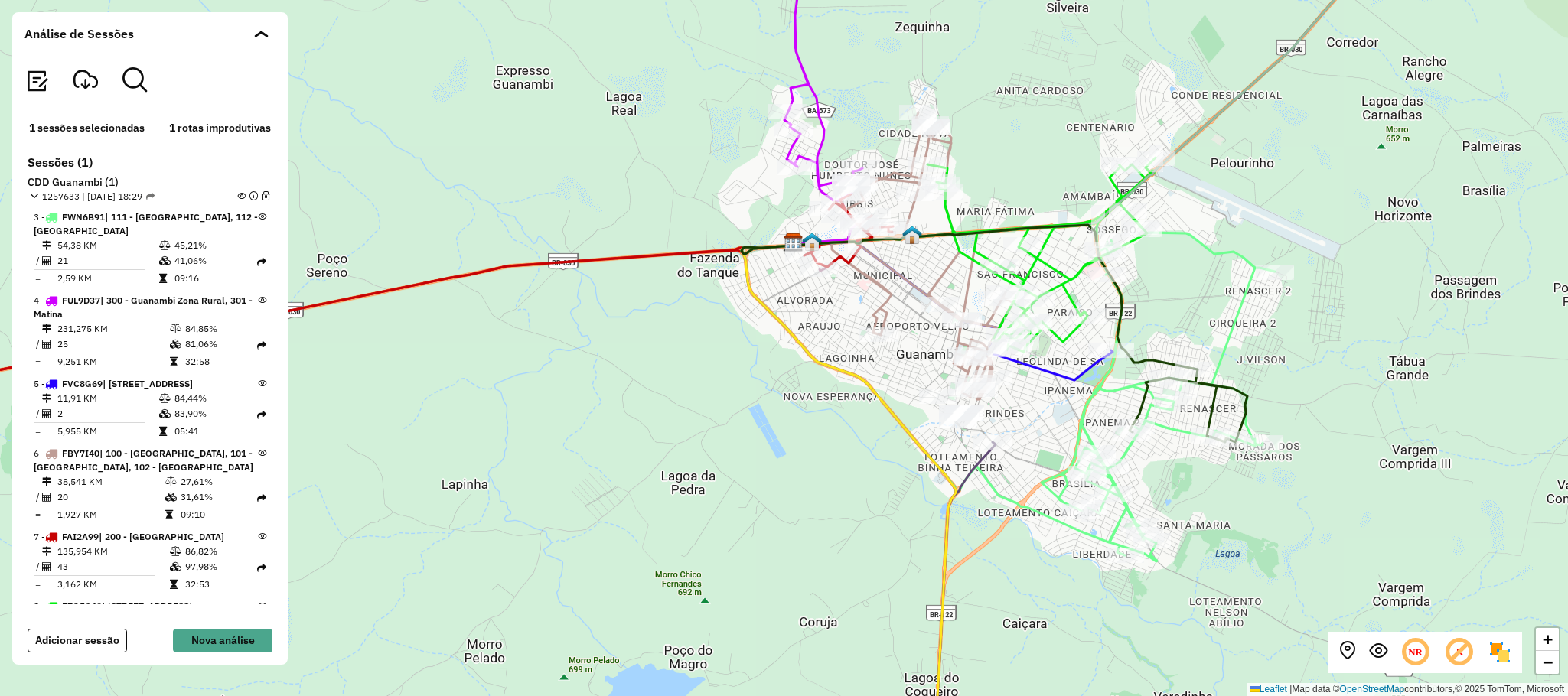
drag, startPoint x: 1082, startPoint y: 404, endPoint x: 1071, endPoint y: 408, distance: 11.7
click at [1070, 399] on icon at bounding box center [1158, 396] width 234 height 329
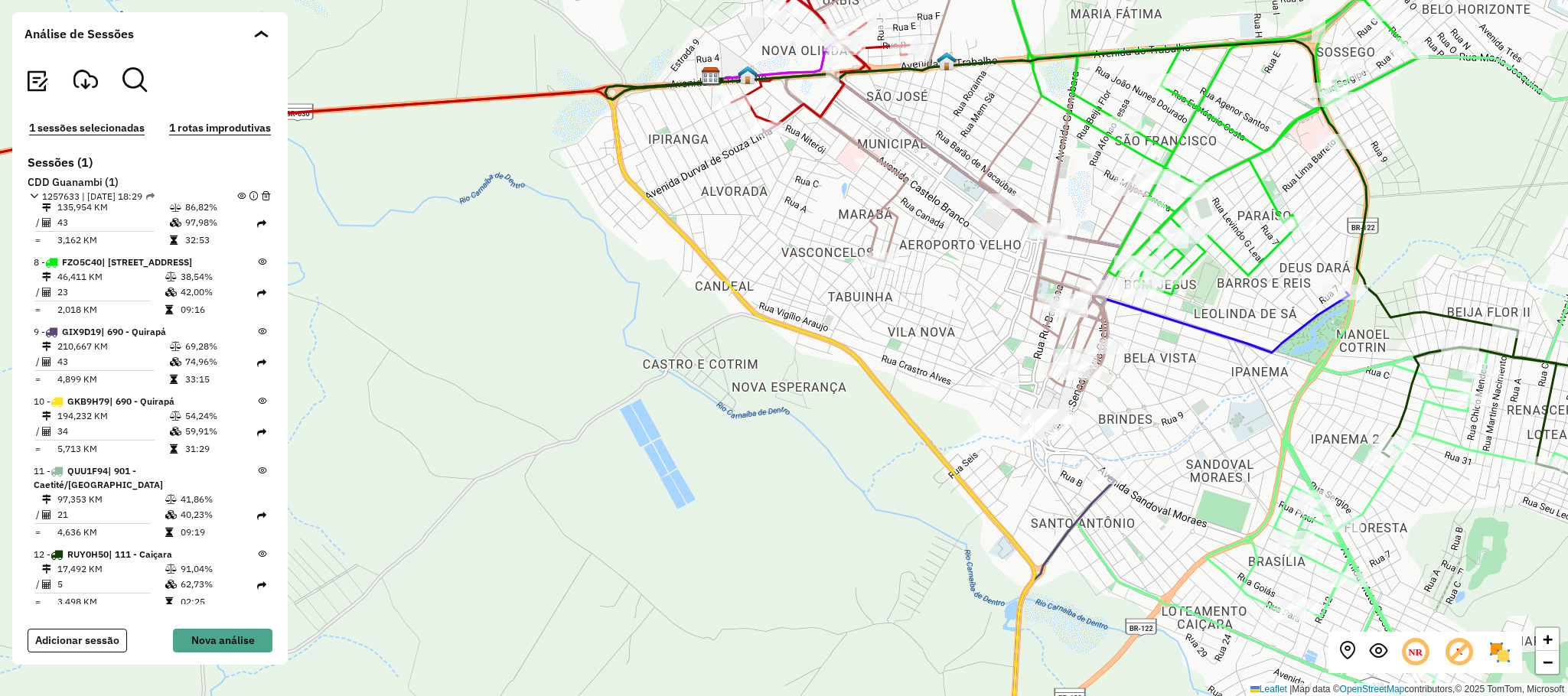
scroll to position [388, 0]
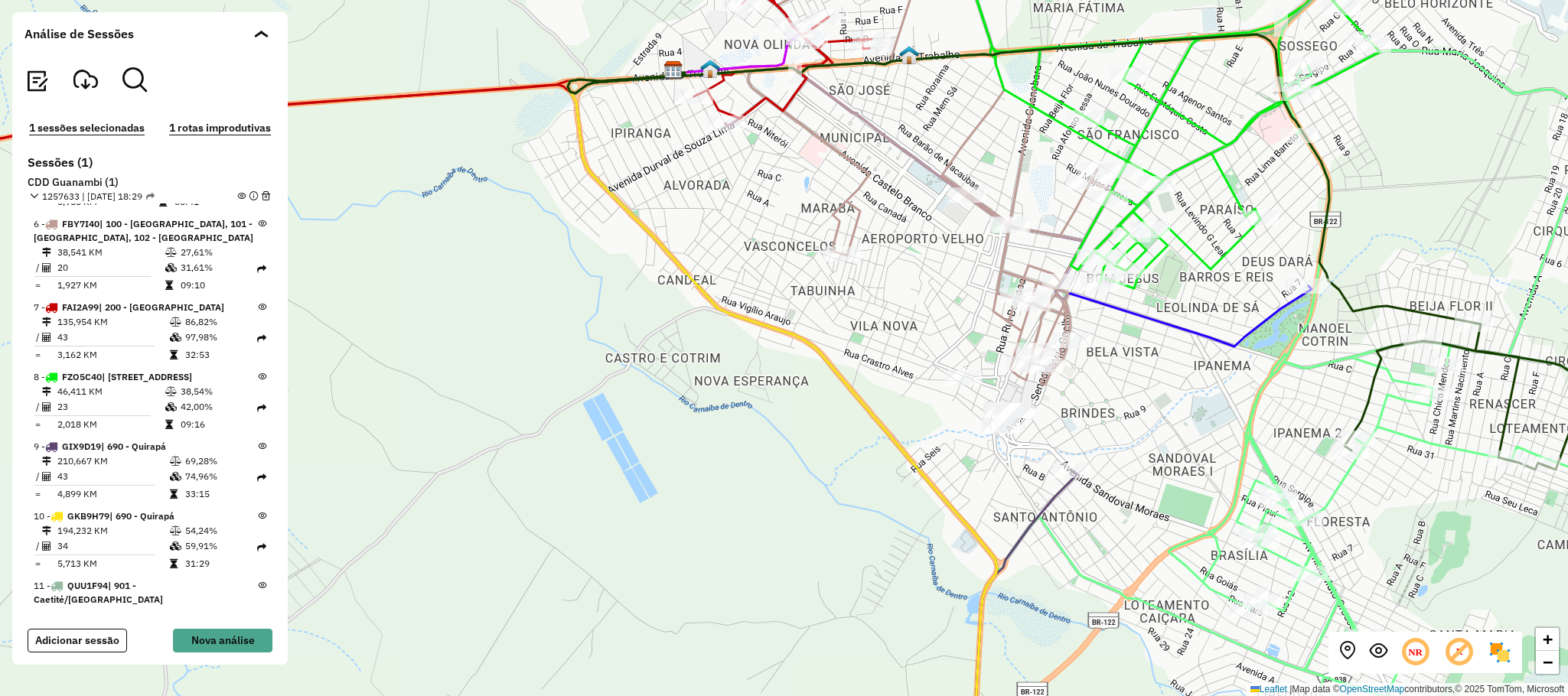
drag, startPoint x: 1438, startPoint y: 551, endPoint x: 1384, endPoint y: 539, distance: 55.3
click at [1387, 540] on div "Rota 7 - Placa FAI2A99 40703035 - MERCEARIA BONFIM DO Rota 7 - Placa FAI2A99 40…" at bounding box center [784, 348] width 1568 height 696
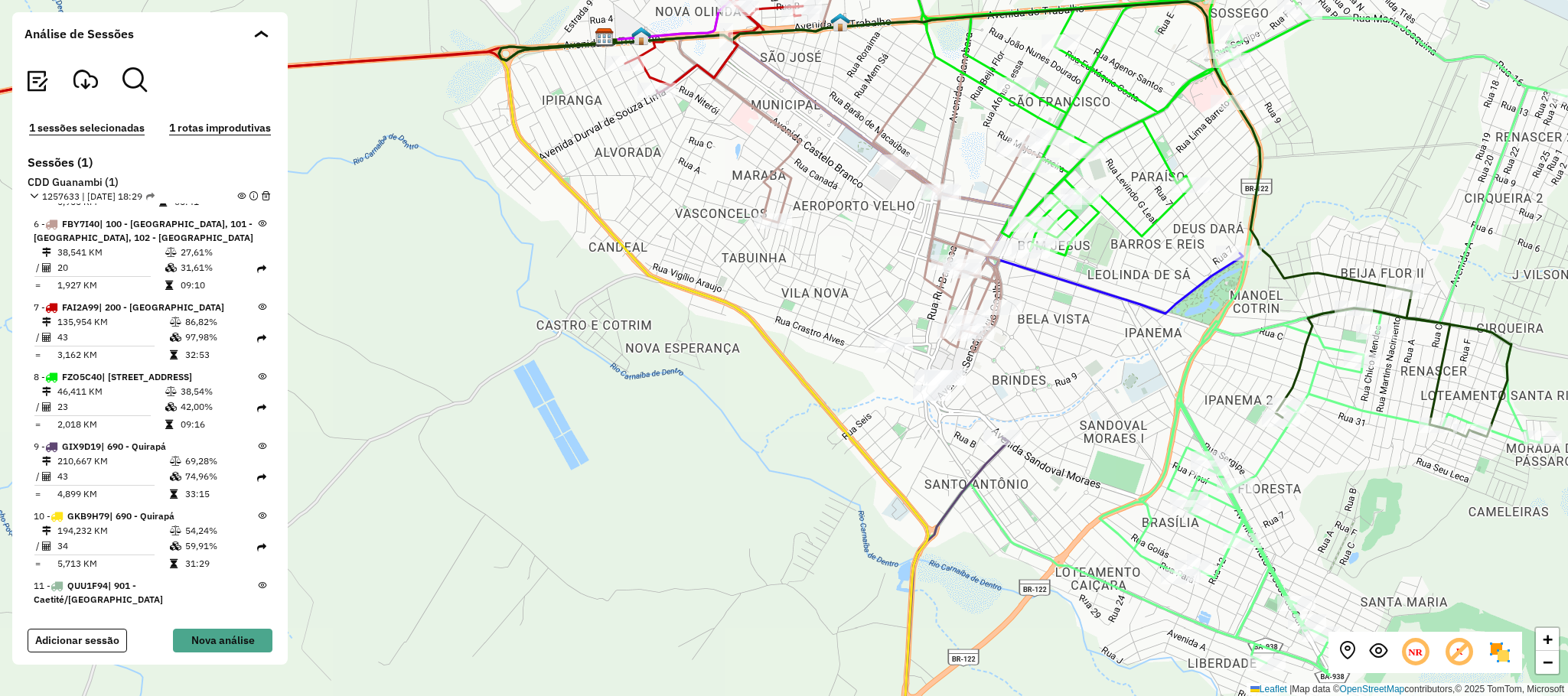
drag, startPoint x: 1383, startPoint y: 523, endPoint x: 1334, endPoint y: 489, distance: 59.6
click at [1357, 496] on div "Rota 7 - Placa FAI2A99 40703035 - MERCEARIA BONFIM DO Rota 7 - Placa FAI2A99 40…" at bounding box center [784, 348] width 1568 height 696
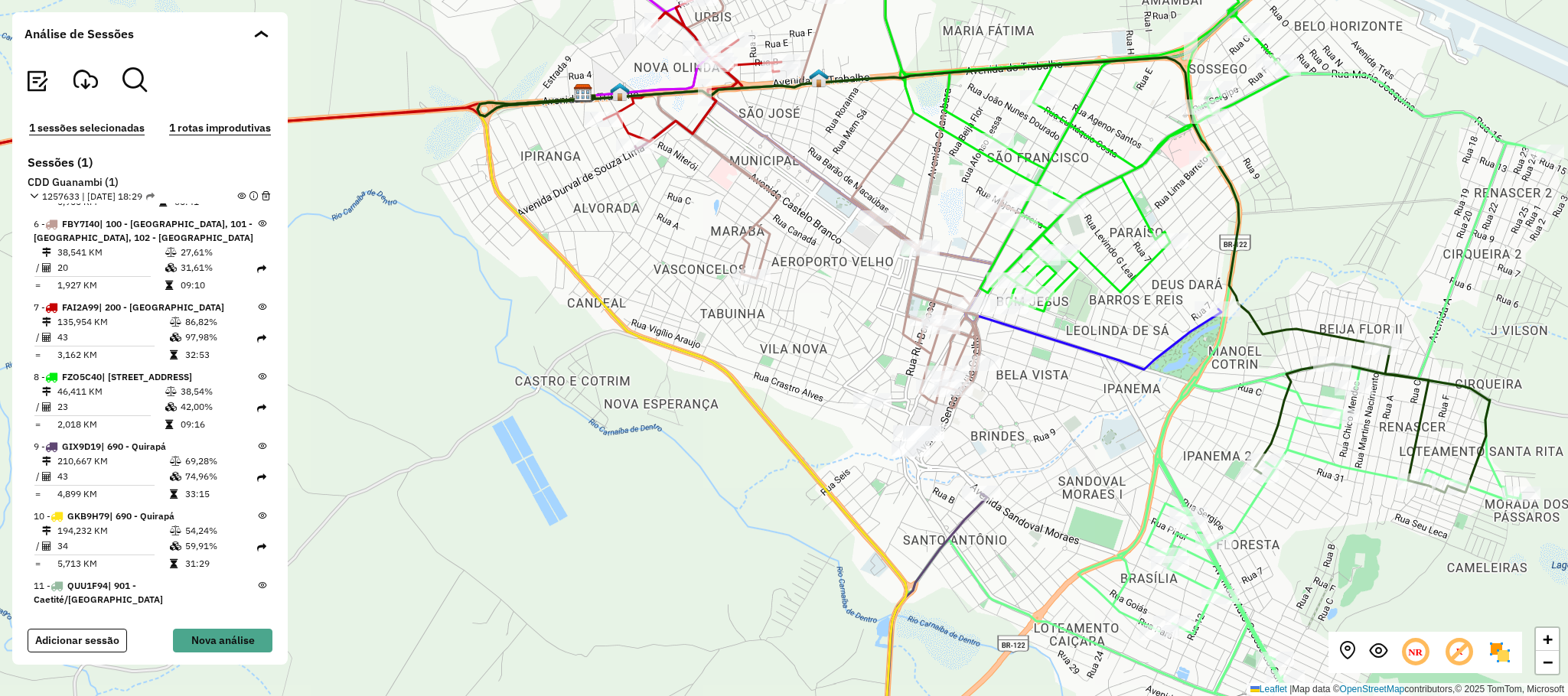
drag, startPoint x: 1121, startPoint y: 427, endPoint x: 1115, endPoint y: 480, distance: 53.3
click at [1115, 480] on div "Rota 7 - Placa FAI2A99 40703035 - MERCEARIA BONFIM DO Rota 7 - Placa FAI2A99 40…" at bounding box center [784, 348] width 1568 height 696
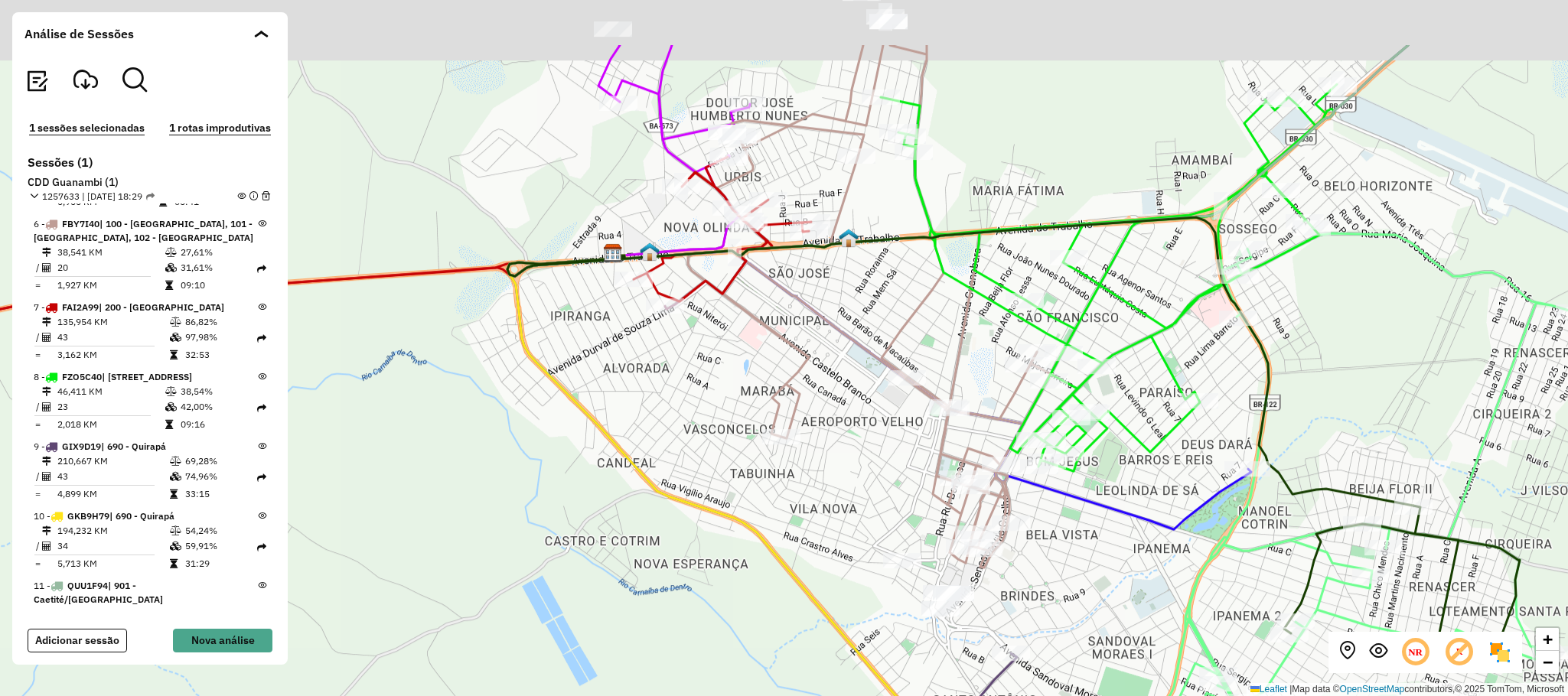
drag, startPoint x: 946, startPoint y: 38, endPoint x: 981, endPoint y: 161, distance: 127.9
click at [981, 161] on div "Rota 7 - Placa FAI2A99 40703035 - MERCEARIA BONFIM DO Rota 7 - Placa FAI2A99 40…" at bounding box center [784, 348] width 1568 height 696
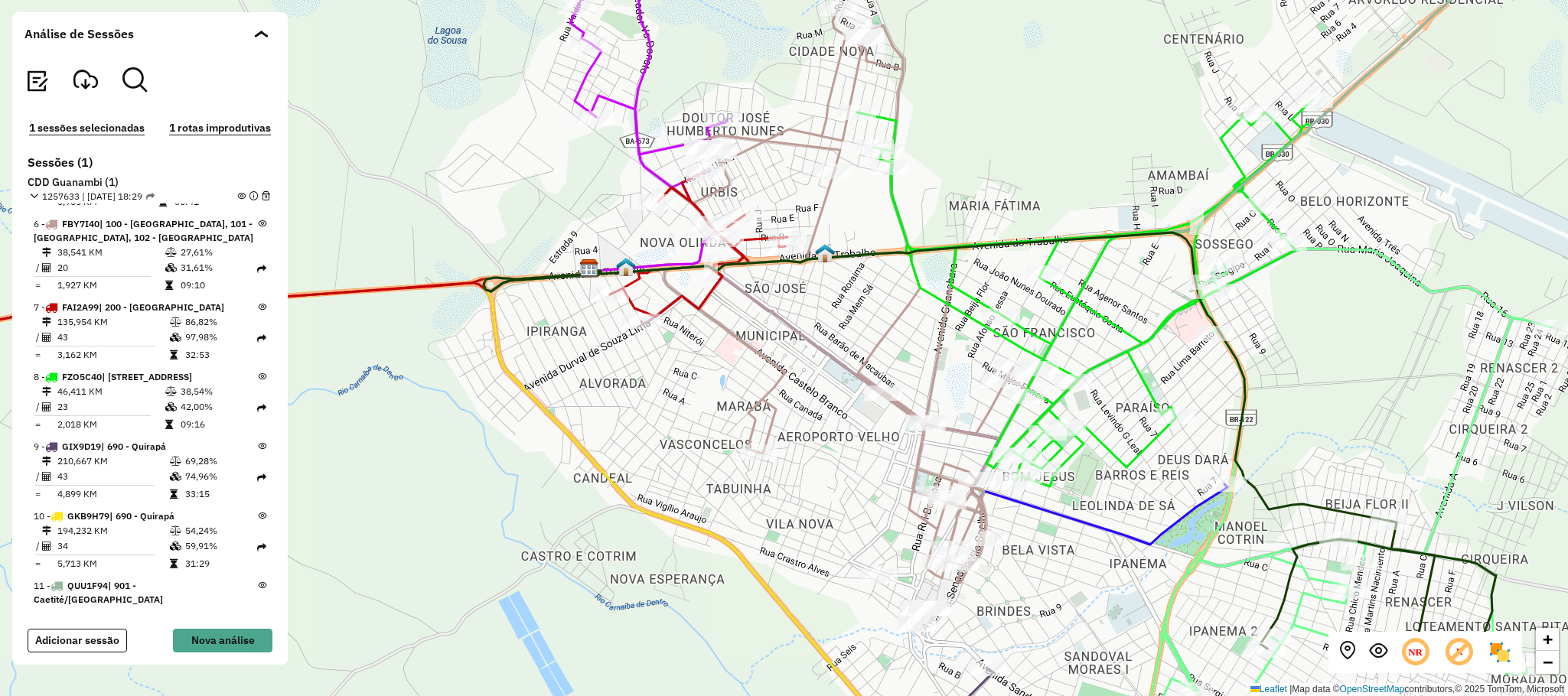
drag, startPoint x: 1098, startPoint y: 127, endPoint x: 1071, endPoint y: 132, distance: 27.5
click at [1071, 132] on div "Rota 7 - Placa FAI2A99 40703035 - MERCEARIA BONFIM DO Rota 7 - Placa FAI2A99 40…" at bounding box center [784, 348] width 1568 height 696
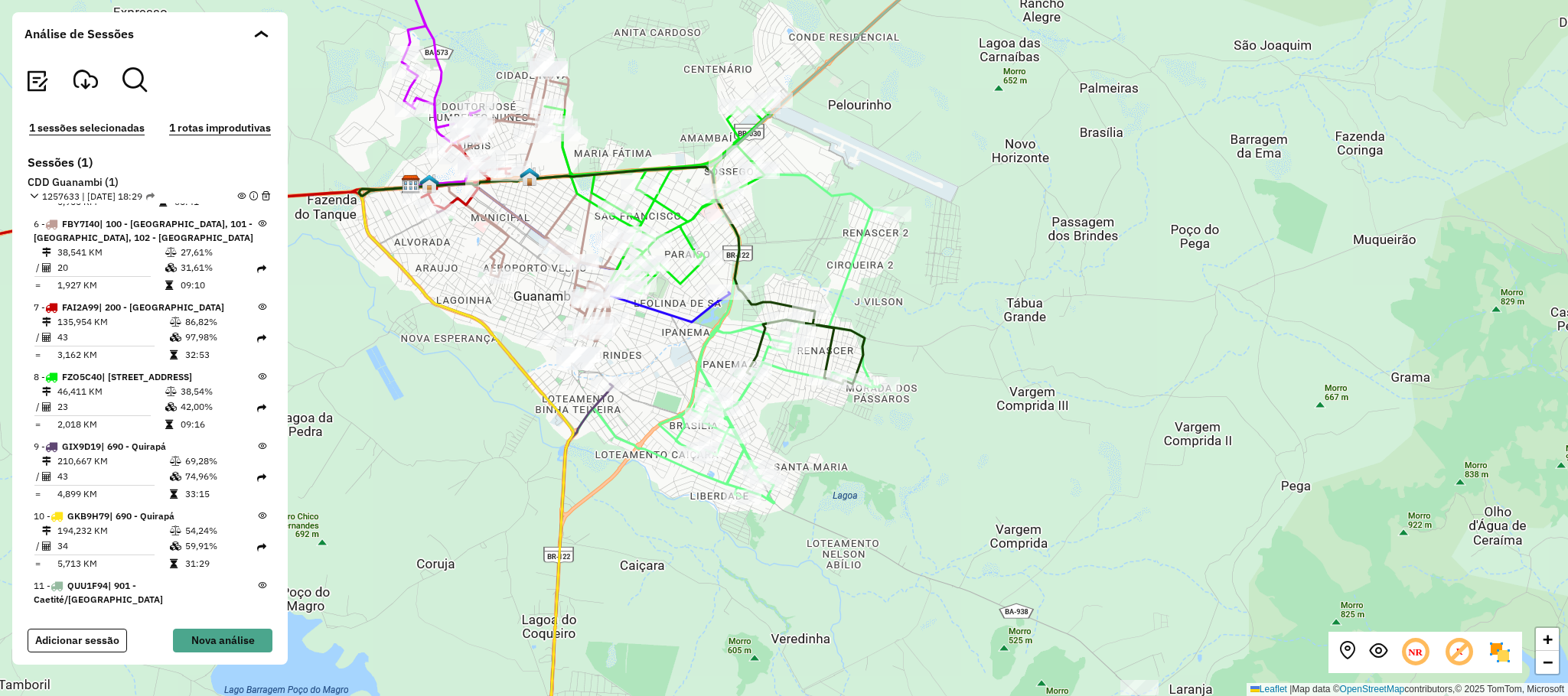
drag, startPoint x: 863, startPoint y: 267, endPoint x: 827, endPoint y: 295, distance: 45.6
click at [905, 280] on div "Rota 7 - Placa FAI2A99 40703035 - MERCEARIA BONFIM DO Rota 7 - Placa FAI2A99 40…" at bounding box center [784, 348] width 1568 height 696
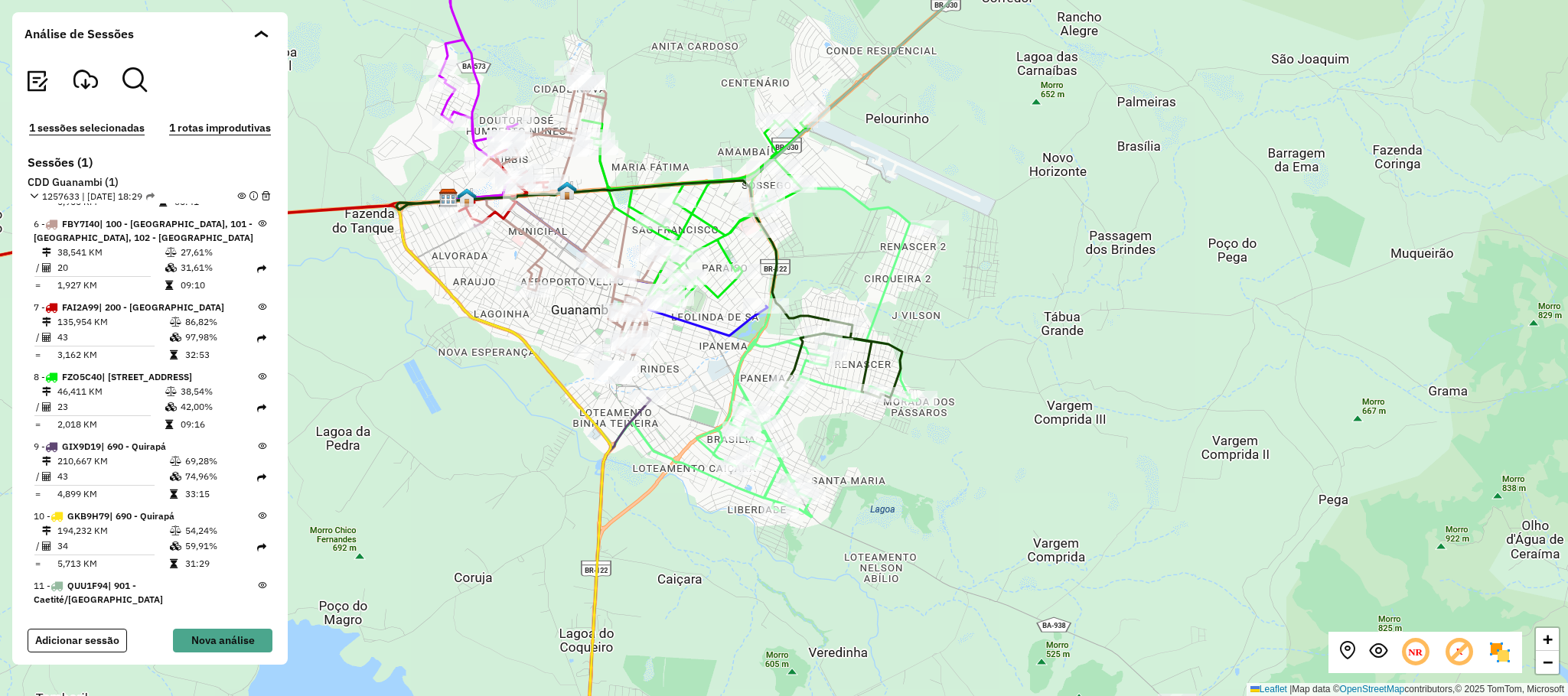
drag, startPoint x: 1045, startPoint y: 332, endPoint x: 1083, endPoint y: 439, distance: 113.5
click at [1197, 389] on div "Rota 7 - Placa FAI2A99 40703035 - MERCEARIA BONFIM DO Rota 7 - Placa FAI2A99 40…" at bounding box center [784, 348] width 1568 height 696
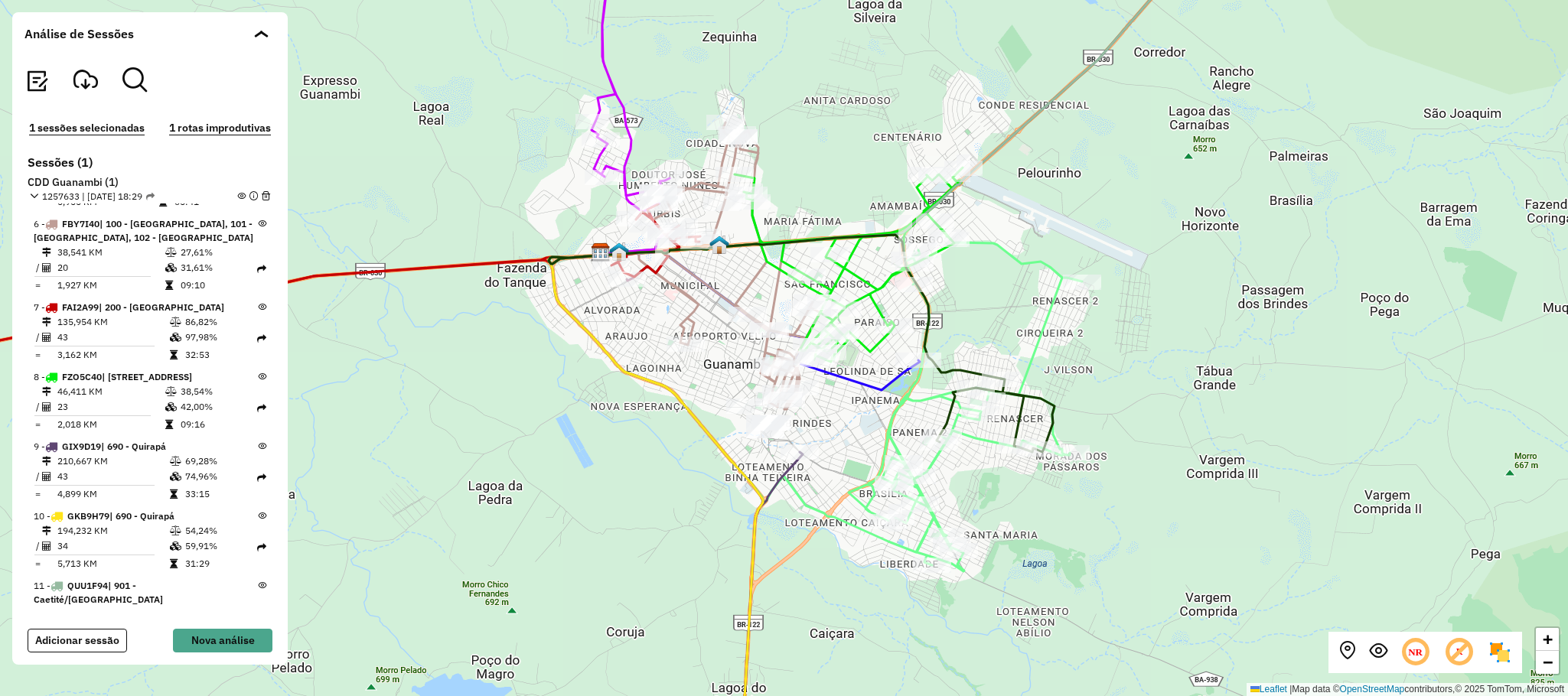
drag, startPoint x: 1221, startPoint y: 379, endPoint x: 1313, endPoint y: 397, distance: 93.7
click at [1313, 397] on div "Rota 7 - Placa FAI2A99 40703035 - MERCEARIA BONFIM DO Rota 7 - Placa FAI2A99 40…" at bounding box center [784, 348] width 1568 height 696
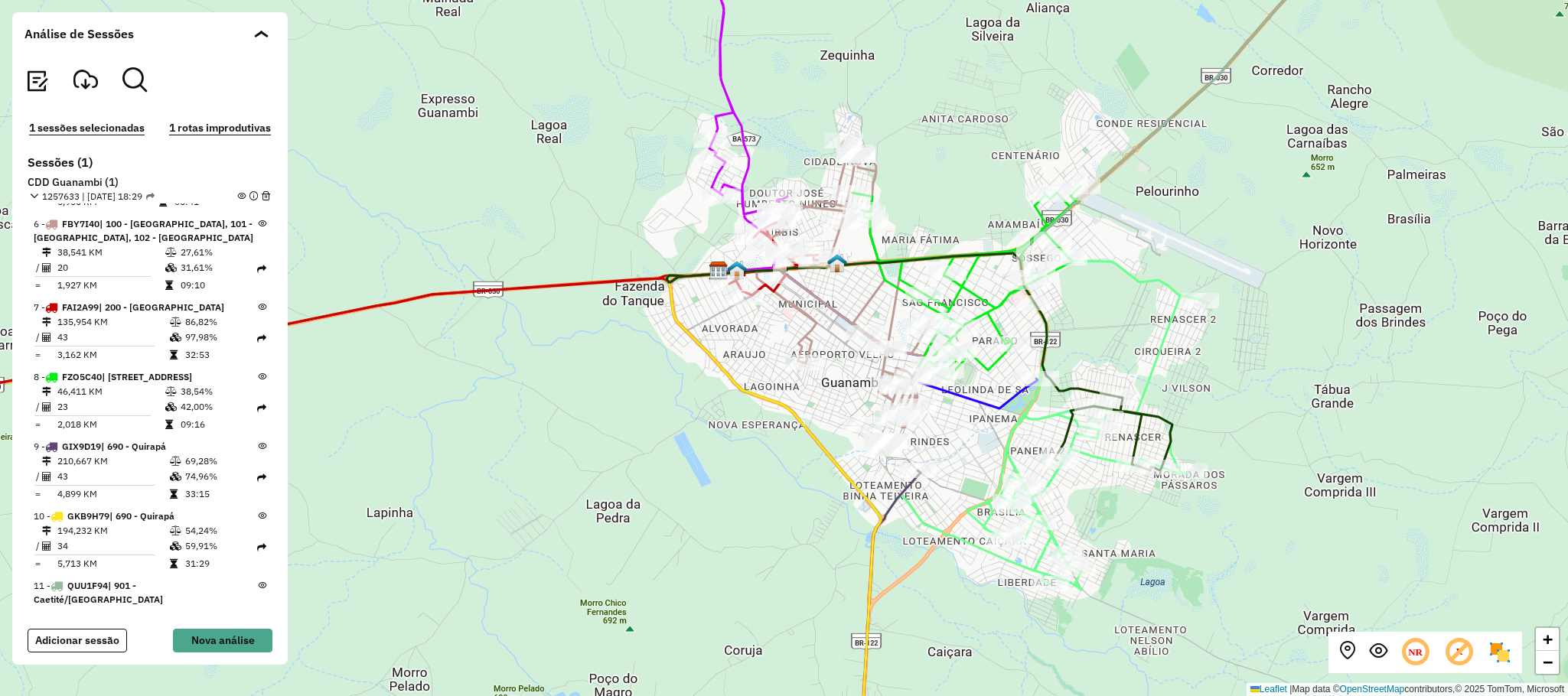
drag, startPoint x: 802, startPoint y: 413, endPoint x: 776, endPoint y: 416, distance: 26.2
click at [776, 416] on icon at bounding box center [773, 519] width 214 height 495
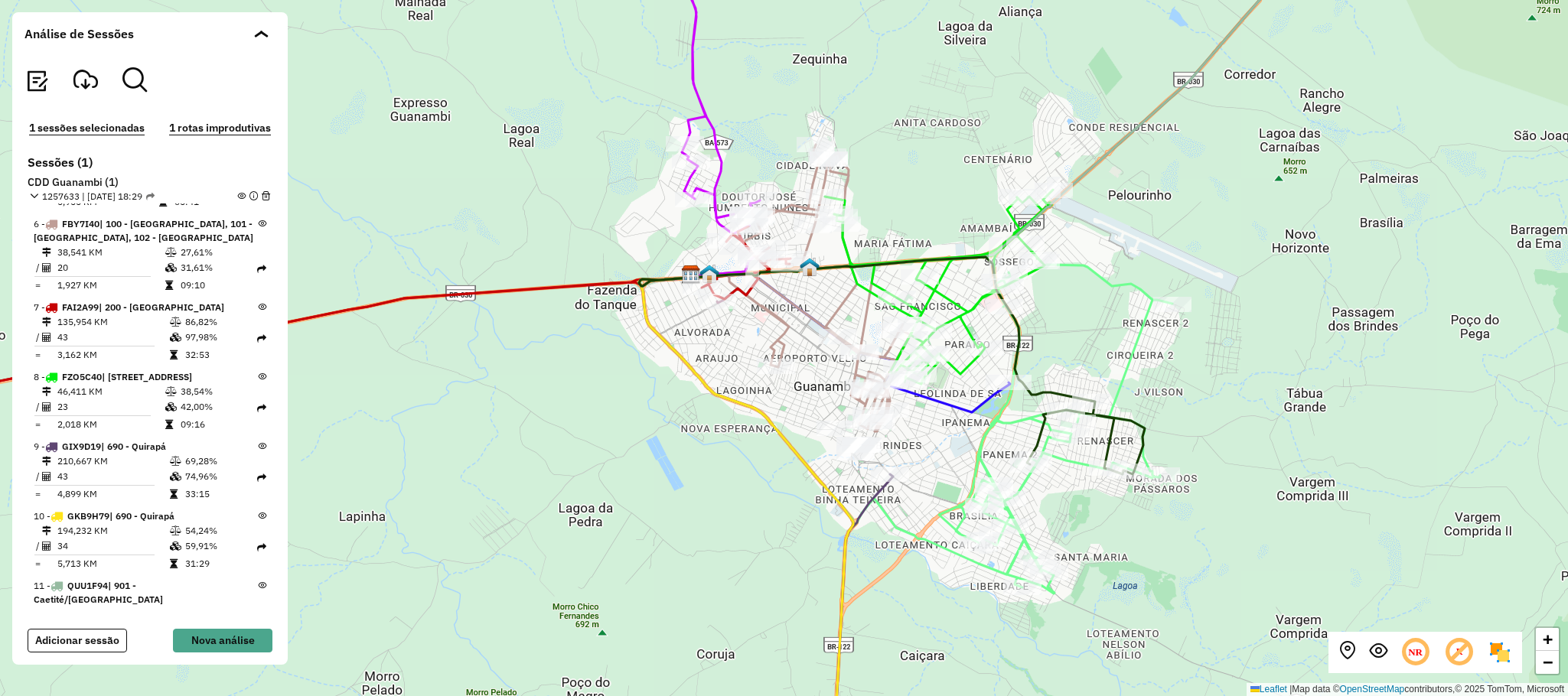
drag, startPoint x: 738, startPoint y: 359, endPoint x: 714, endPoint y: 386, distance: 36.1
click at [715, 386] on div "Rota 7 - Placa FAI2A99 40703035 - MERCEARIA BONFIM DO Rota 7 - Placa FAI2A99 40…" at bounding box center [784, 348] width 1568 height 696
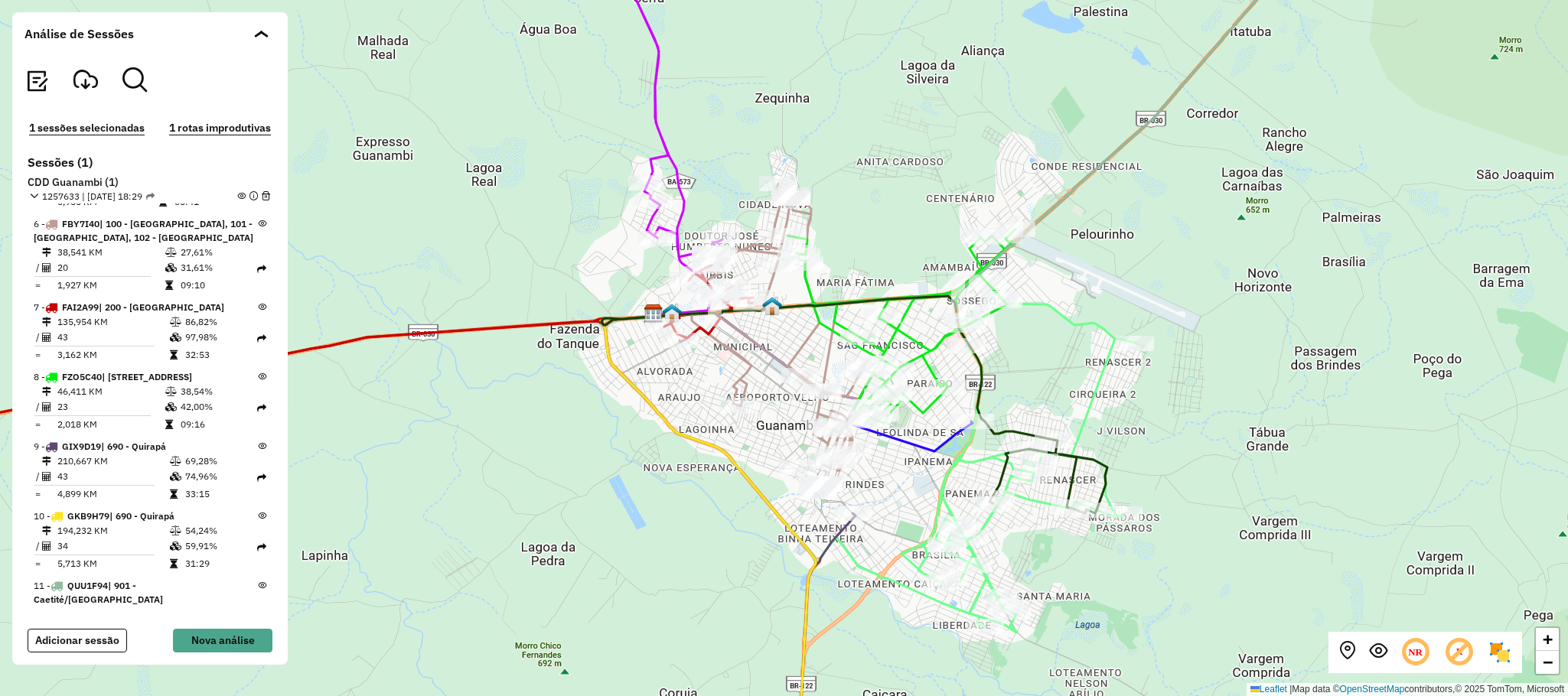
drag, startPoint x: 685, startPoint y: 393, endPoint x: 666, endPoint y: 407, distance: 23.6
click at [666, 407] on div "Rota 7 - Placa FAI2A99 40703035 - MERCEARIA BONFIM DO Rota 7 - Placa FAI2A99 40…" at bounding box center [784, 348] width 1568 height 696
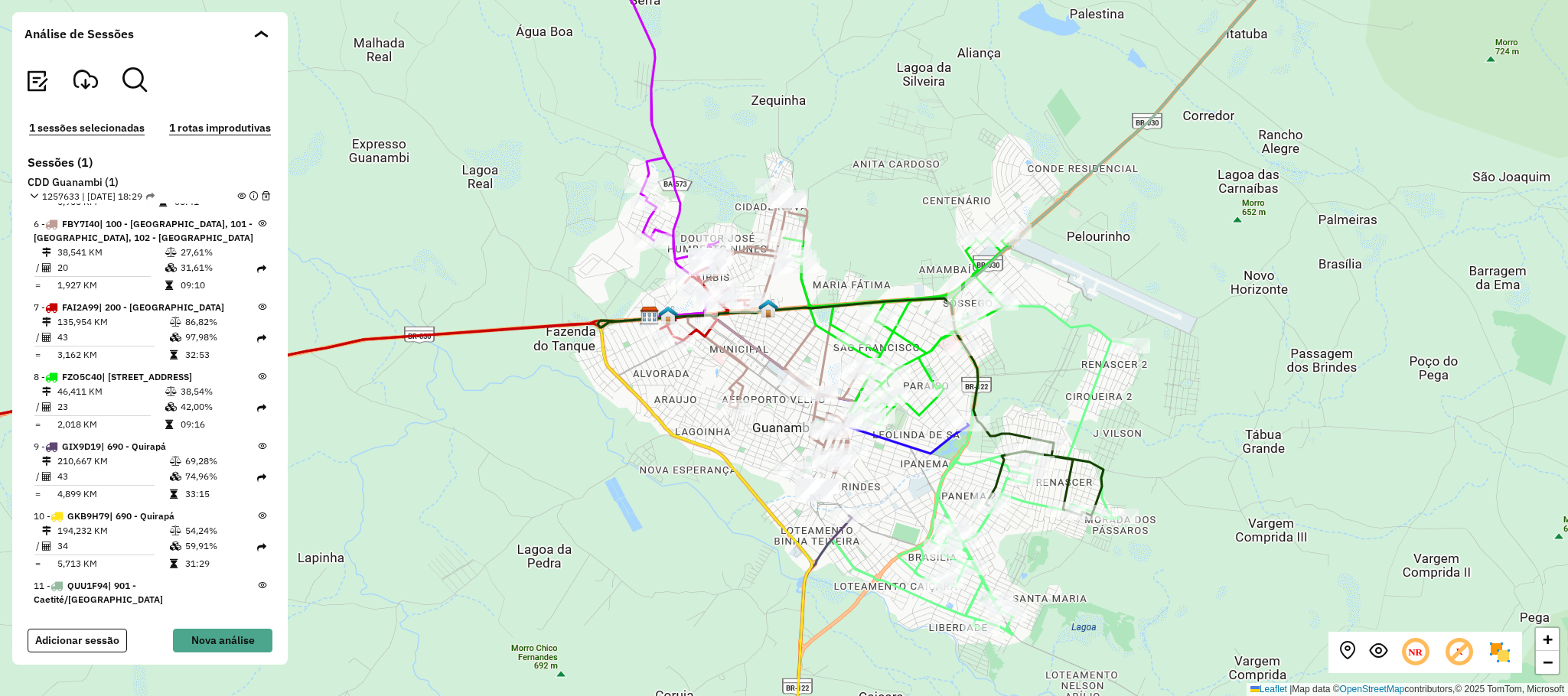
click at [1155, 404] on div "Rota 7 - Placa FAI2A99 40703035 - MERCEARIA BONFIM DO Rota 7 - Placa FAI2A99 40…" at bounding box center [784, 348] width 1568 height 696
drag, startPoint x: 1088, startPoint y: 397, endPoint x: 1103, endPoint y: 389, distance: 17.0
click at [1089, 397] on icon at bounding box center [1014, 470] width 234 height 329
click at [1197, 595] on div "+ − Leaflet | Map data © OpenStreetMap contributors,© 2025 TomTom, Microsoft" at bounding box center [784, 348] width 1568 height 696
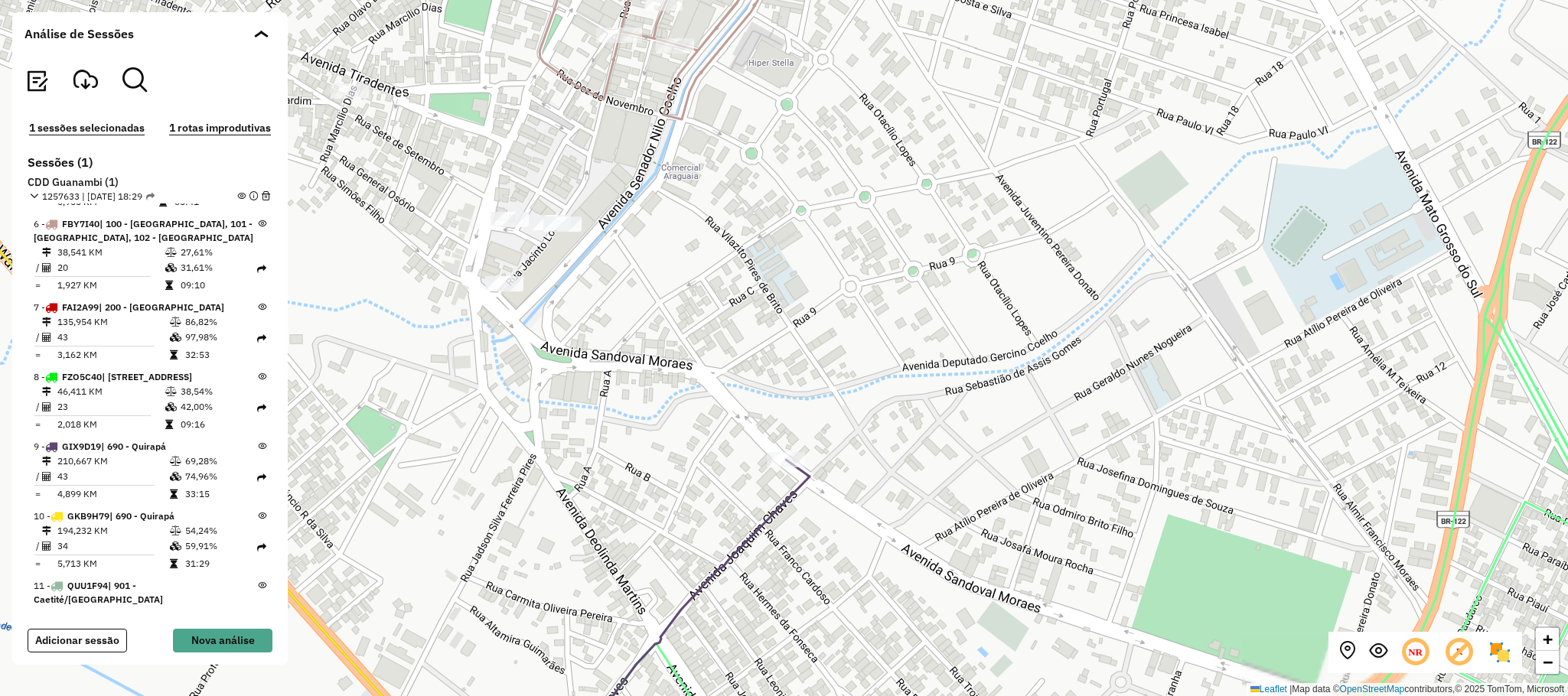
drag, startPoint x: 931, startPoint y: 587, endPoint x: 948, endPoint y: 557, distance: 34.5
click at [948, 557] on div "+ − Leaflet | Map data © OpenStreetMap contributors,© 2025 TomTom, Microsoft" at bounding box center [784, 348] width 1568 height 696
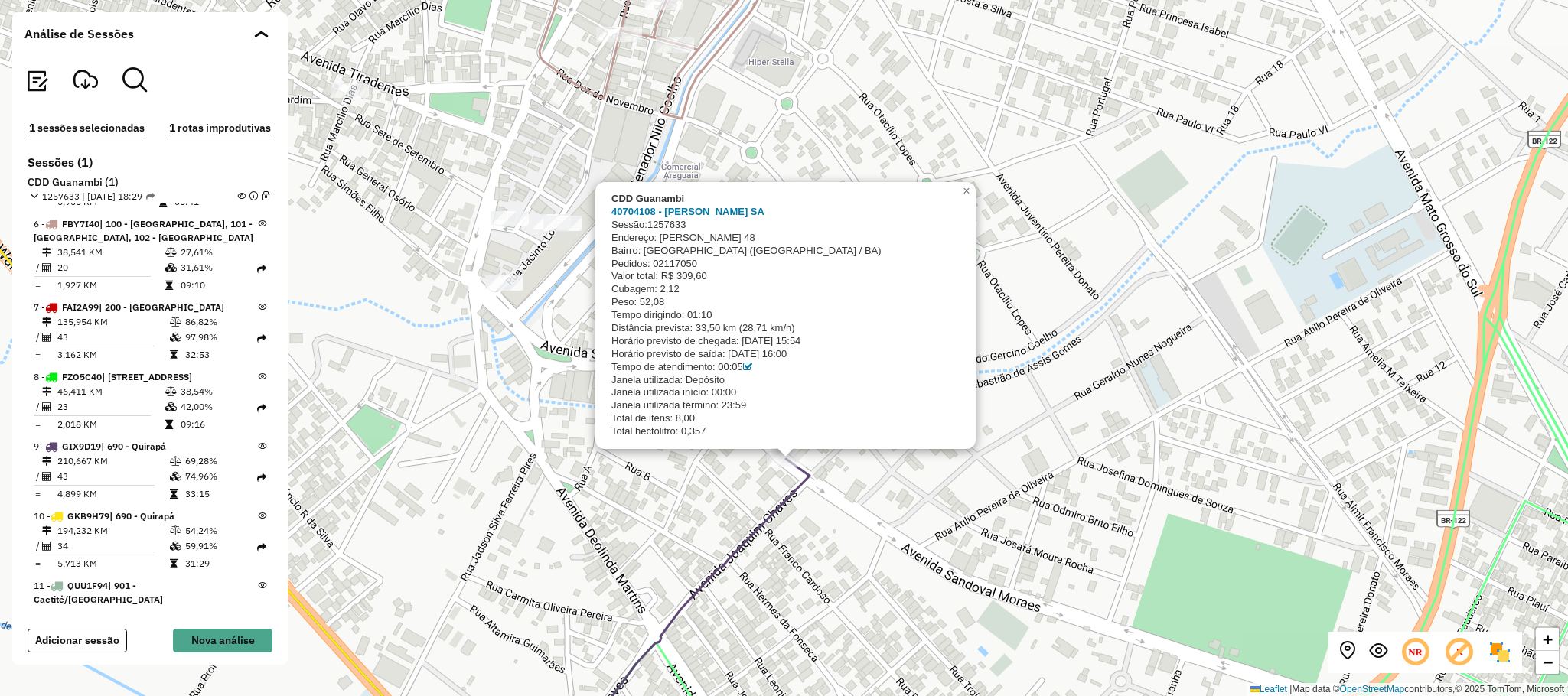
click at [696, 245] on div "Bairro: [GEOGRAPHIC_DATA] ([GEOGRAPHIC_DATA] / BA)" at bounding box center [784, 251] width 345 height 13
drag, startPoint x: 846, startPoint y: 258, endPoint x: 691, endPoint y: 241, distance: 155.9
click at [691, 241] on div "40704108 - [PERSON_NAME] SA Sessão: 1257633 Endereço: [PERSON_NAME] 48 Bairro: …" at bounding box center [784, 322] width 345 height 233
click at [665, 259] on div "Pedidos: 02117050" at bounding box center [784, 264] width 345 height 13
click at [893, 617] on div "CDD Guanambi 40704108 - [PERSON_NAME] SA Sessão: 1257633 Endereço: [PERSON_NAME…" at bounding box center [784, 348] width 1568 height 696
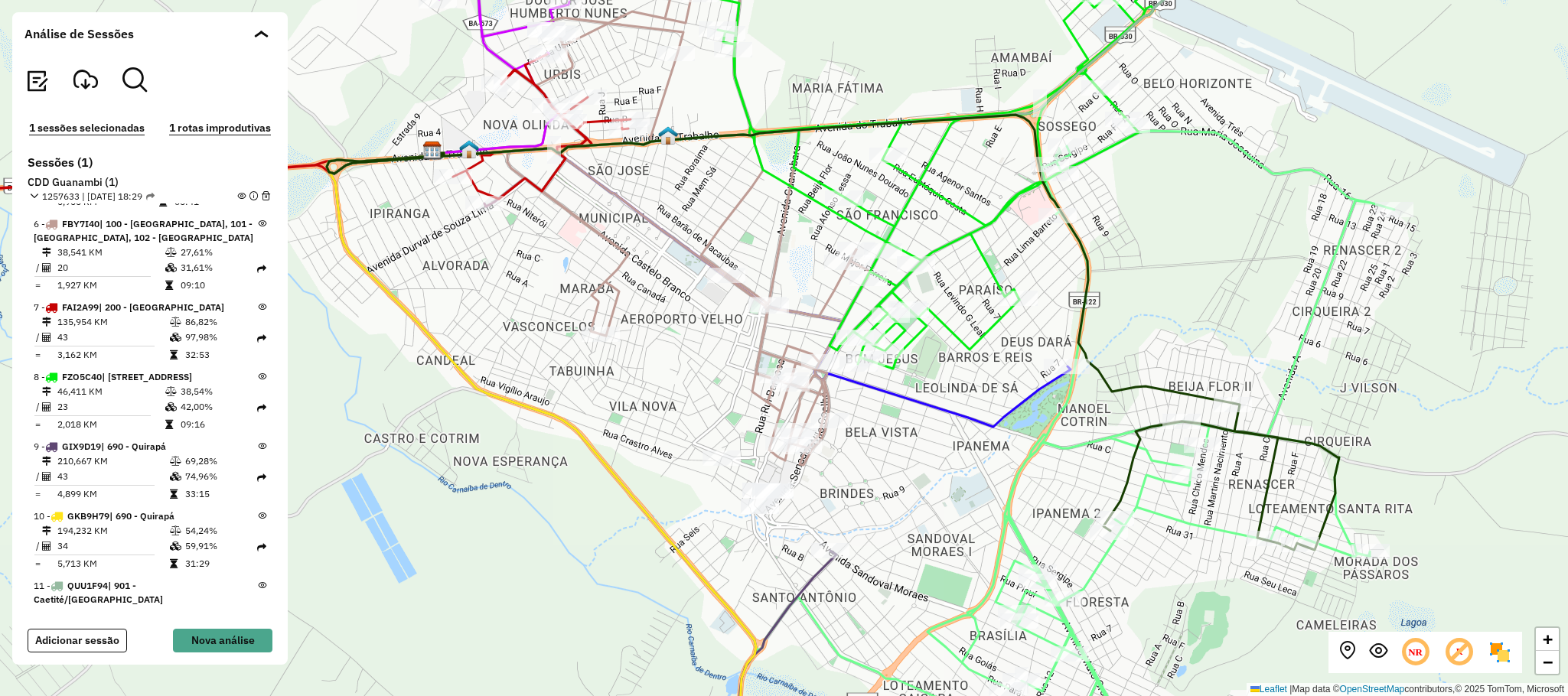
drag, startPoint x: 937, startPoint y: 532, endPoint x: 925, endPoint y: 539, distance: 13.9
click at [925, 539] on div "+ − Leaflet | Map data © OpenStreetMap contributors,© 2025 TomTom, Microsoft" at bounding box center [784, 348] width 1568 height 696
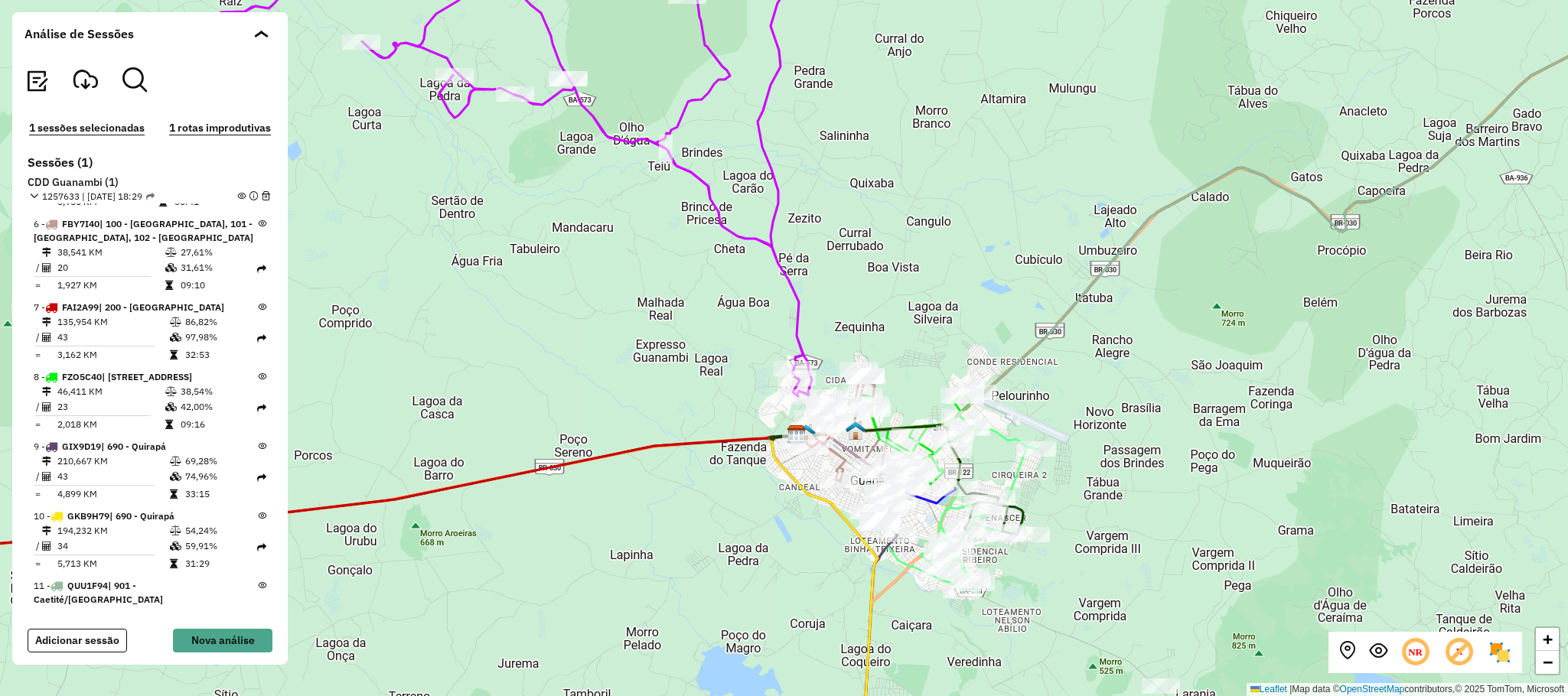
click at [1066, 550] on div "Rota 9 - Placa GIX9D19 40704108 - [PERSON_NAME] SA Rota 3 - Placa FWN6B91 40705…" at bounding box center [784, 348] width 1568 height 696
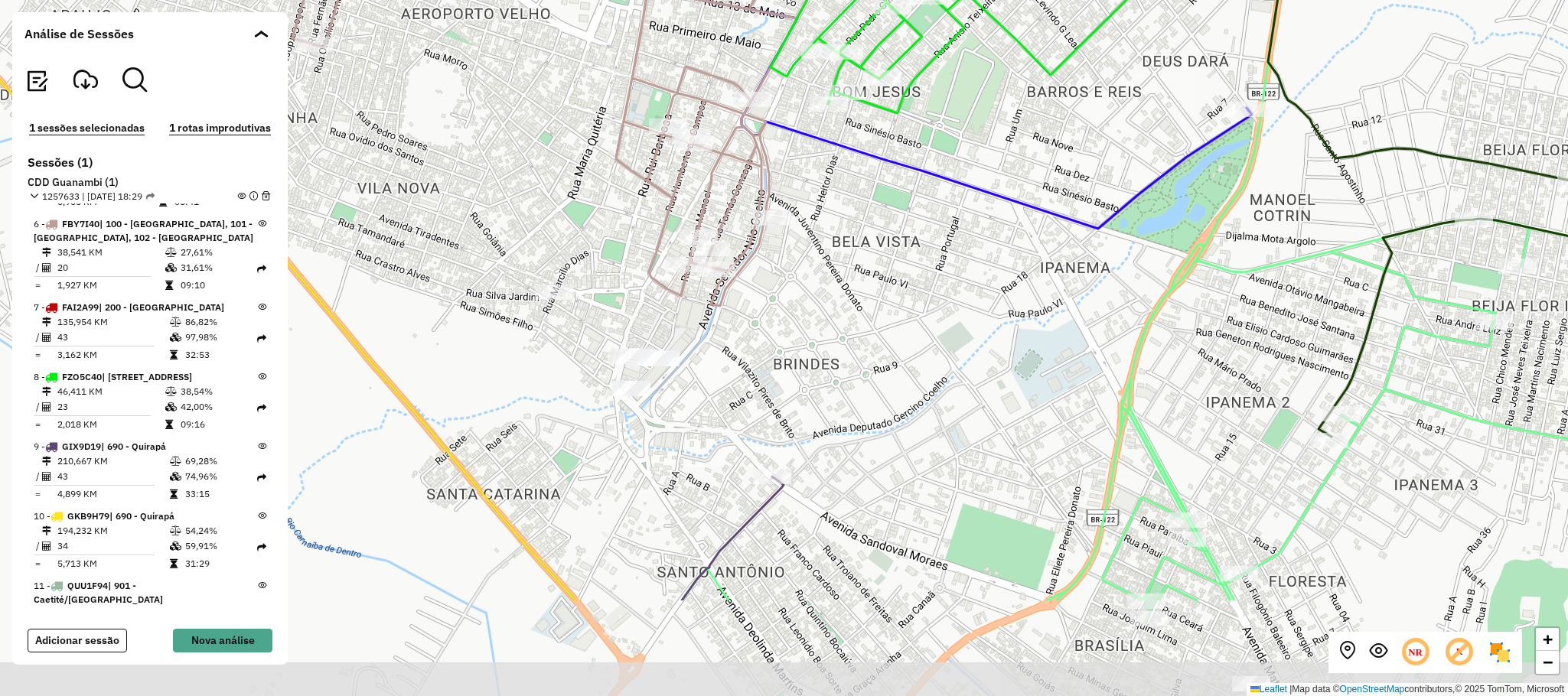
drag, startPoint x: 1119, startPoint y: 538, endPoint x: 1032, endPoint y: 376, distance: 183.9
click at [1032, 377] on div "+ − Leaflet | Map data © OpenStreetMap contributors,© 2025 TomTom, Microsoft" at bounding box center [784, 348] width 1568 height 696
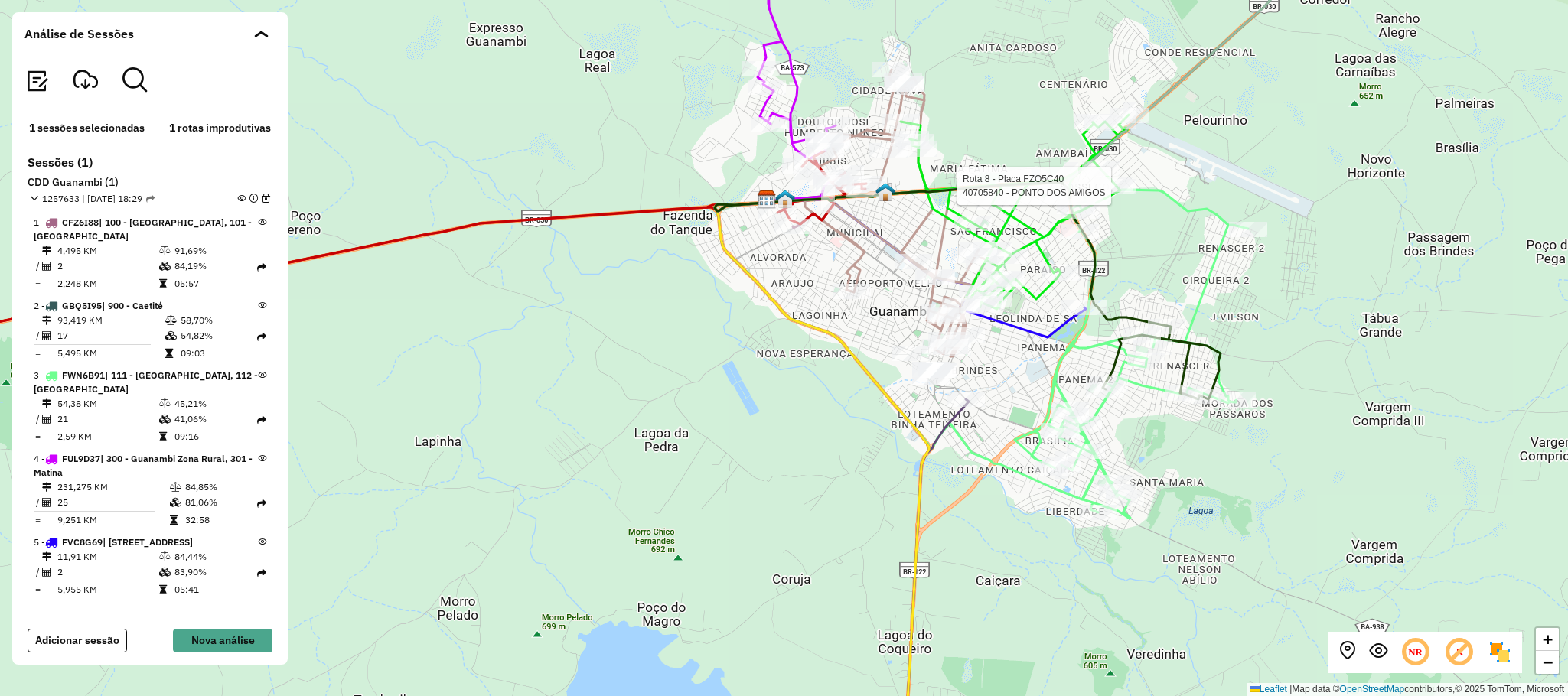
scroll to position [388, 0]
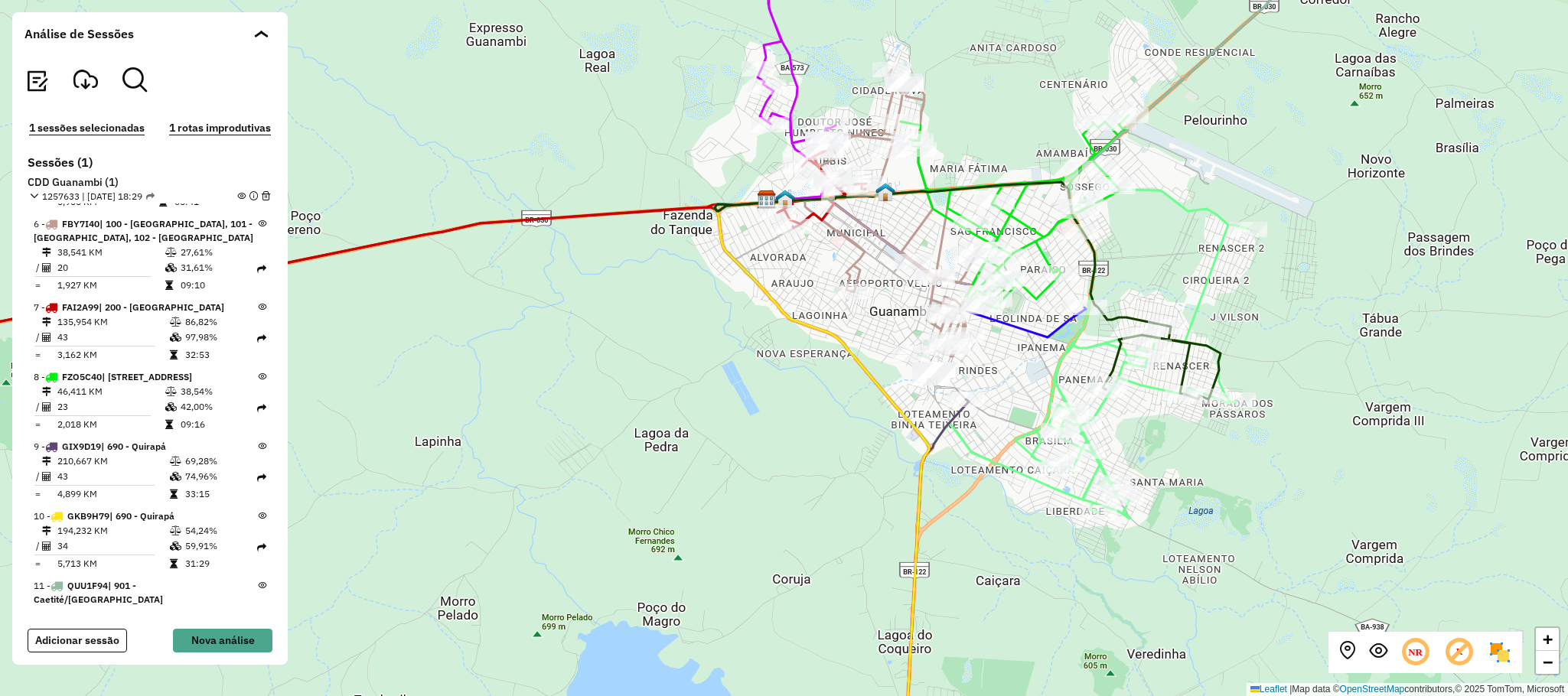
click at [1189, 161] on div "+ − Leaflet | Map data © OpenStreetMap contributors,© 2025 TomTom, Microsoft" at bounding box center [784, 348] width 1568 height 696
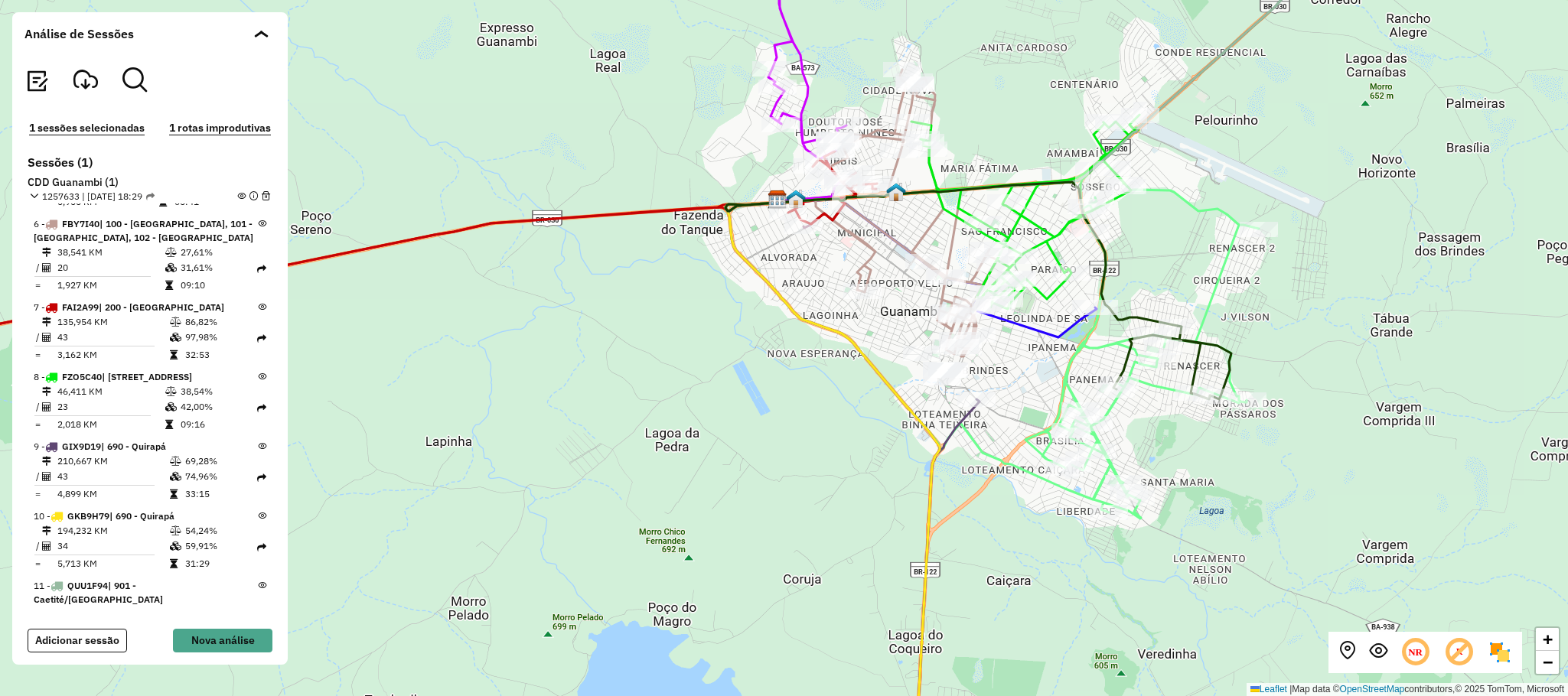
click at [1293, 302] on div "+ − Leaflet | Map data © OpenStreetMap contributors,© 2025 TomTom, Microsoft" at bounding box center [784, 348] width 1568 height 696
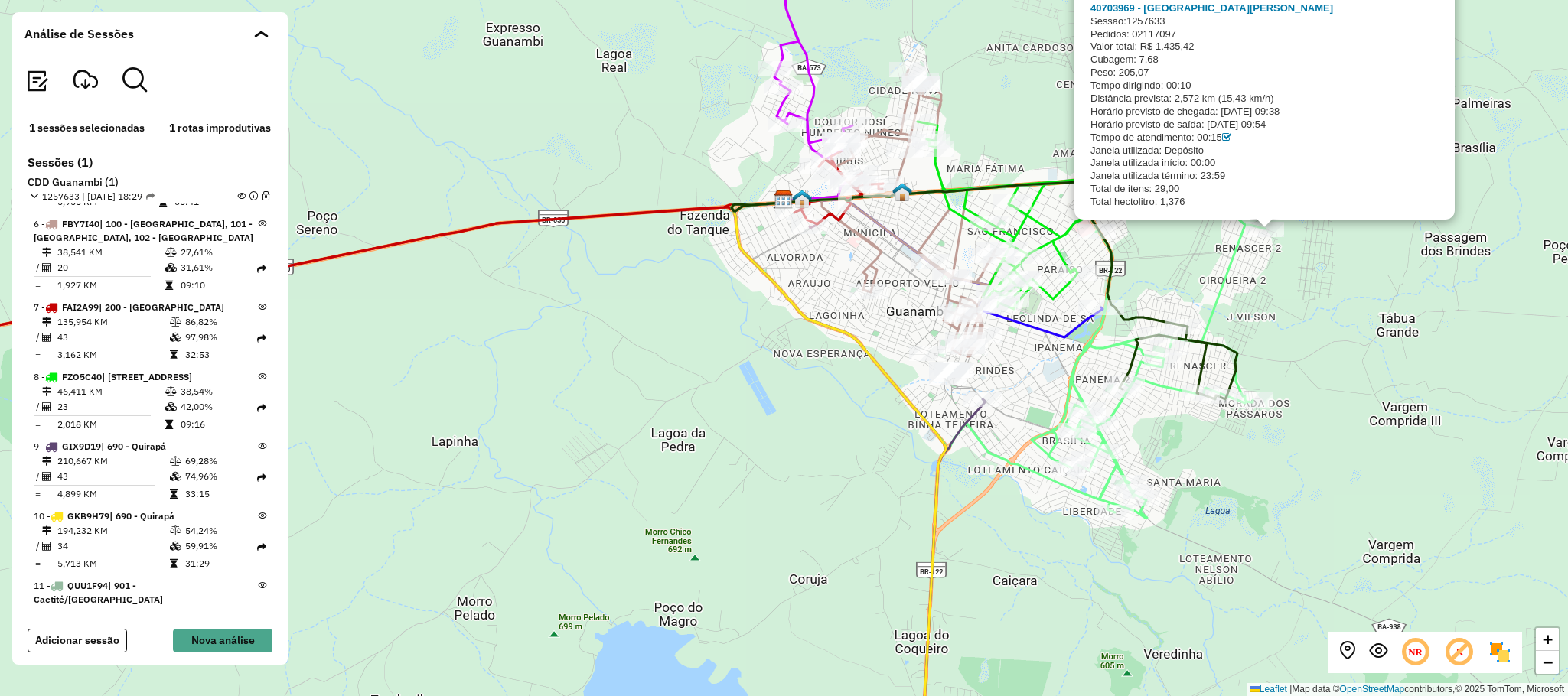
click at [1346, 308] on div "CDD Guanambi 40703969 - SEBASTIAO PEREIRA DE OLIVEIRA Sessão: 1257633 Pedidos: …" at bounding box center [784, 348] width 1568 height 696
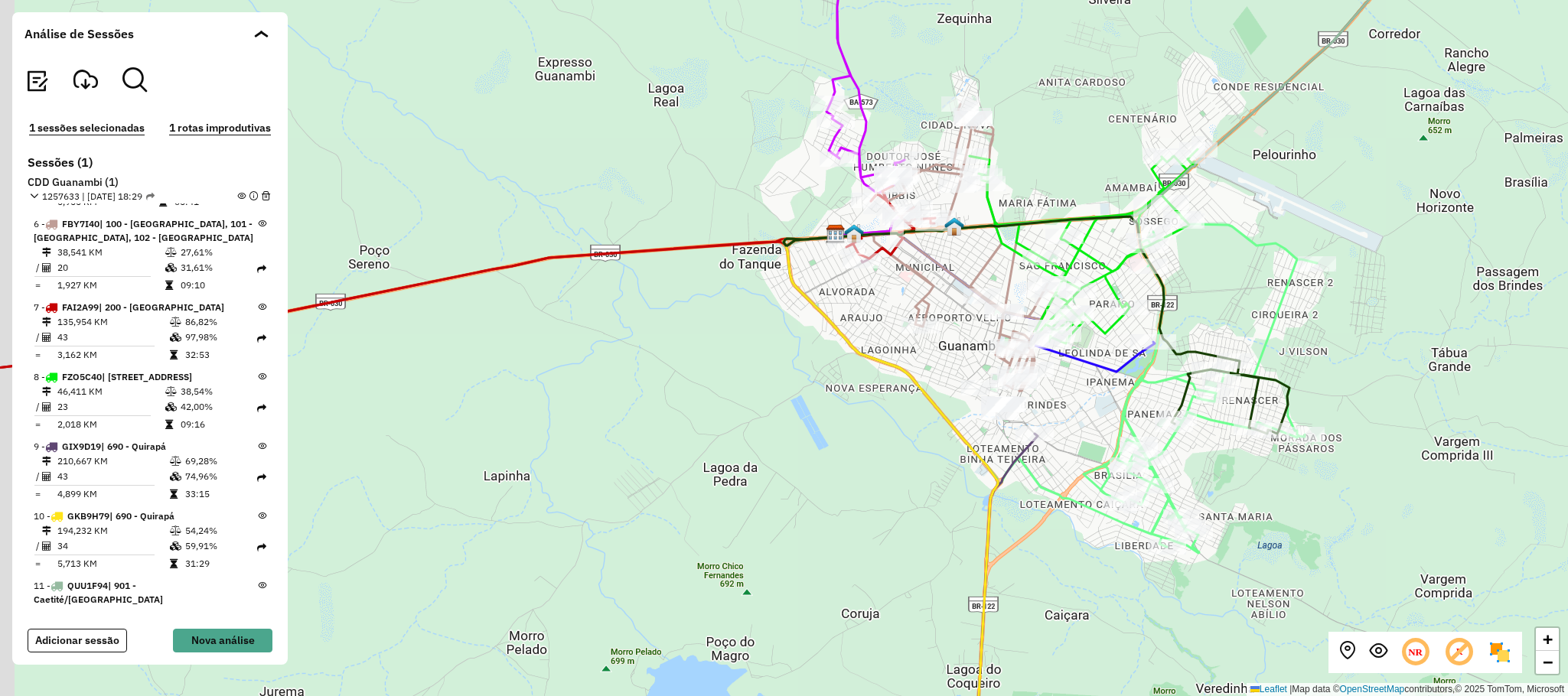
drag, startPoint x: 1279, startPoint y: 299, endPoint x: 1326, endPoint y: 329, distance: 55.8
click at [1328, 329] on div "+ − Leaflet | Map data © OpenStreetMap contributors,© 2025 TomTom, Microsoft" at bounding box center [784, 348] width 1568 height 696
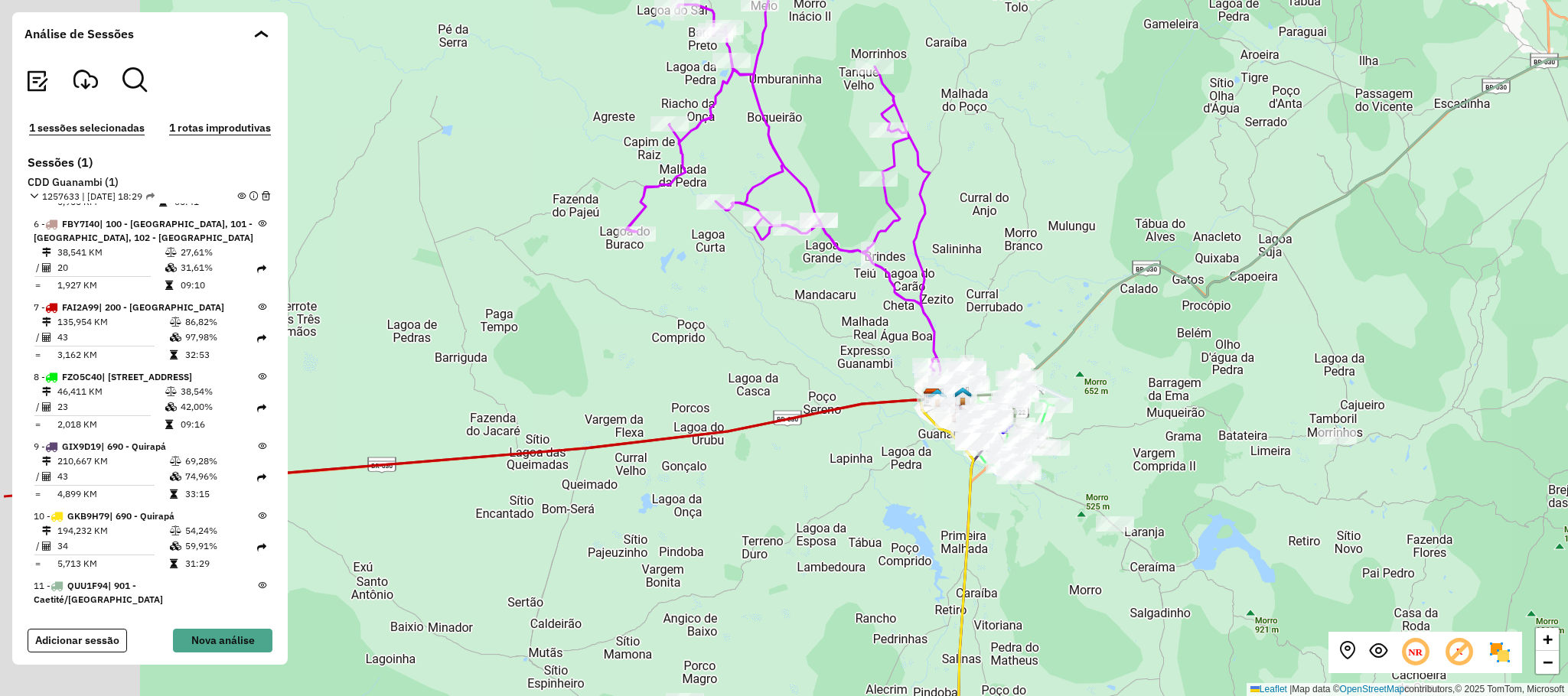
drag, startPoint x: 905, startPoint y: 228, endPoint x: 1133, endPoint y: 303, distance: 240.0
click at [1133, 303] on div "+ − Leaflet | Map data © OpenStreetMap contributors,© 2025 TomTom, Microsoft" at bounding box center [784, 348] width 1568 height 696
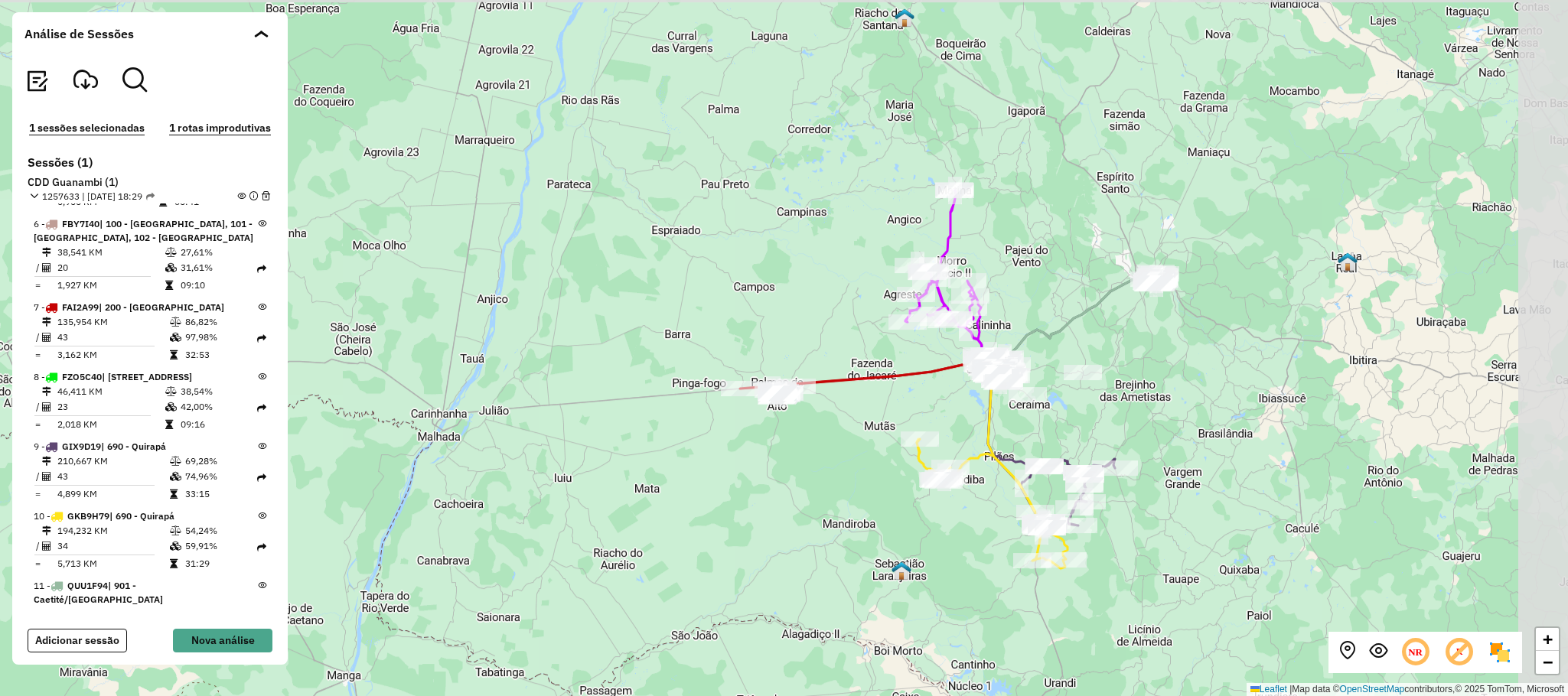
drag, startPoint x: 1246, startPoint y: 241, endPoint x: 1128, endPoint y: 269, distance: 121.3
click at [1128, 269] on div "+ − Leaflet | Map data © OpenStreetMap contributors,© 2025 TomTom, Microsoft" at bounding box center [784, 348] width 1568 height 696
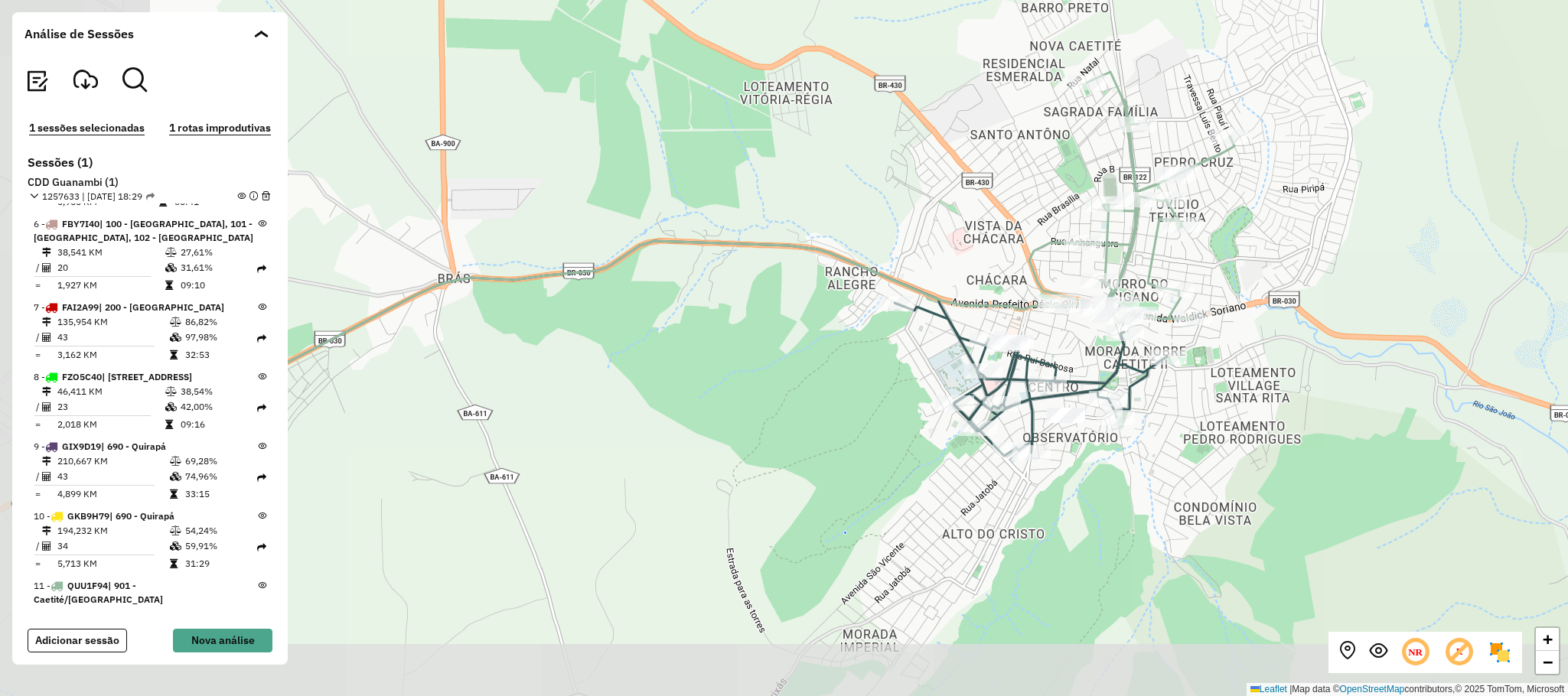
drag, startPoint x: 1042, startPoint y: 413, endPoint x: 1169, endPoint y: 263, distance: 196.5
click at [1170, 317] on icon at bounding box center [1131, 196] width 205 height 249
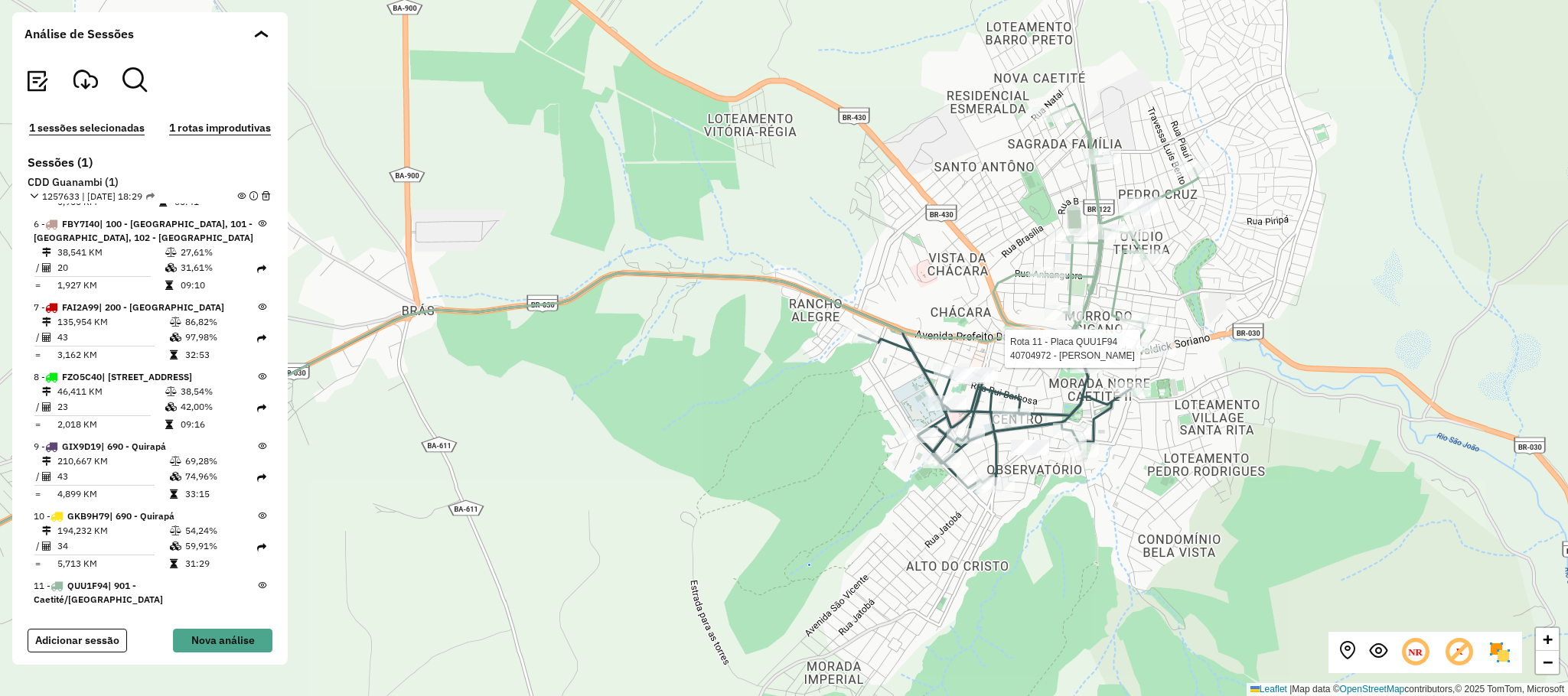
drag, startPoint x: 1272, startPoint y: 470, endPoint x: 1225, endPoint y: 513, distance: 63.7
click at [1219, 513] on div "Rota 11 - Placa QUU1F94 40704972 - SALAO BENQUISTO + − Leaflet | Map data © Ope…" at bounding box center [784, 348] width 1568 height 696
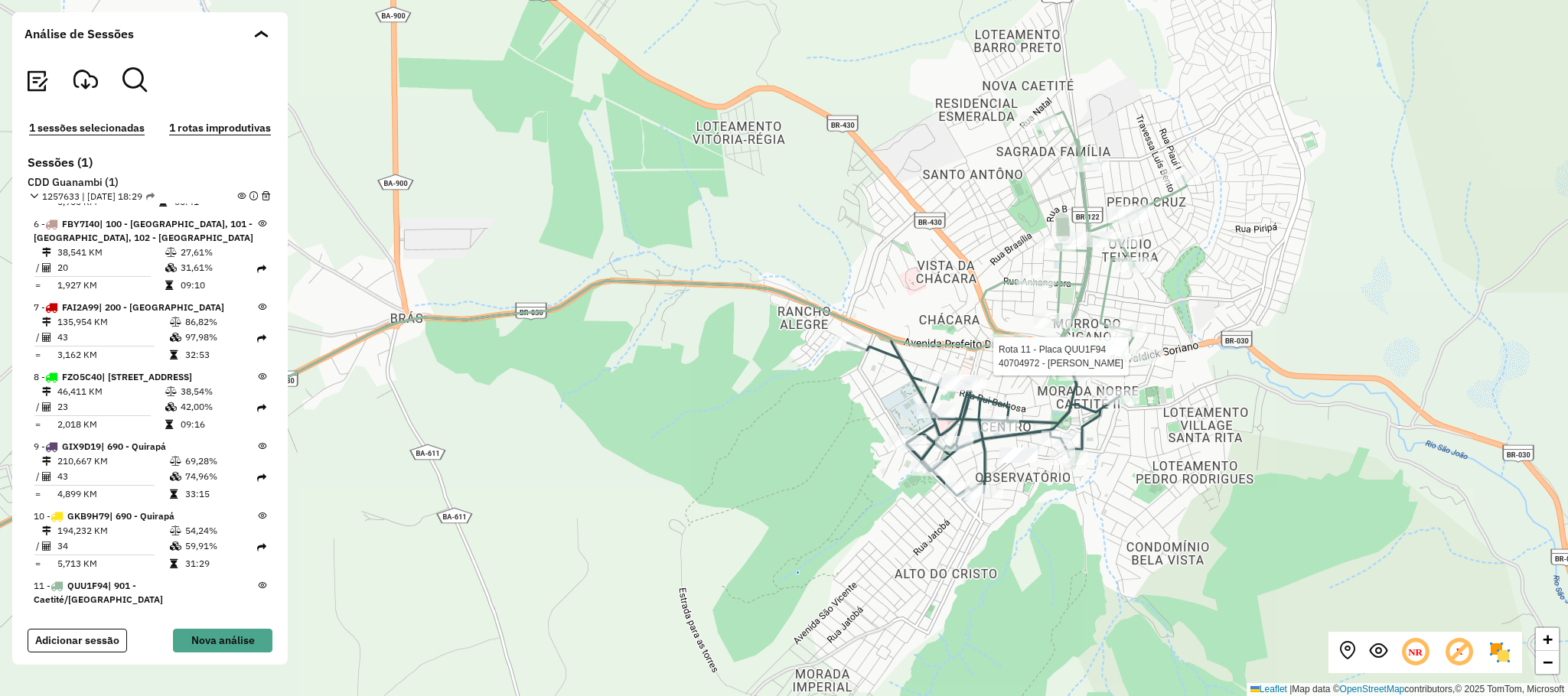
drag, startPoint x: 1359, startPoint y: 466, endPoint x: 1366, endPoint y: 464, distance: 7.3
click at [1360, 466] on div "Rota 11 - Placa QUU1F94 40704972 - SALAO BENQUISTO + − Leaflet | Map data © Ope…" at bounding box center [784, 348] width 1568 height 696
click at [1171, 488] on div "+ − Leaflet | Map data © OpenStreetMap contributors,© 2025 TomTom, Microsoft" at bounding box center [784, 348] width 1568 height 696
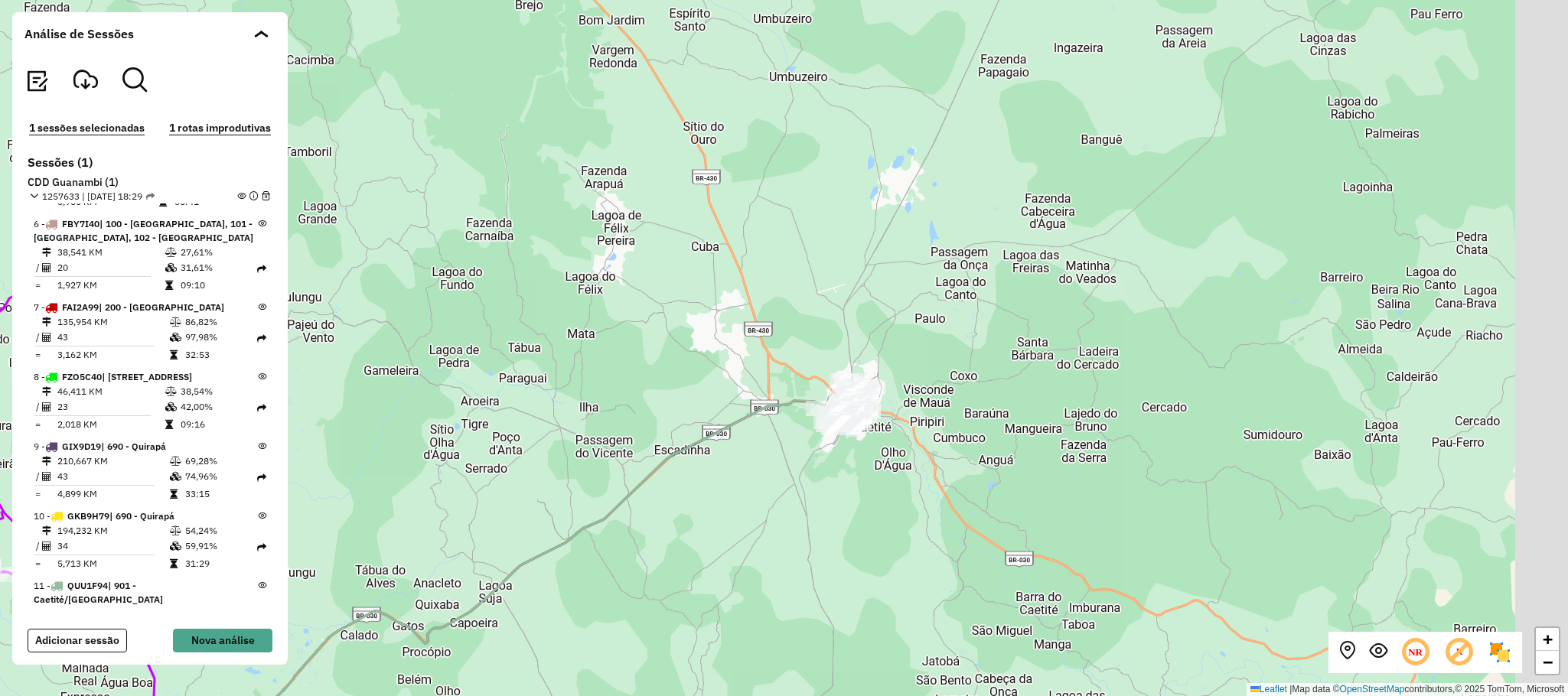
drag, startPoint x: 1227, startPoint y: 419, endPoint x: 1038, endPoint y: 444, distance: 190.6
click at [1043, 450] on div "+ − Leaflet | Map data © OpenStreetMap contributors,© 2025 TomTom, Microsoft" at bounding box center [784, 348] width 1568 height 696
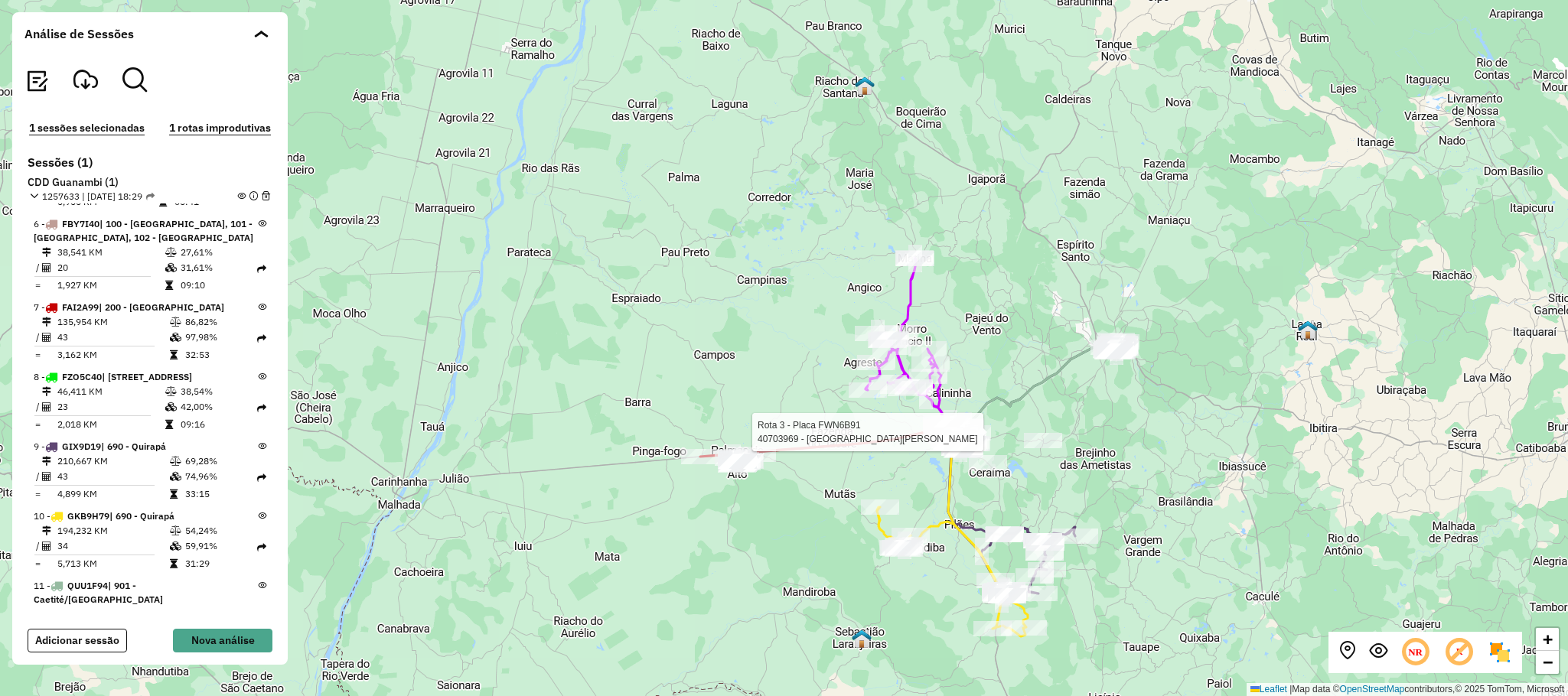
drag, startPoint x: 1100, startPoint y: 461, endPoint x: 1113, endPoint y: 451, distance: 16.4
click at [1113, 451] on div "Rota 3 - Placa FWN6B91 40703969 - SEBASTIAO PEREIRA DE OLIVEIRA + − Leaflet | M…" at bounding box center [784, 348] width 1568 height 696
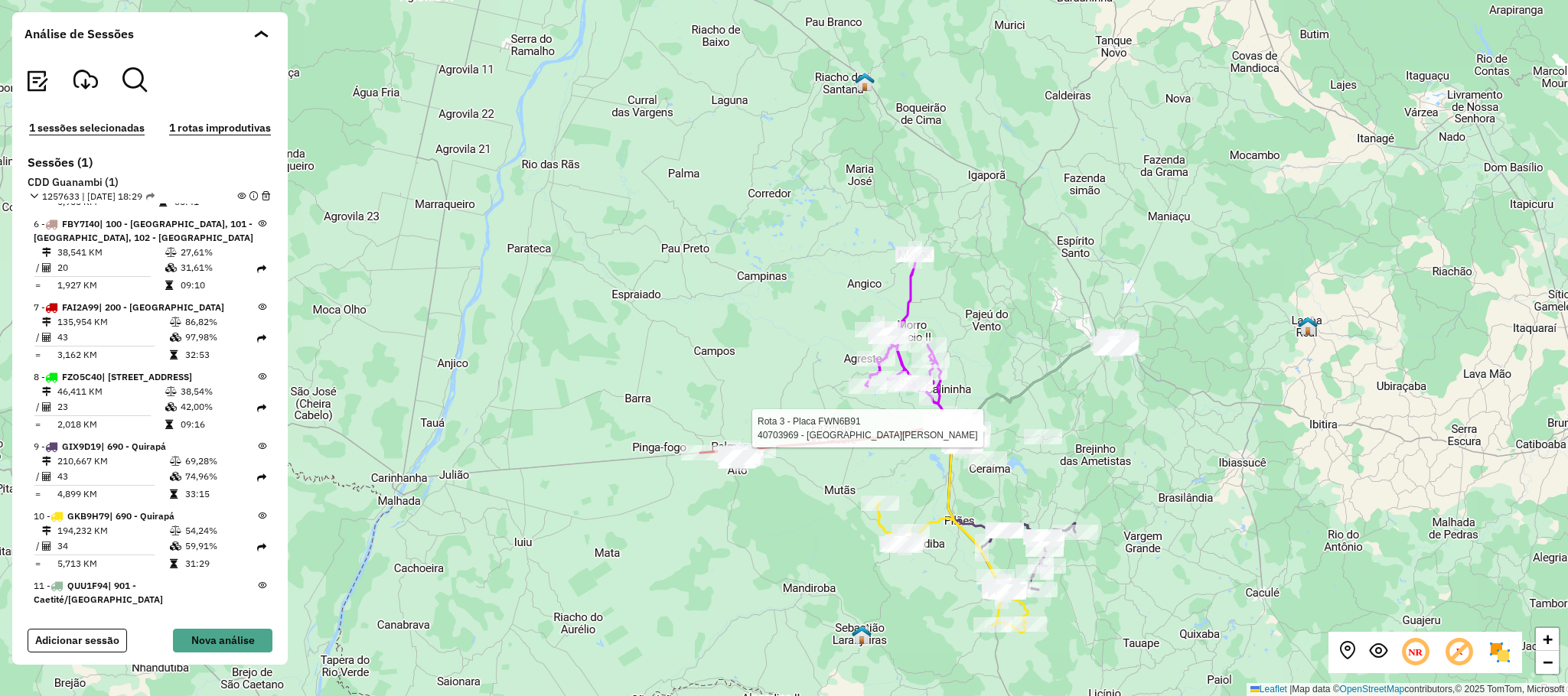
drag, startPoint x: 782, startPoint y: 489, endPoint x: 895, endPoint y: 485, distance: 113.1
click at [895, 485] on div "Rota 3 - Placa FWN6B91 40703969 - SEBASTIAO PEREIRA DE OLIVEIRA + − Leaflet | M…" at bounding box center [784, 348] width 1568 height 696
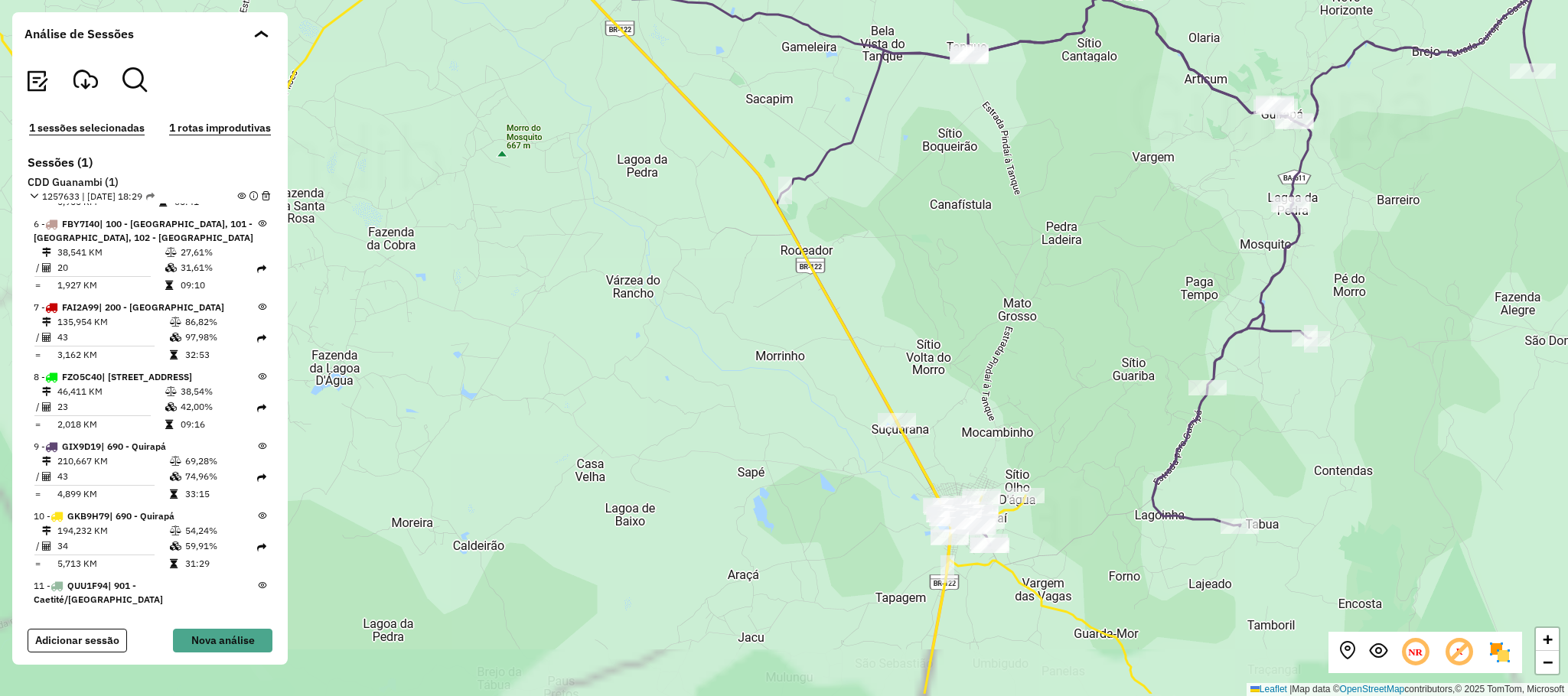
drag, startPoint x: 1302, startPoint y: 558, endPoint x: 1301, endPoint y: 354, distance: 204.0
click at [1329, 376] on div "Rota 3 - Placa FWN6B91 40703969 - SEBASTIAO PEREIRA DE OLIVEIRA + − Leaflet | M…" at bounding box center [784, 348] width 1568 height 696
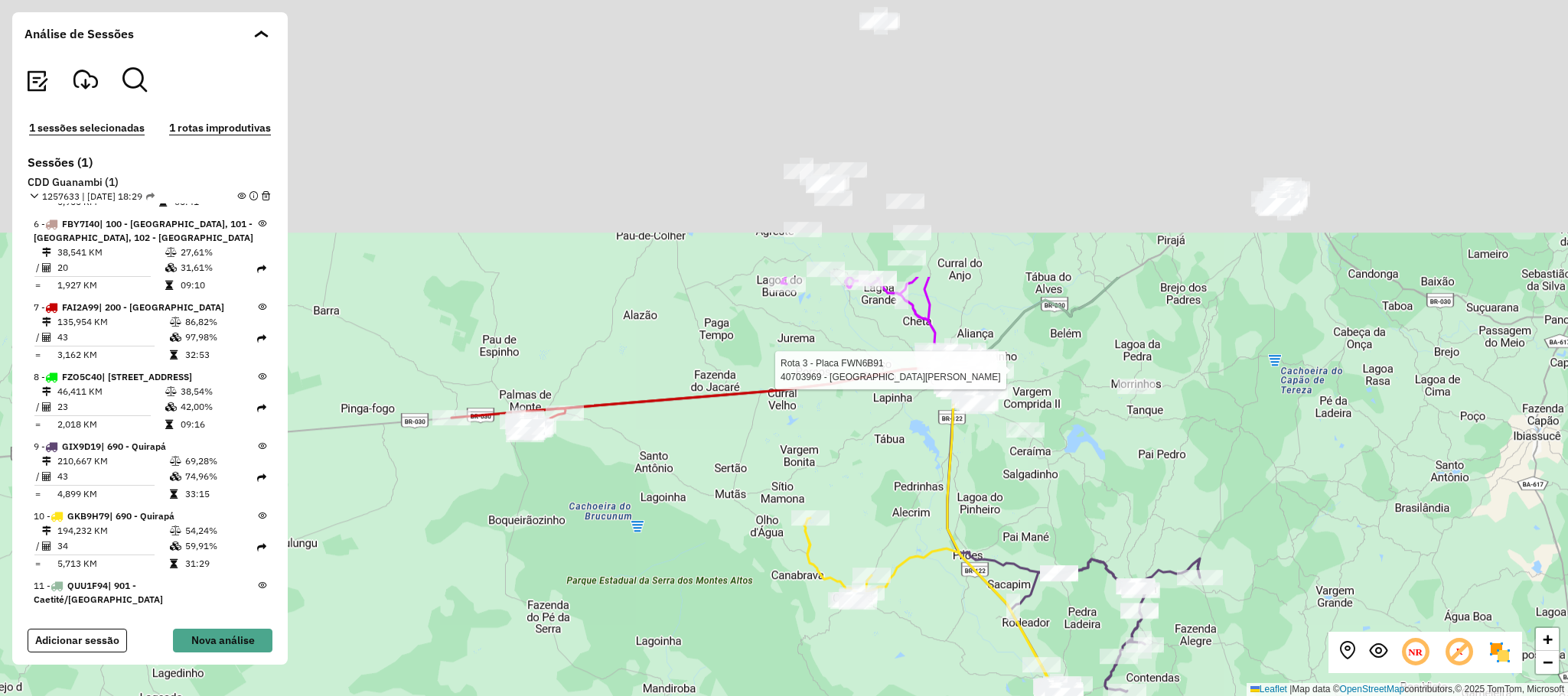
drag, startPoint x: 1088, startPoint y: 289, endPoint x: 944, endPoint y: 651, distance: 389.6
click at [944, 651] on div "Rota 3 - Placa FWN6B91 40703969 - SEBASTIAO PEREIRA DE OLIVEIRA + − Leaflet | M…" at bounding box center [784, 348] width 1568 height 696
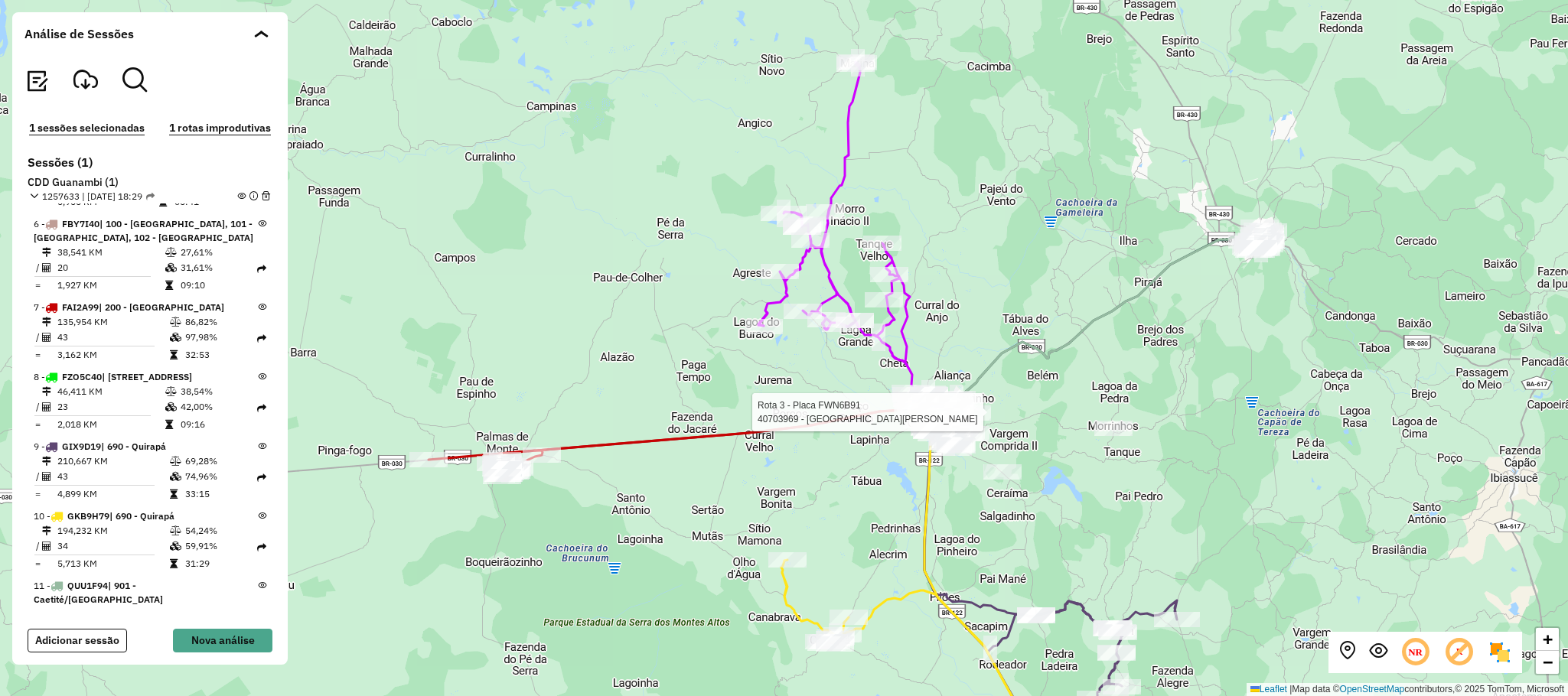
scroll to position [0, 0]
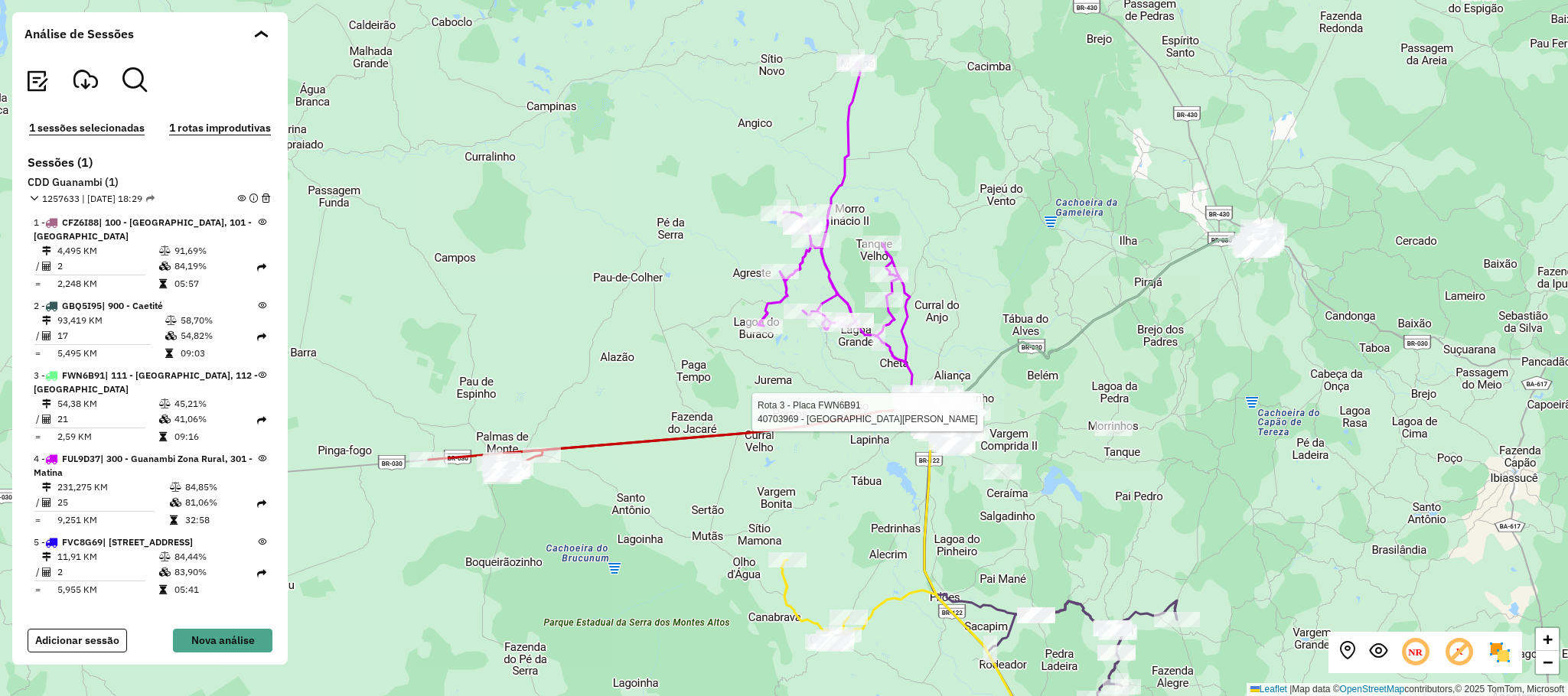
drag, startPoint x: 42, startPoint y: 200, endPoint x: 147, endPoint y: 226, distance: 108.2
click at [85, 201] on span "1257633 | [DATE] 18:29" at bounding box center [98, 199] width 112 height 14
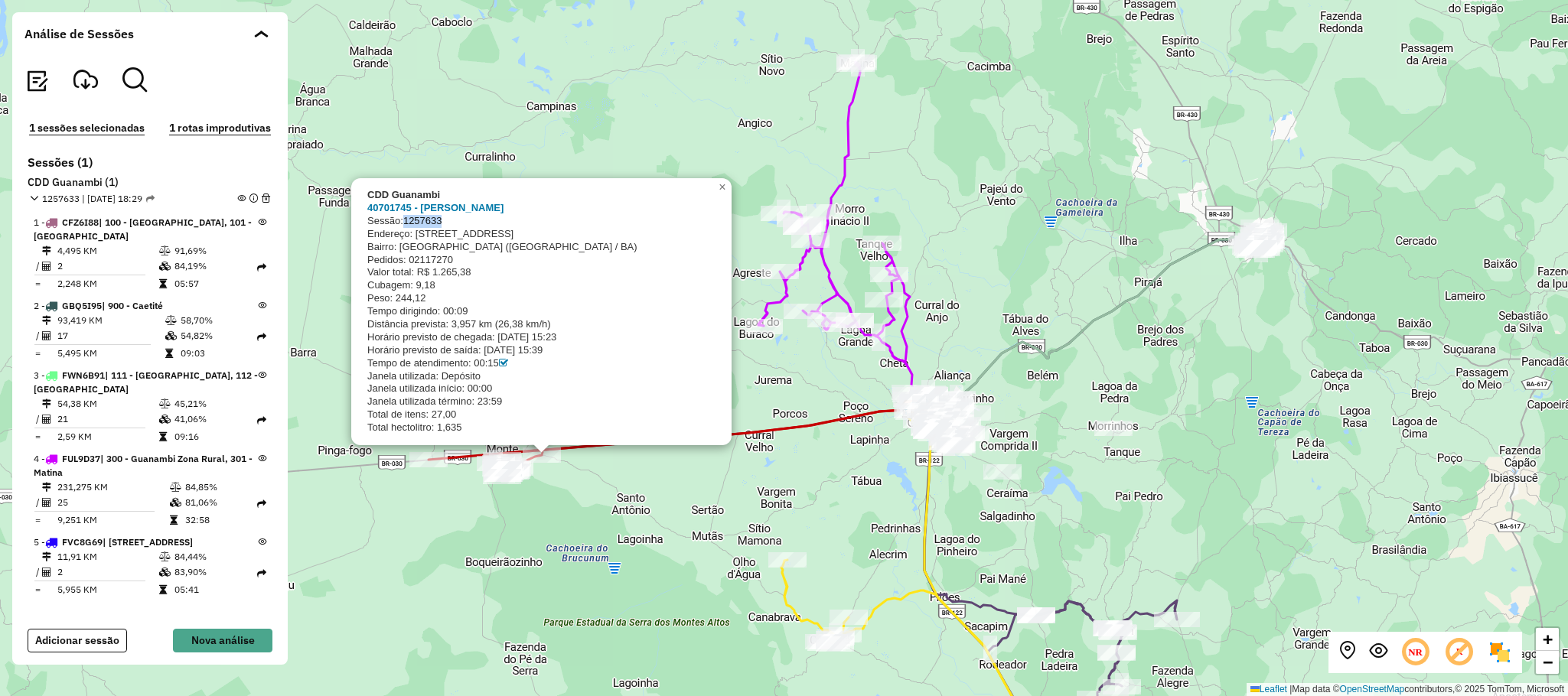
drag, startPoint x: 446, startPoint y: 223, endPoint x: 407, endPoint y: 219, distance: 39.2
click at [407, 219] on div "Sessão: 1257633" at bounding box center [540, 221] width 345 height 13
copy span "1257633"
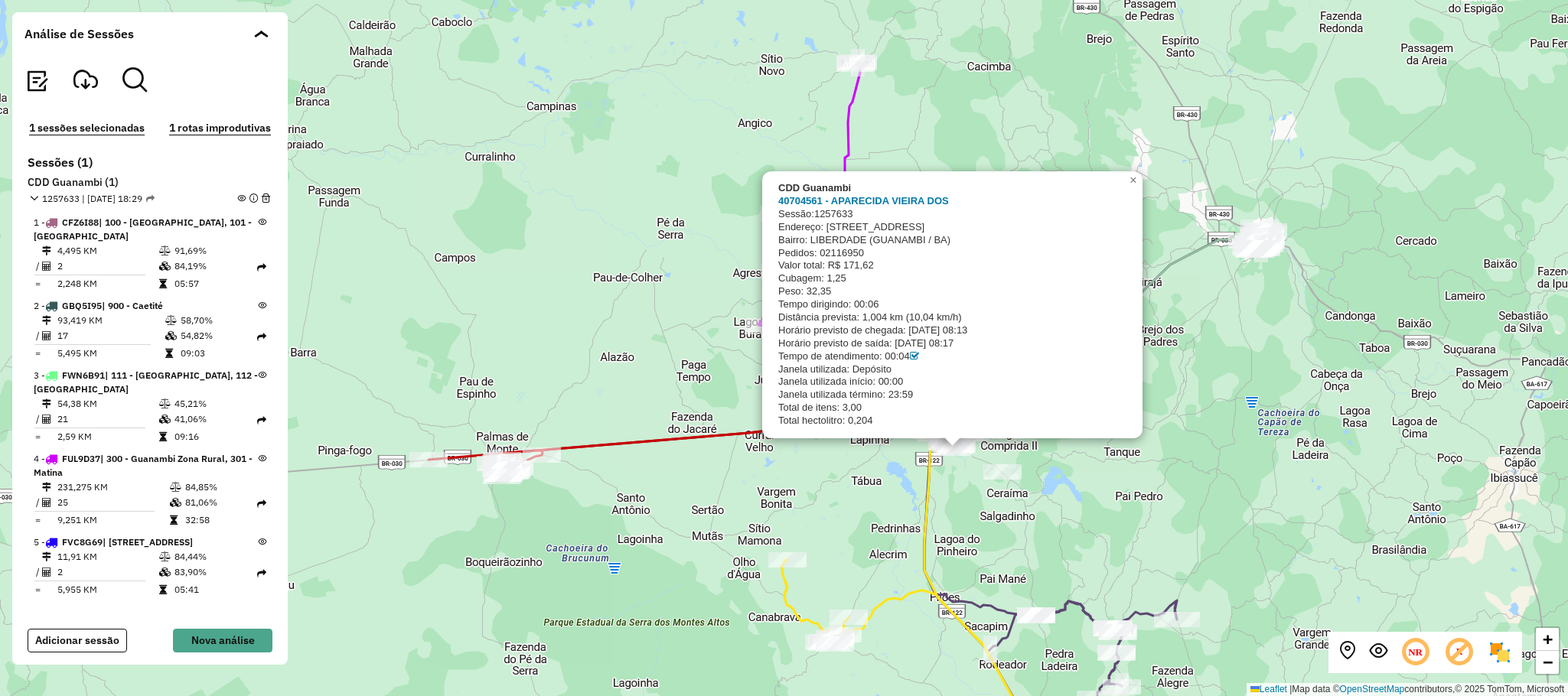
click at [1102, 501] on div "CDD Guanambi 40704561 - APARECIDA VIEIRA DOS Sessão: 1257633 Endereço: R RUA MA…" at bounding box center [784, 348] width 1568 height 696
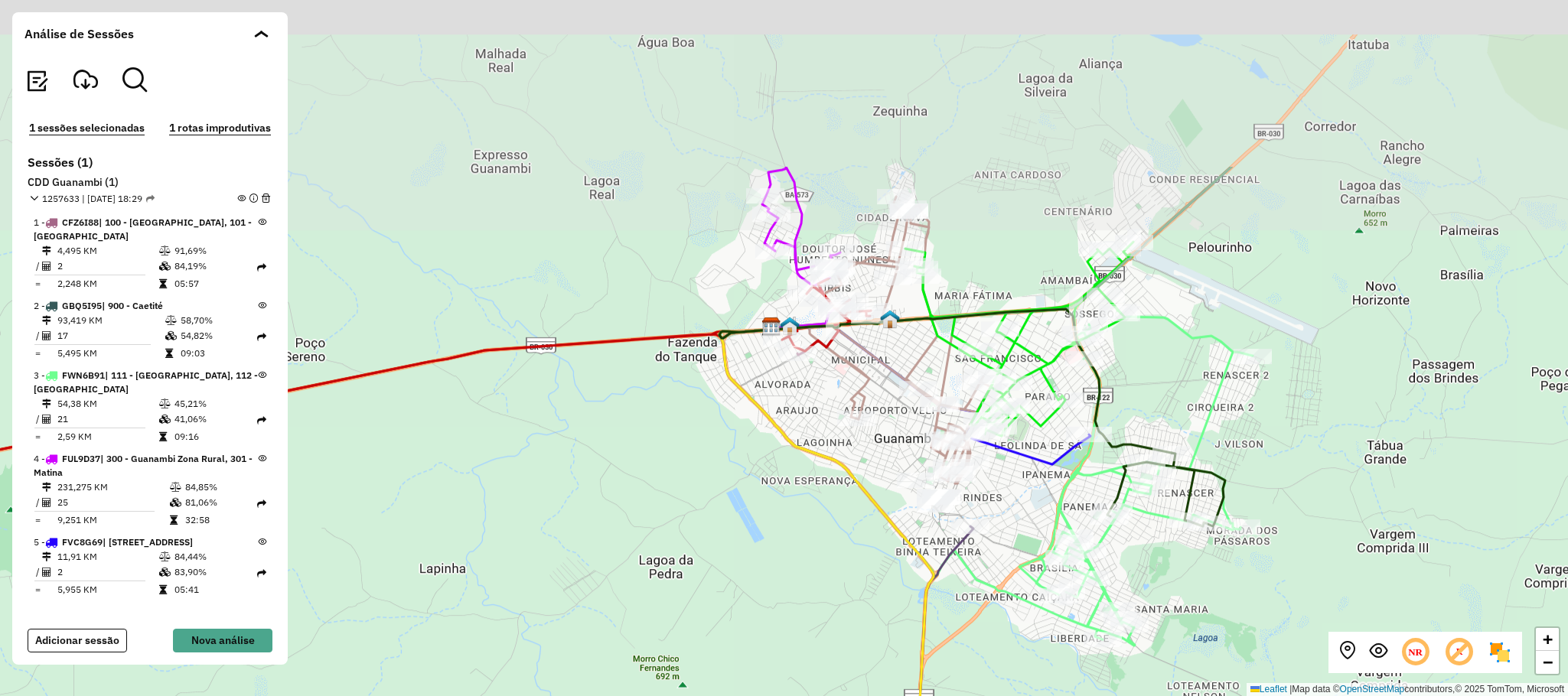
drag, startPoint x: 871, startPoint y: 143, endPoint x: 893, endPoint y: 470, distance: 327.7
click at [893, 470] on div "+ − Leaflet | Map data © OpenStreetMap contributors,© 2025 TomTom, Microsoft" at bounding box center [784, 348] width 1568 height 696
